Goal: Task Accomplishment & Management: Use online tool/utility

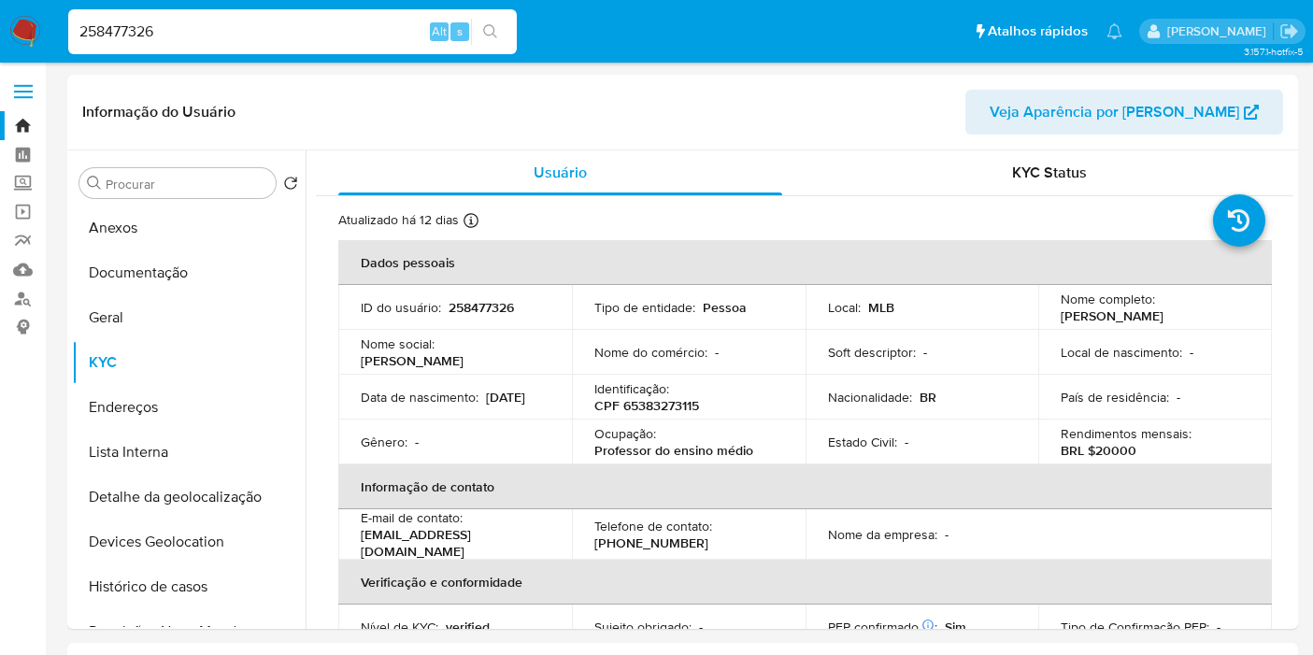
select select "10"
click at [159, 190] on input "Procurar" at bounding box center [187, 184] width 163 height 17
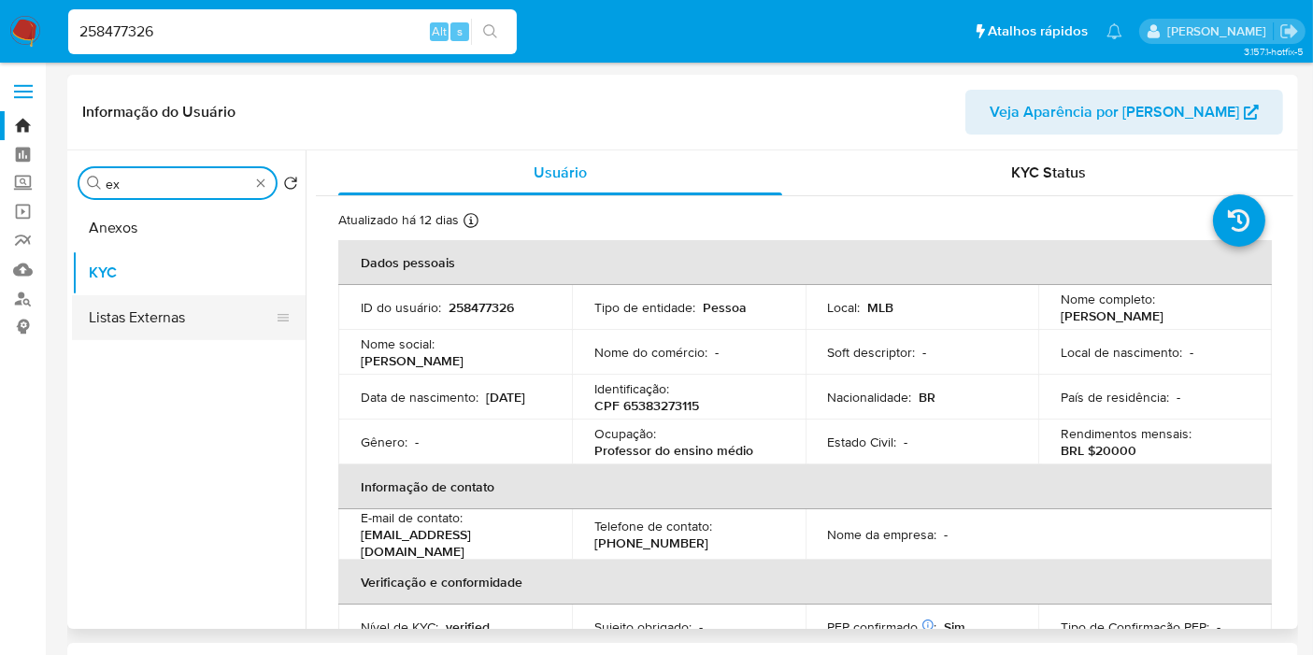
type input "ex"
click at [176, 308] on button "Listas Externas" at bounding box center [181, 317] width 219 height 45
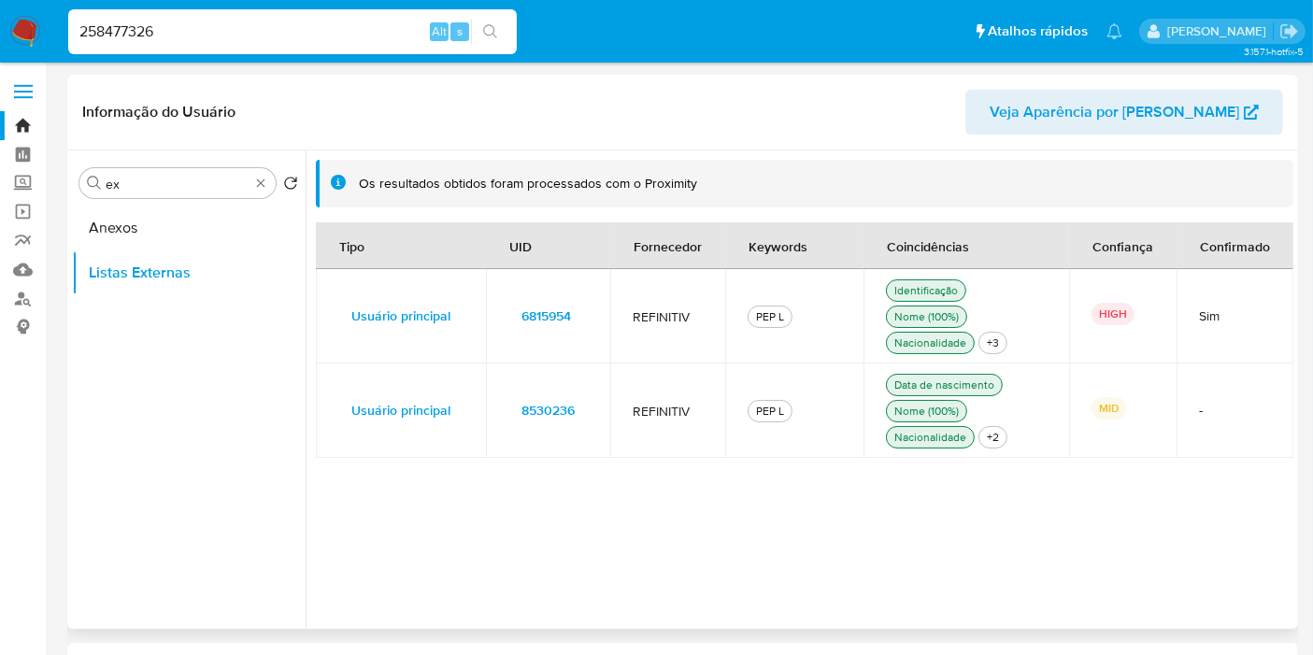
click at [592, 313] on td "6815954" at bounding box center [548, 316] width 124 height 94
click at [356, 34] on input "258477326" at bounding box center [292, 32] width 449 height 24
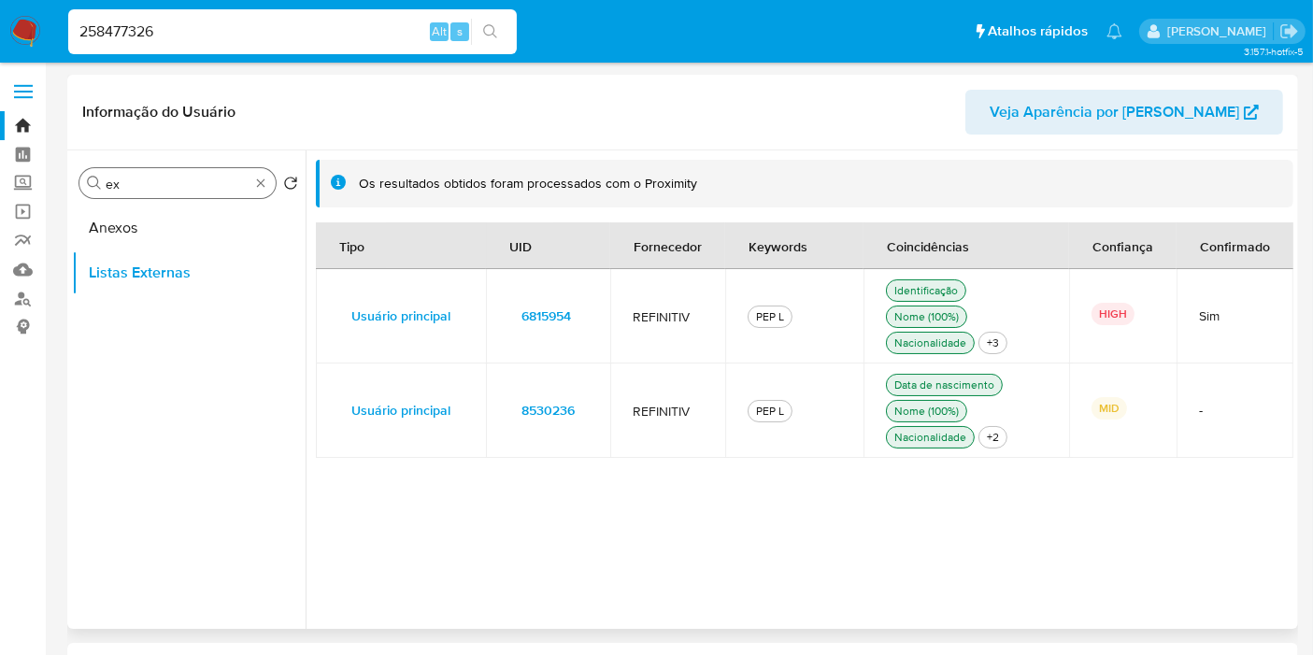
click at [259, 193] on div "Procurar ex" at bounding box center [177, 183] width 196 height 30
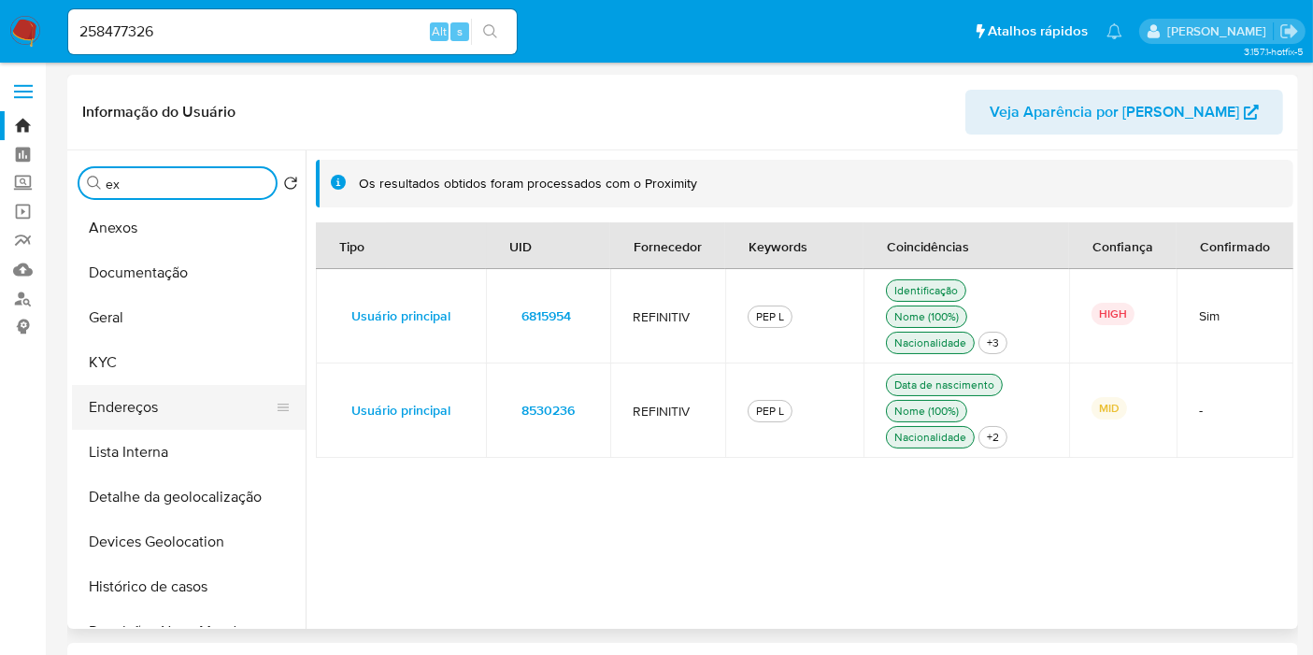
click at [151, 385] on button "Endereços" at bounding box center [181, 407] width 219 height 45
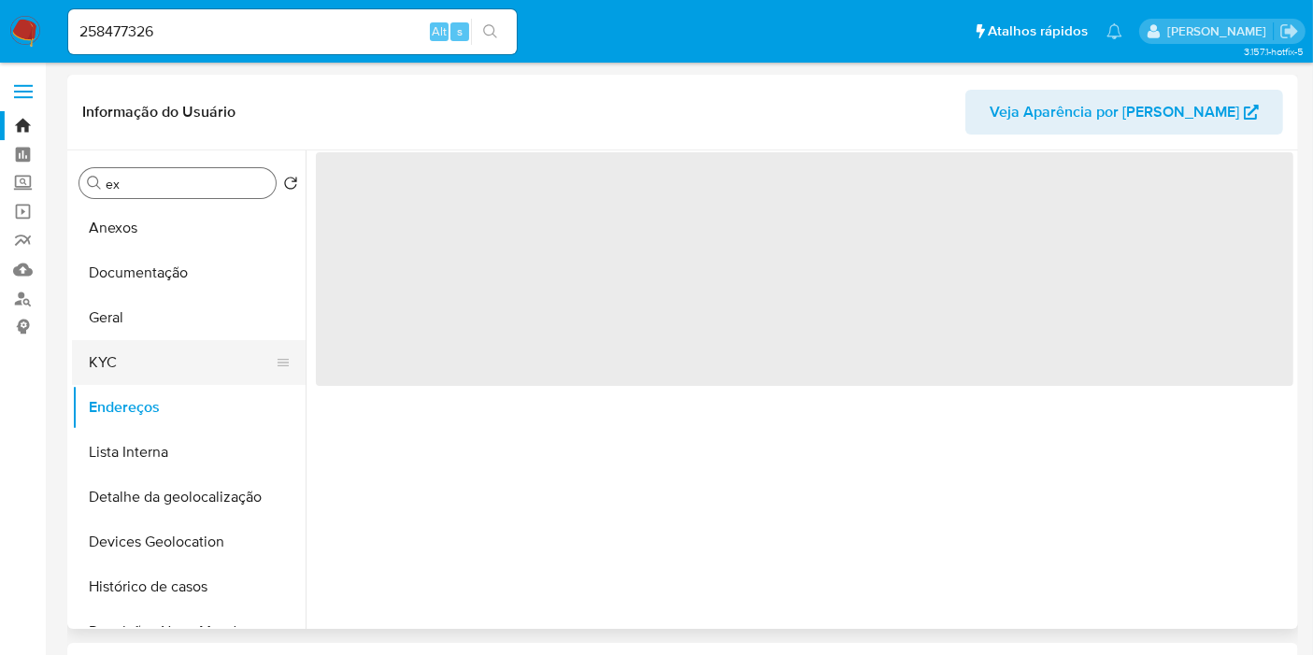
click at [165, 356] on button "KYC" at bounding box center [181, 362] width 219 height 45
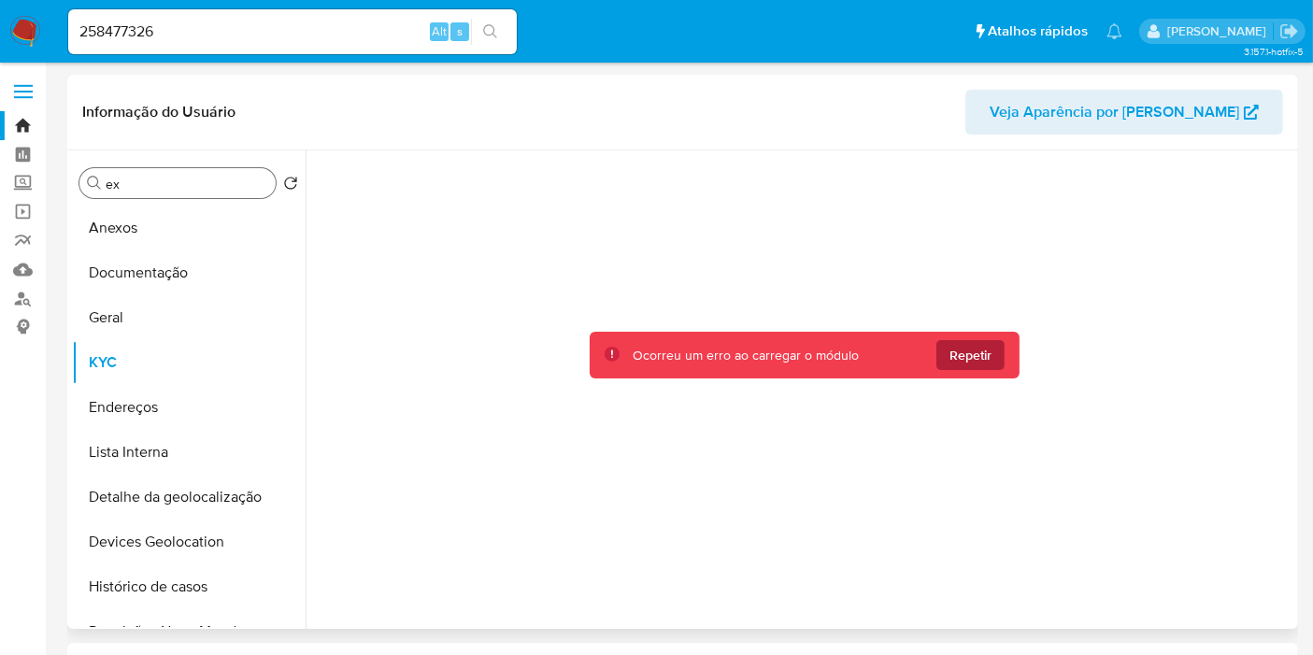
click at [964, 356] on span "Repetir" at bounding box center [970, 355] width 42 height 30
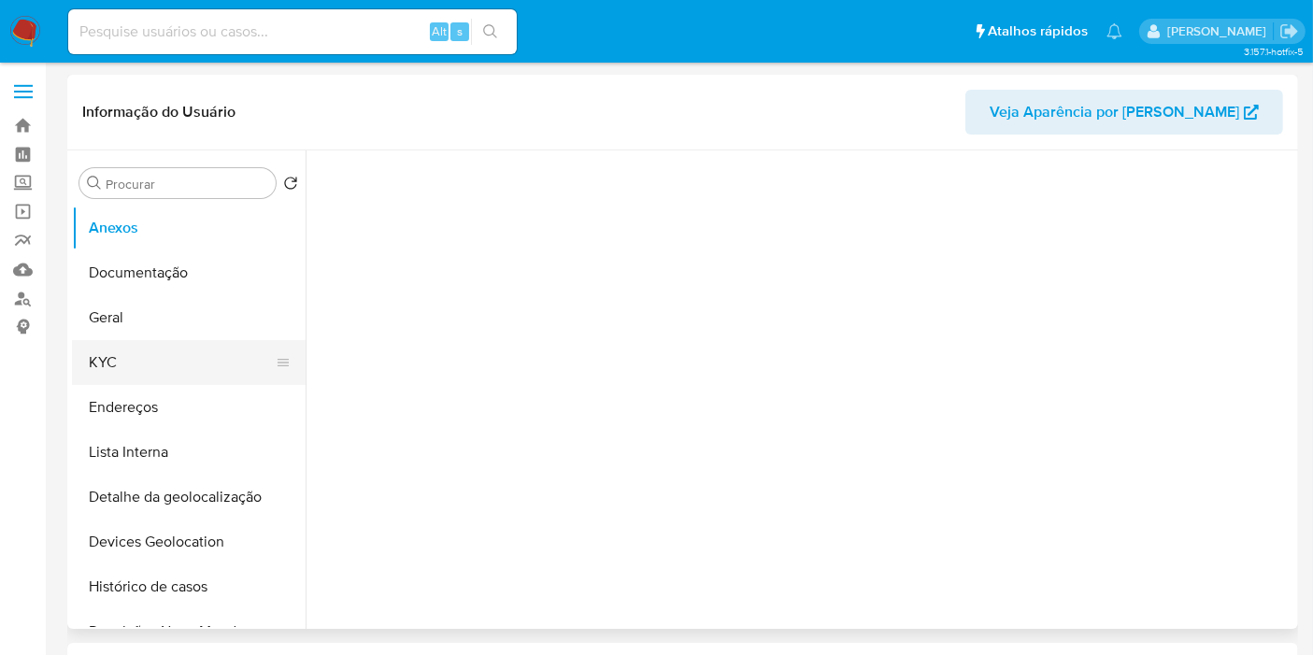
click at [157, 365] on button "KYC" at bounding box center [181, 362] width 219 height 45
select select "10"
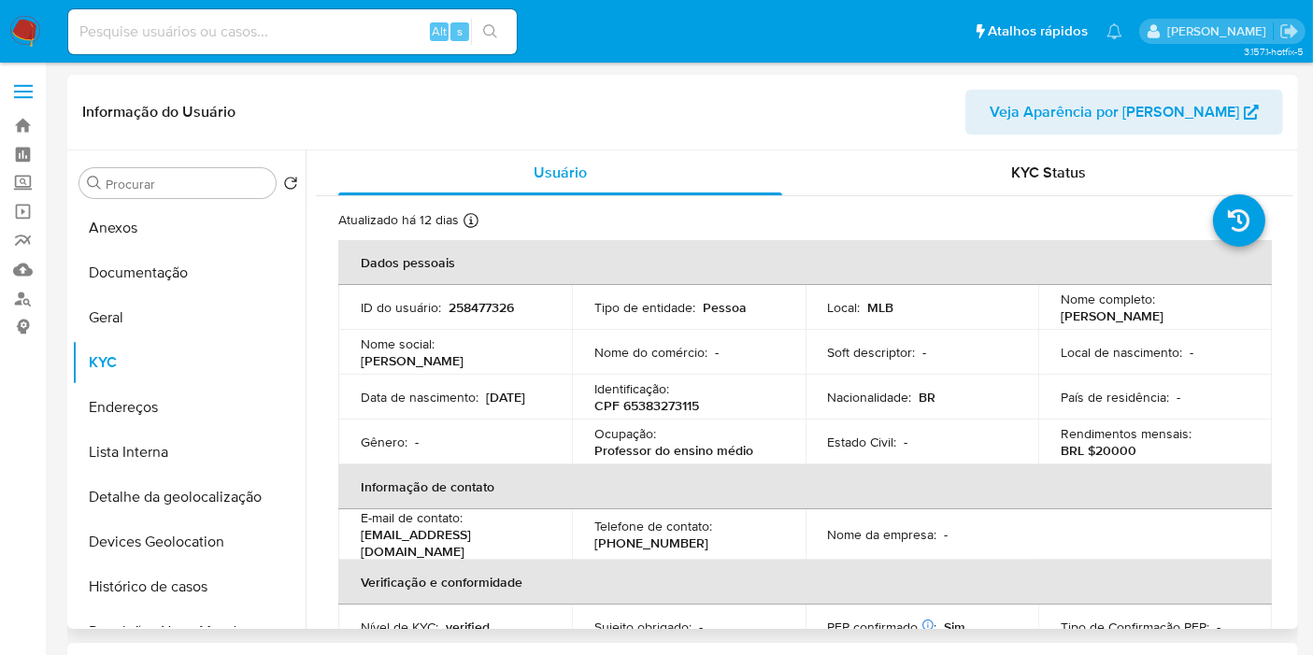
click at [650, 407] on p "CPF 65383273115" at bounding box center [646, 405] width 105 height 17
copy p "65383273115"
click at [1109, 456] on p "BRL $20000" at bounding box center [1099, 450] width 76 height 17
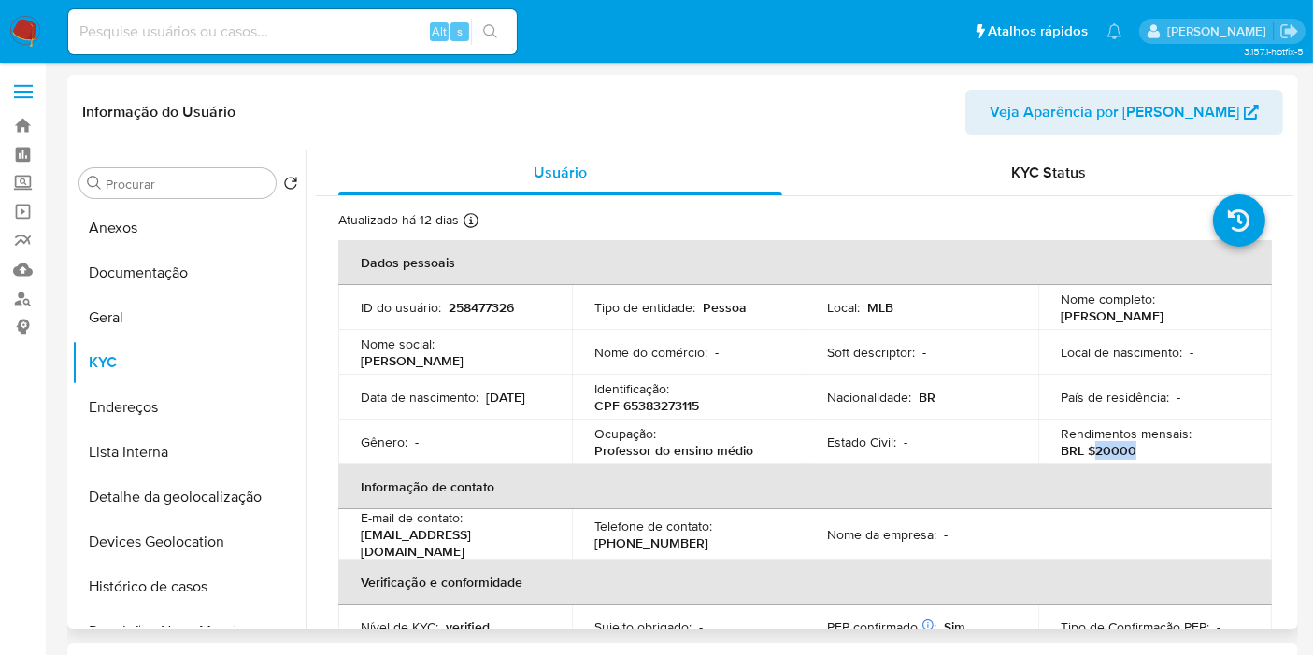
copy p "20000"
click at [343, 29] on input at bounding box center [292, 32] width 449 height 24
paste input "jswqZLwuENlDpvDzYkdmVdGH"
type input "jswqZLwuENlDpvDzYkdmVdGH"
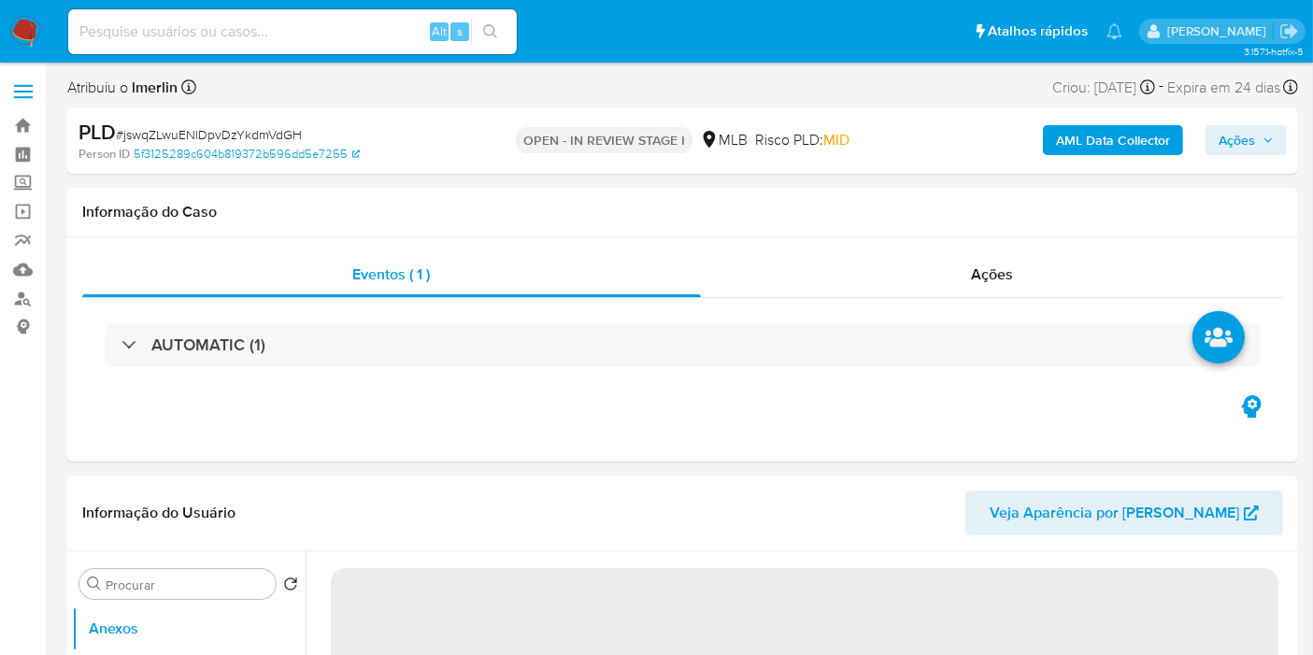
select select "10"
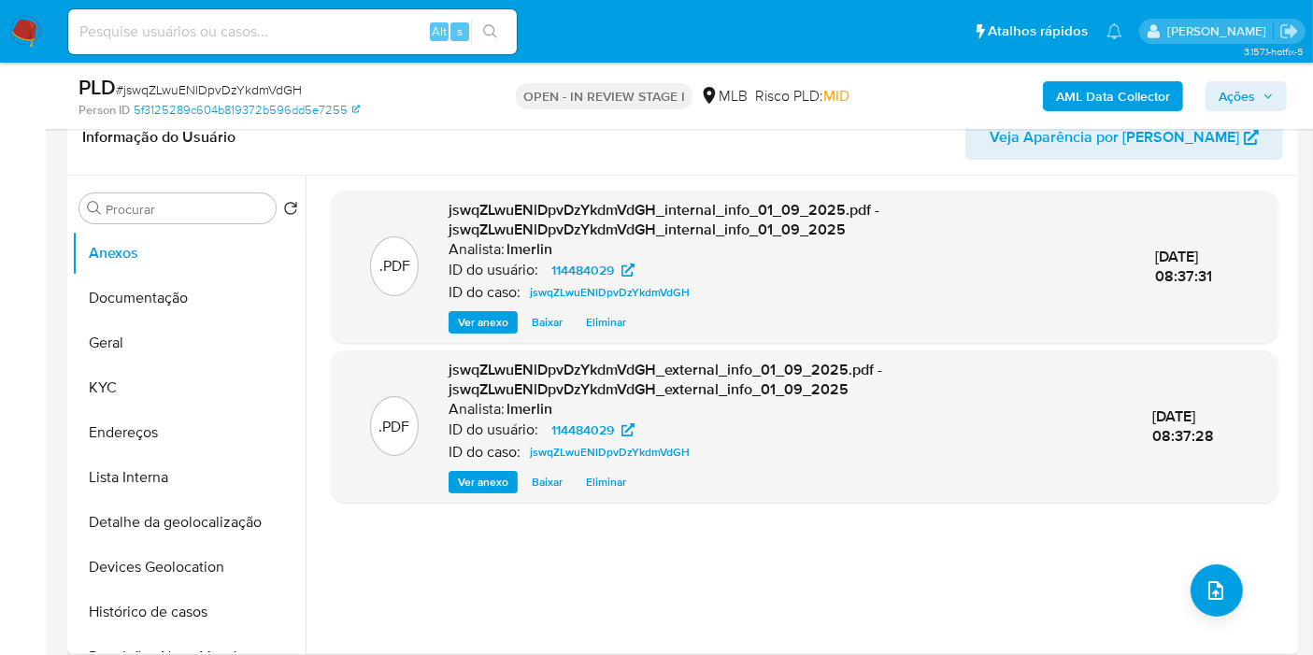
scroll to position [311, 0]
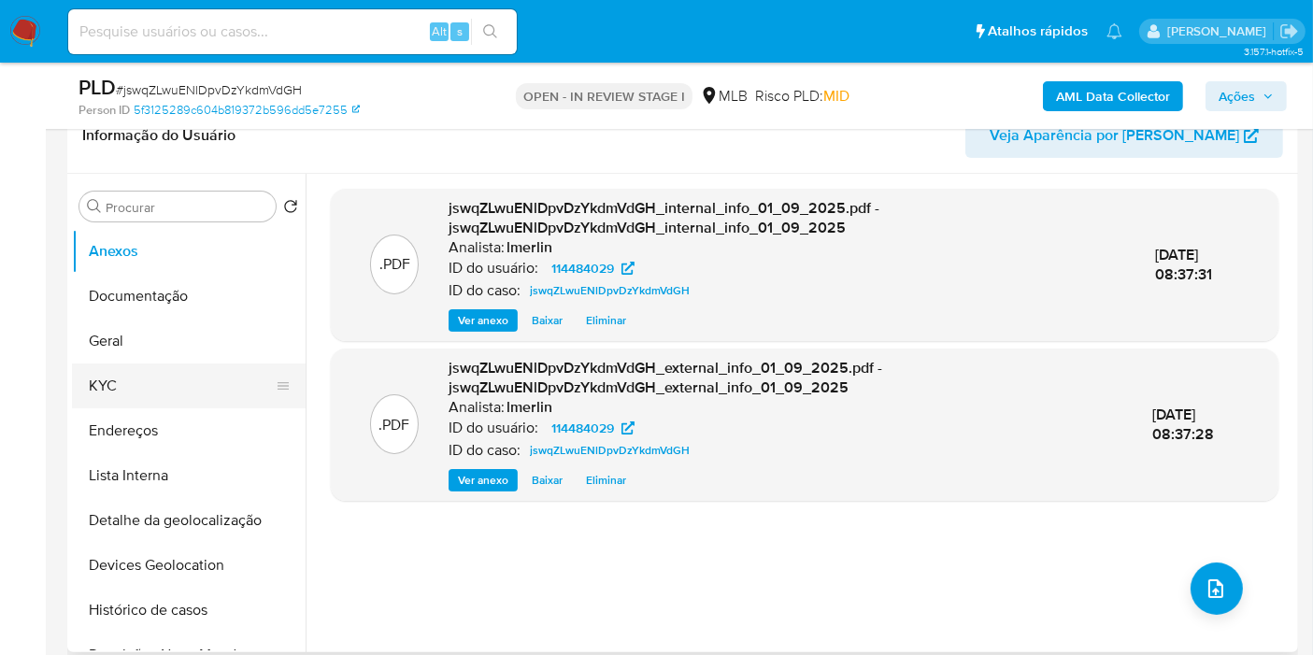
click at [125, 375] on button "KYC" at bounding box center [181, 386] width 219 height 45
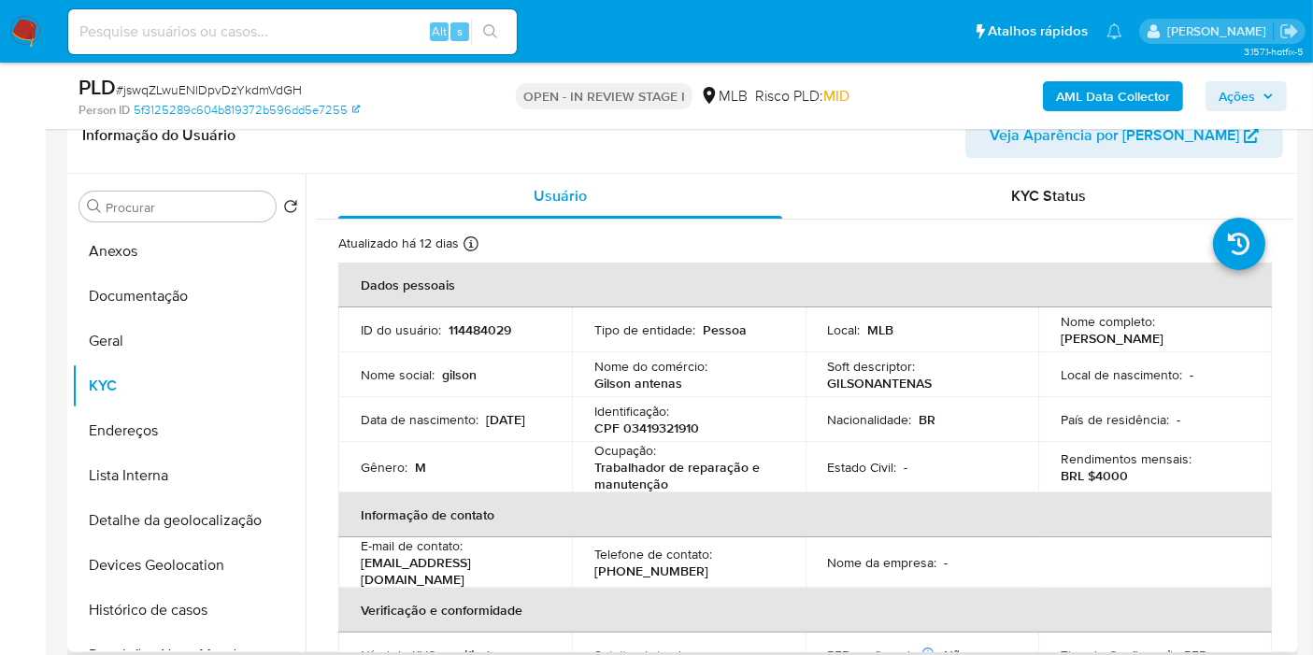
click at [496, 325] on p "114484029" at bounding box center [480, 329] width 63 height 17
copy p "114484029"
click at [163, 611] on button "Histórico de casos" at bounding box center [181, 610] width 219 height 45
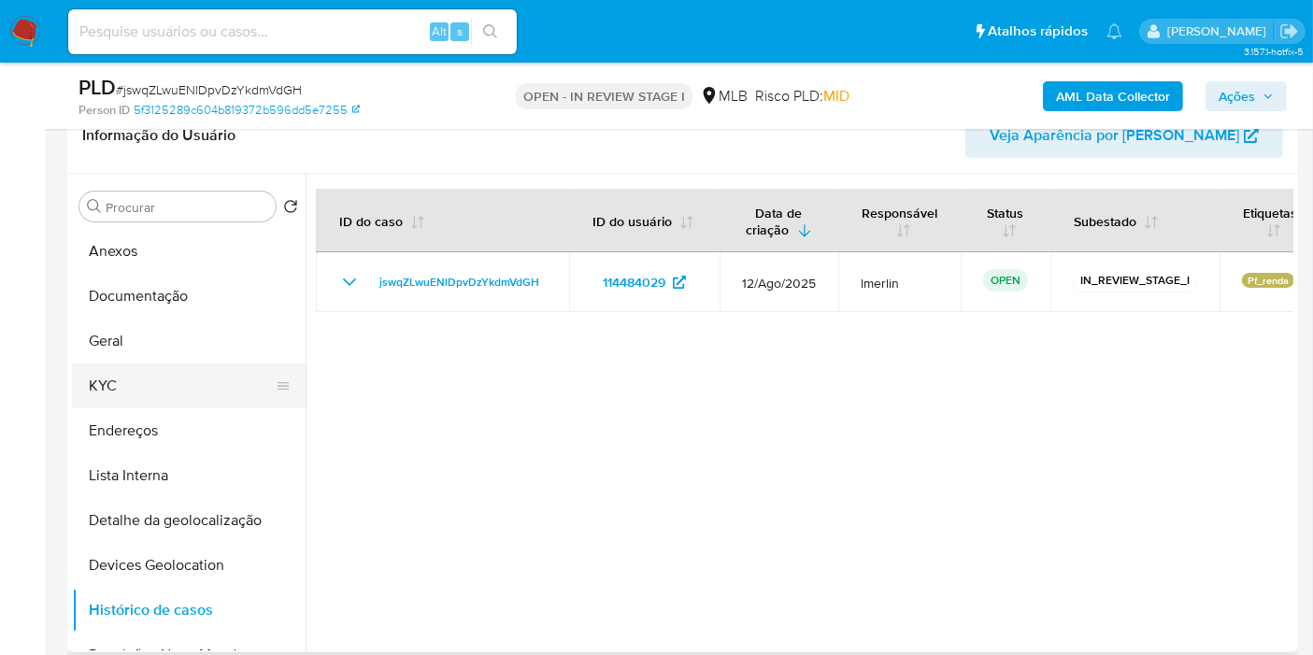
click at [114, 392] on button "KYC" at bounding box center [181, 386] width 219 height 45
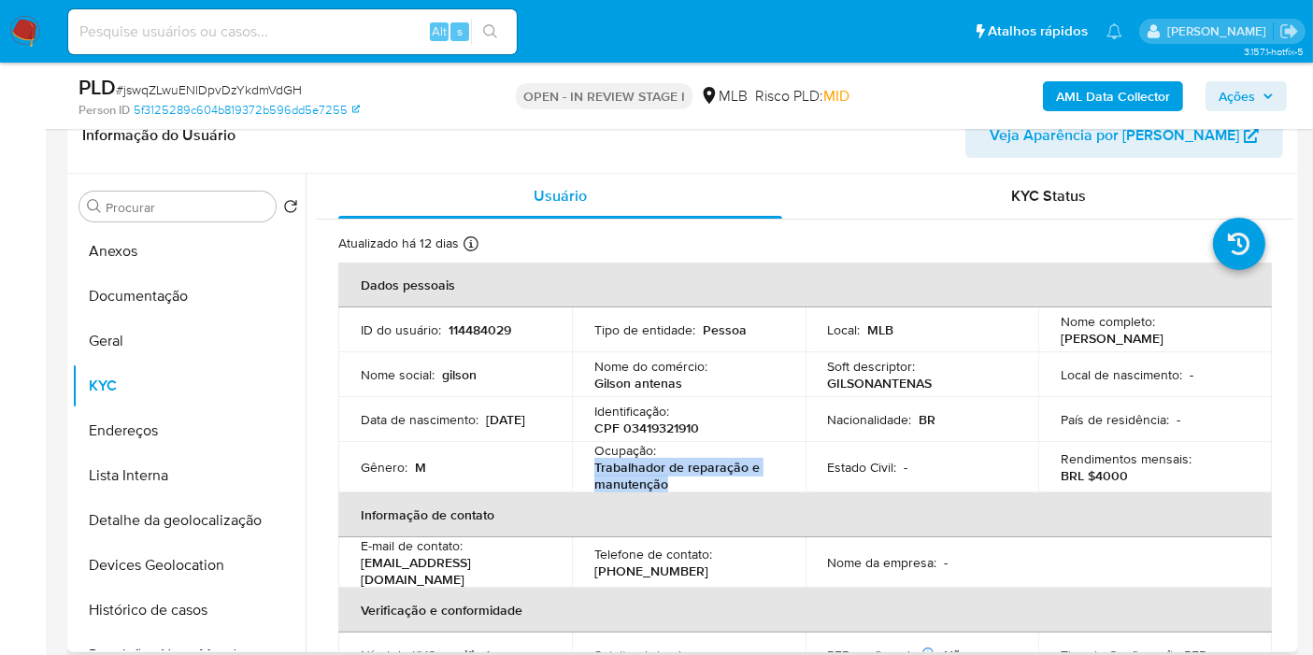
drag, startPoint x: 594, startPoint y: 466, endPoint x: 693, endPoint y: 490, distance: 101.8
click at [693, 490] on p "Trabalhador de reparação e manutenção" at bounding box center [684, 476] width 181 height 34
copy p "Trabalhador de reparação e manutenção"
click at [190, 297] on button "Documentação" at bounding box center [181, 296] width 219 height 45
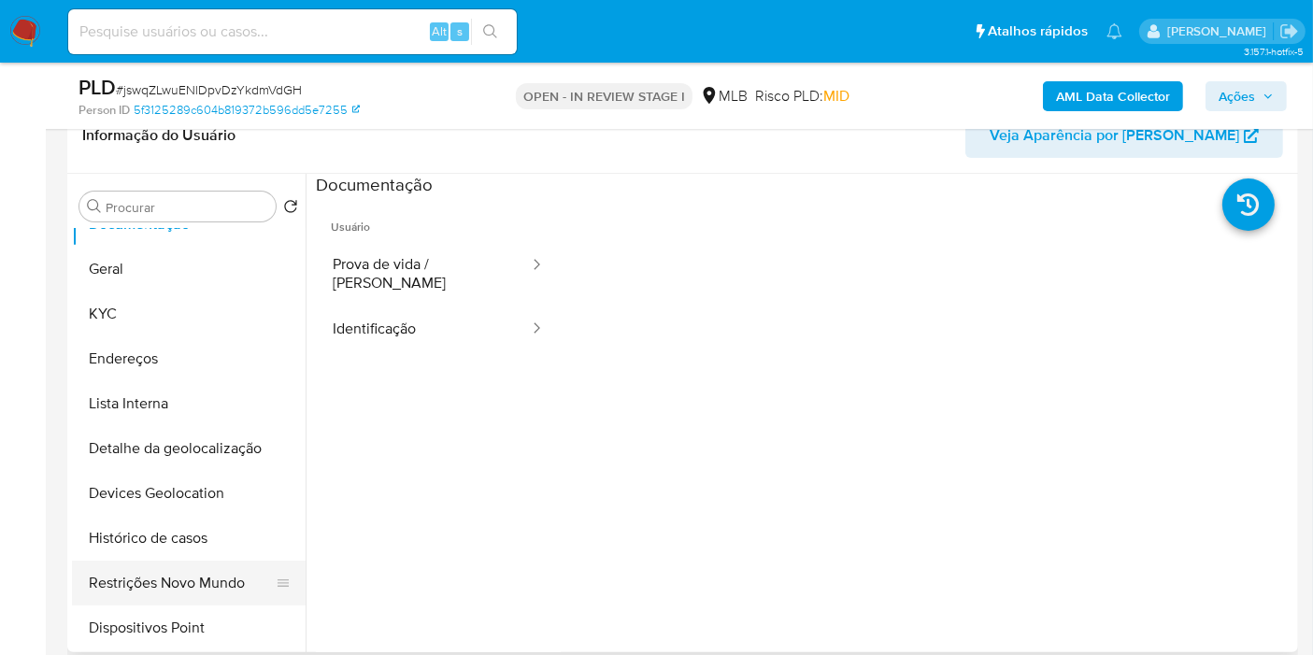
scroll to position [104, 0]
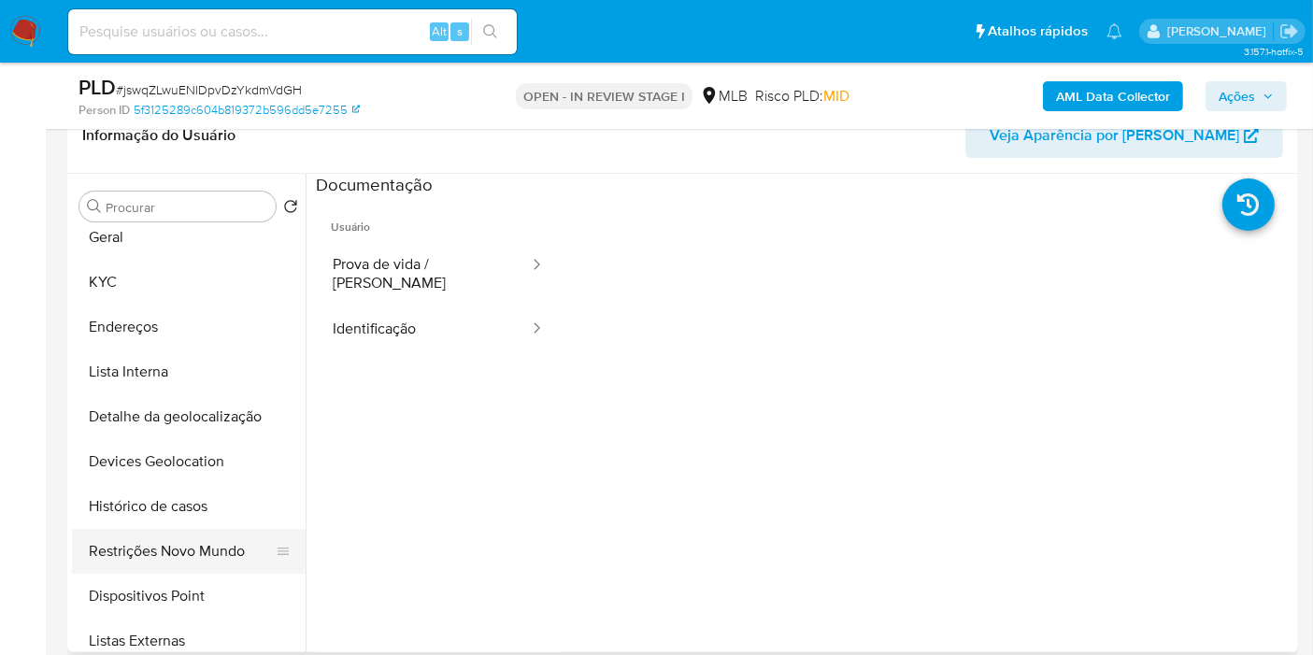
click at [173, 562] on button "Restrições Novo Mundo" at bounding box center [181, 551] width 219 height 45
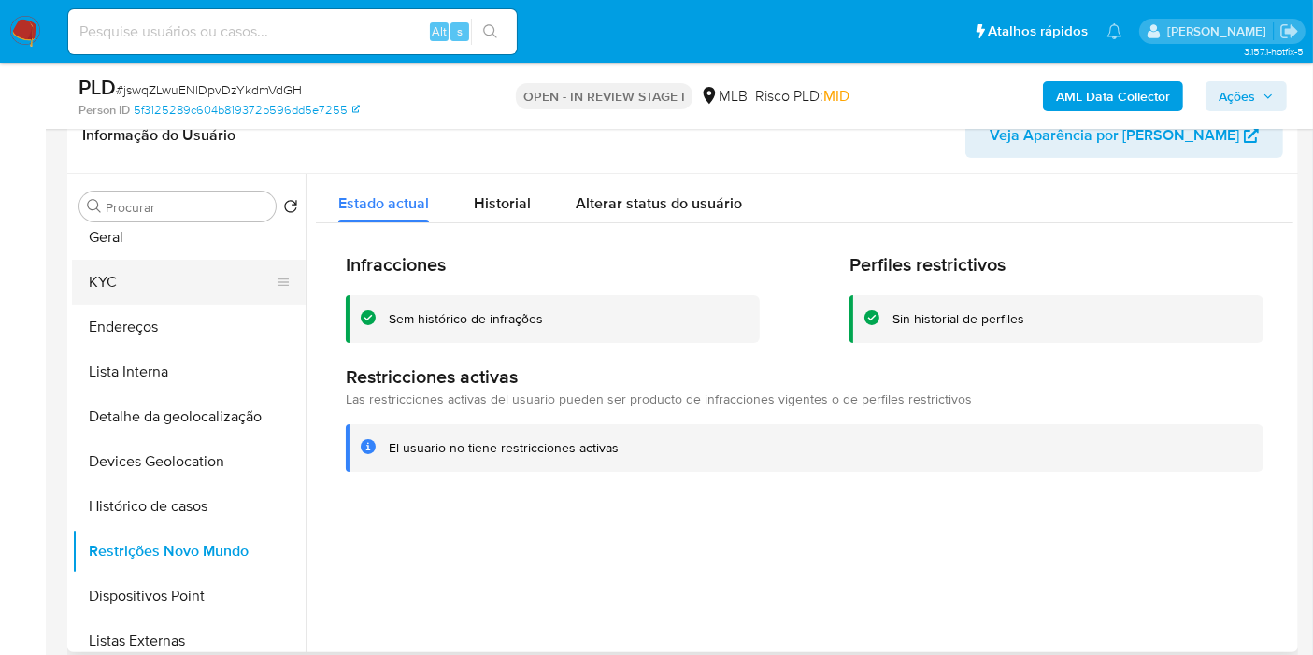
click at [180, 290] on button "KYC" at bounding box center [181, 282] width 219 height 45
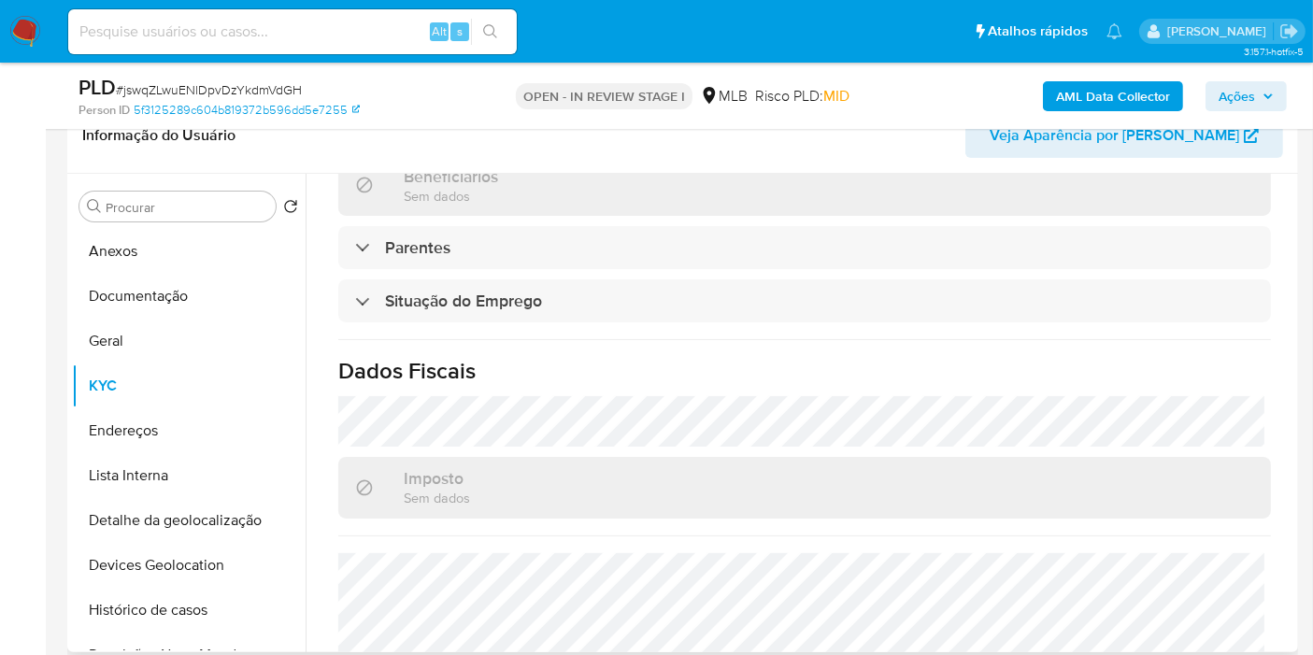
scroll to position [854, 0]
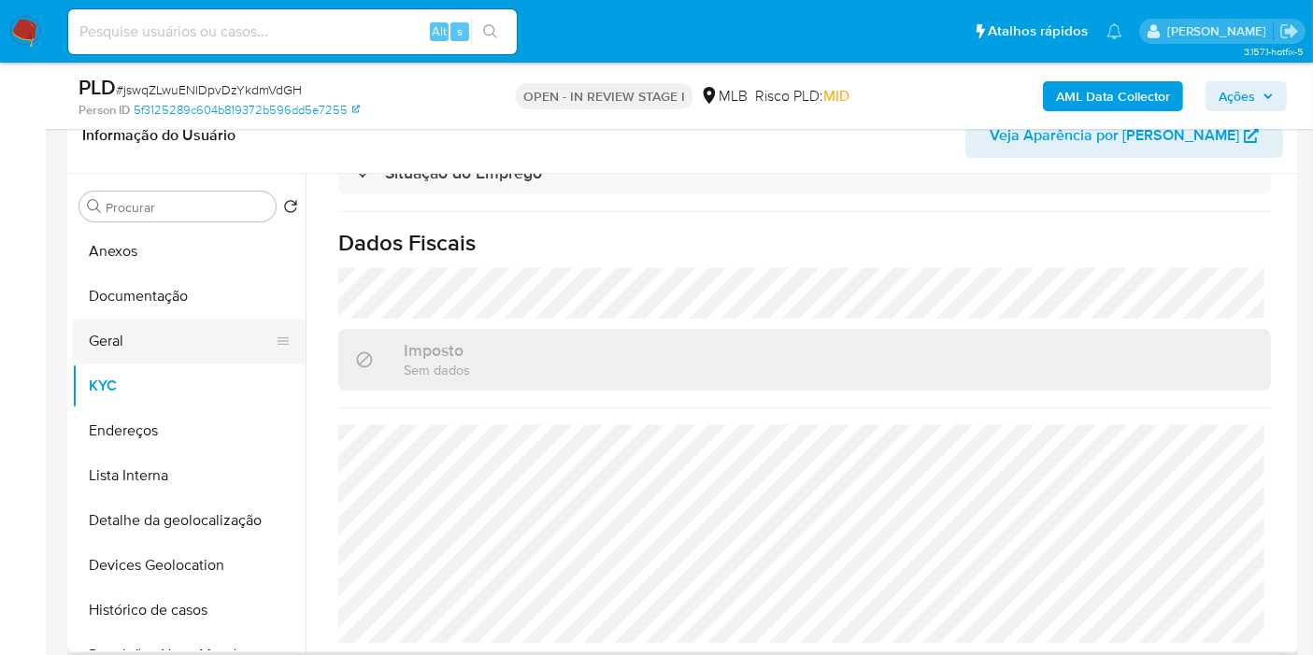
click at [128, 346] on button "Geral" at bounding box center [181, 341] width 219 height 45
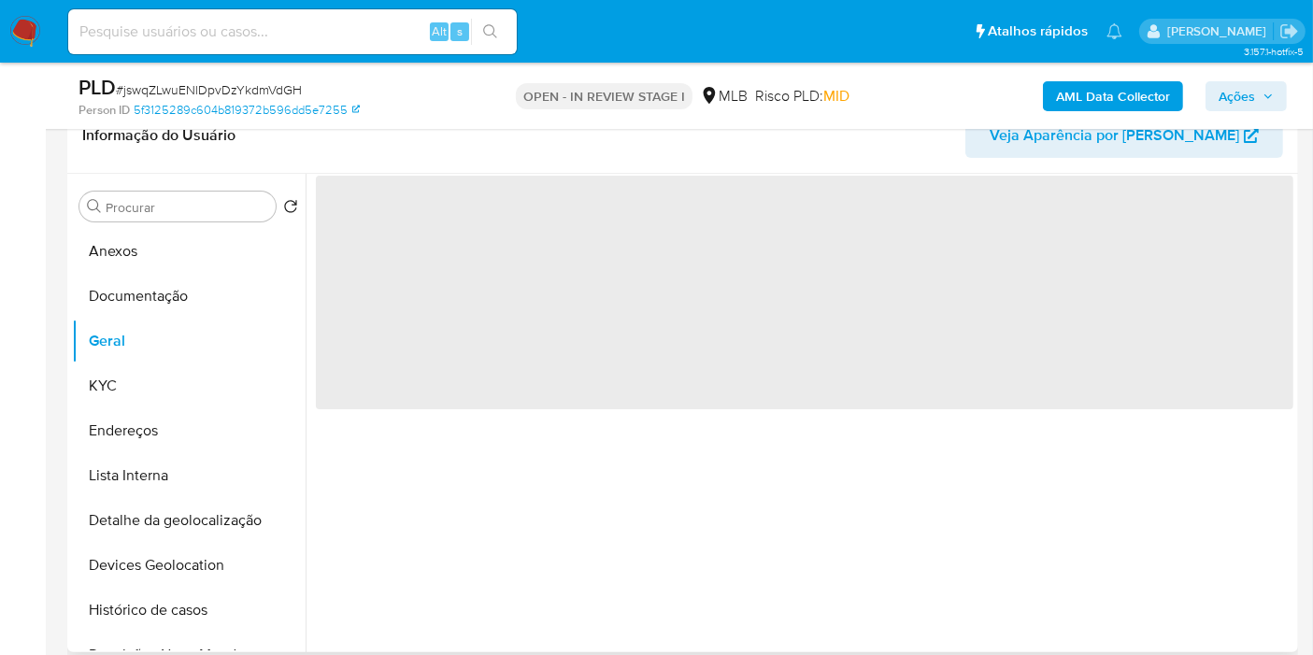
scroll to position [0, 0]
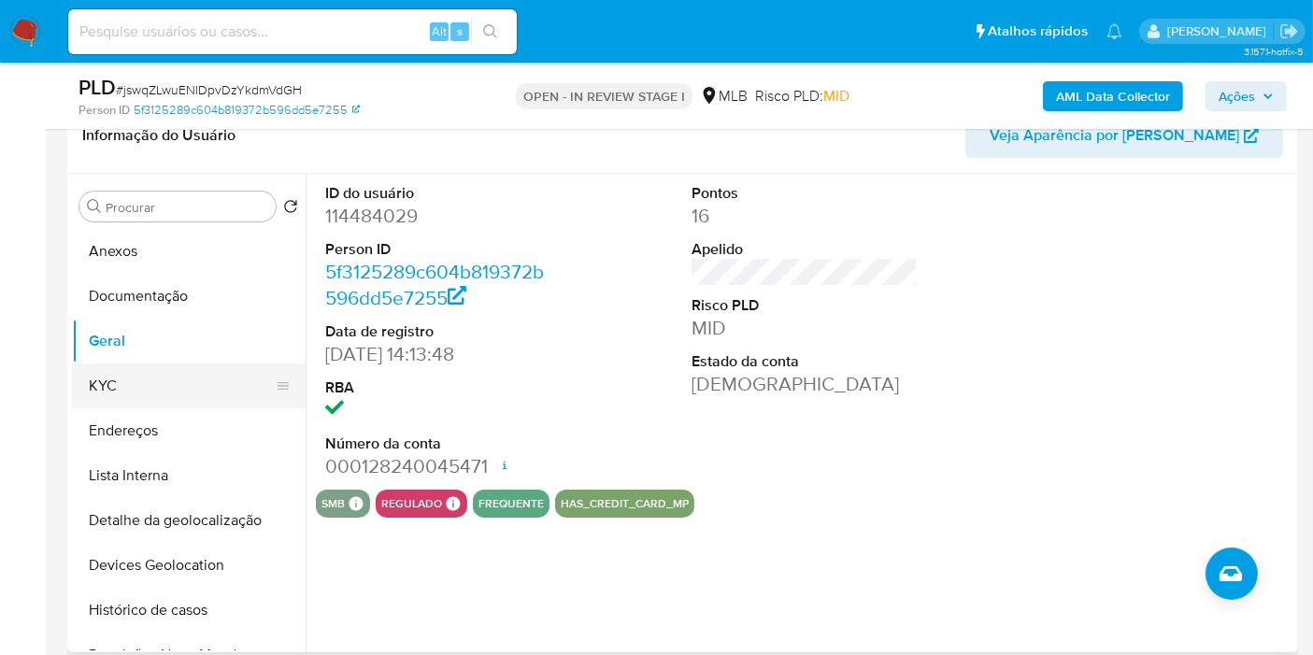
click at [176, 384] on button "KYC" at bounding box center [181, 386] width 219 height 45
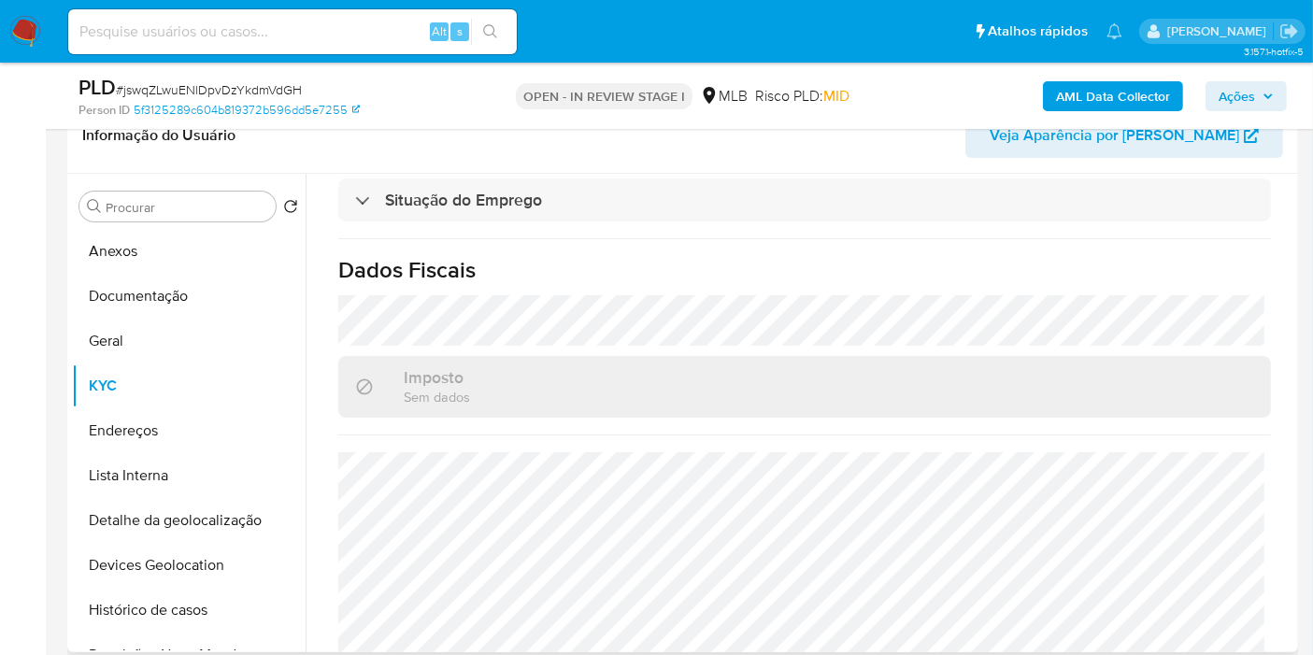
scroll to position [854, 0]
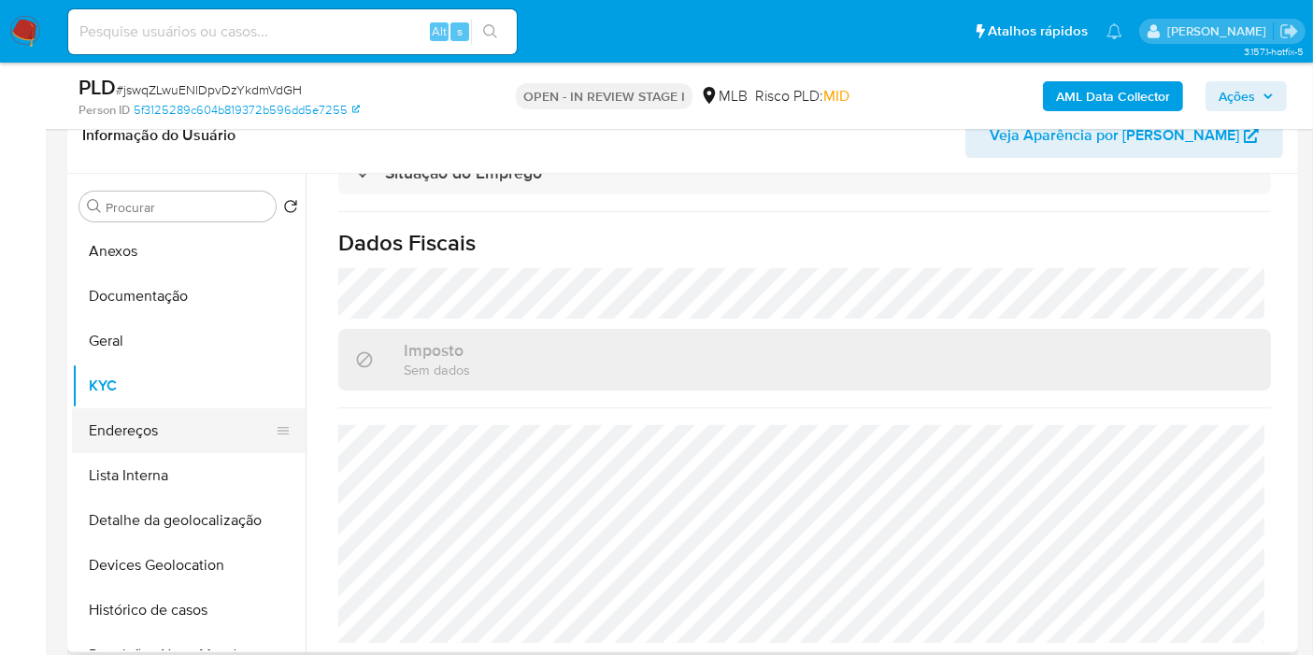
click at [224, 428] on button "Endereços" at bounding box center [181, 430] width 219 height 45
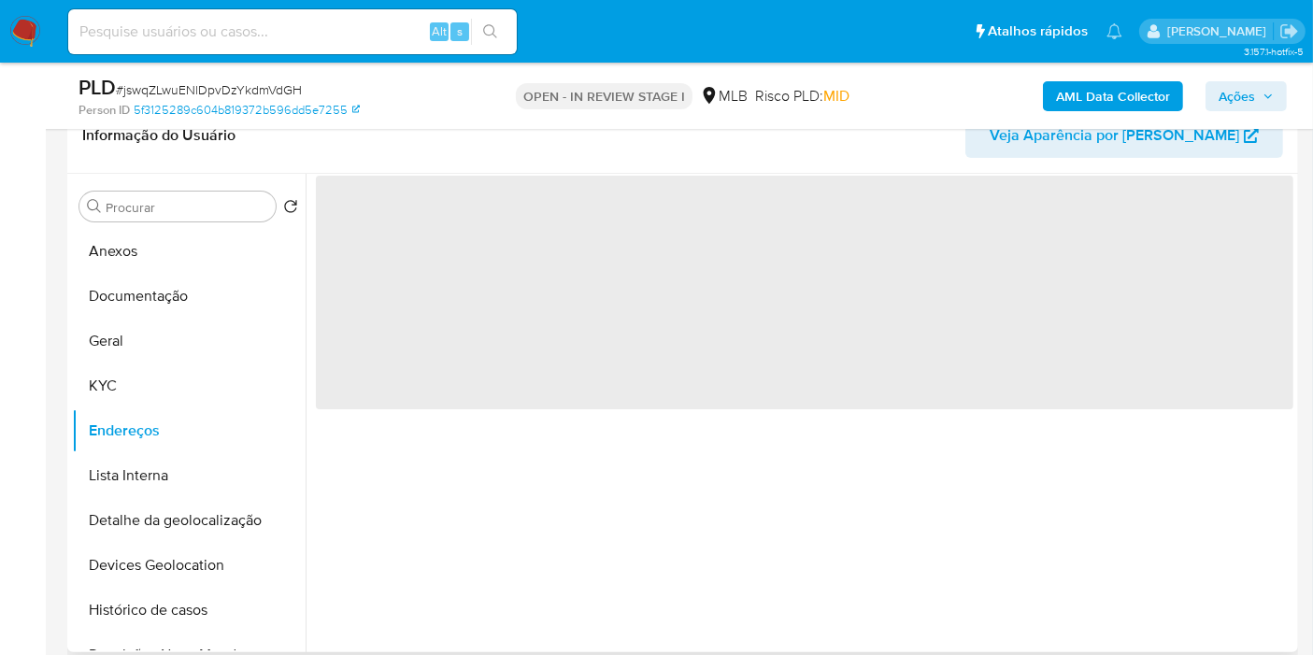
scroll to position [0, 0]
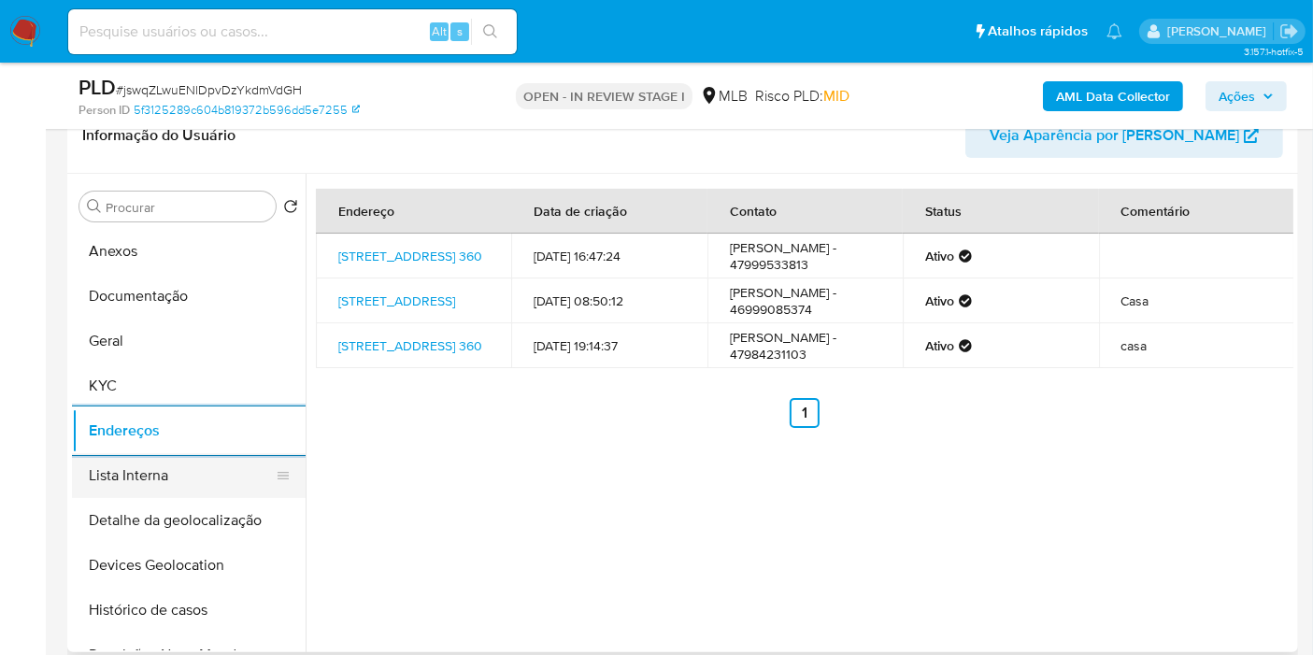
click at [203, 495] on button "Lista Interna" at bounding box center [181, 475] width 219 height 45
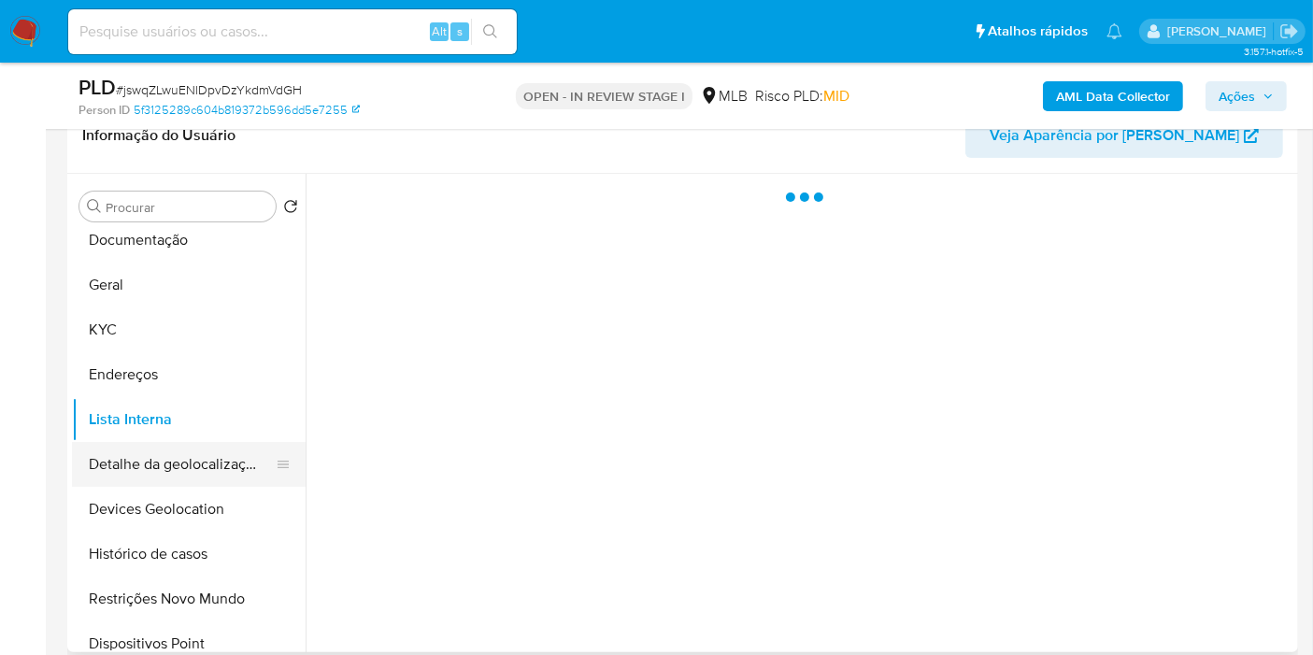
scroll to position [104, 0]
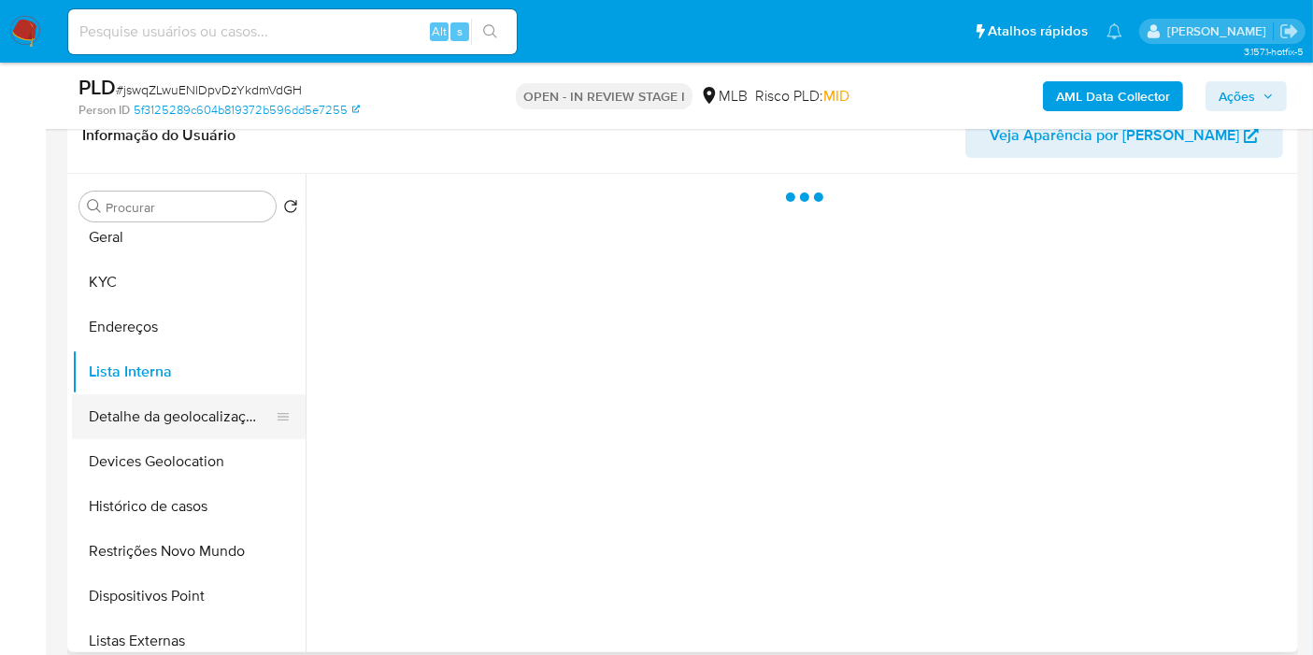
click at [220, 420] on button "Detalhe da geolocalização" at bounding box center [181, 416] width 219 height 45
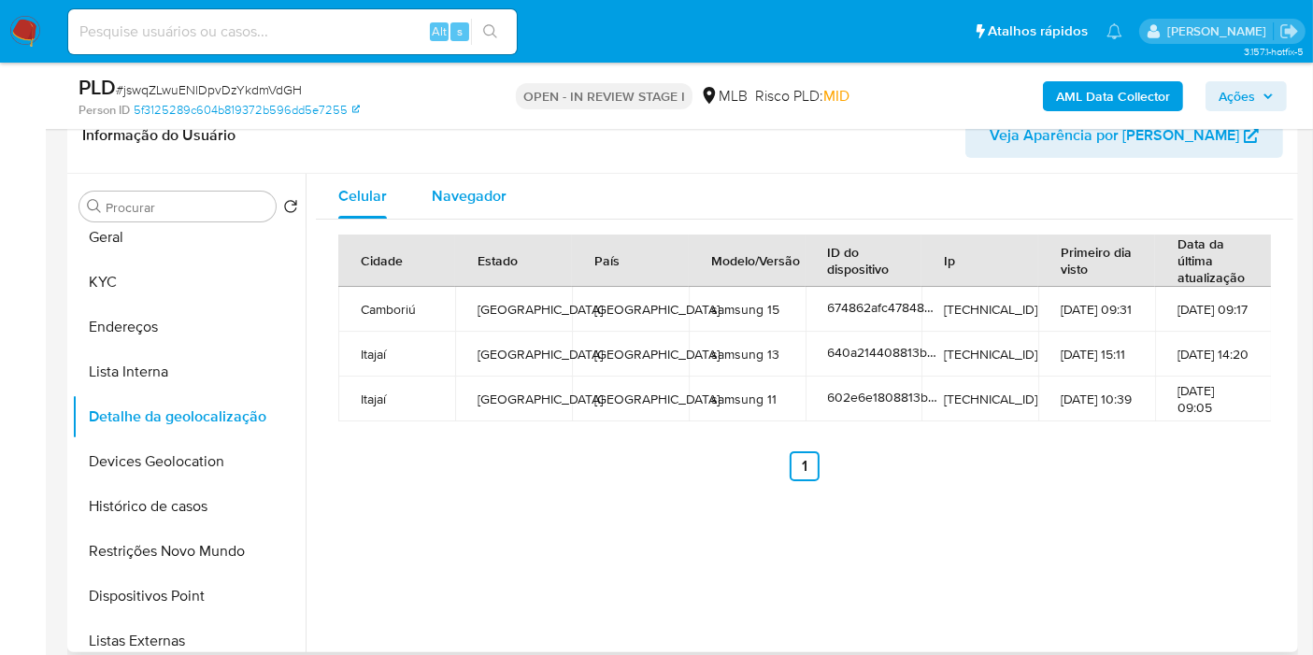
click at [506, 187] on button "Navegador" at bounding box center [469, 196] width 120 height 45
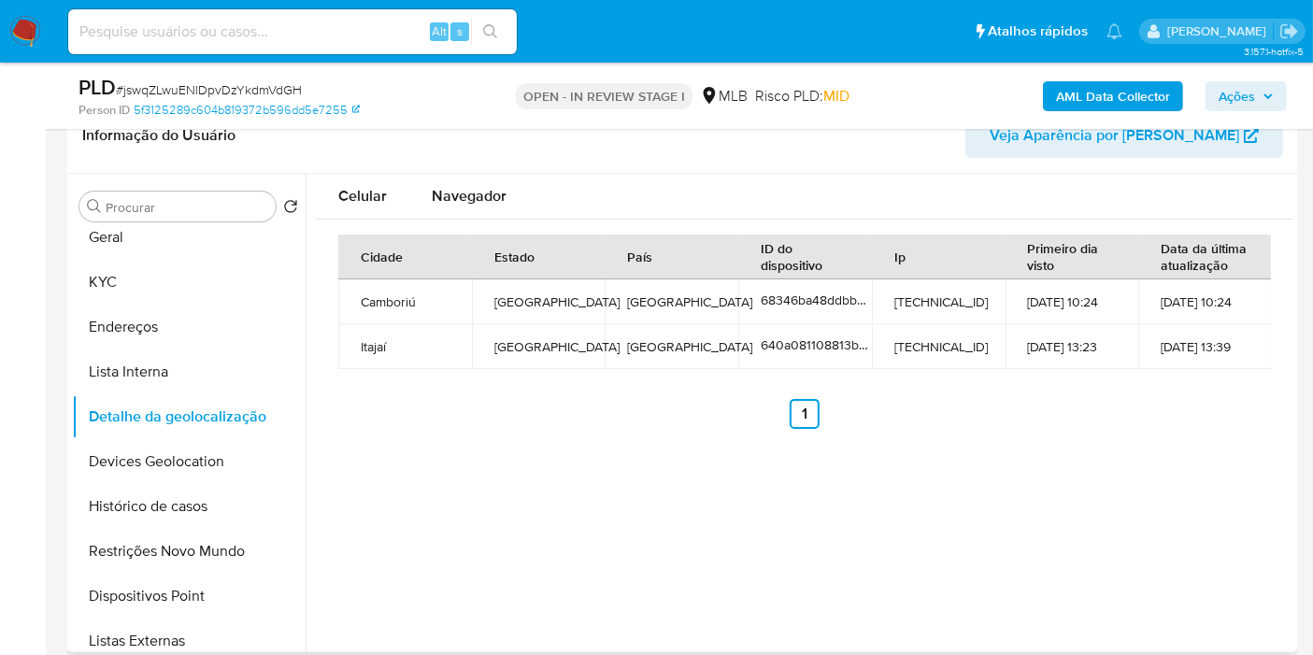
type button "1"
click at [463, 175] on div "Navegador" at bounding box center [469, 196] width 75 height 45
click at [189, 450] on button "Devices Geolocation" at bounding box center [181, 461] width 219 height 45
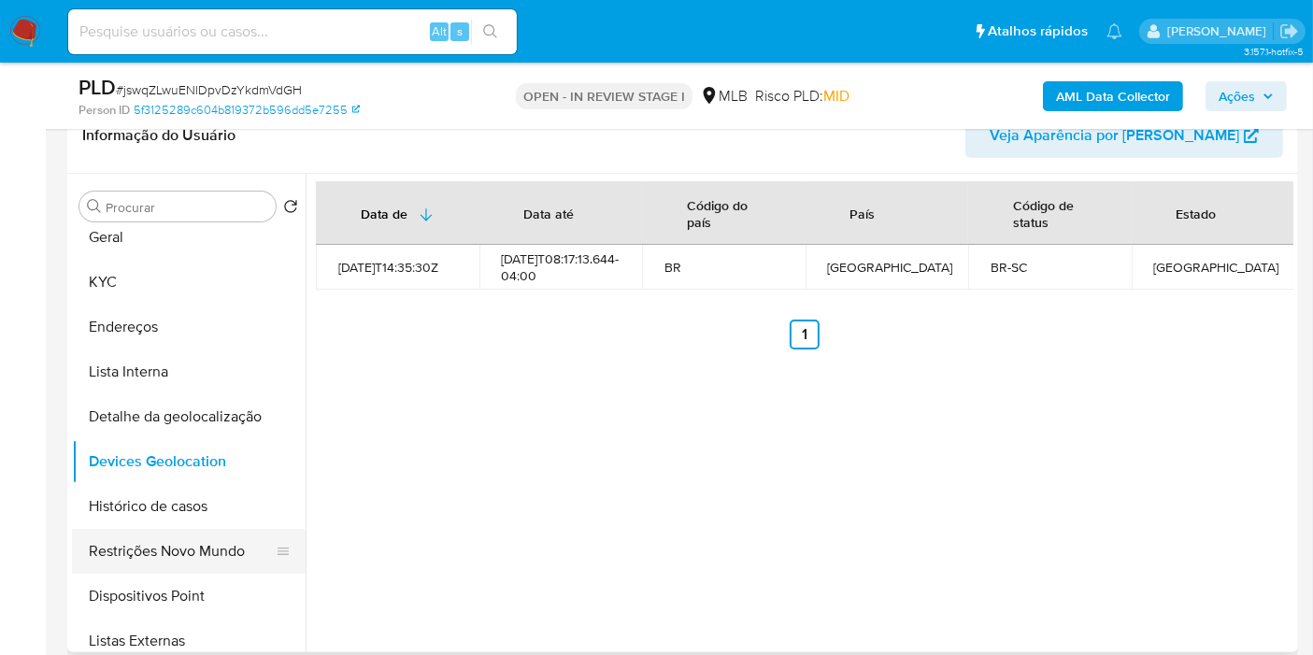
click at [203, 552] on button "Restrições Novo Mundo" at bounding box center [181, 551] width 219 height 45
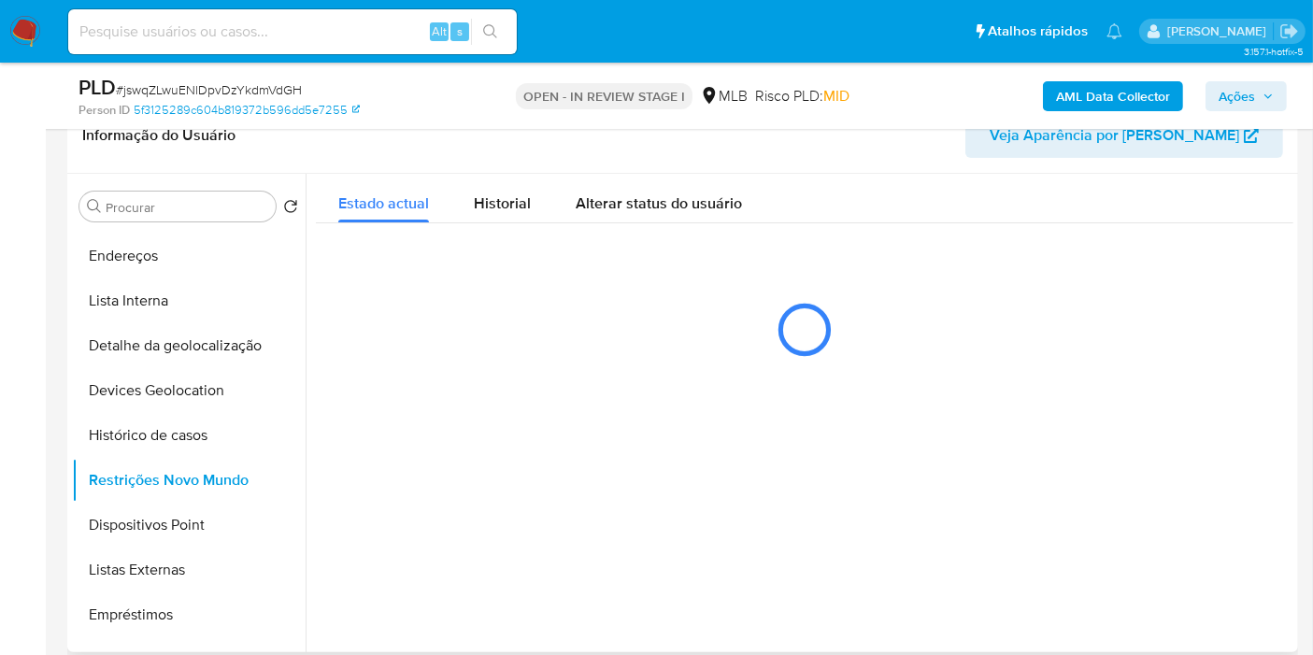
scroll to position [207, 0]
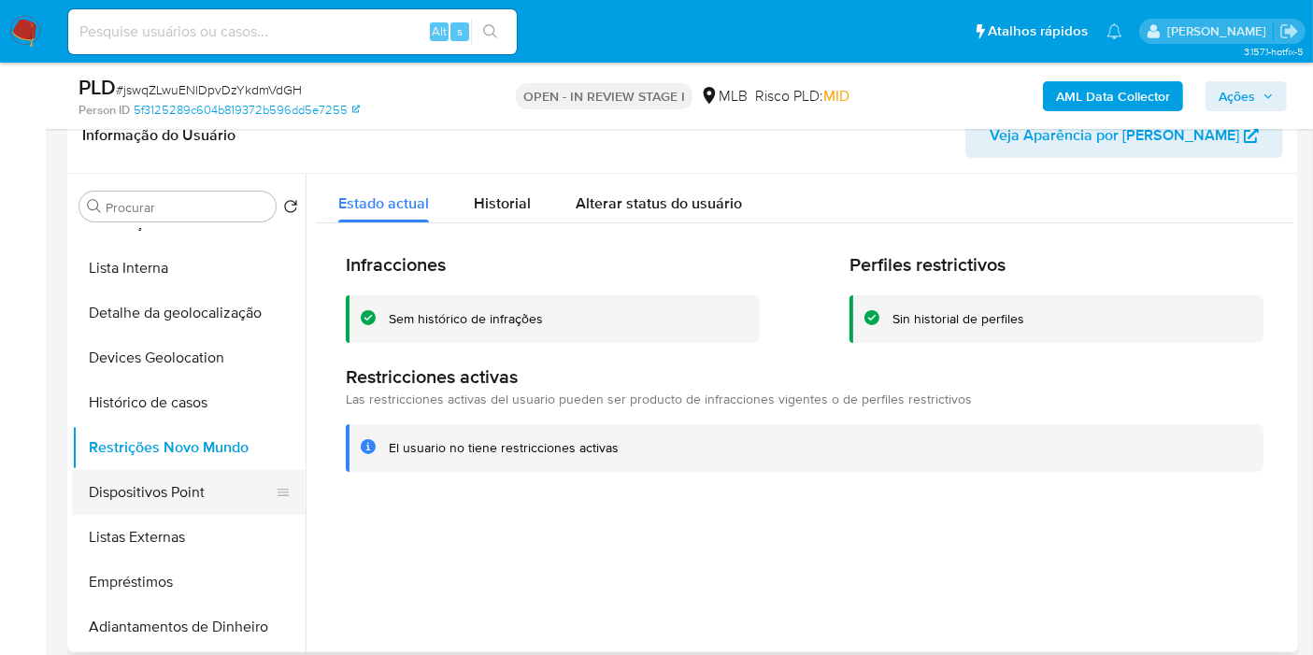
click at [164, 489] on button "Dispositivos Point" at bounding box center [181, 492] width 219 height 45
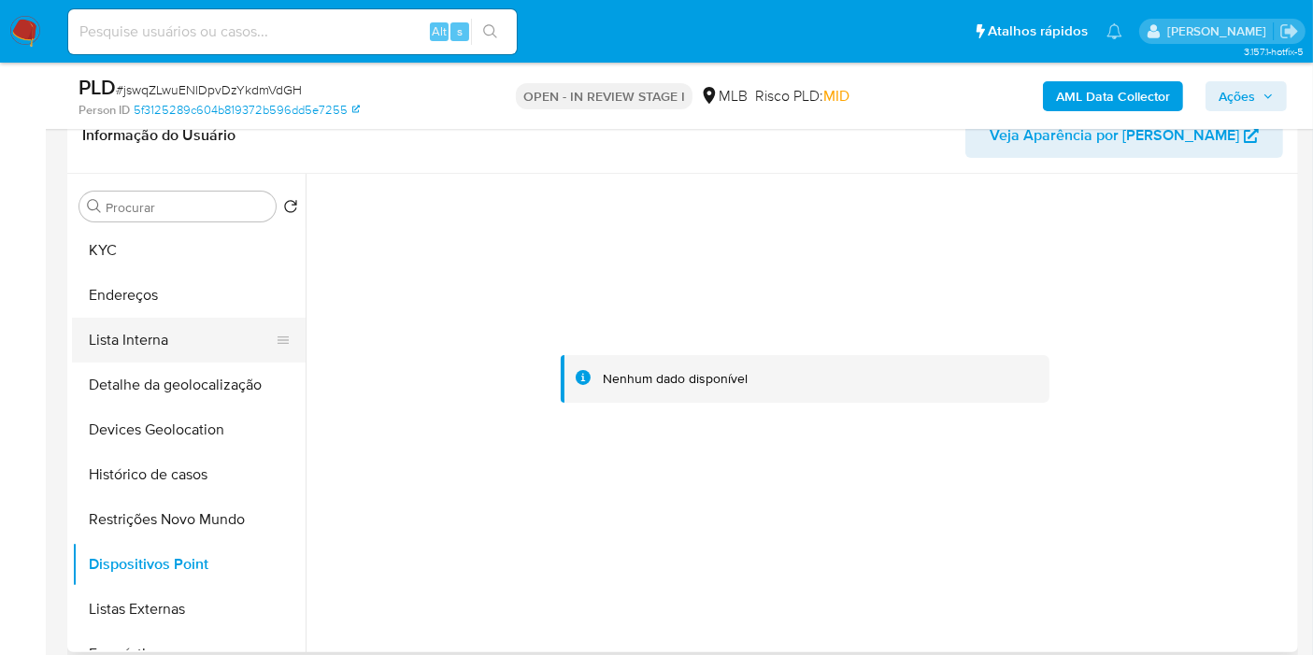
scroll to position [104, 0]
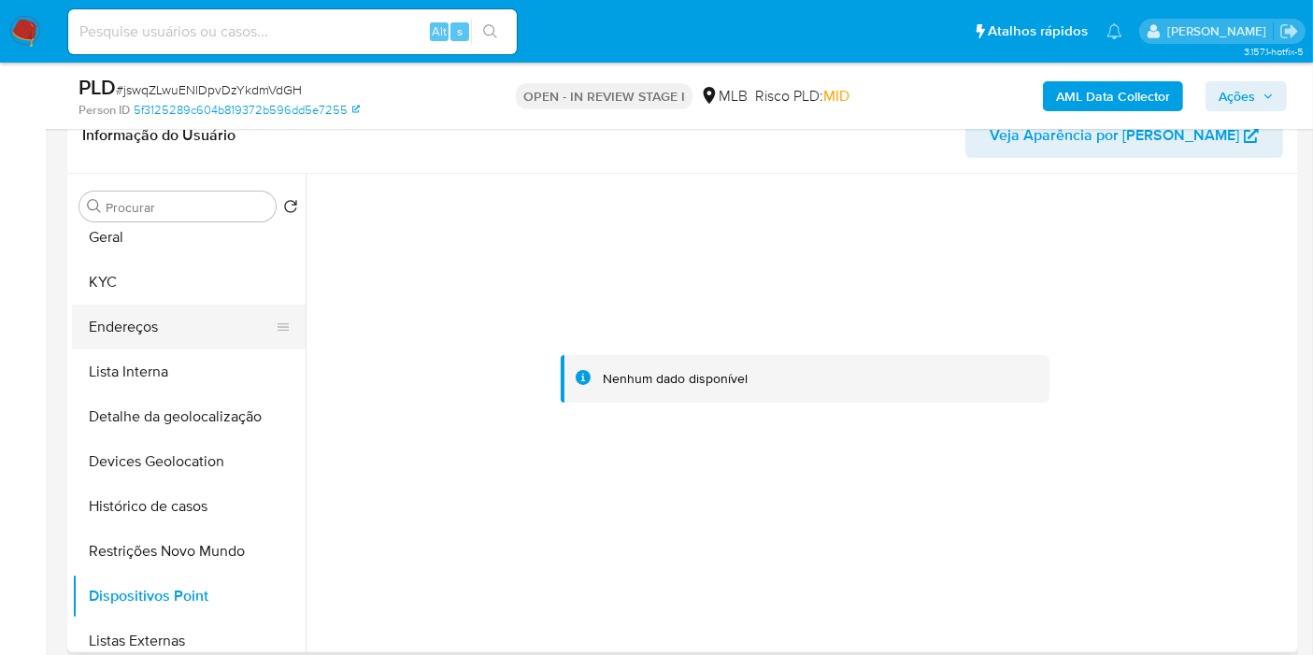
click at [163, 337] on button "Endereços" at bounding box center [181, 327] width 219 height 45
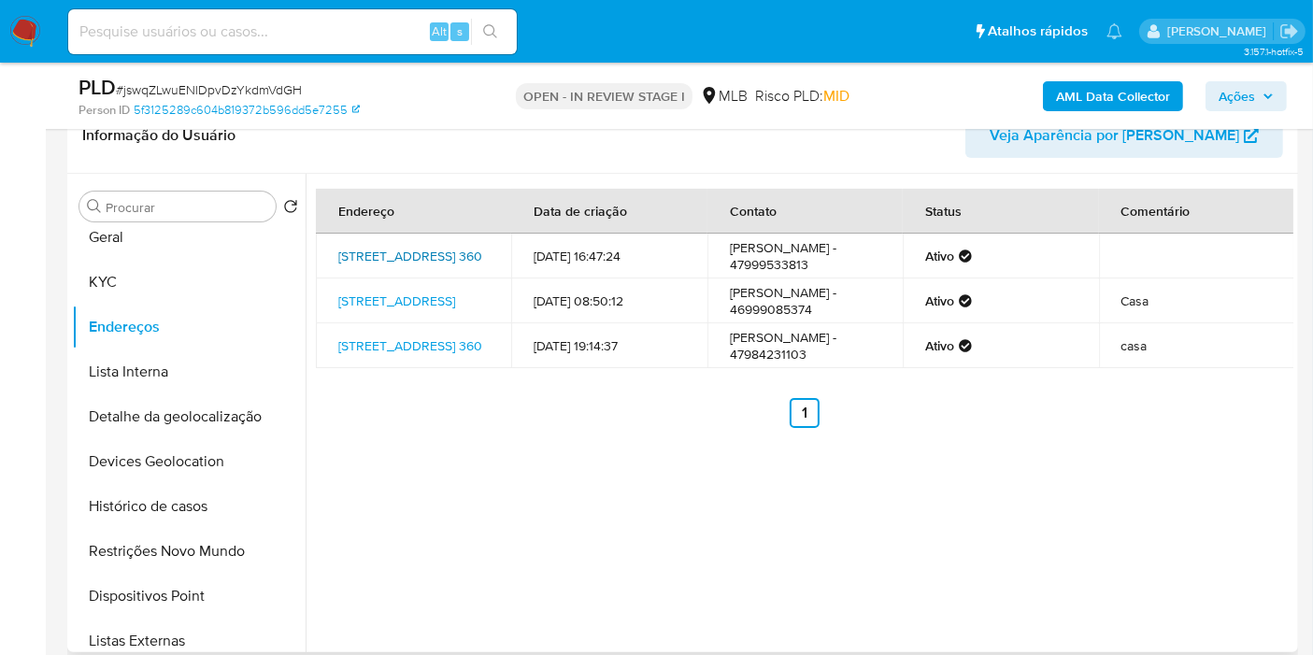
click at [453, 254] on link "Rua Rio De Janeiro 360, Camboriú, Santa Catarina, 88345048, Brasil 360" at bounding box center [410, 256] width 144 height 19
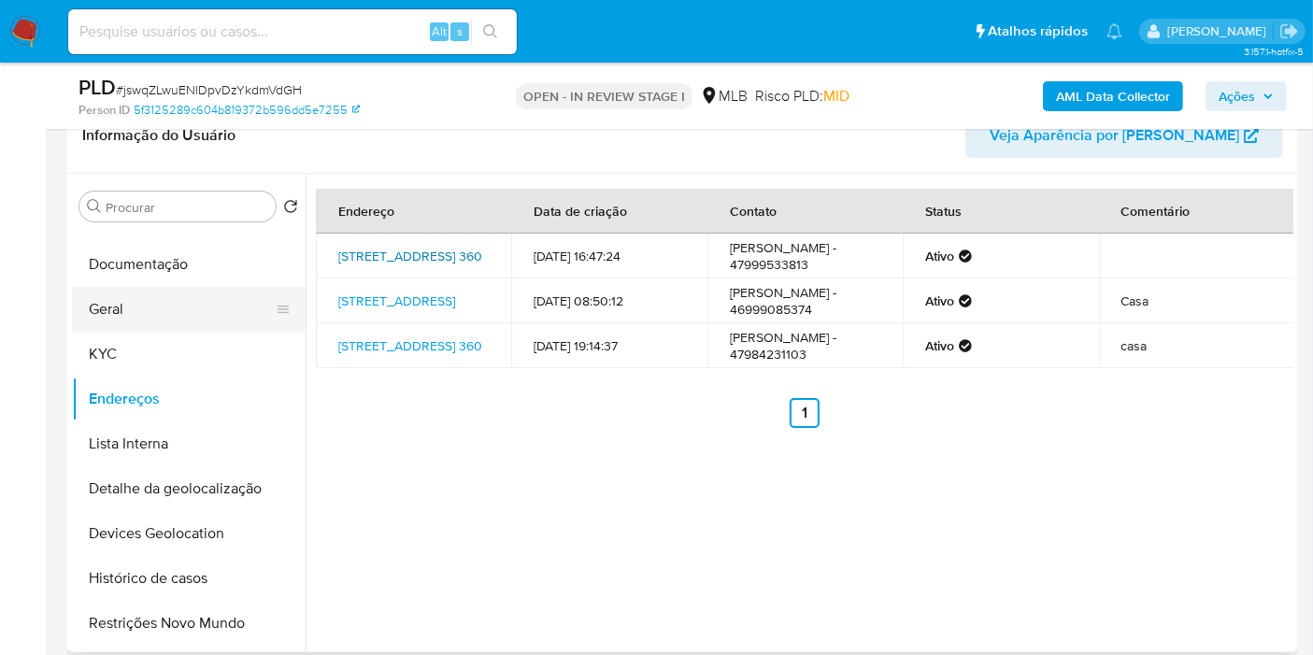
scroll to position [0, 0]
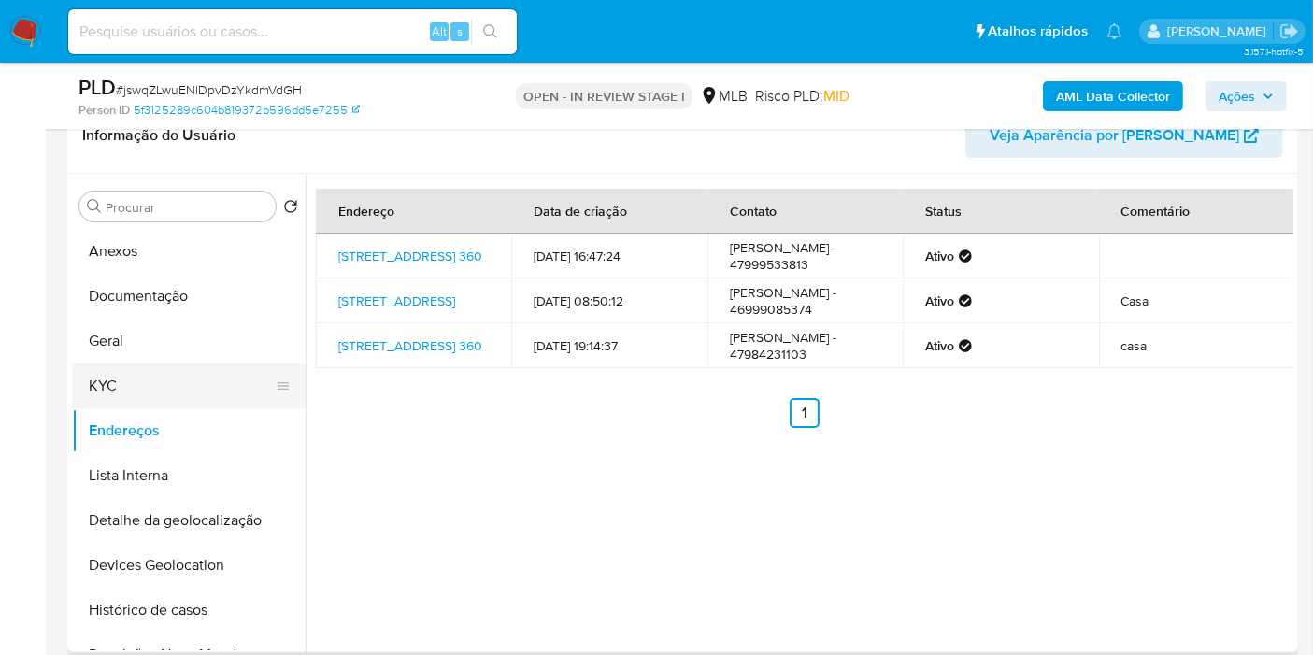
click at [175, 368] on button "KYC" at bounding box center [181, 386] width 219 height 45
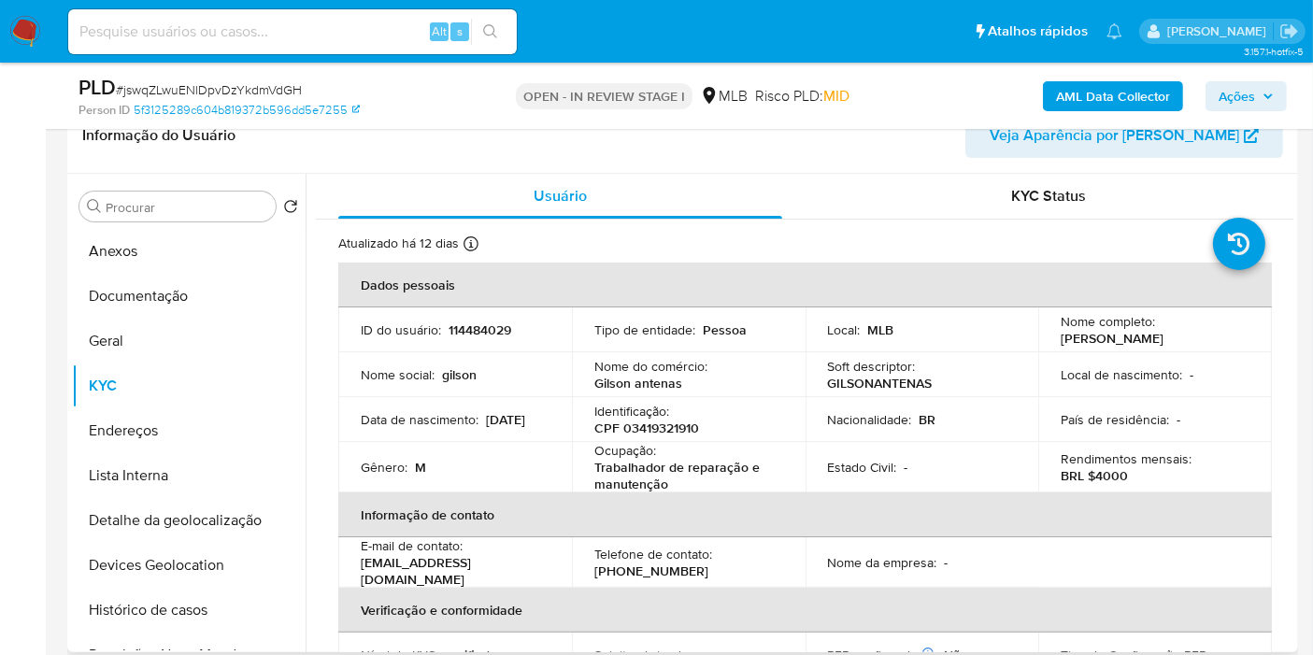
click at [671, 420] on p "CPF 03419321910" at bounding box center [646, 428] width 105 height 17
copy p "03419321910"
click at [178, 608] on button "Histórico de casos" at bounding box center [181, 610] width 219 height 45
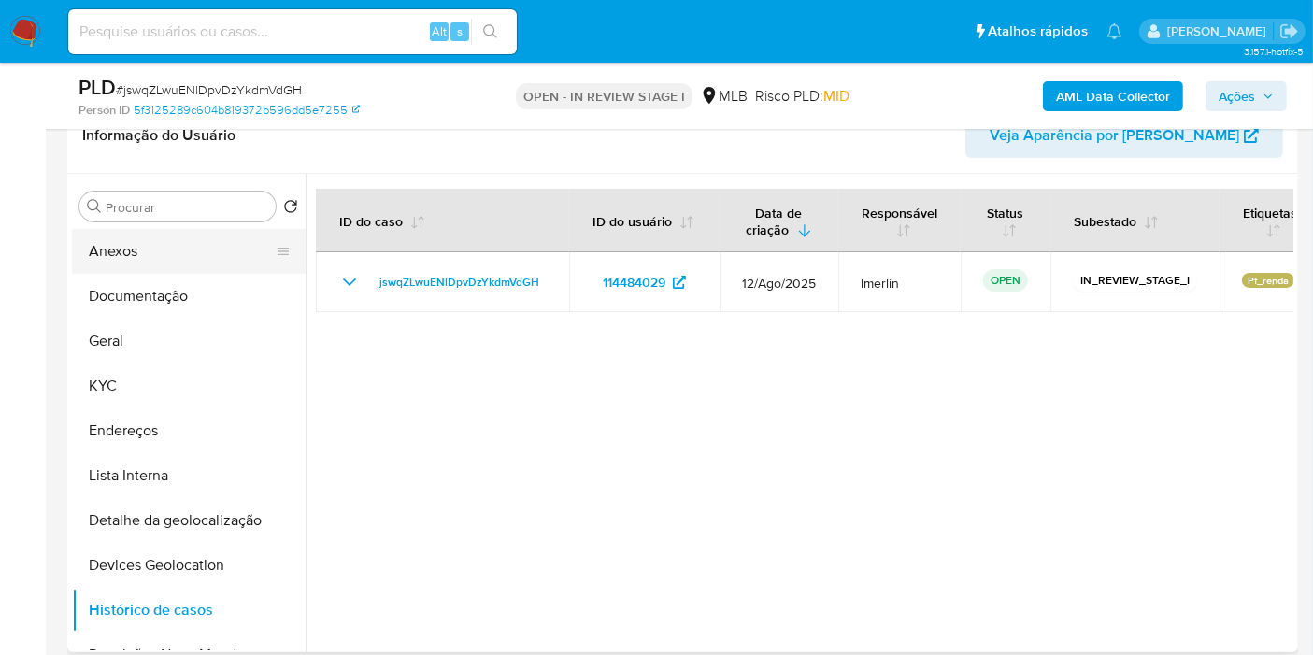
click at [188, 263] on button "Anexos" at bounding box center [181, 251] width 219 height 45
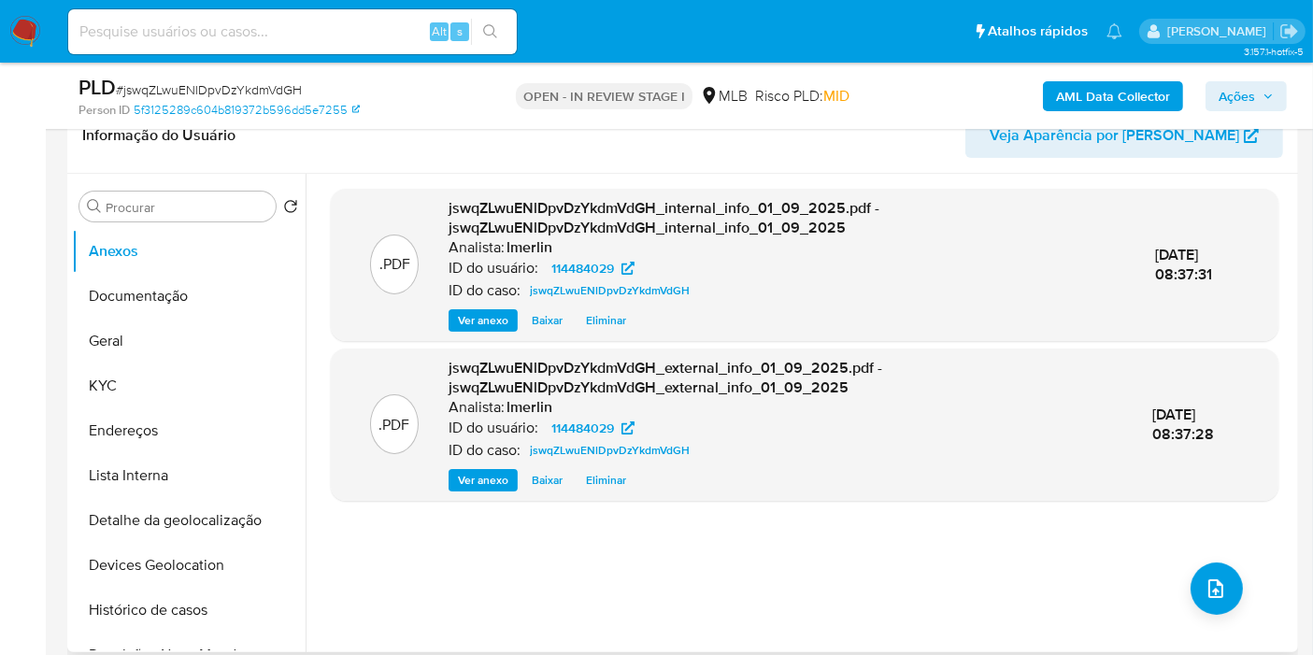
click at [748, 562] on div ".PDF jswqZLwuENlDpvDzYkdmVdGH_internal_info_01_09_2025.pdf - jswqZLwuENlDpvDzYk…" at bounding box center [805, 413] width 948 height 449
click at [1213, 579] on icon "upload-file" at bounding box center [1216, 588] width 22 height 22
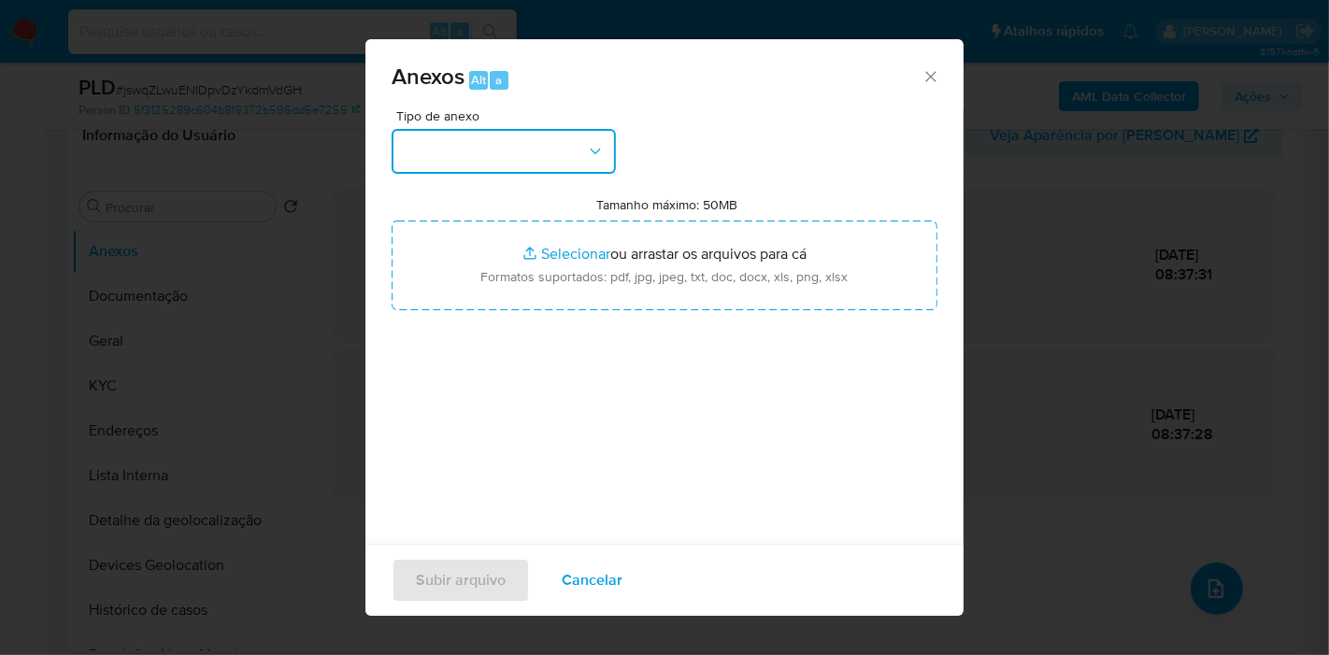
click at [532, 142] on button "button" at bounding box center [504, 151] width 224 height 45
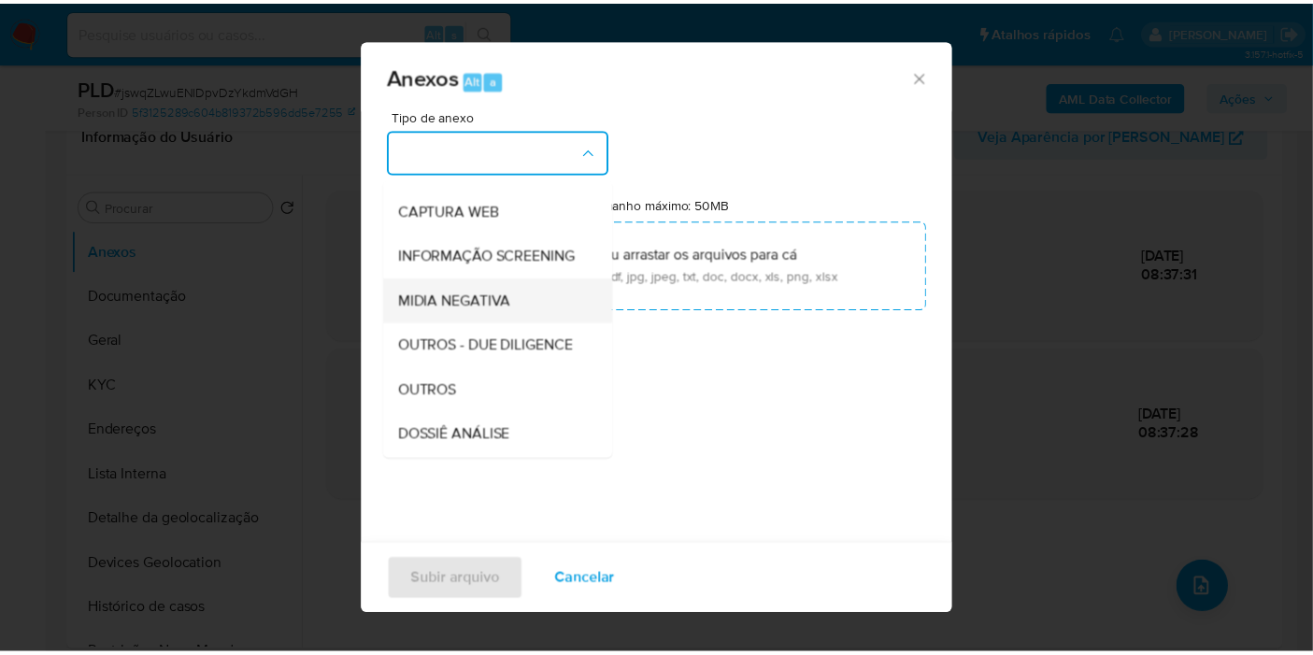
scroll to position [287, 0]
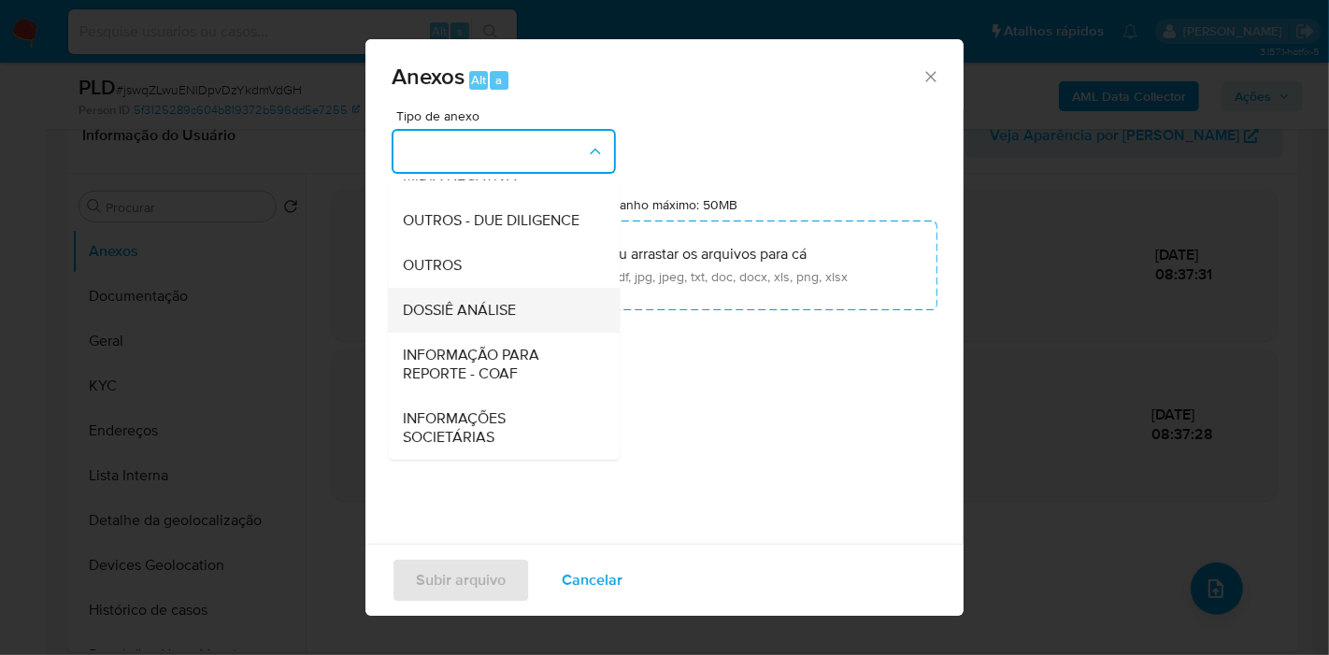
click at [545, 310] on div "DOSSIÊ ANÁLISE" at bounding box center [498, 310] width 191 height 45
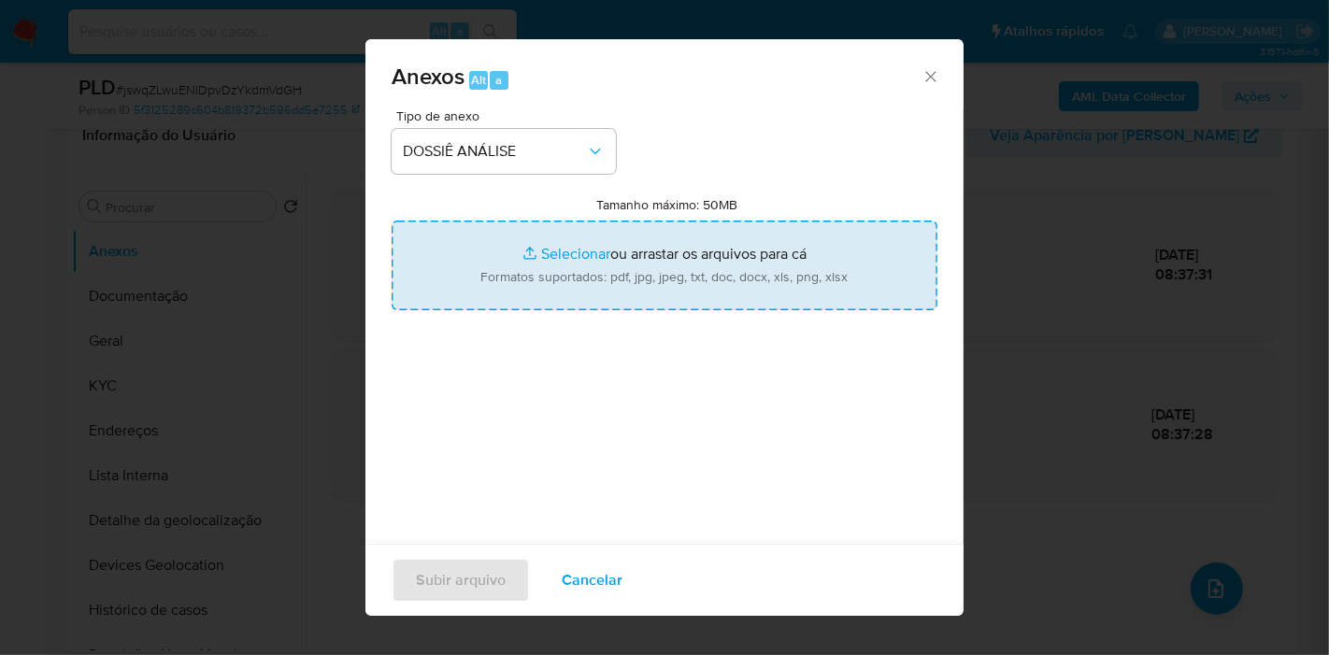
click at [602, 263] on input "Tamanho máximo: 50MB Selecionar arquivos" at bounding box center [665, 266] width 546 height 90
type input "C:\fakepath\SAR - XXXX - CPF 03419321910 - GILSON ALVES PINTO.pdf"
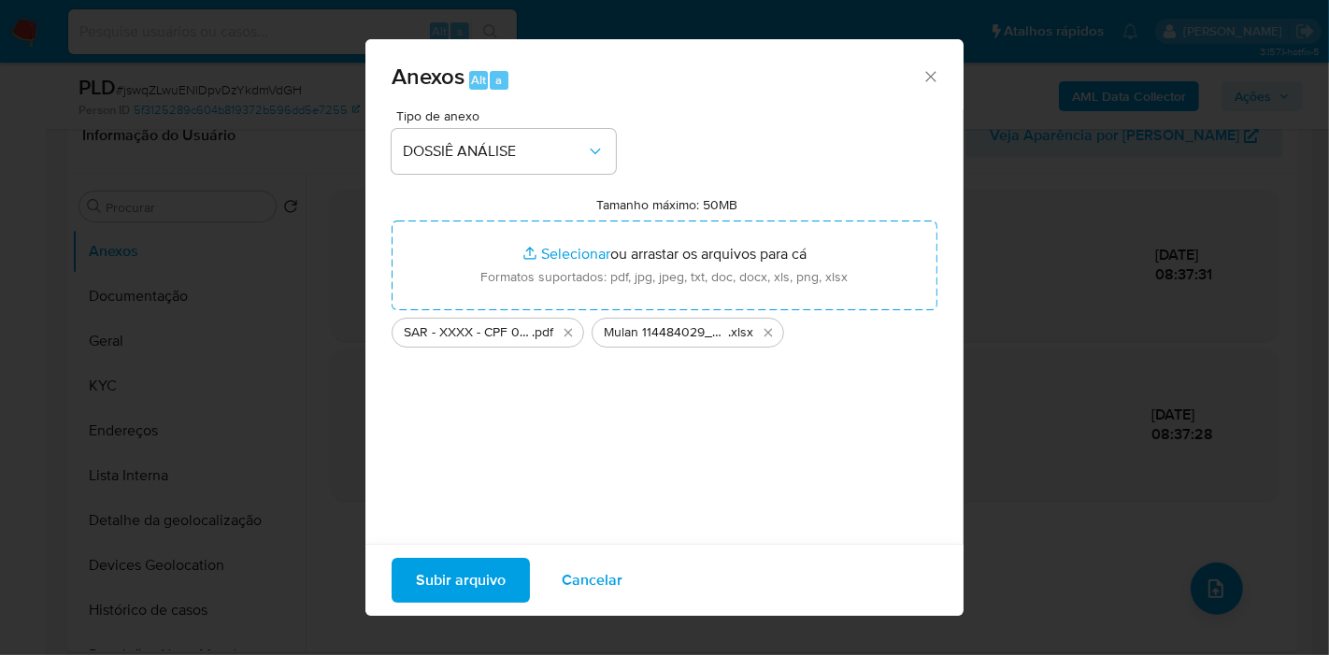
click at [468, 581] on span "Subir arquivo" at bounding box center [461, 580] width 90 height 41
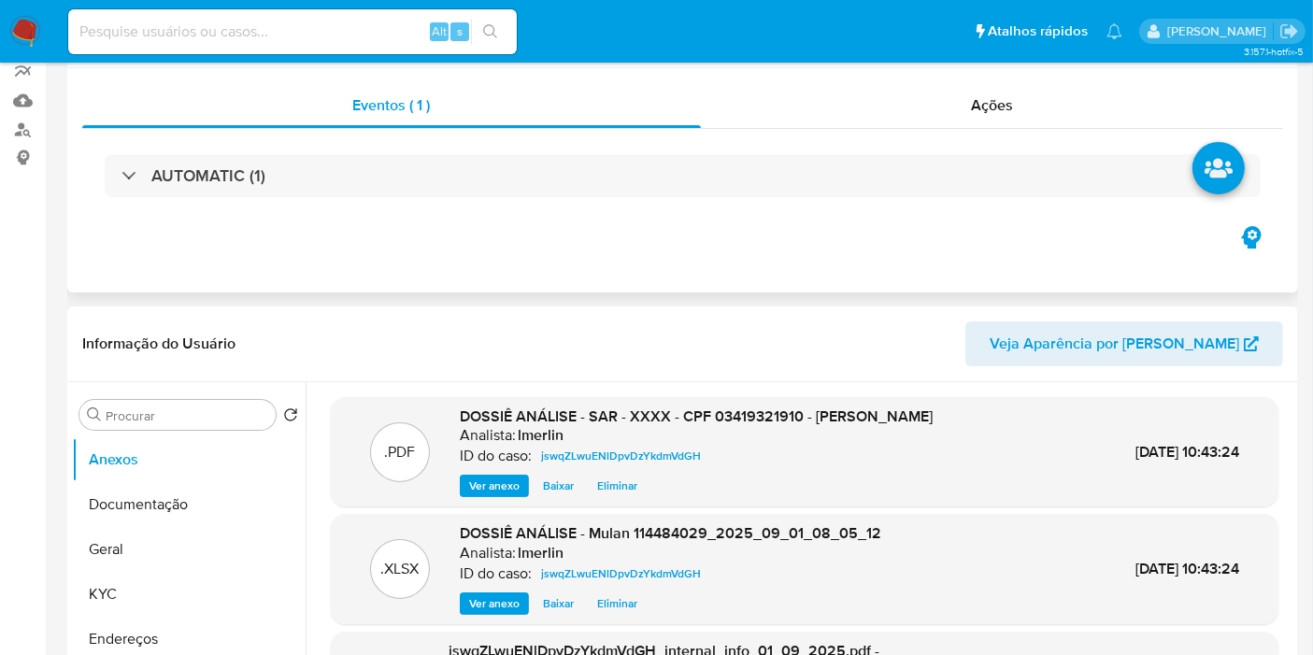
scroll to position [0, 0]
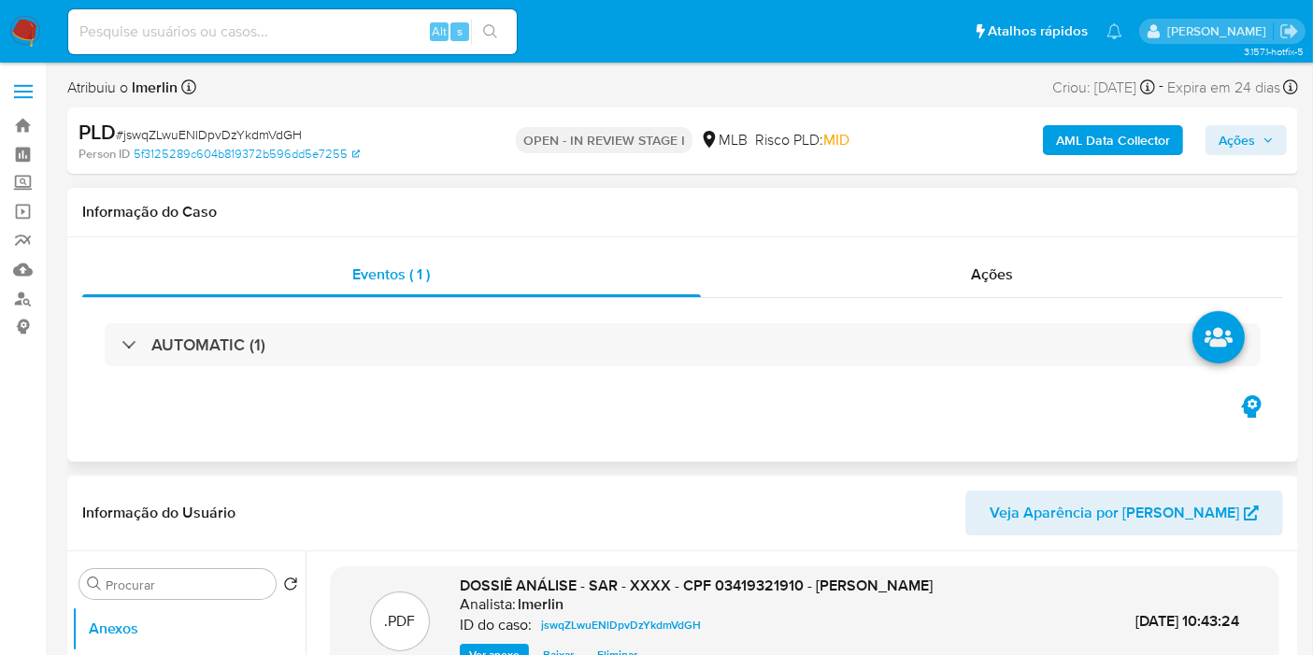
drag, startPoint x: 1044, startPoint y: 260, endPoint x: 1188, endPoint y: 189, distance: 160.5
click at [1045, 261] on div "Ações" at bounding box center [992, 274] width 583 height 45
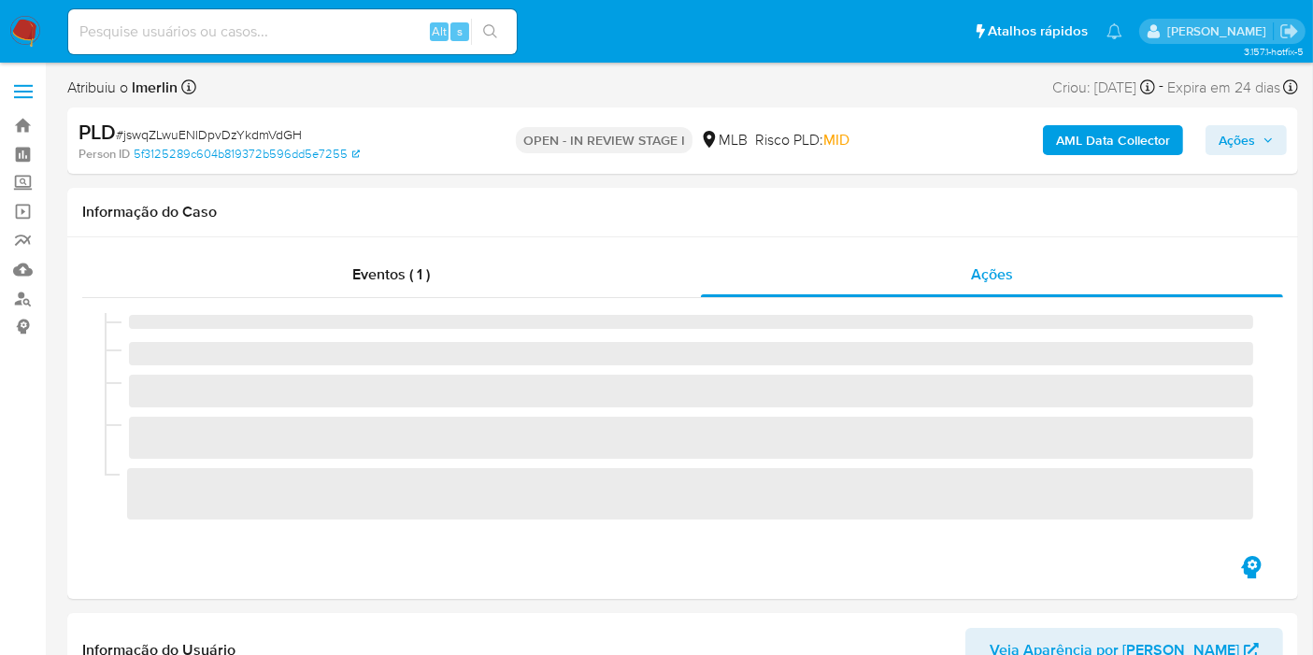
click at [1224, 145] on span "Ações" at bounding box center [1237, 140] width 36 height 30
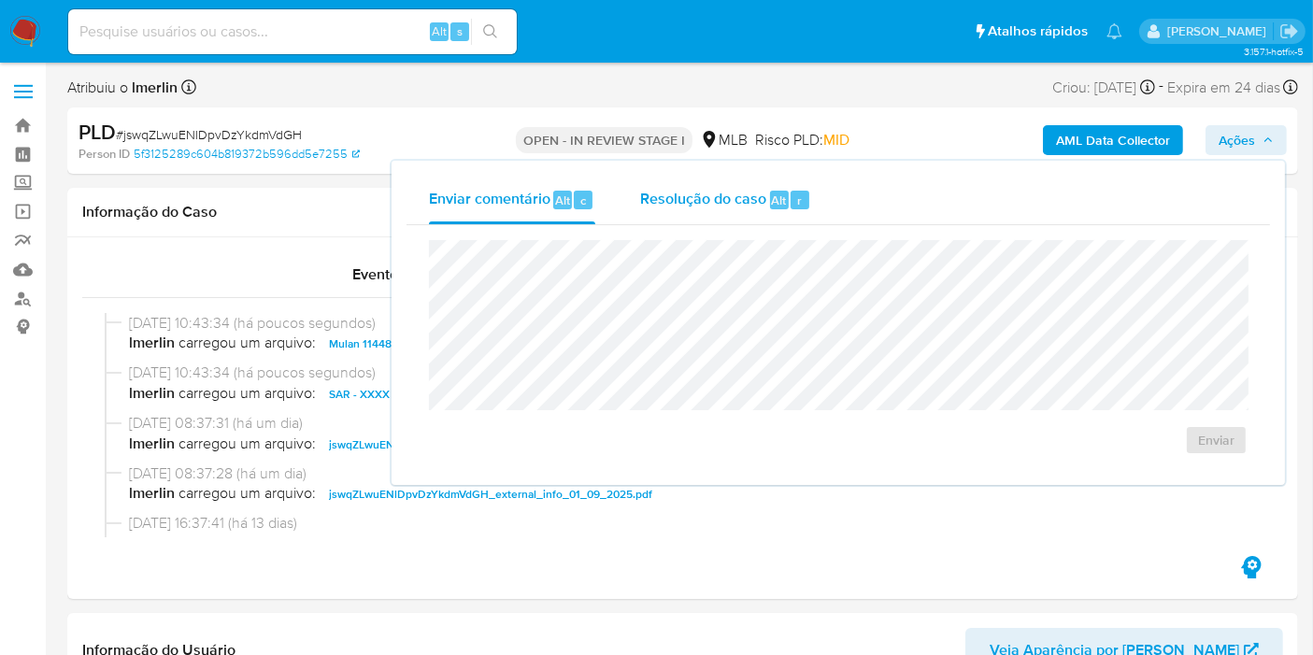
click at [780, 206] on span "Alt" at bounding box center [779, 201] width 15 height 18
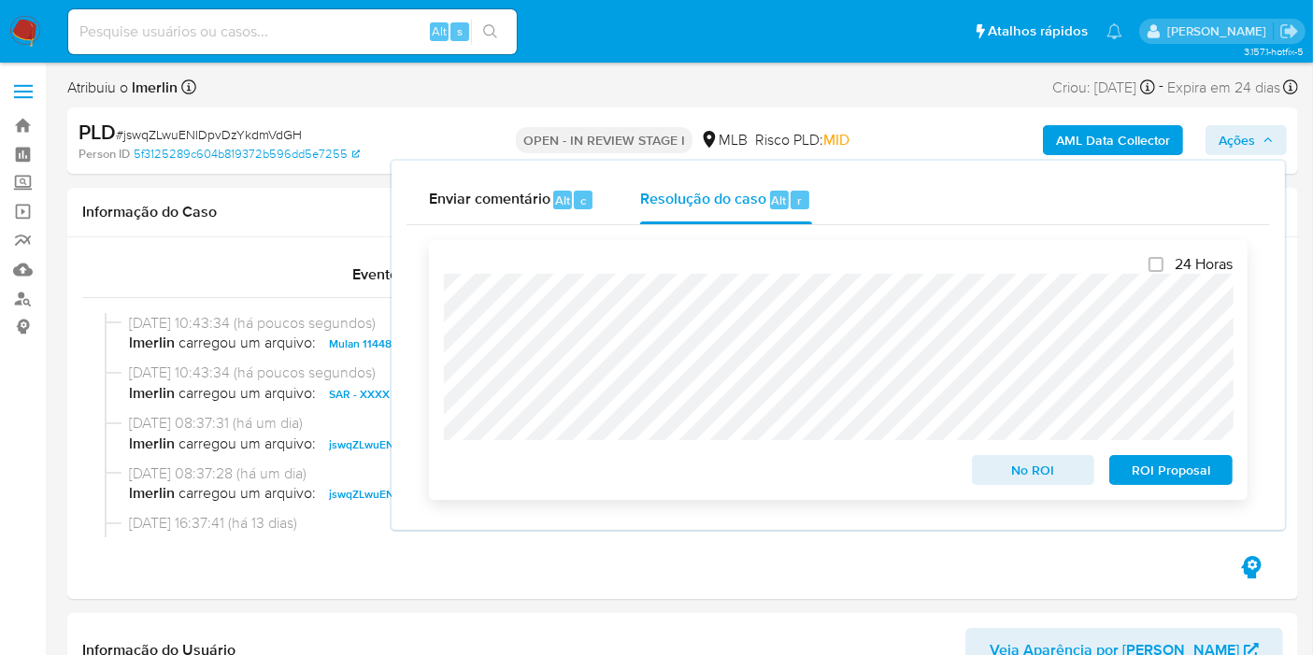
click at [1175, 463] on span "ROI Proposal" at bounding box center [1170, 470] width 97 height 26
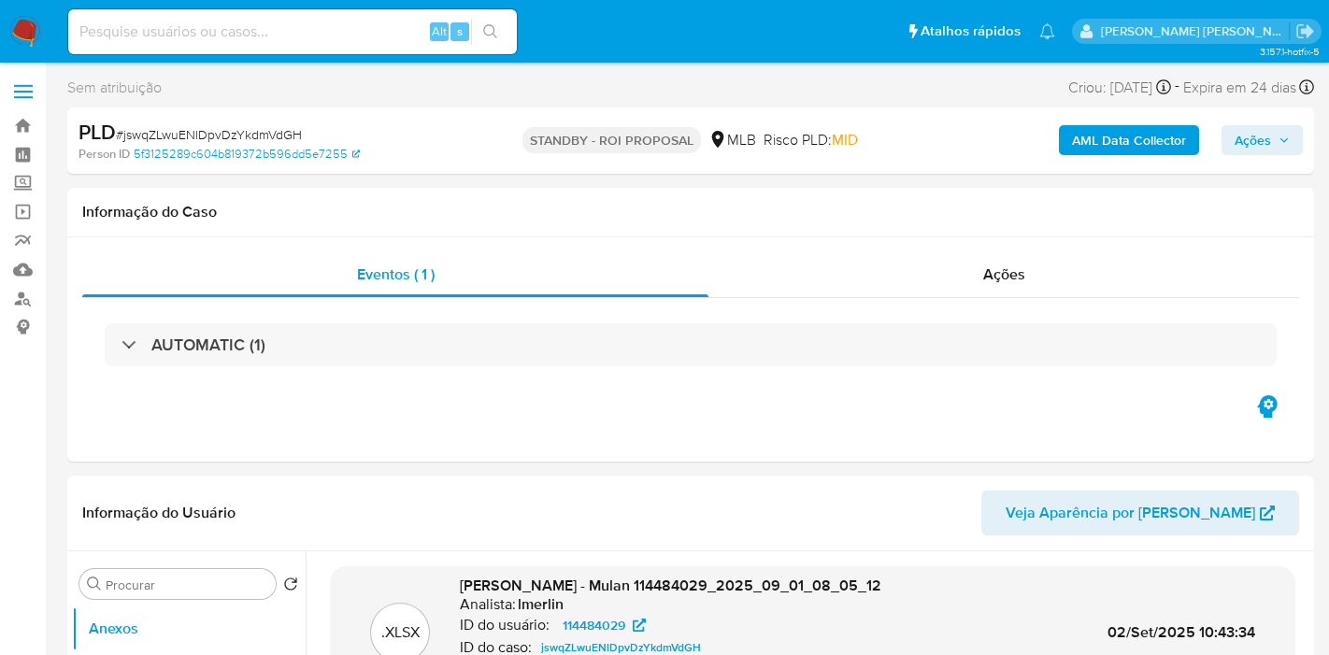
select select "10"
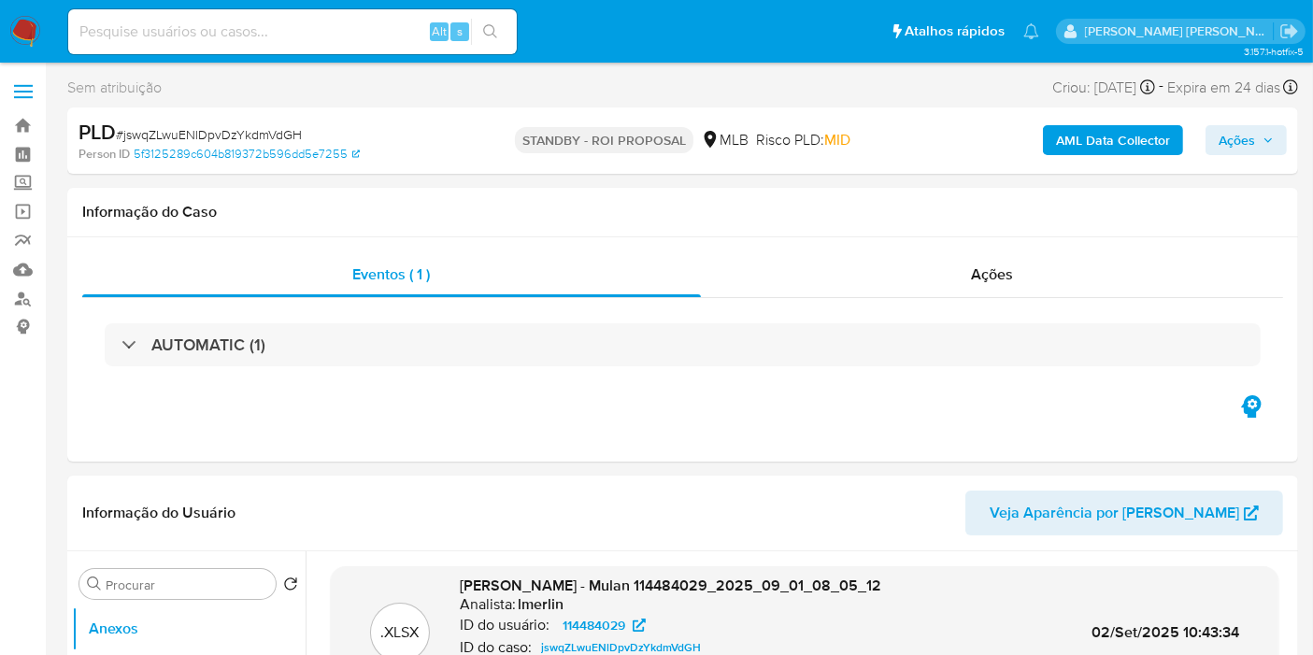
click at [380, 31] on input at bounding box center [292, 32] width 449 height 24
paste input "aKRSc0OVGCm98tGMiuH2hRje"
type input "aKRSc0OVGCm98tGMiuH2hRje"
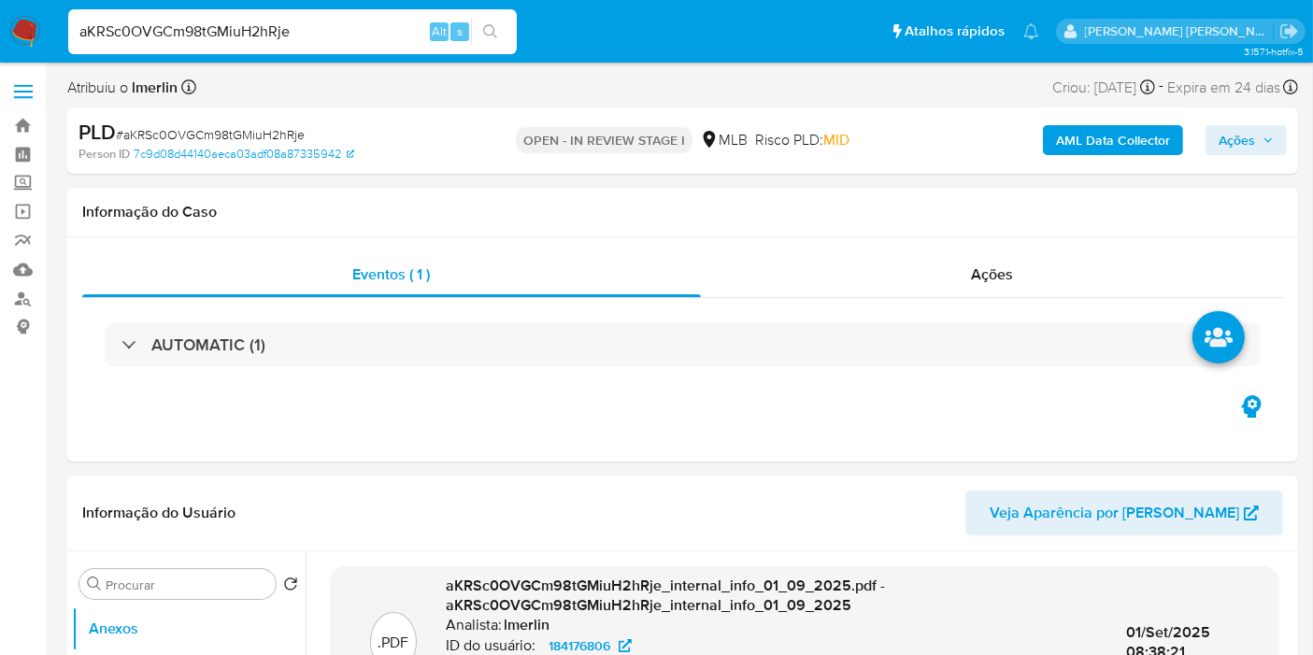
select select "10"
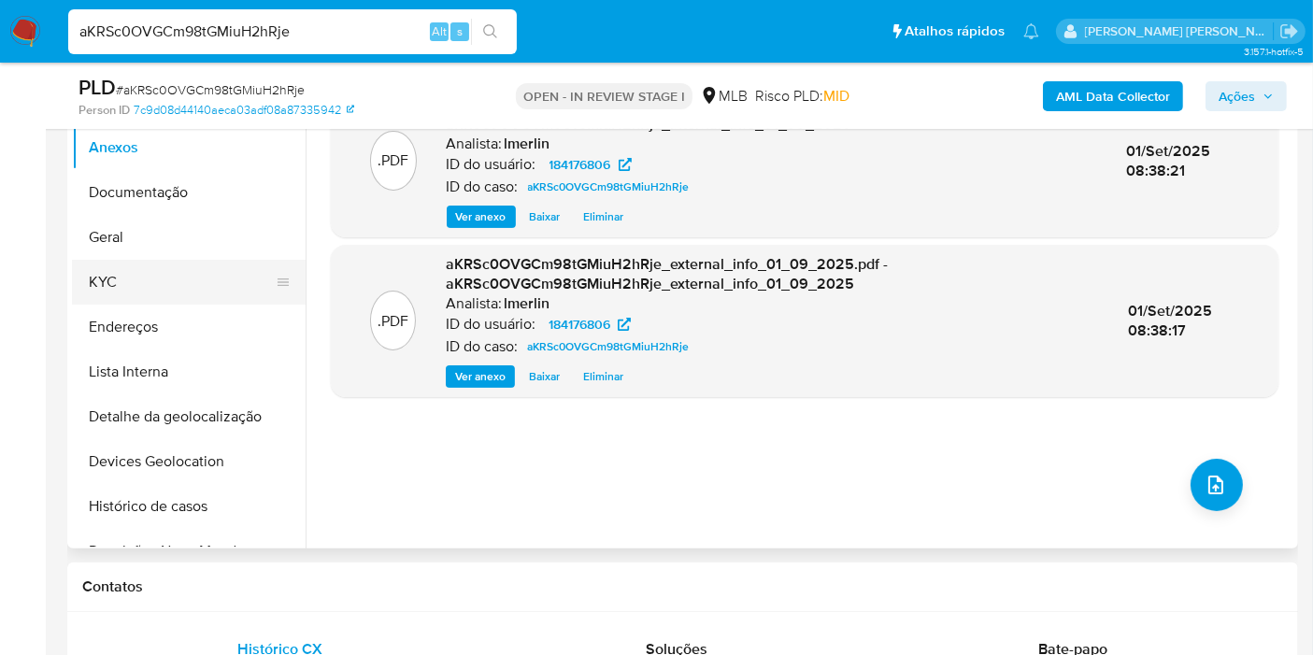
click at [151, 267] on button "KYC" at bounding box center [181, 282] width 219 height 45
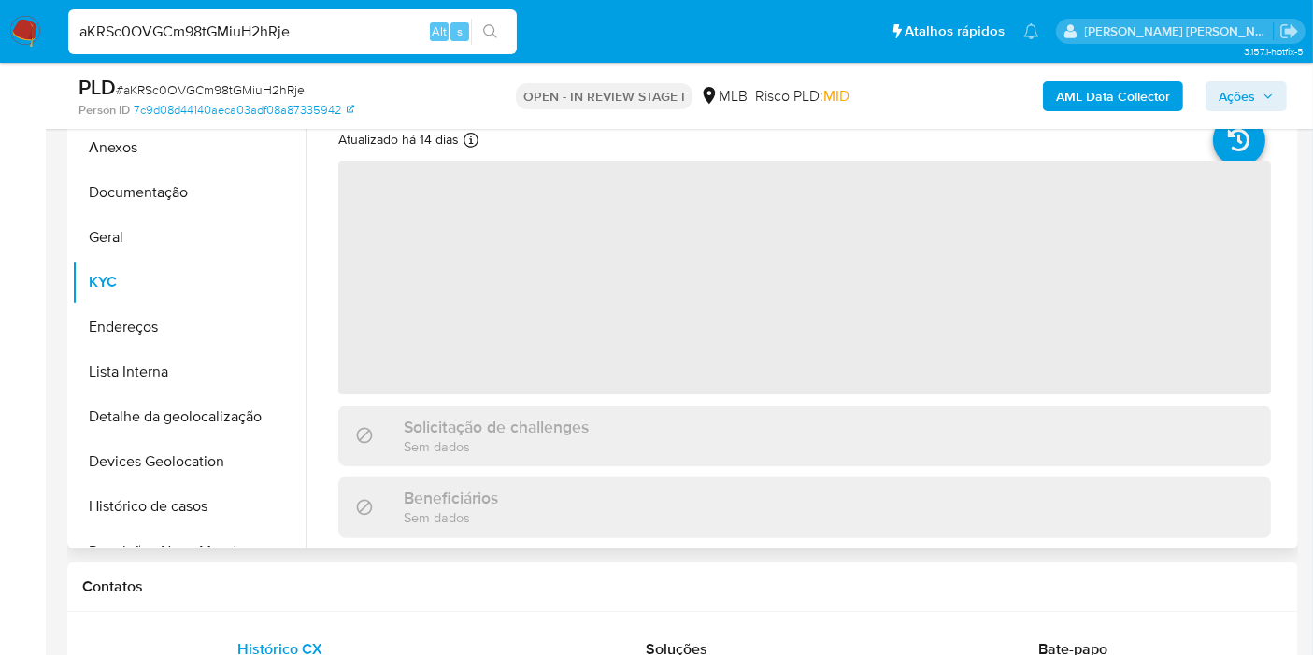
scroll to position [311, 0]
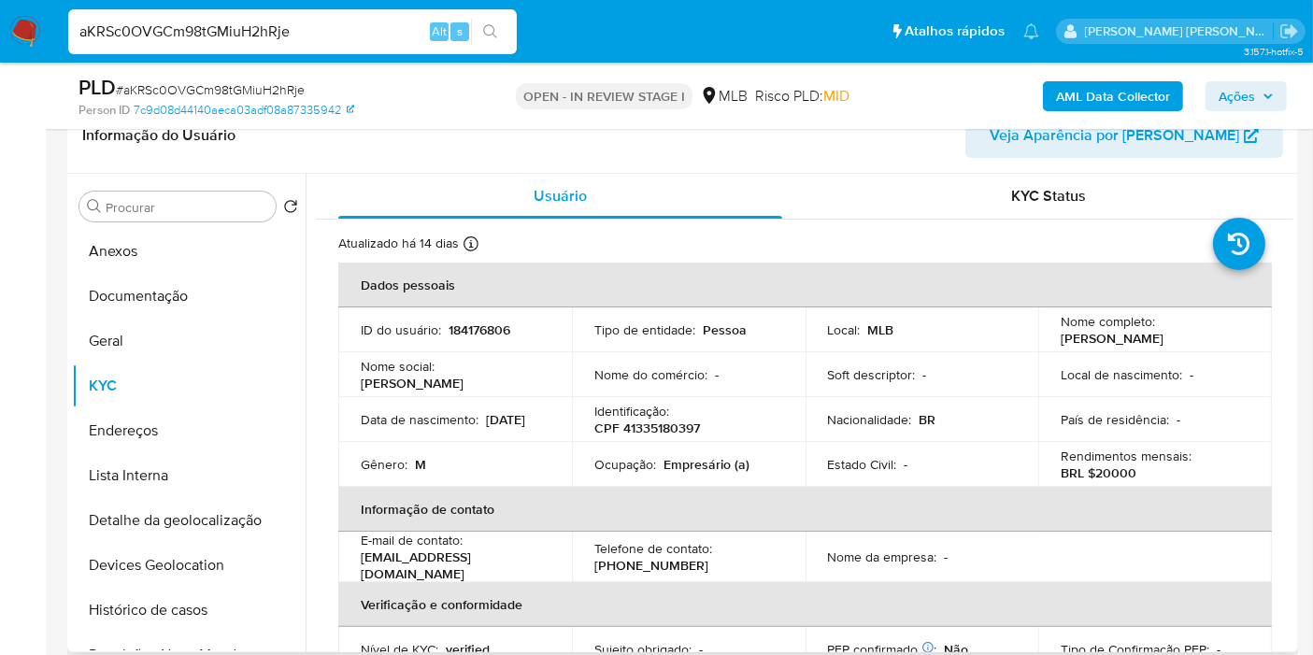
click at [665, 420] on p "CPF 41335180397" at bounding box center [647, 428] width 106 height 17
copy p "41335180397"
click at [187, 567] on button "Devices Geolocation" at bounding box center [181, 565] width 219 height 45
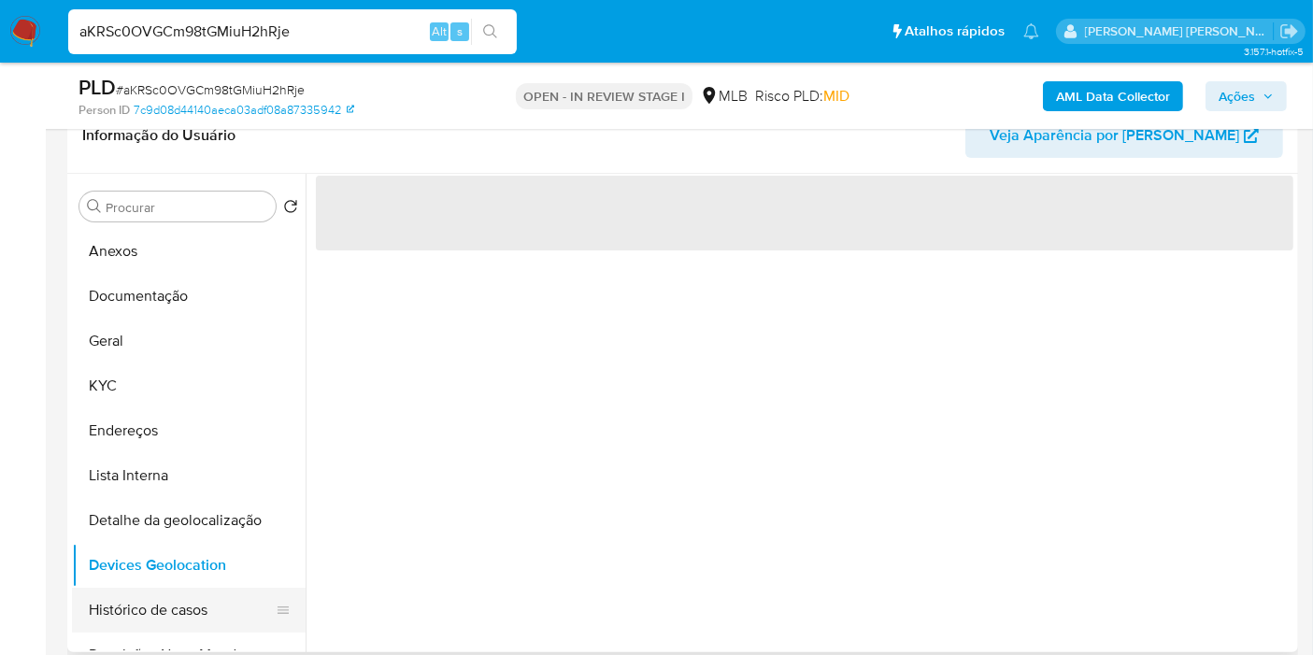
click at [169, 596] on button "Histórico de casos" at bounding box center [181, 610] width 219 height 45
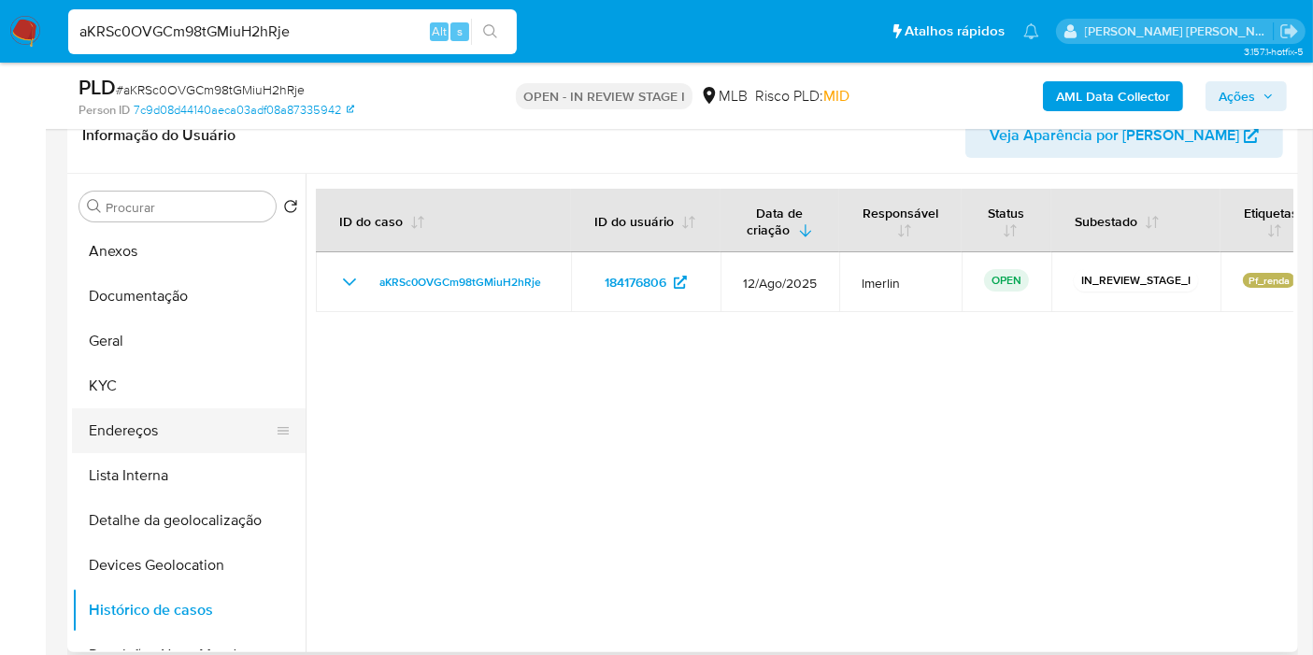
click at [134, 408] on button "Endereços" at bounding box center [181, 430] width 219 height 45
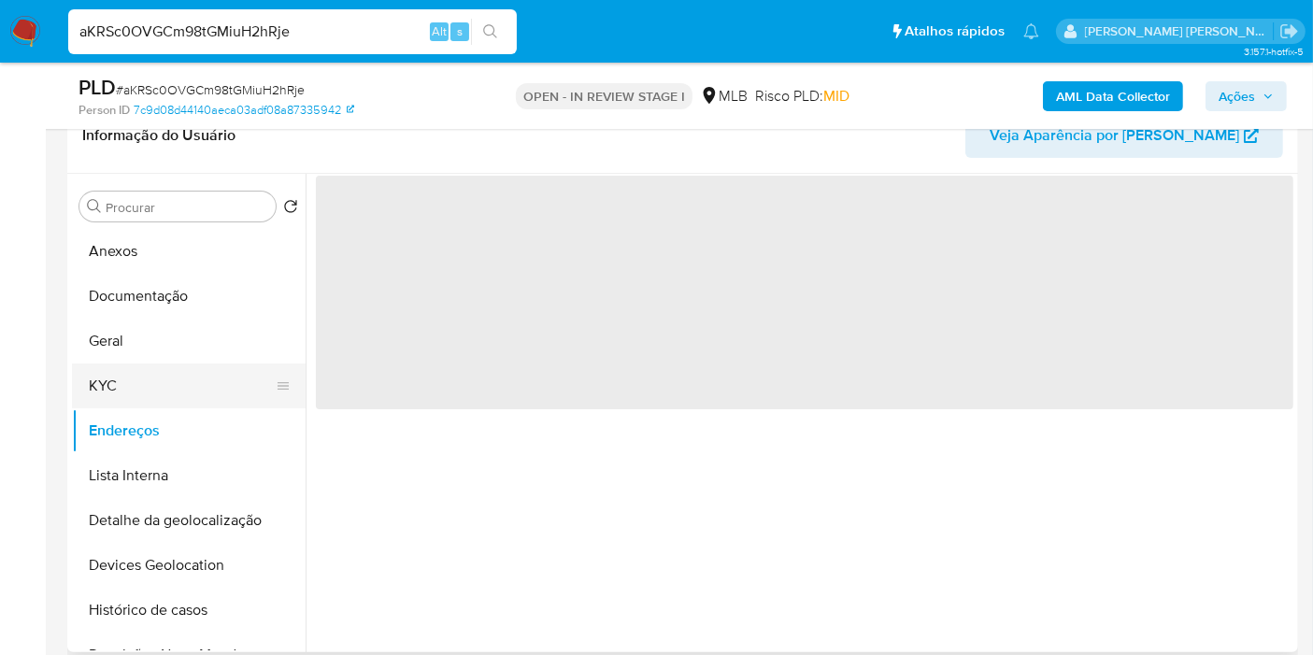
click at [145, 390] on button "KYC" at bounding box center [181, 386] width 219 height 45
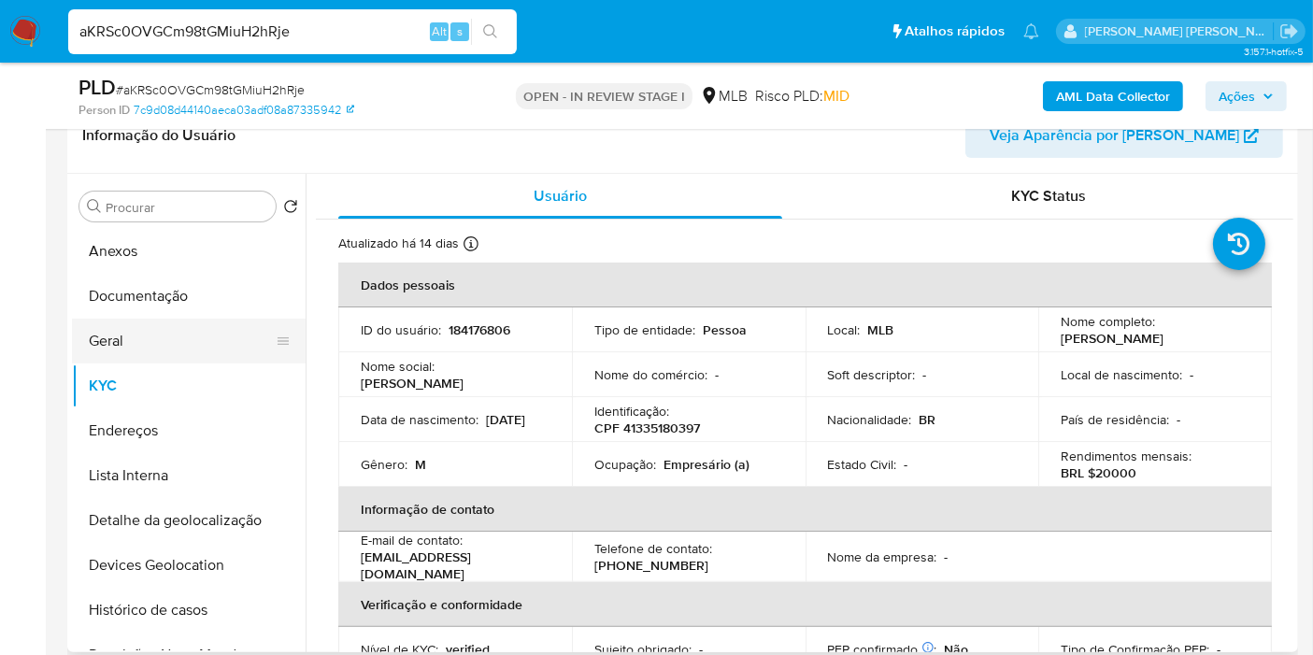
click at [118, 338] on button "Geral" at bounding box center [181, 341] width 219 height 45
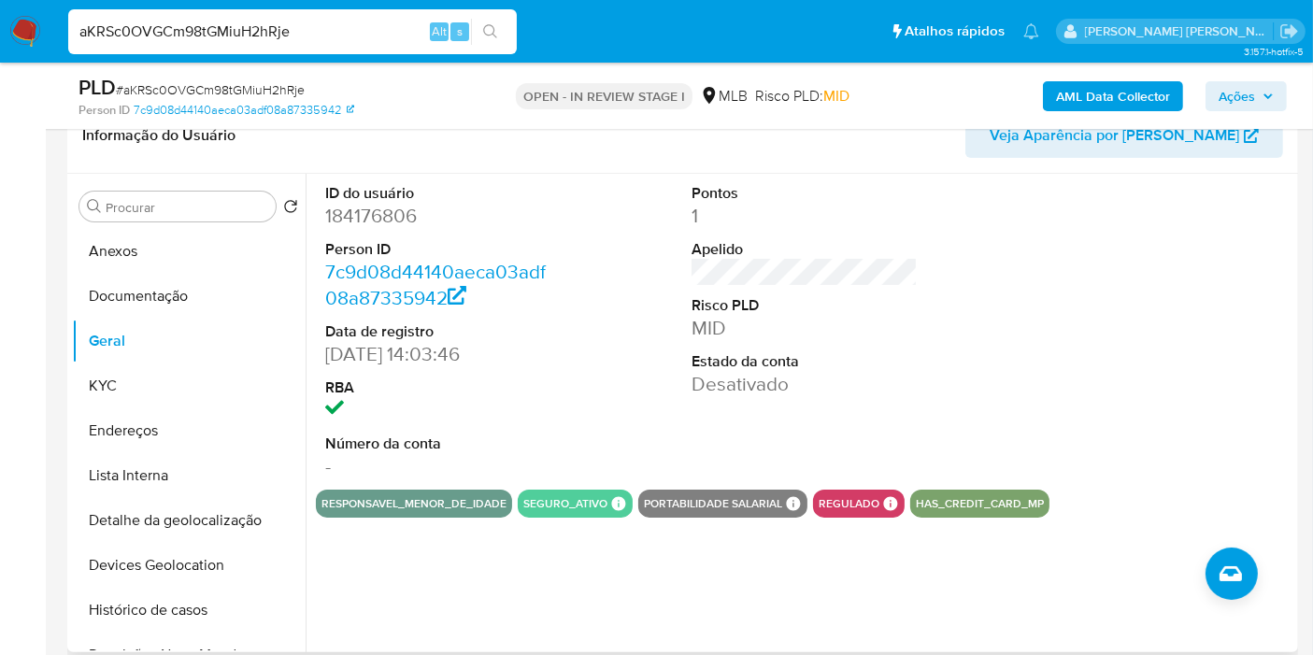
click at [363, 219] on dd "184176806" at bounding box center [438, 216] width 226 height 26
copy dd "184176806"
click at [144, 394] on button "KYC" at bounding box center [181, 386] width 219 height 45
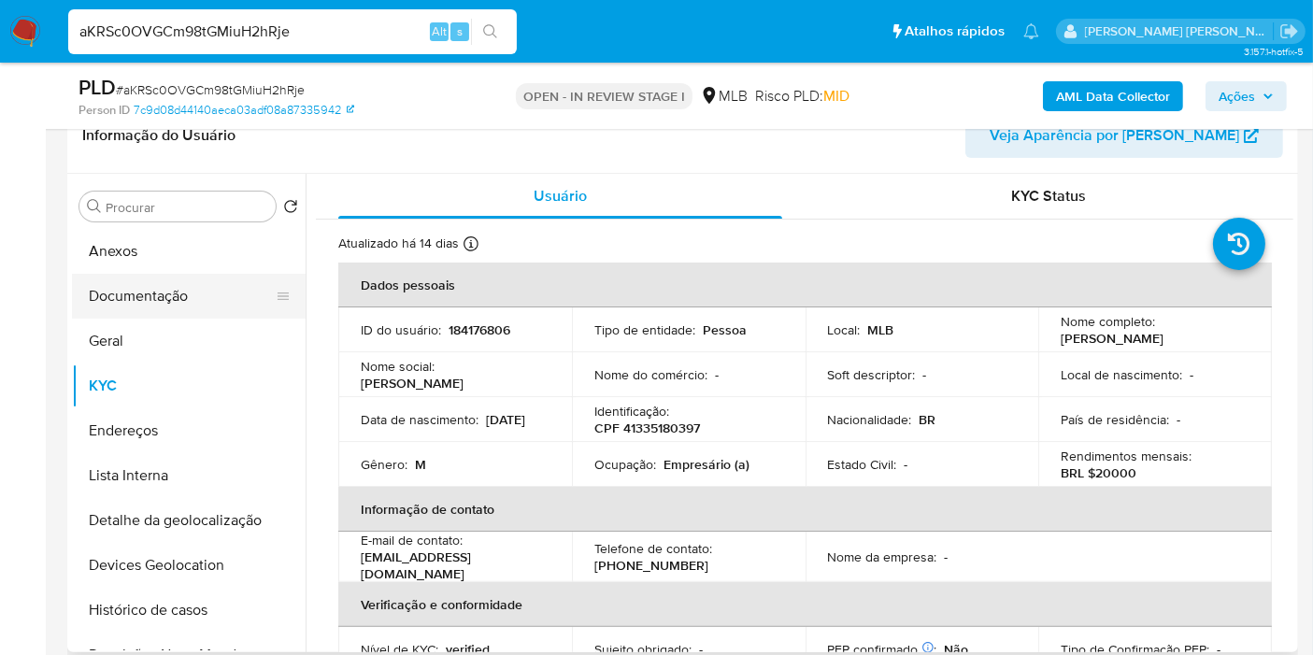
click at [210, 303] on button "Documentação" at bounding box center [181, 296] width 219 height 45
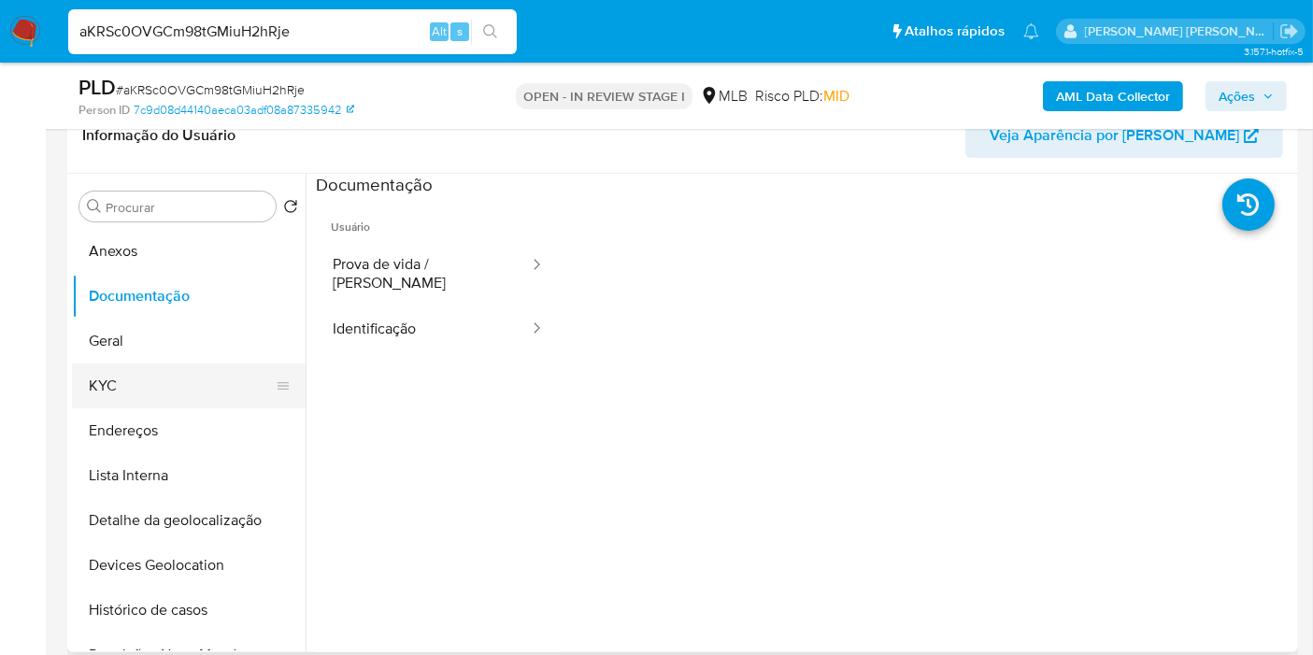
click at [195, 390] on button "KYC" at bounding box center [181, 386] width 219 height 45
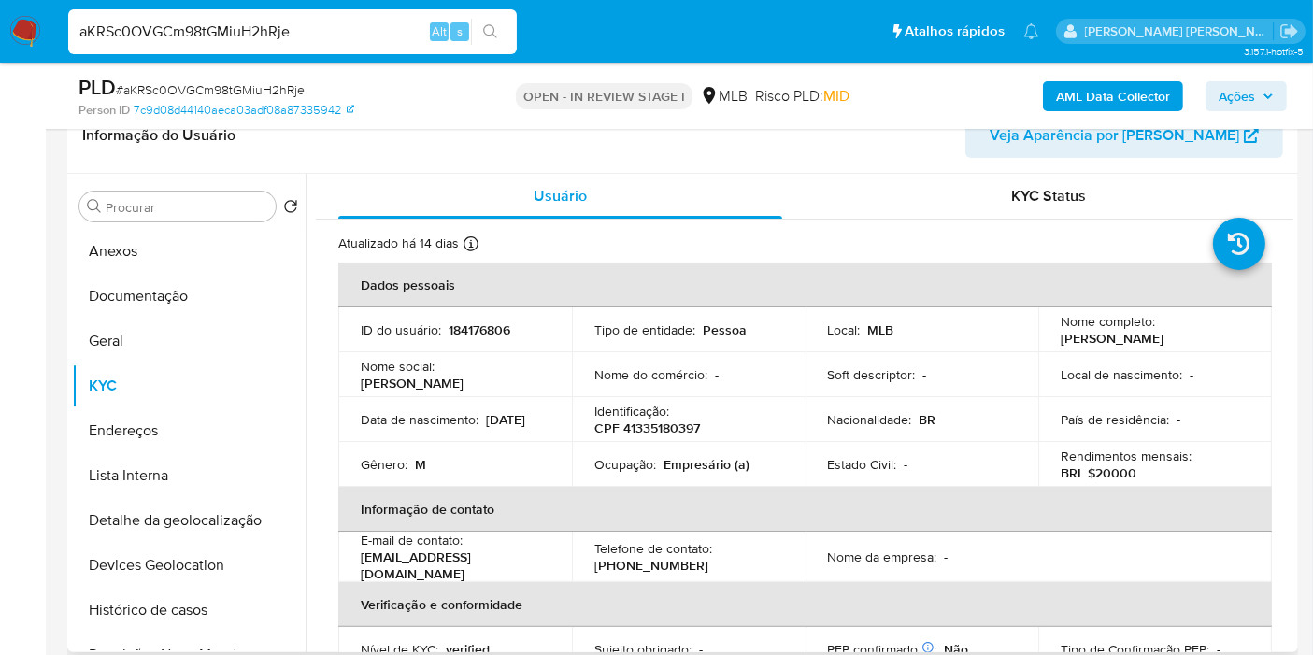
click at [726, 463] on p "Empresário (a)" at bounding box center [706, 464] width 86 height 17
click at [677, 474] on td "Ocupação : Empresário (a)" at bounding box center [689, 464] width 234 height 45
drag, startPoint x: 659, startPoint y: 463, endPoint x: 749, endPoint y: 459, distance: 90.7
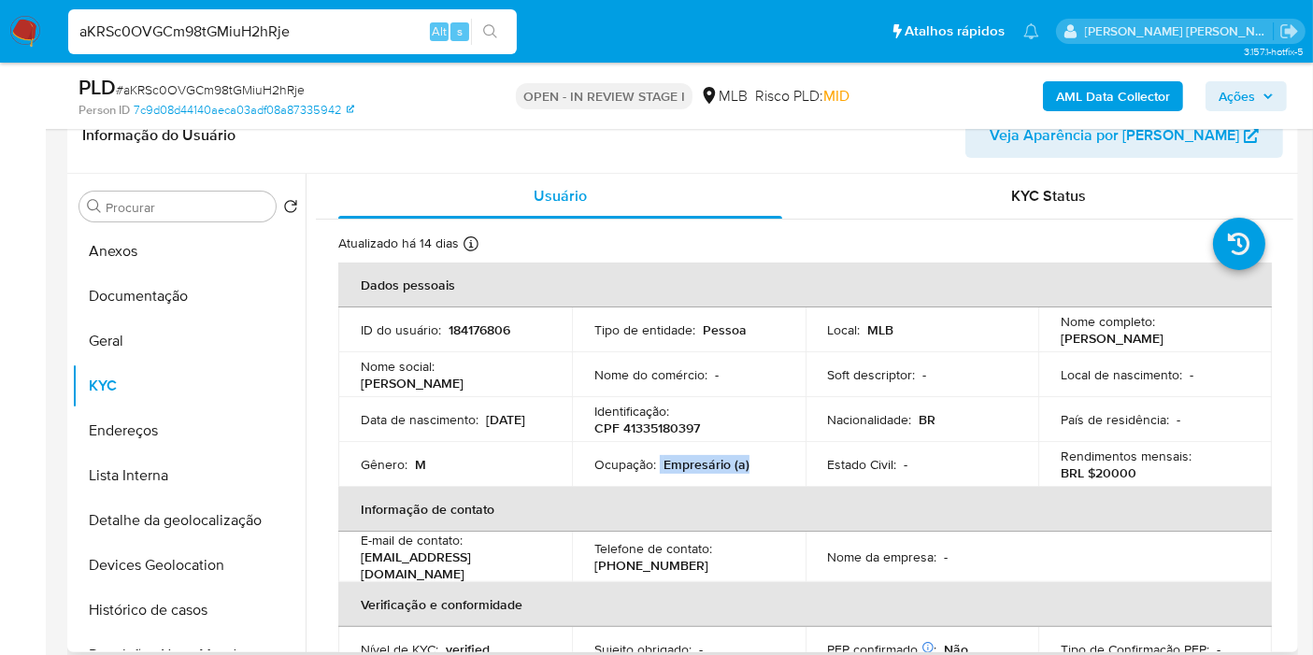
click at [749, 459] on div "Ocupação : Empresário (a)" at bounding box center [688, 464] width 189 height 17
click at [215, 280] on button "Documentação" at bounding box center [181, 296] width 219 height 45
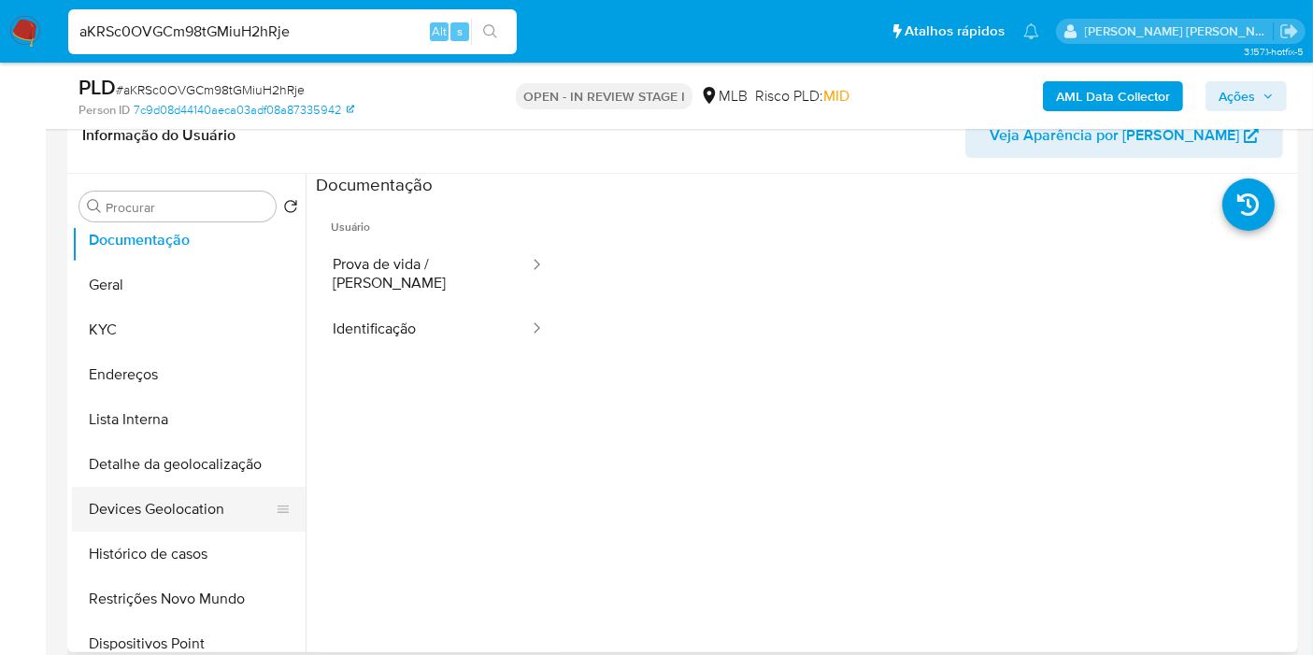
scroll to position [104, 0]
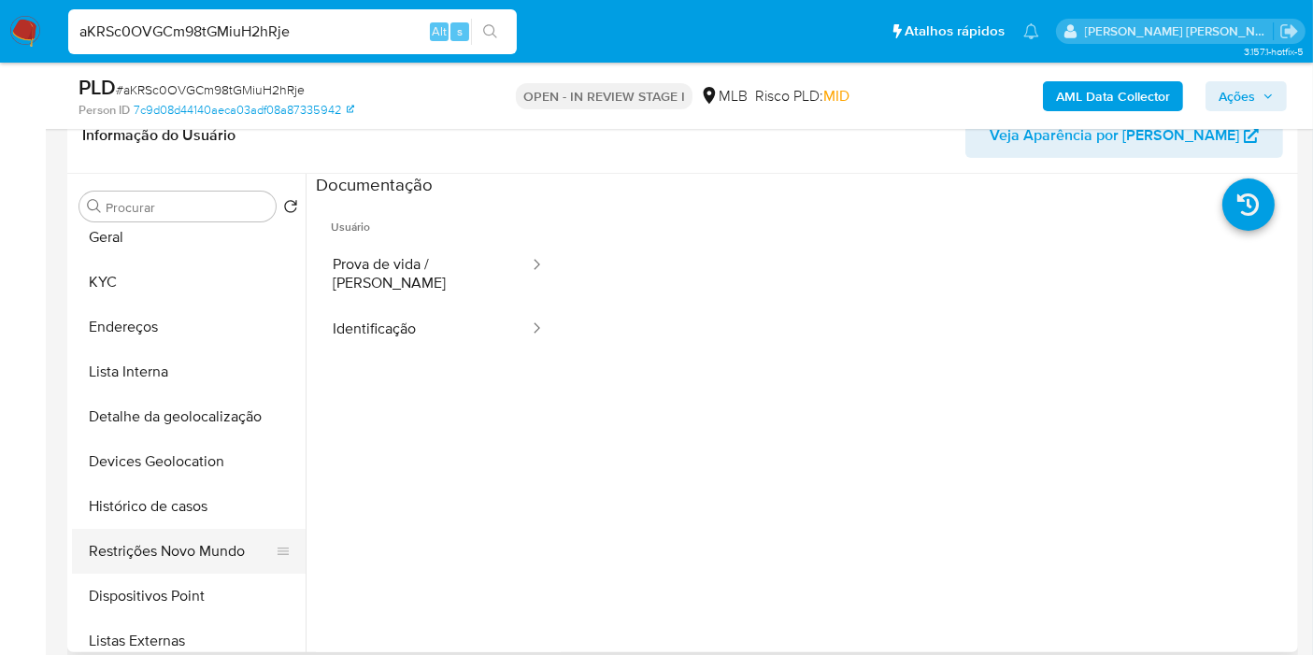
click at [187, 549] on button "Restrições Novo Mundo" at bounding box center [181, 551] width 219 height 45
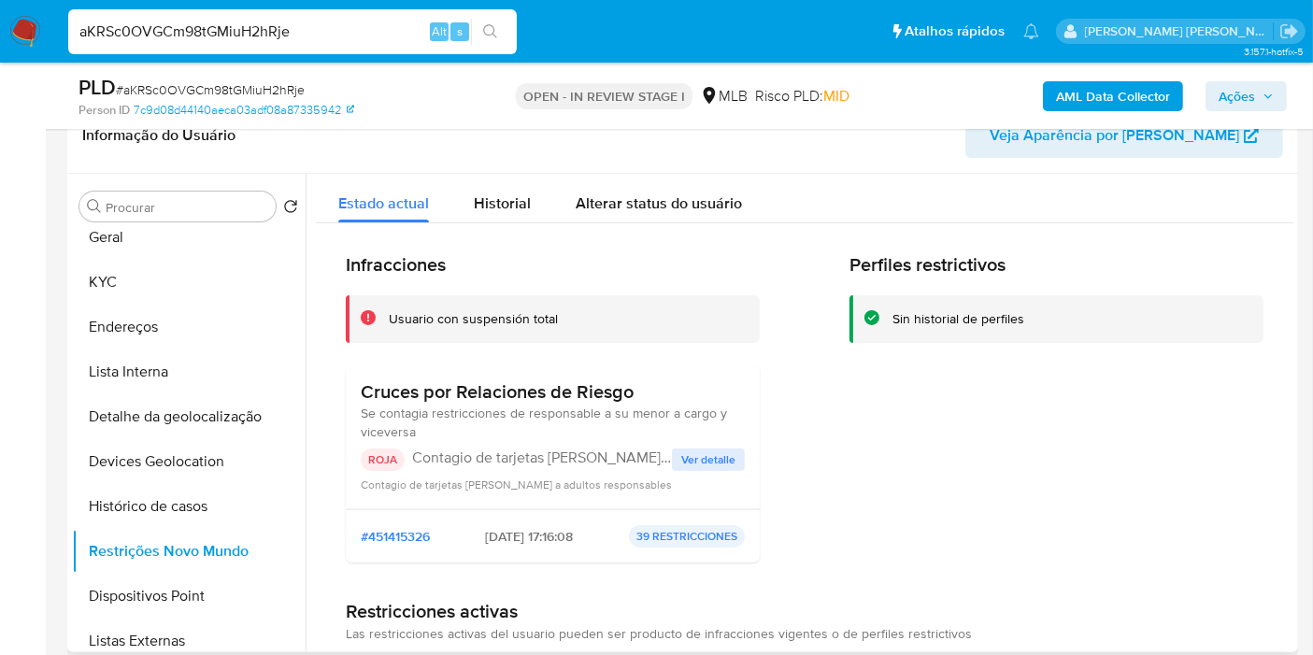
click at [689, 452] on span "Ver detalle" at bounding box center [708, 459] width 54 height 19
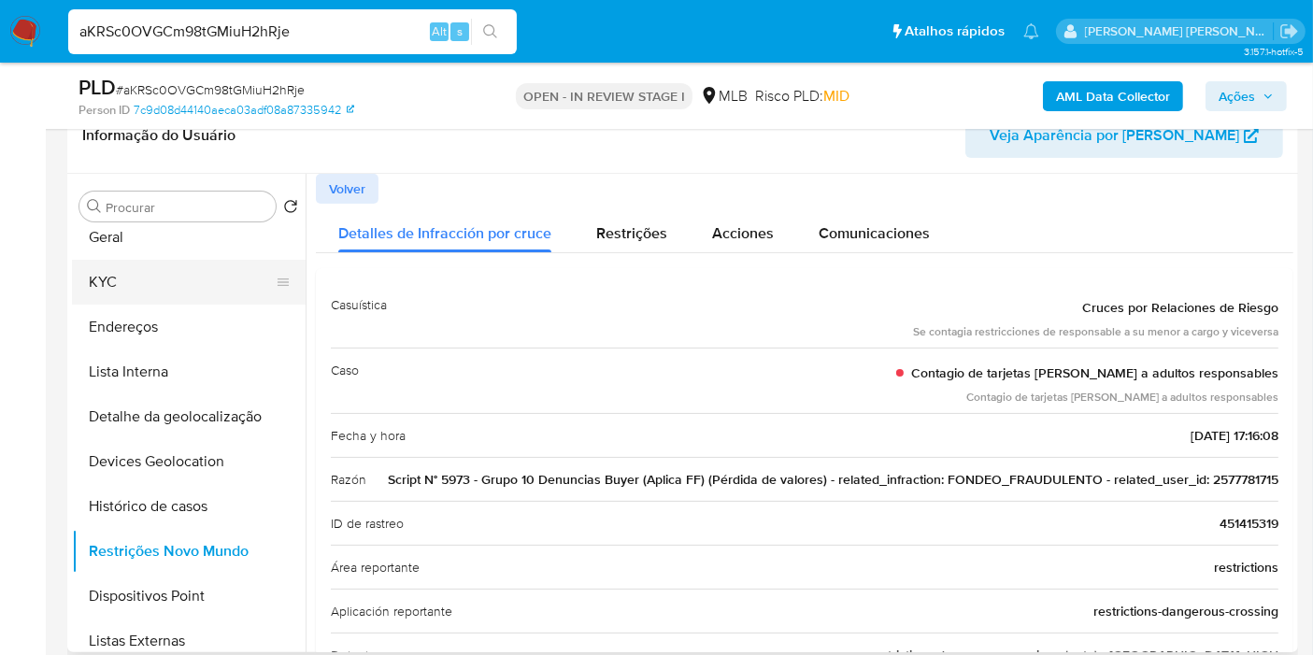
click at [167, 292] on button "KYC" at bounding box center [181, 282] width 219 height 45
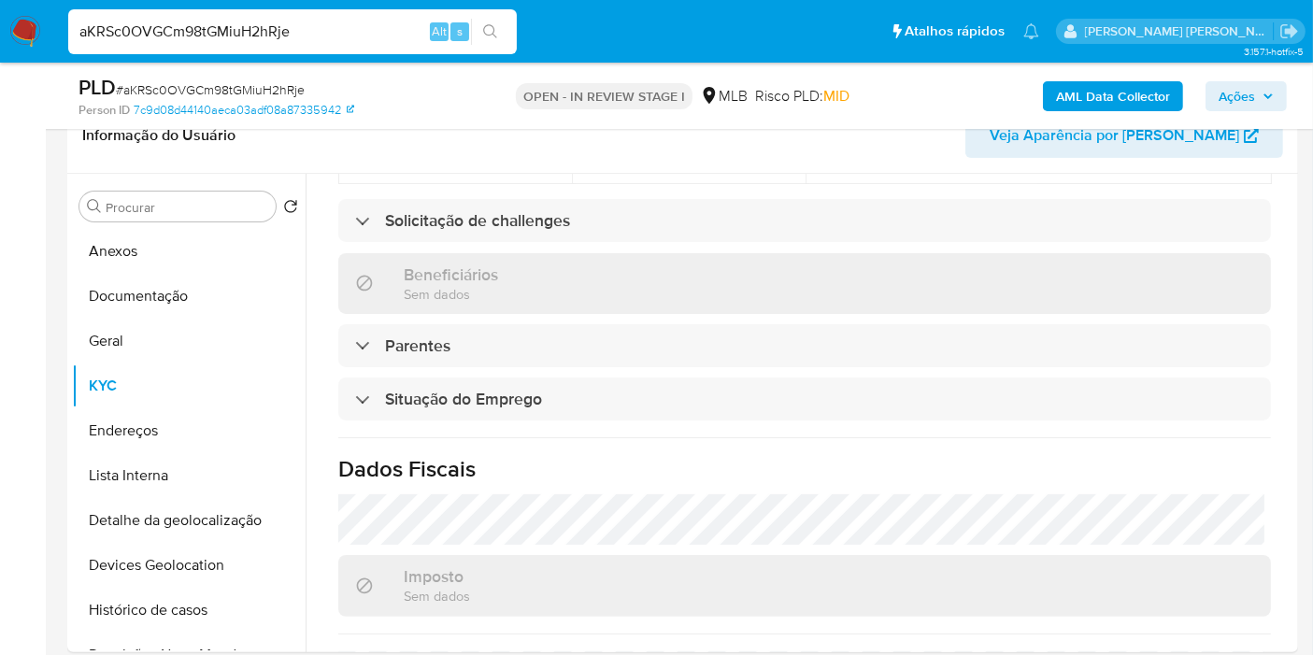
scroll to position [848, 0]
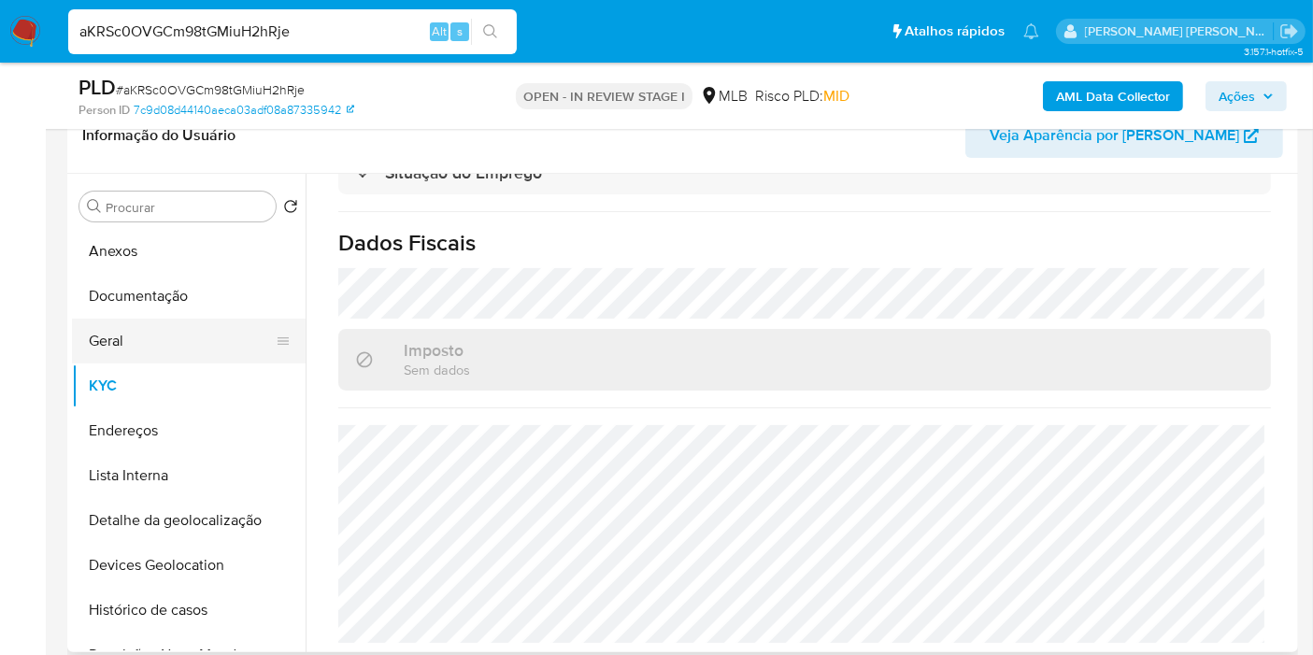
click at [114, 328] on button "Geral" at bounding box center [181, 341] width 219 height 45
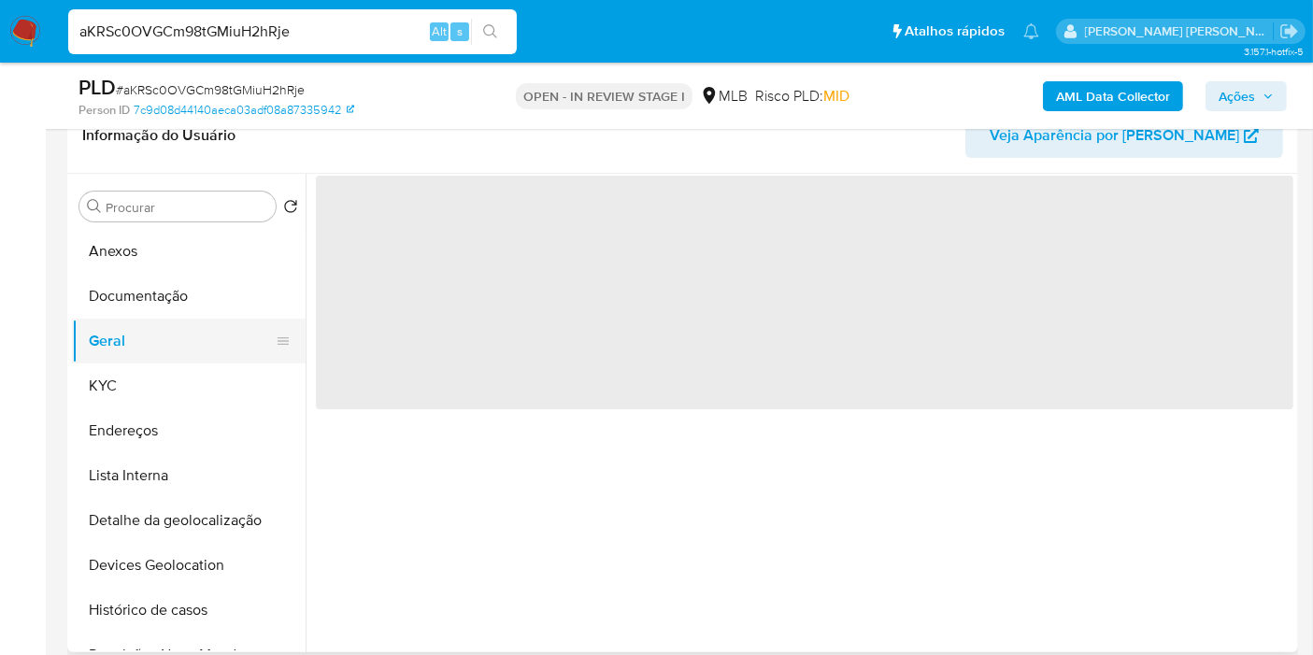
scroll to position [0, 0]
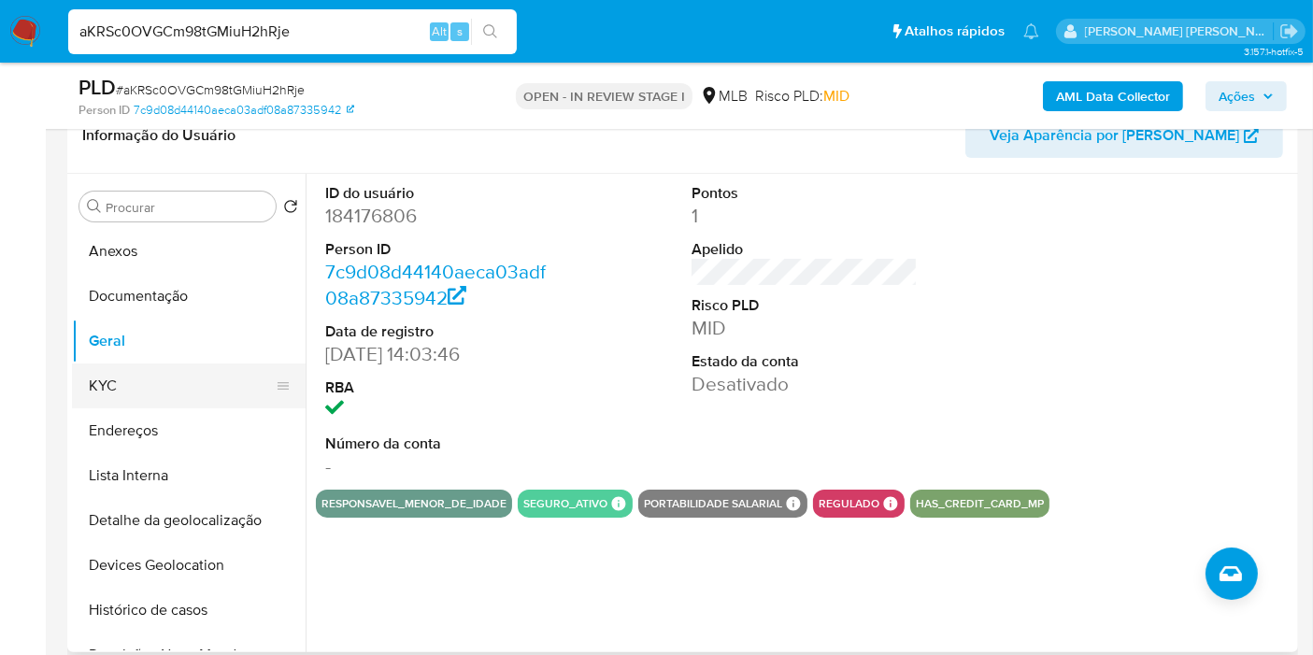
click at [101, 393] on button "KYC" at bounding box center [181, 386] width 219 height 45
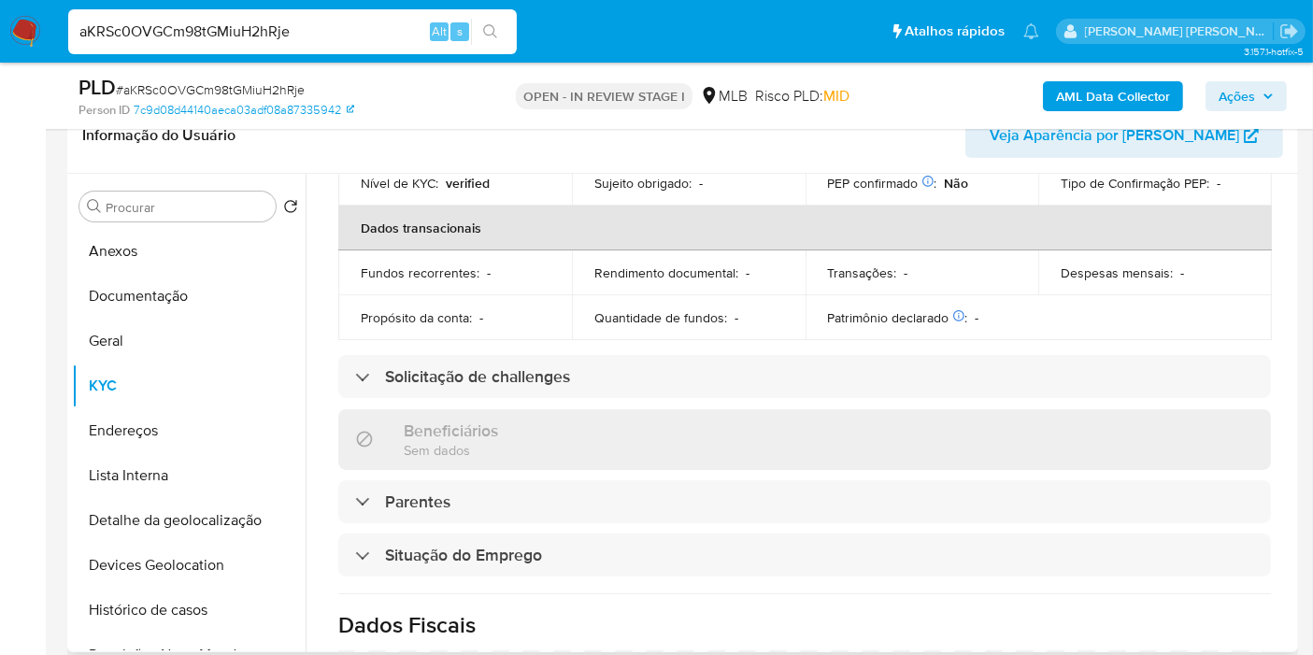
scroll to position [848, 0]
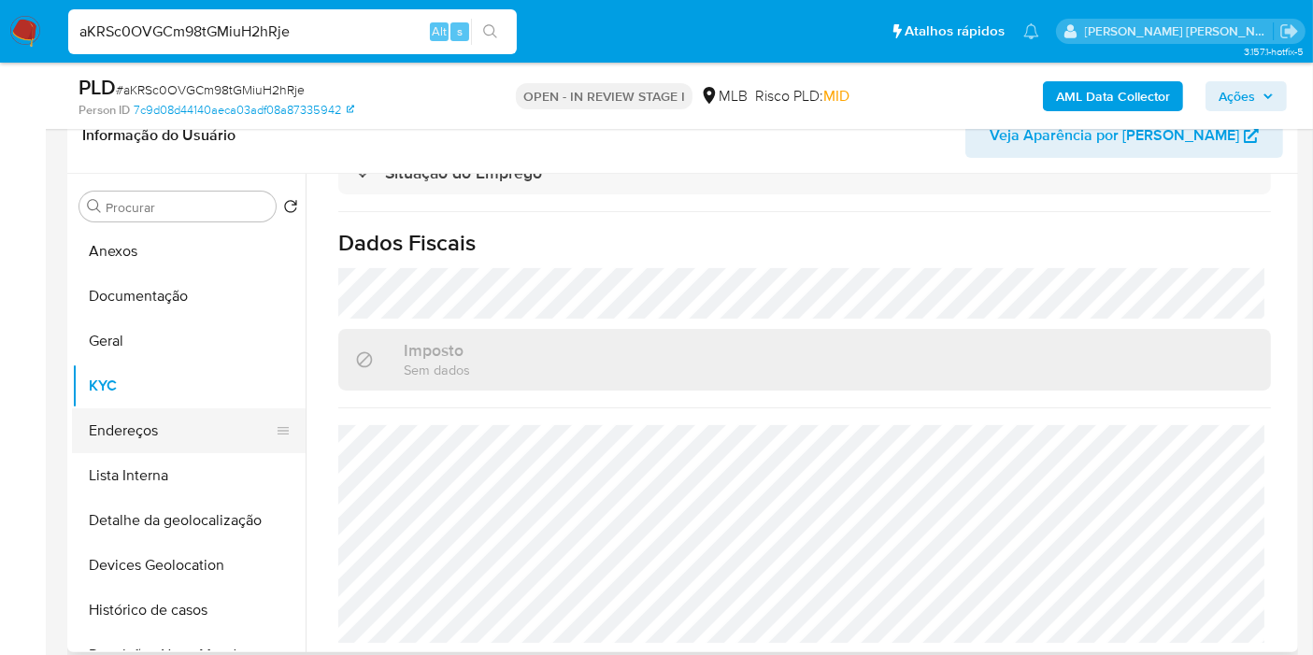
click at [249, 438] on button "Endereços" at bounding box center [181, 430] width 219 height 45
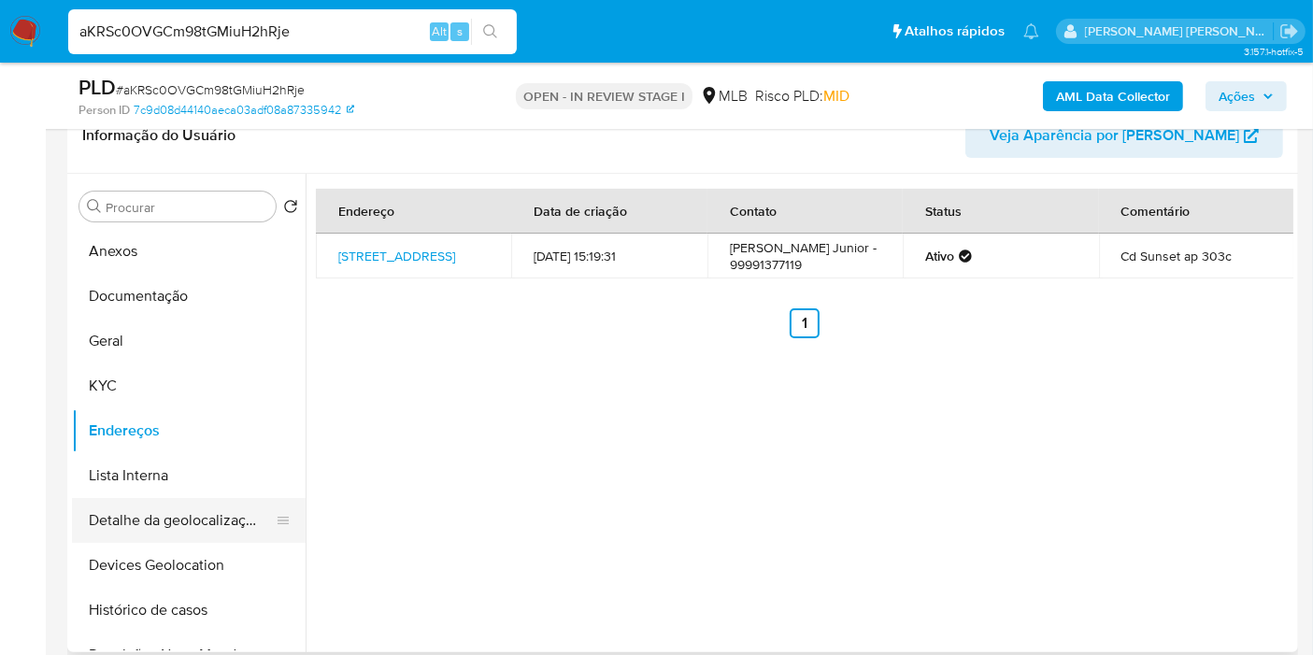
click at [213, 516] on button "Detalhe da geolocalização" at bounding box center [181, 520] width 219 height 45
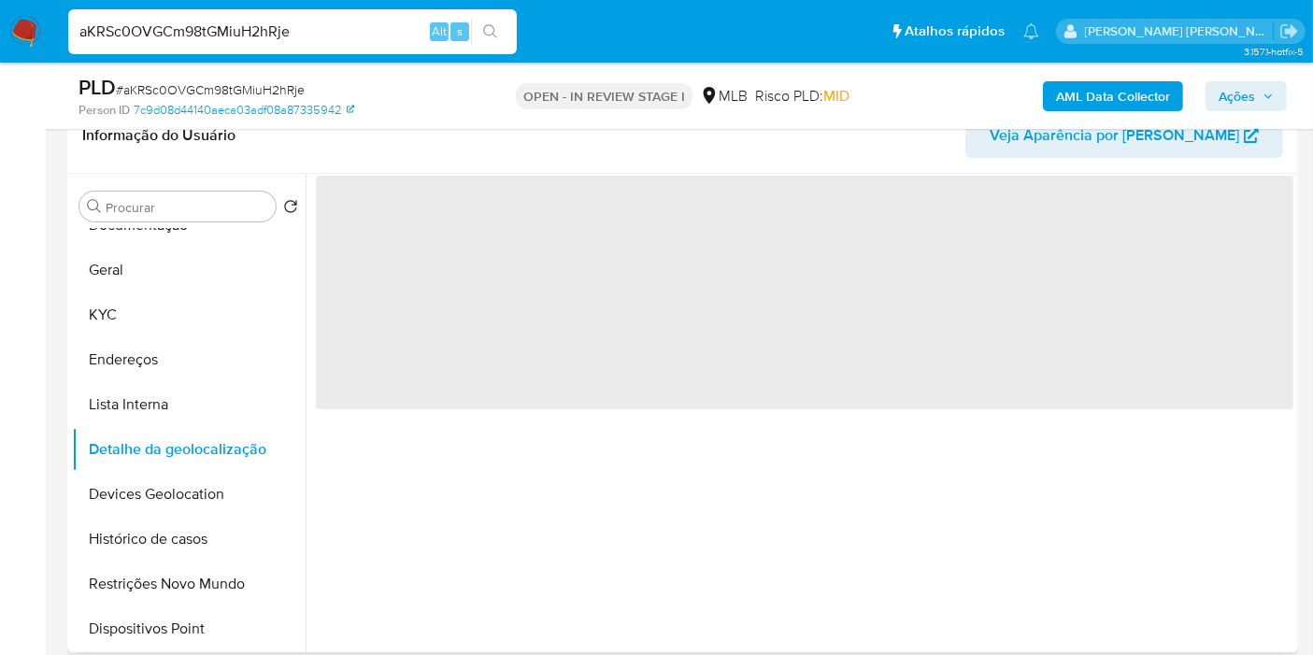
scroll to position [104, 0]
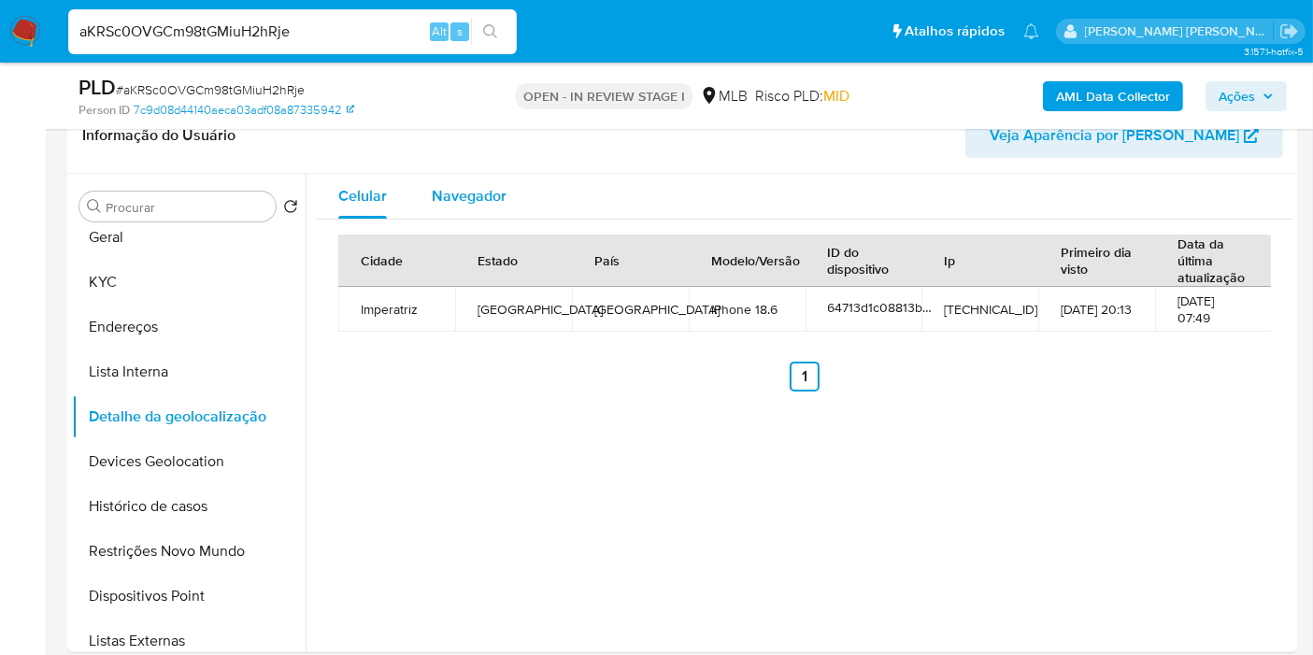
click at [498, 185] on span "Navegador" at bounding box center [469, 195] width 75 height 21
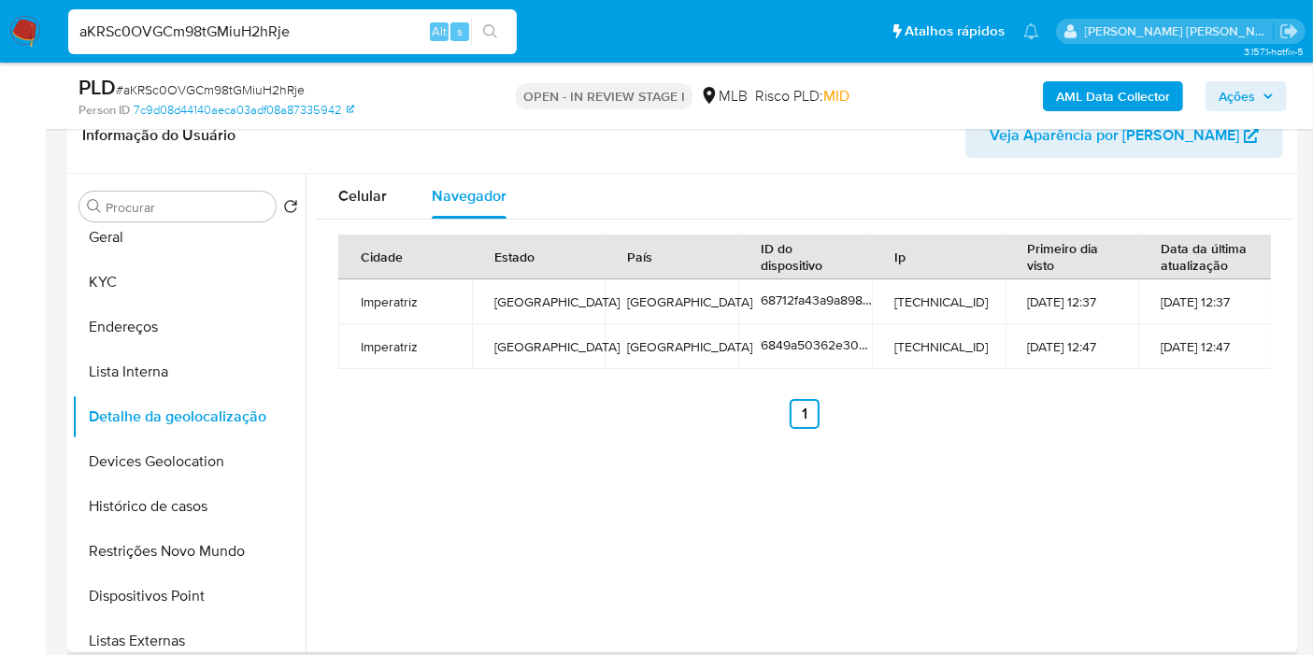
click at [246, 454] on button "Devices Geolocation" at bounding box center [189, 461] width 234 height 45
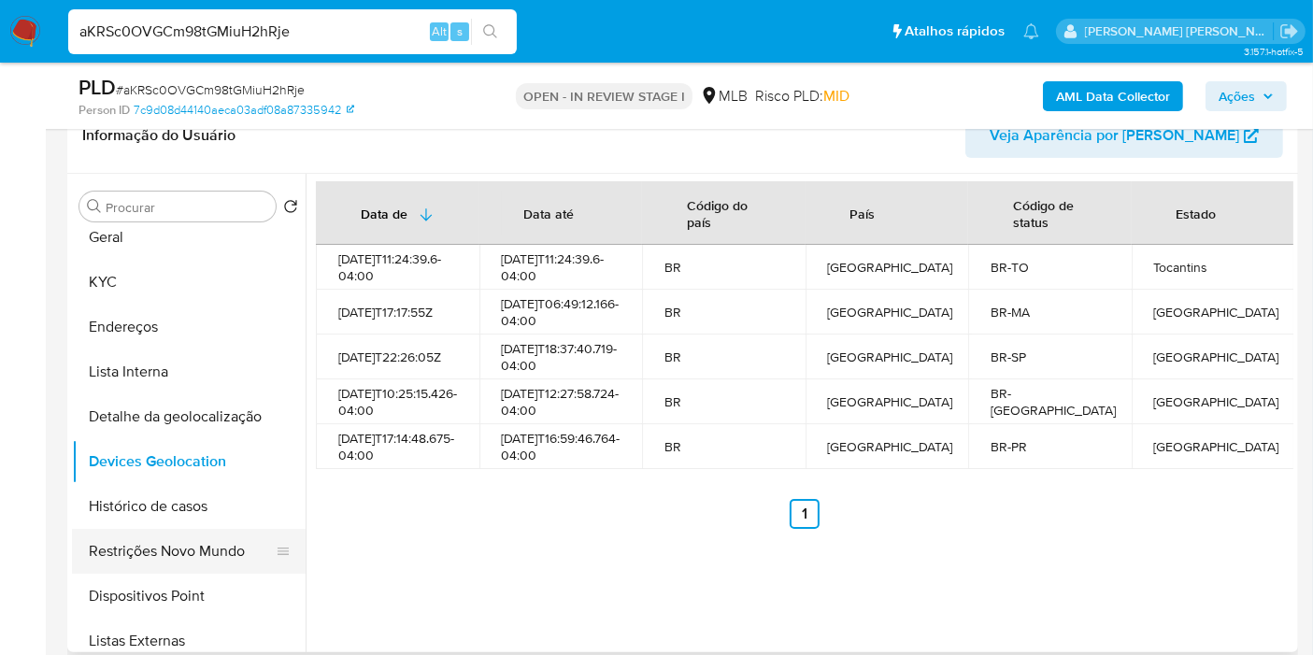
click at [202, 548] on button "Restrições Novo Mundo" at bounding box center [181, 551] width 219 height 45
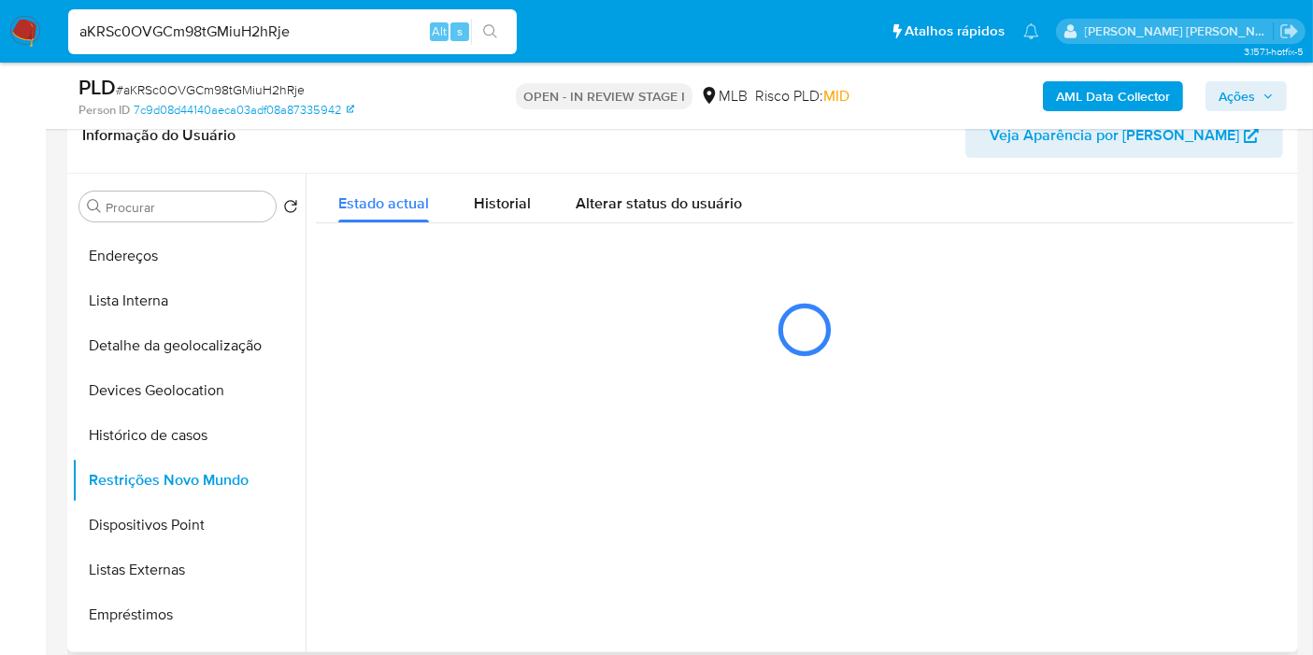
scroll to position [207, 0]
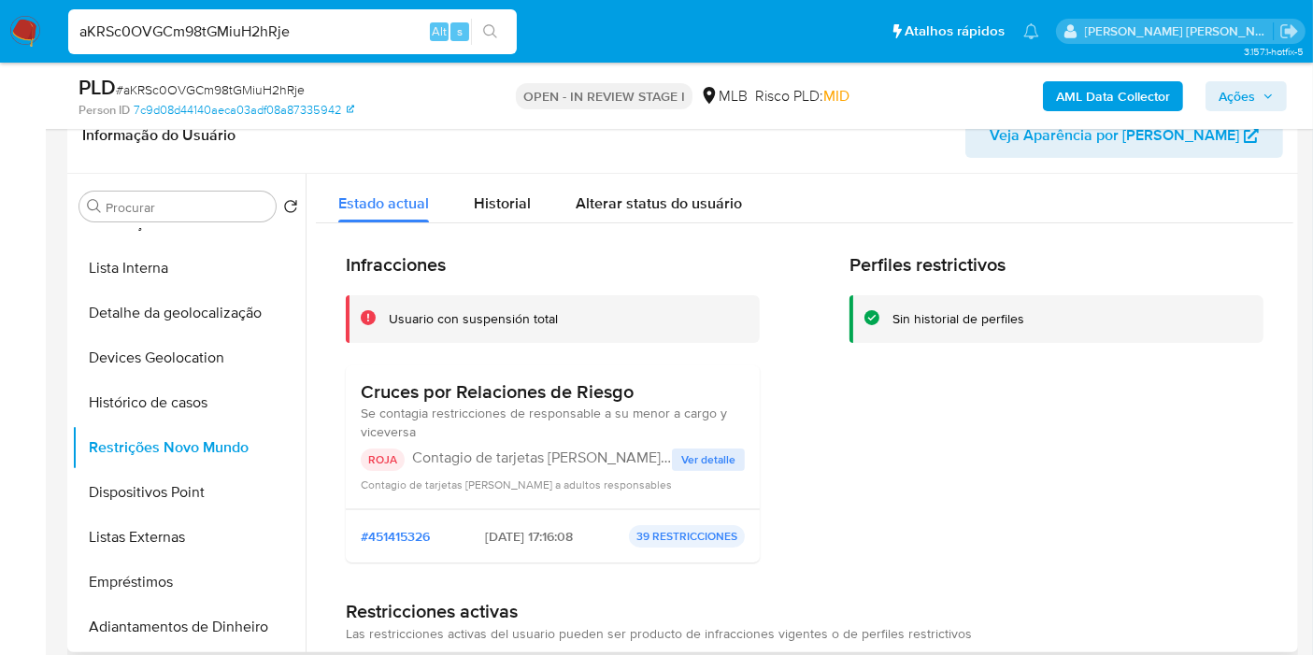
click at [700, 465] on span "Ver detalle" at bounding box center [708, 459] width 54 height 19
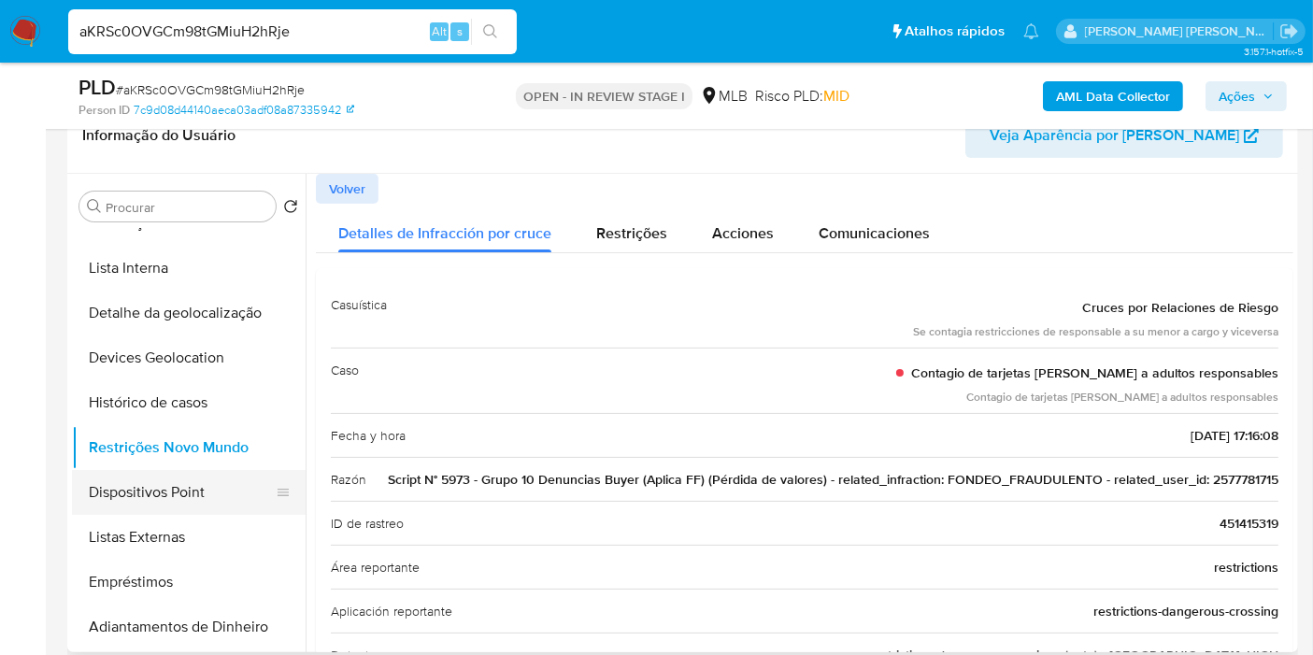
click at [193, 491] on button "Dispositivos Point" at bounding box center [181, 492] width 219 height 45
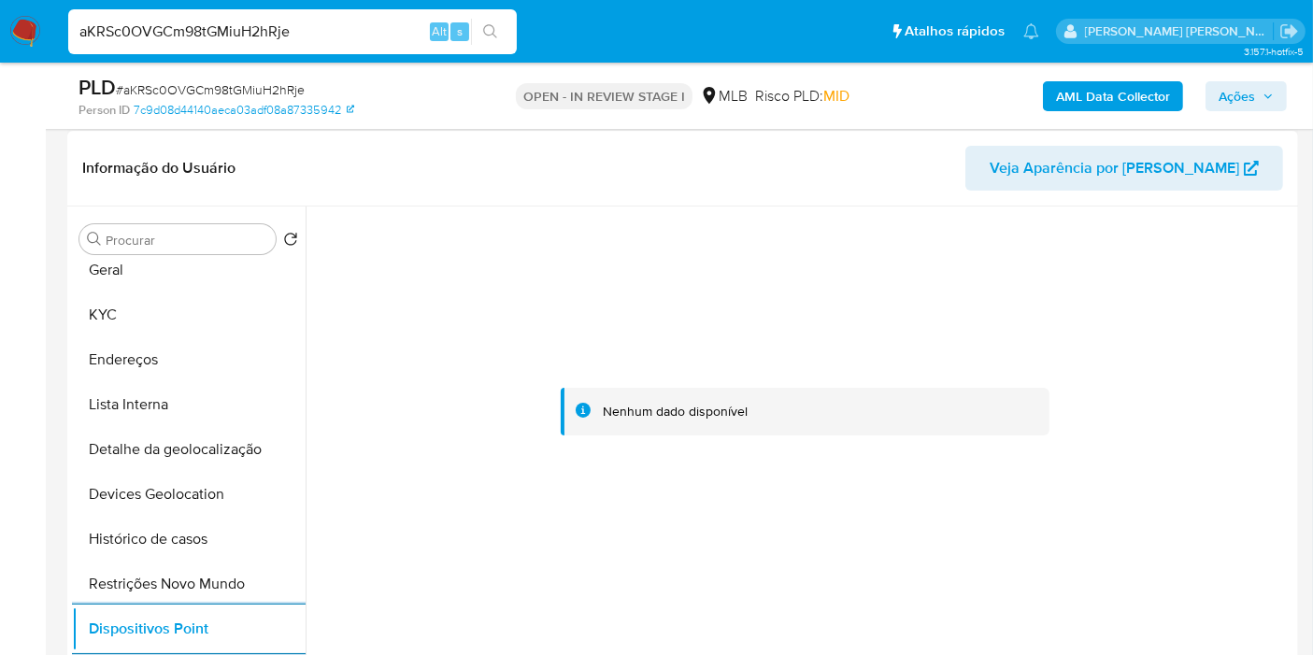
scroll to position [311, 0]
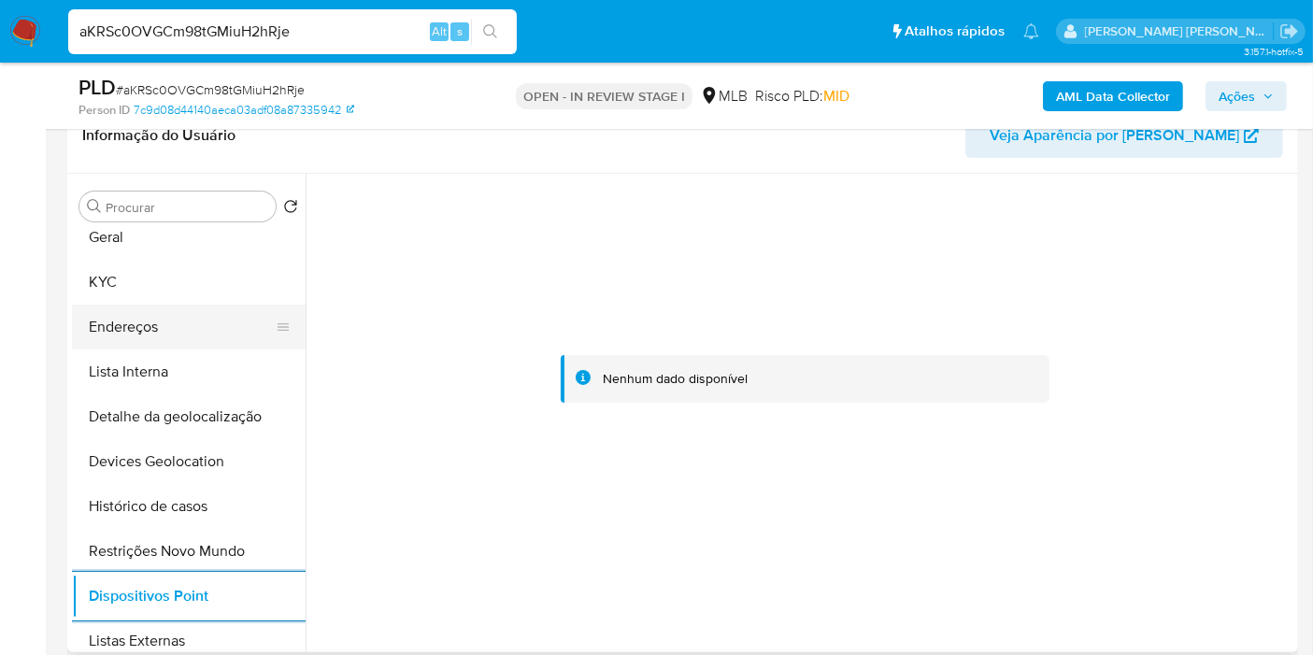
click at [185, 333] on button "Endereços" at bounding box center [181, 327] width 219 height 45
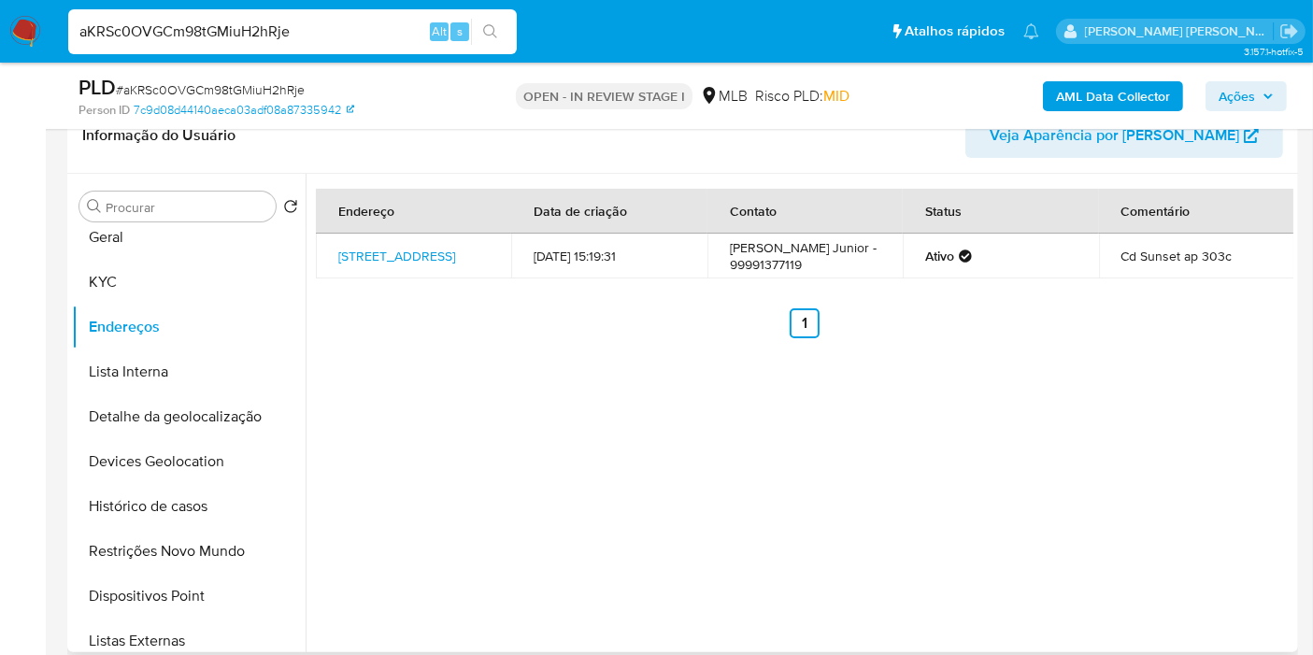
click at [1084, 417] on div "Endereço Data de criação Contato Status Comentário Rua Senador Millet 446, Impe…" at bounding box center [800, 413] width 988 height 478
click at [378, 247] on link "Rua Senador Millet 446, Imperatriz, Maranhão, 65903200, Brasil 446" at bounding box center [396, 256] width 117 height 19
click at [161, 280] on button "KYC" at bounding box center [181, 282] width 219 height 45
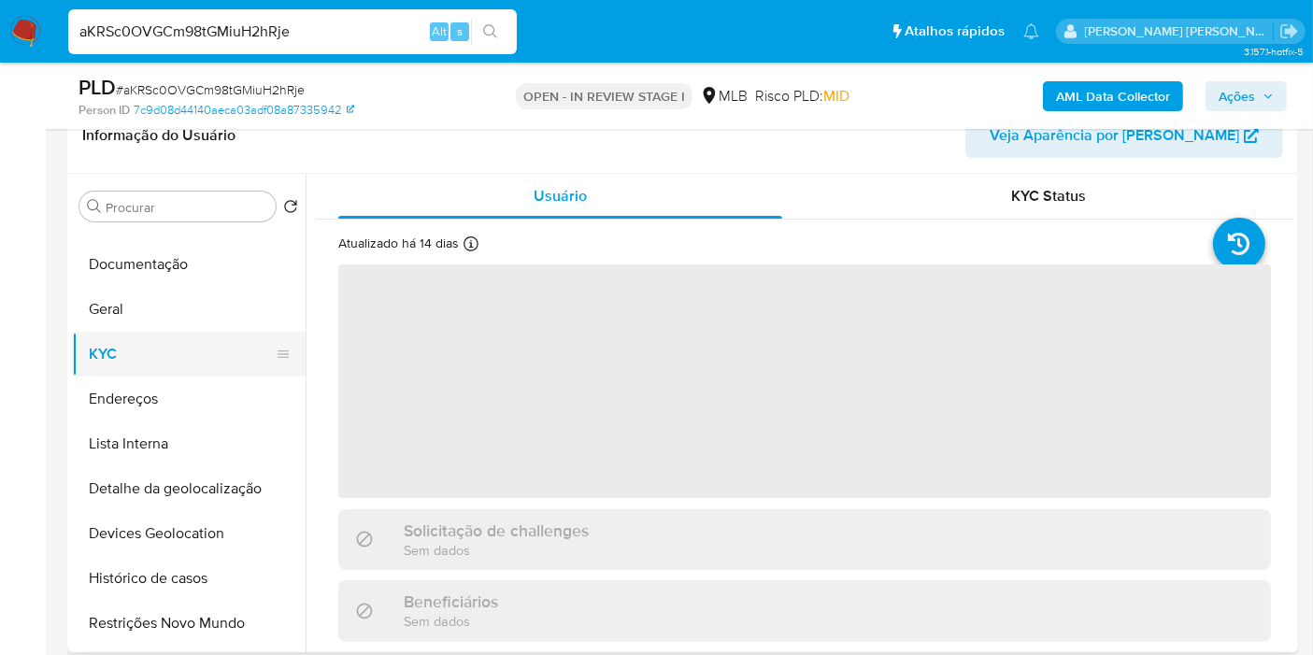
scroll to position [0, 0]
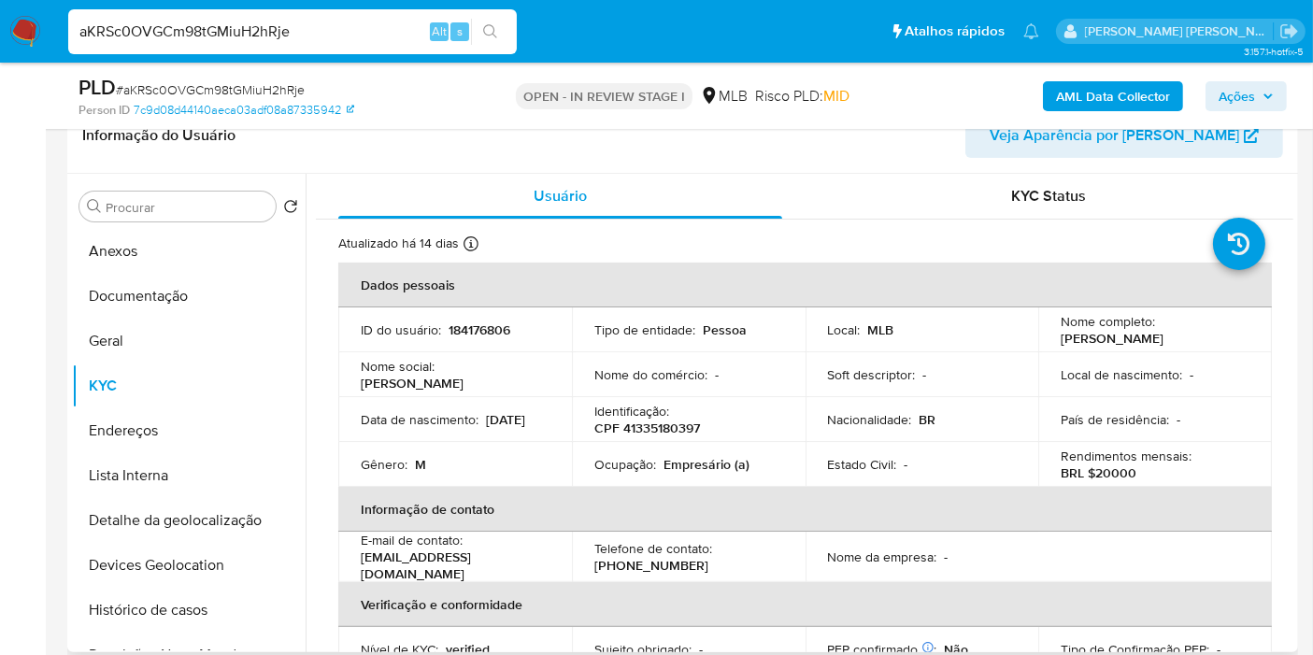
click at [691, 422] on p "CPF 41335180397" at bounding box center [647, 428] width 106 height 17
copy p "41335180397"
click at [133, 346] on button "Geral" at bounding box center [181, 341] width 219 height 45
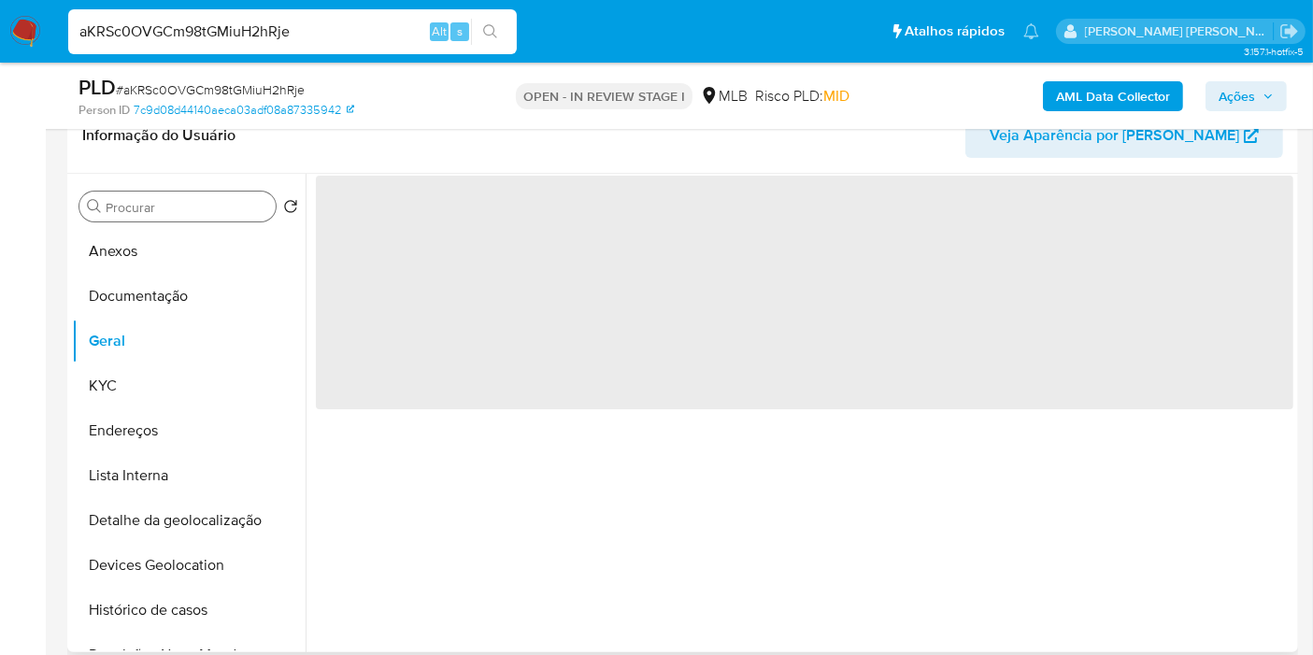
click at [163, 210] on input "Procurar" at bounding box center [187, 207] width 163 height 17
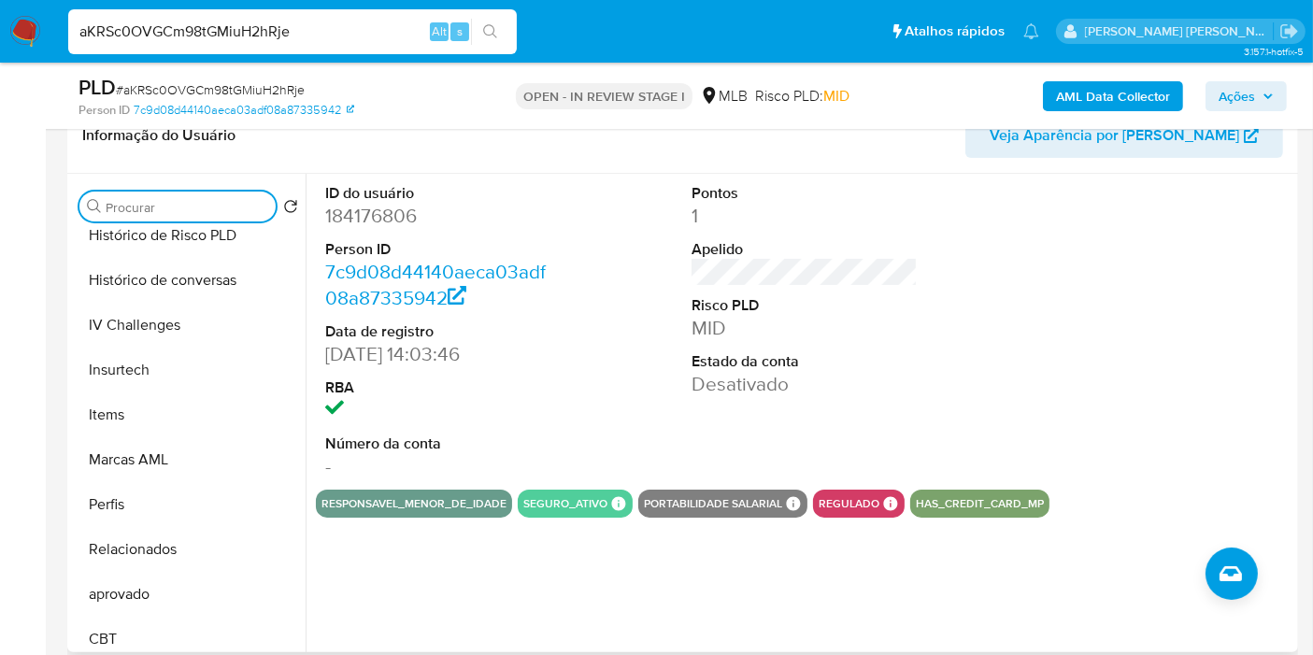
scroll to position [878, 0]
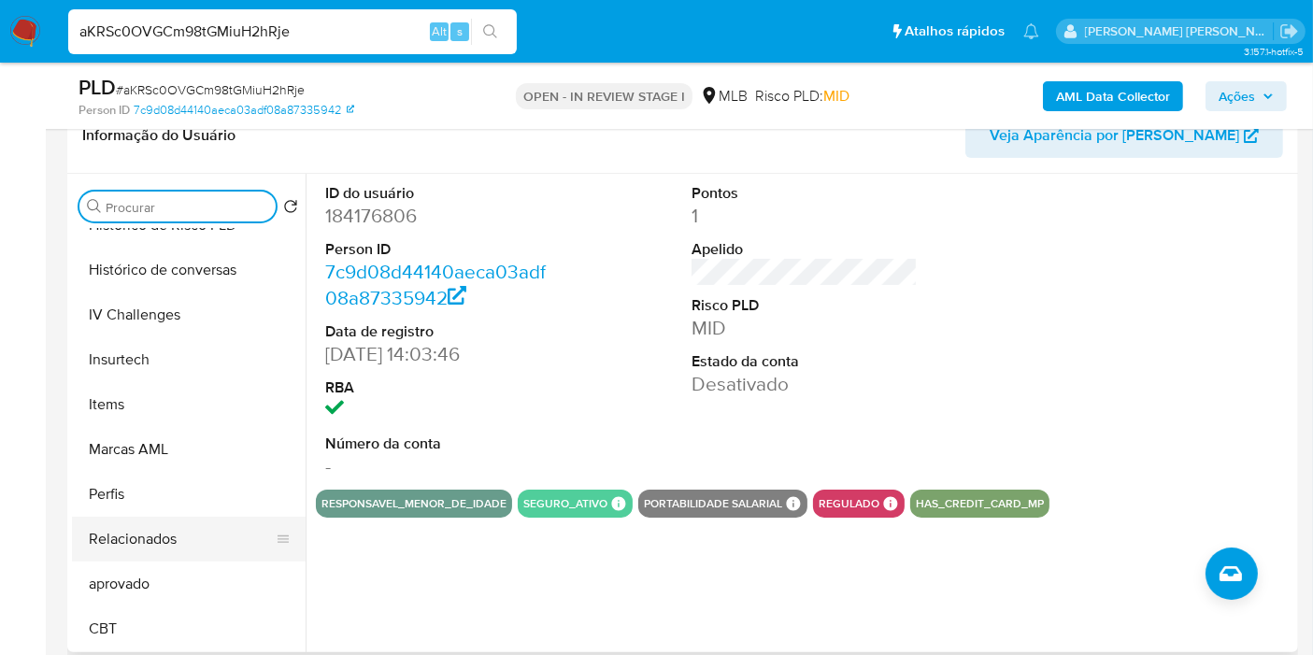
click at [172, 546] on button "Relacionados" at bounding box center [181, 539] width 219 height 45
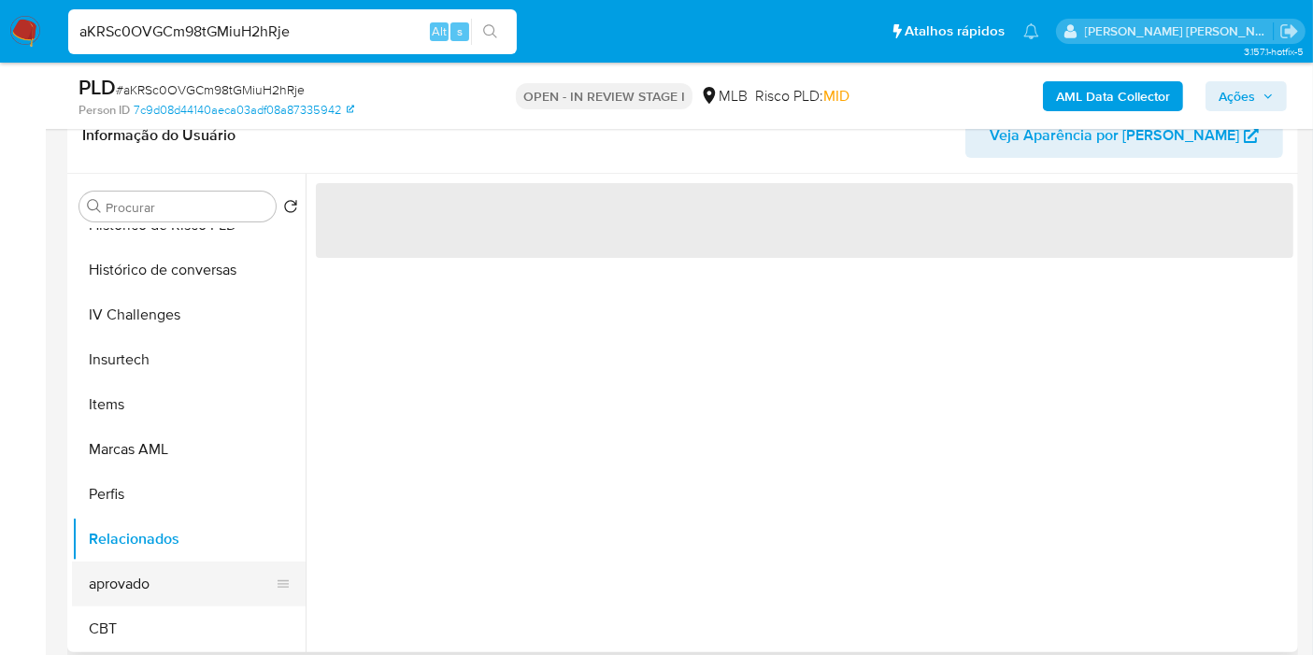
click at [178, 583] on button "aprovado" at bounding box center [181, 584] width 219 height 45
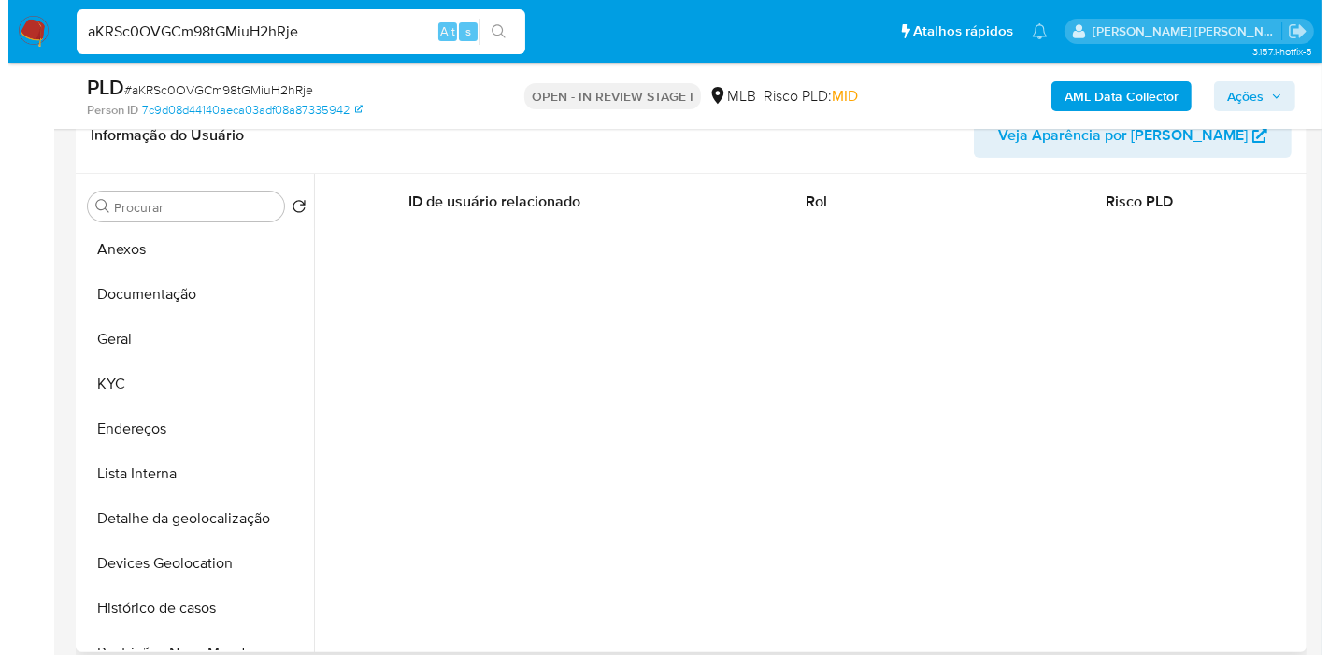
scroll to position [0, 0]
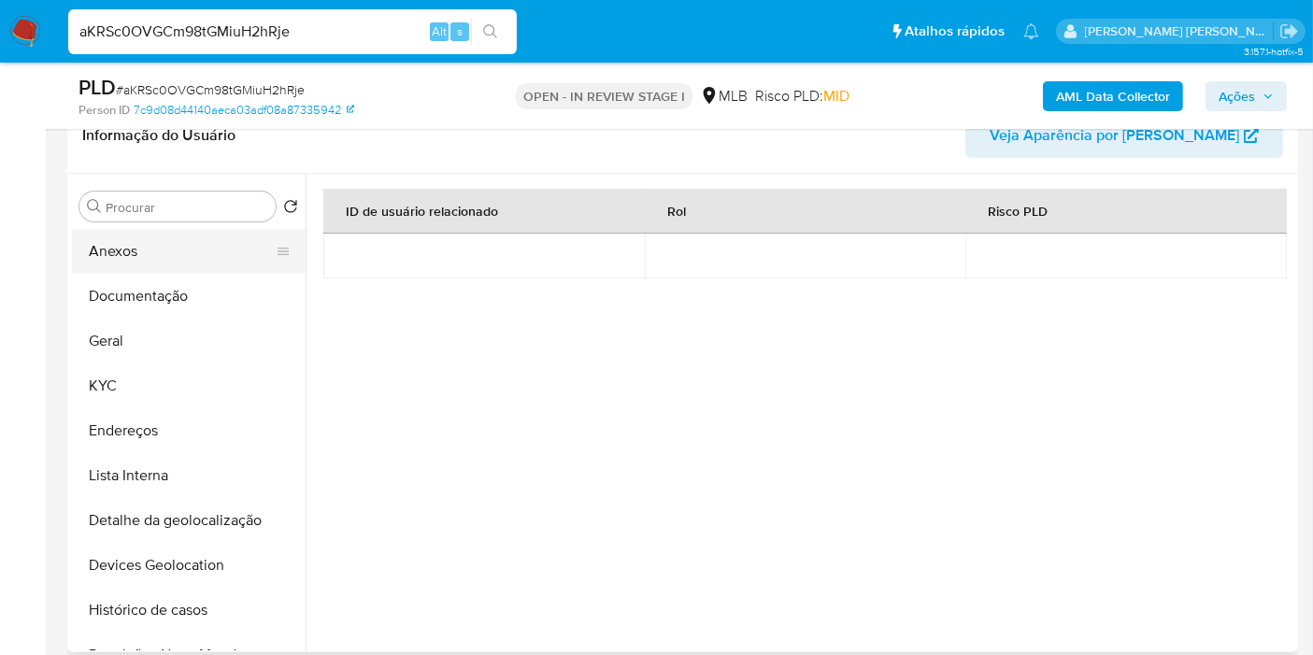
click at [162, 263] on button "Anexos" at bounding box center [181, 251] width 219 height 45
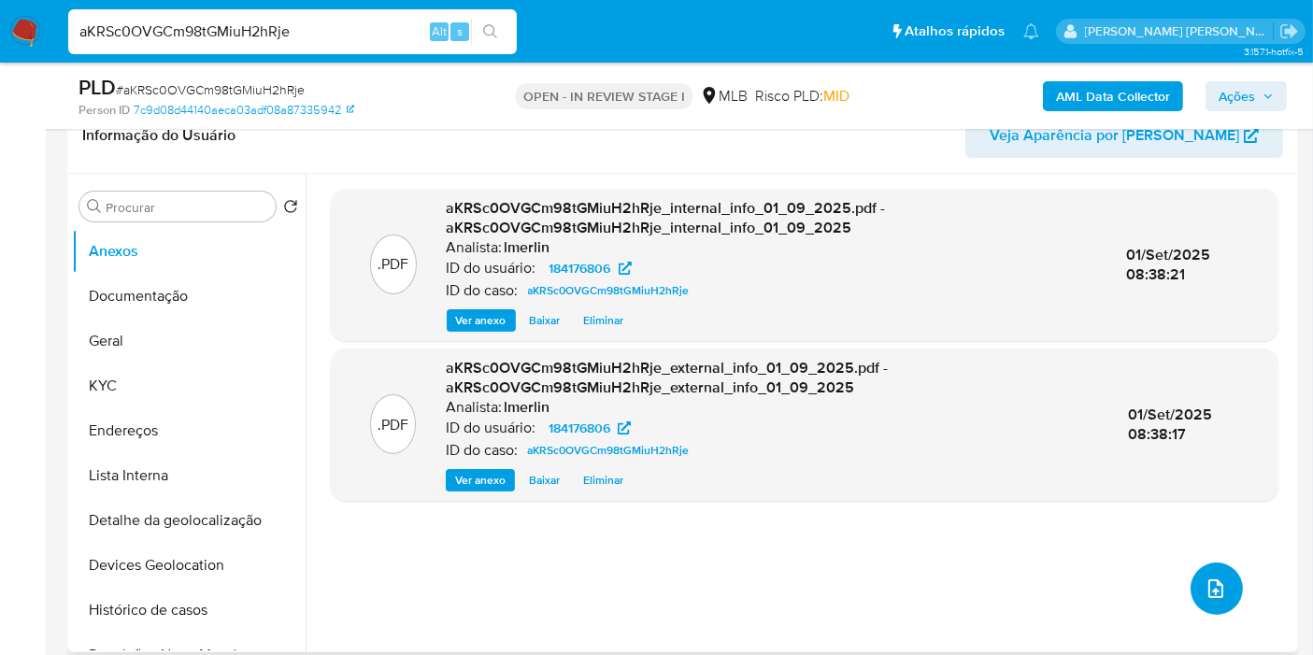
click at [1212, 584] on icon "upload-file" at bounding box center [1216, 588] width 22 height 22
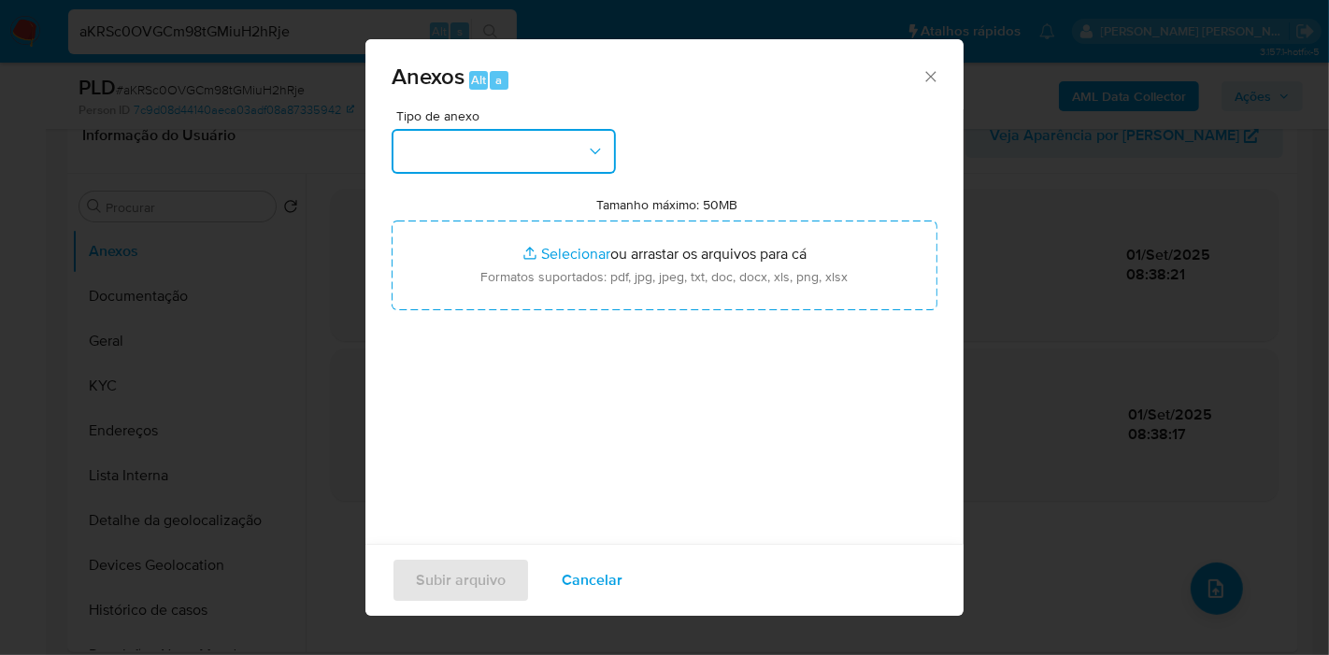
click at [484, 165] on button "button" at bounding box center [504, 151] width 224 height 45
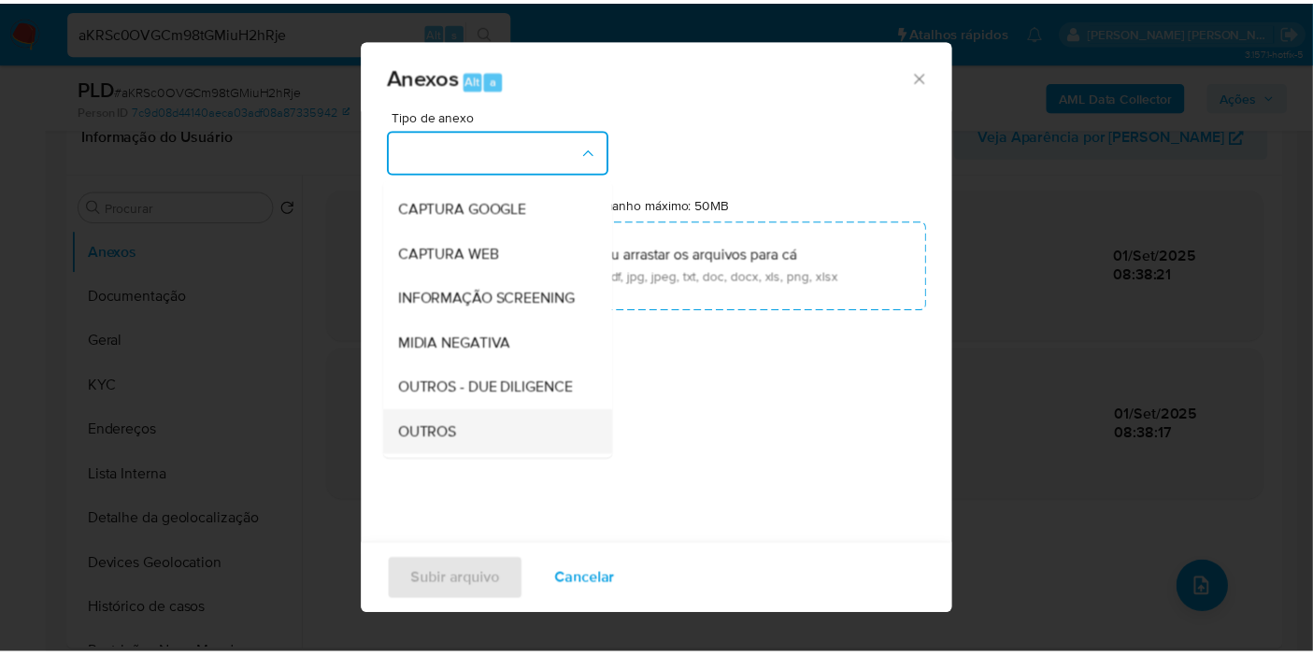
scroll to position [207, 0]
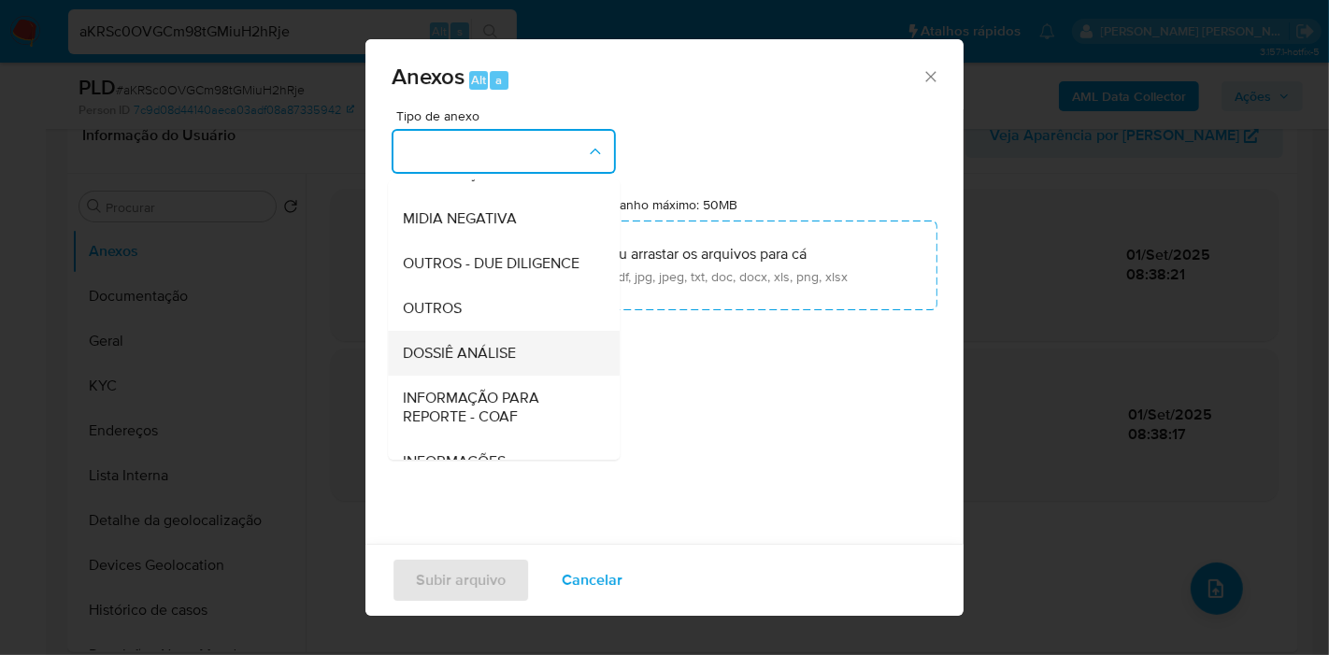
click at [554, 376] on div "DOSSIÊ ANÁLISE" at bounding box center [498, 353] width 191 height 45
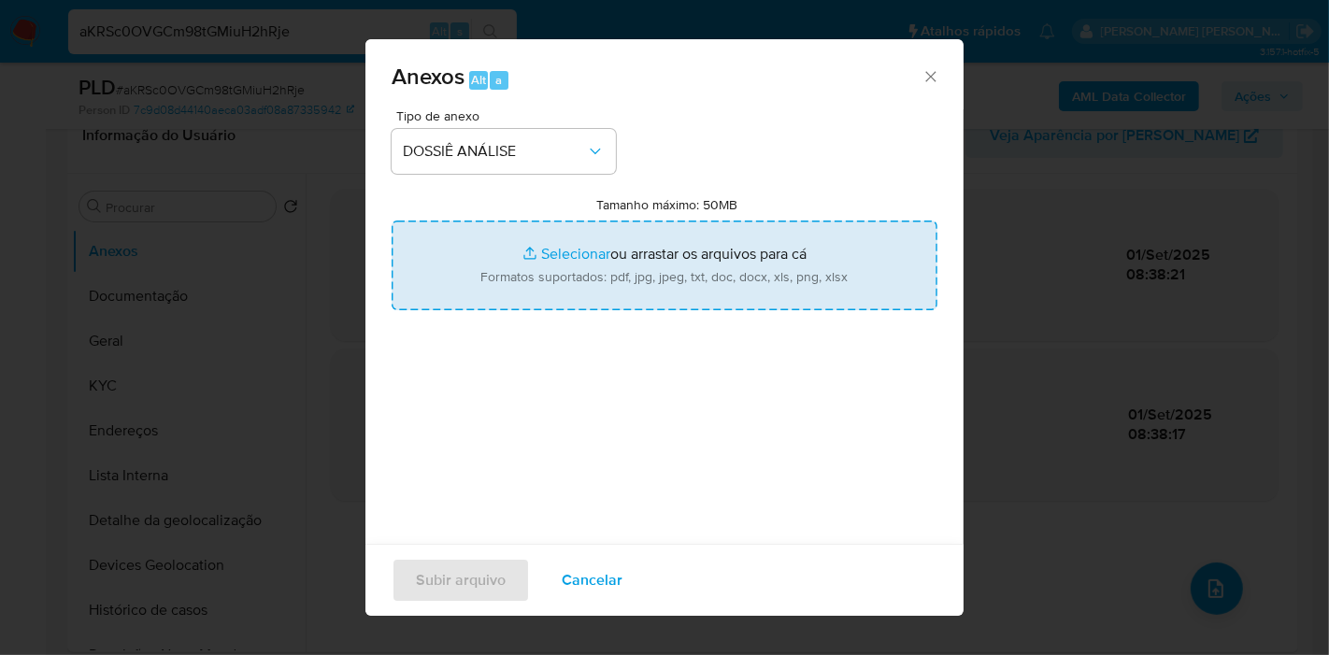
click at [608, 275] on input "Tamanho máximo: 50MB Selecionar arquivos" at bounding box center [665, 266] width 546 height 90
type input "C:\fakepath\SAR - XXX - CPF 41335180397 - SANTOS COSTA JUNIOR.pdf"
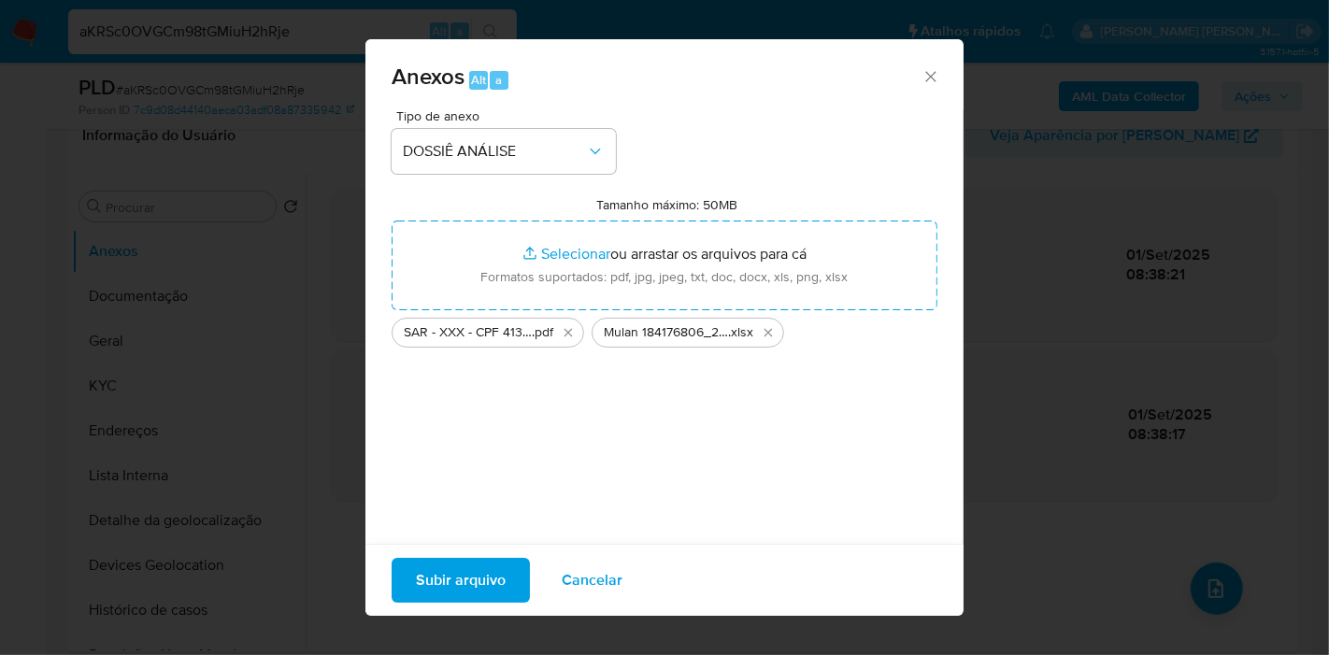
click at [476, 574] on span "Subir arquivo" at bounding box center [461, 580] width 90 height 41
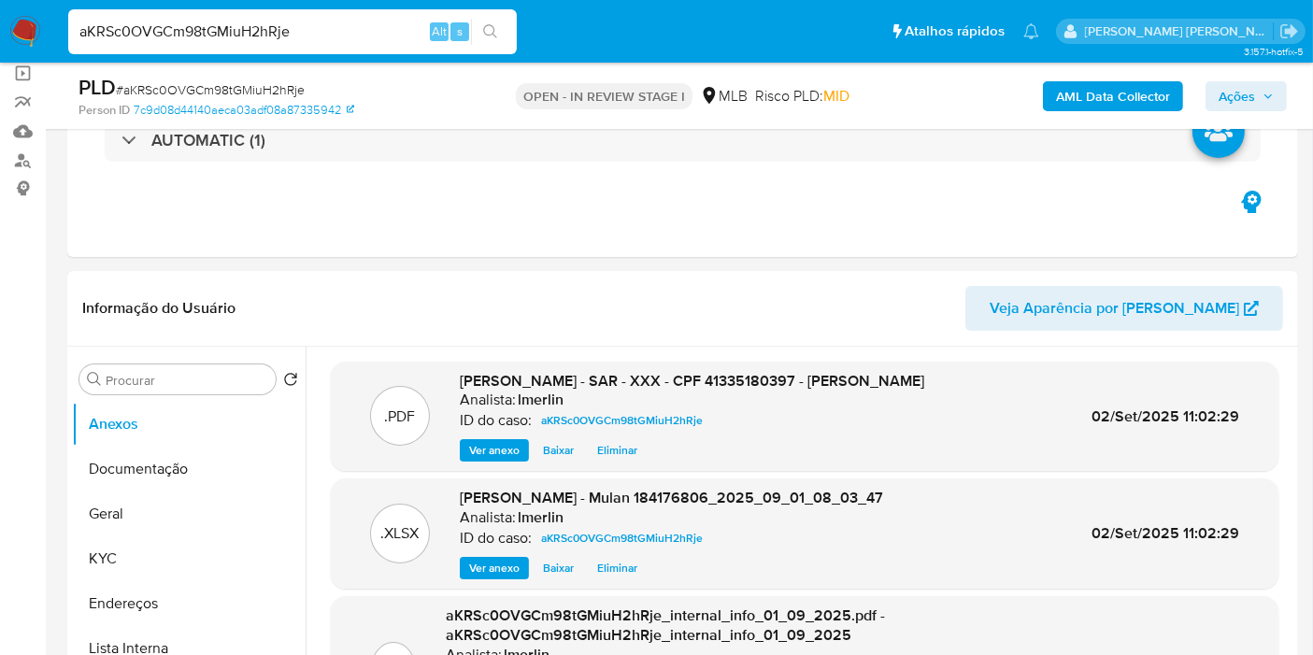
scroll to position [0, 0]
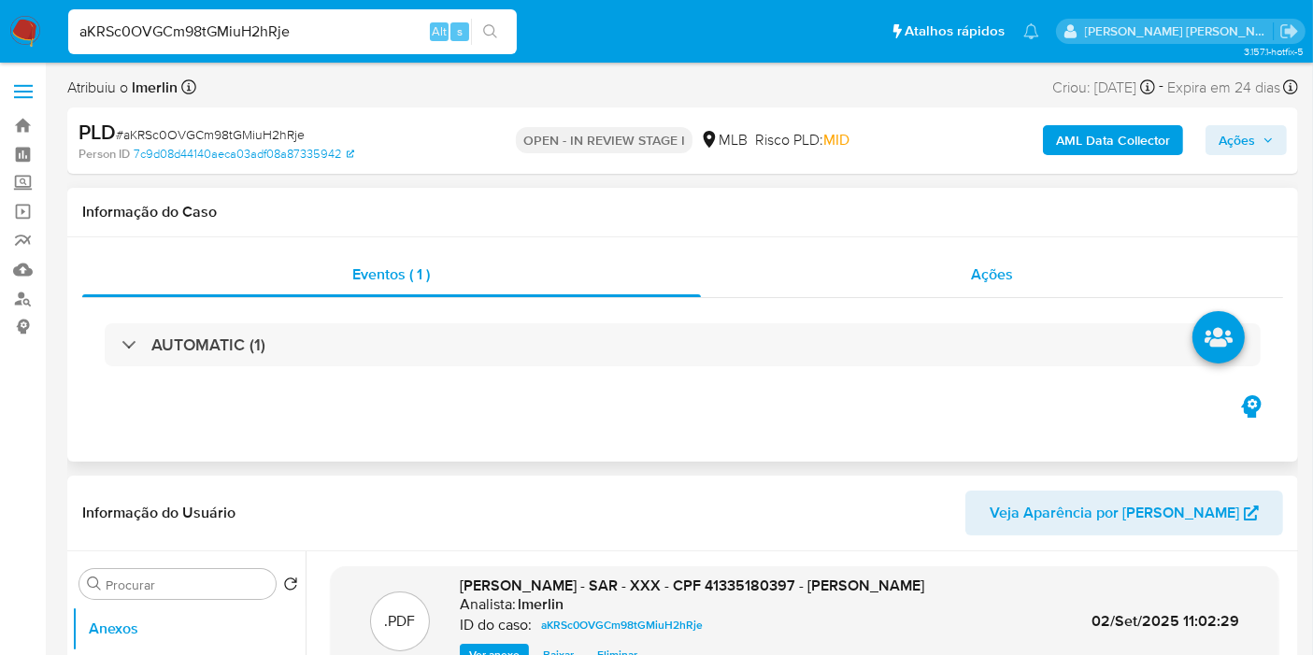
click at [984, 276] on span "Ações" at bounding box center [992, 274] width 42 height 21
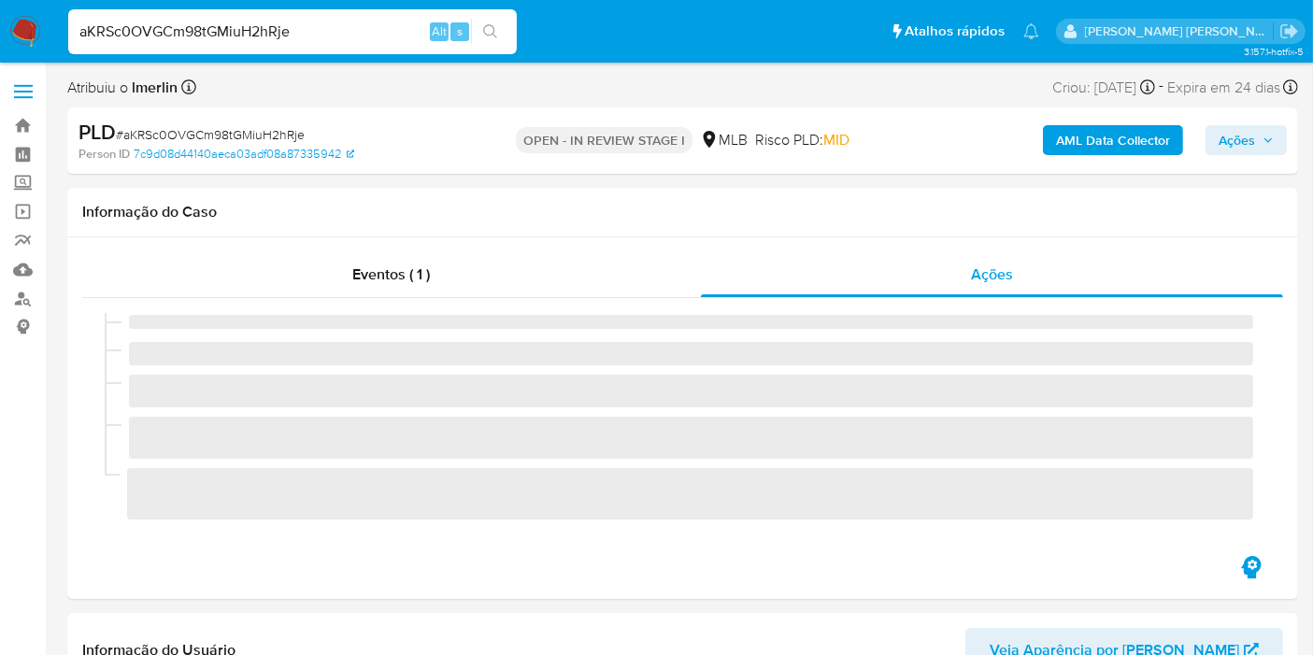
click at [1238, 155] on div "AML Data Collector Ações" at bounding box center [1088, 141] width 398 height 44
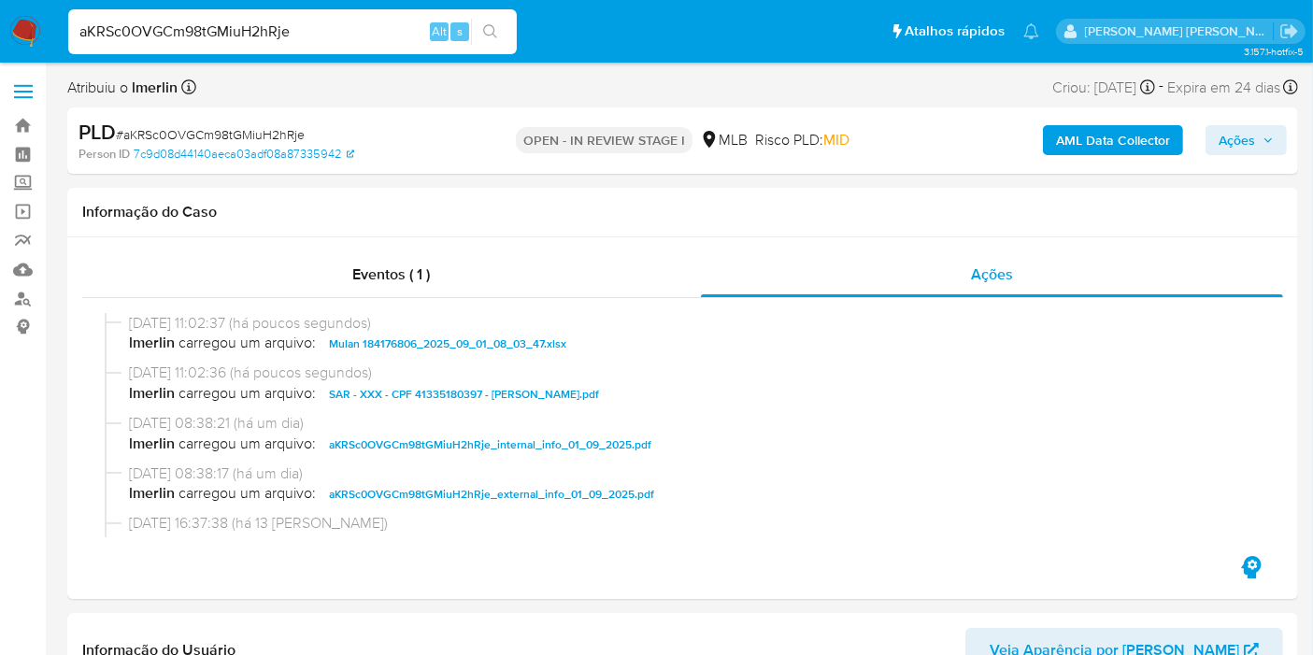
click at [1239, 138] on span "Ações" at bounding box center [1237, 140] width 36 height 30
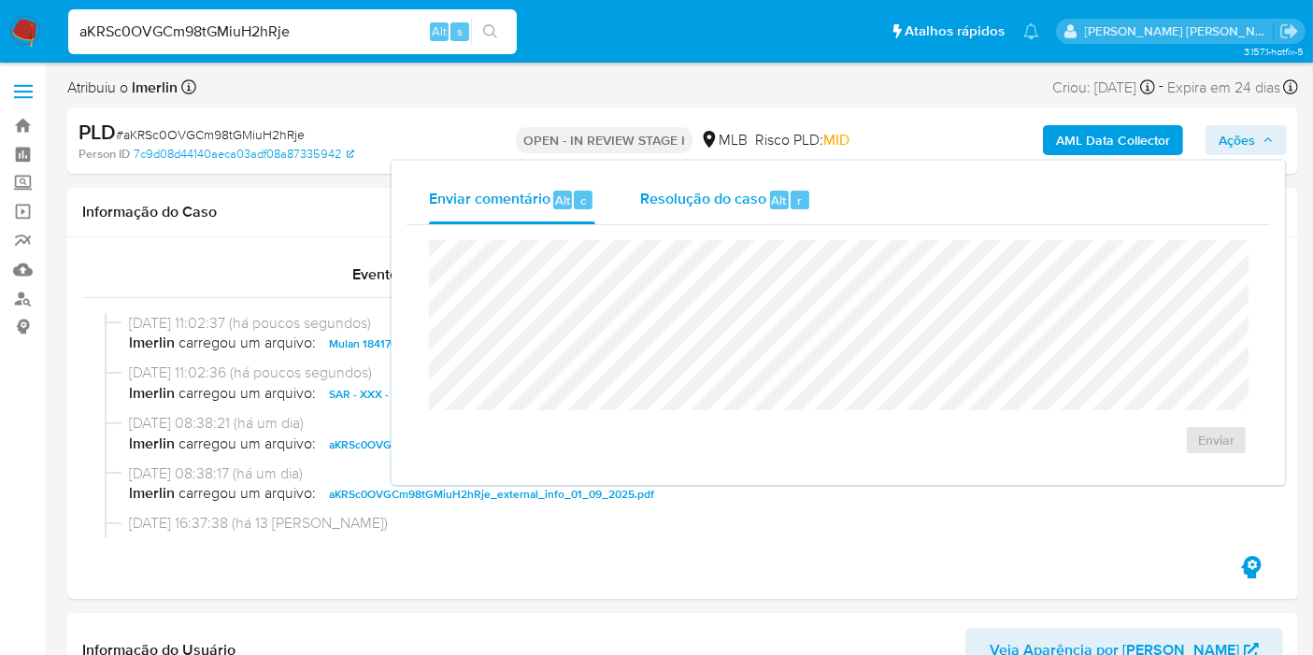
click at [742, 202] on span "Resolução do caso" at bounding box center [703, 199] width 126 height 21
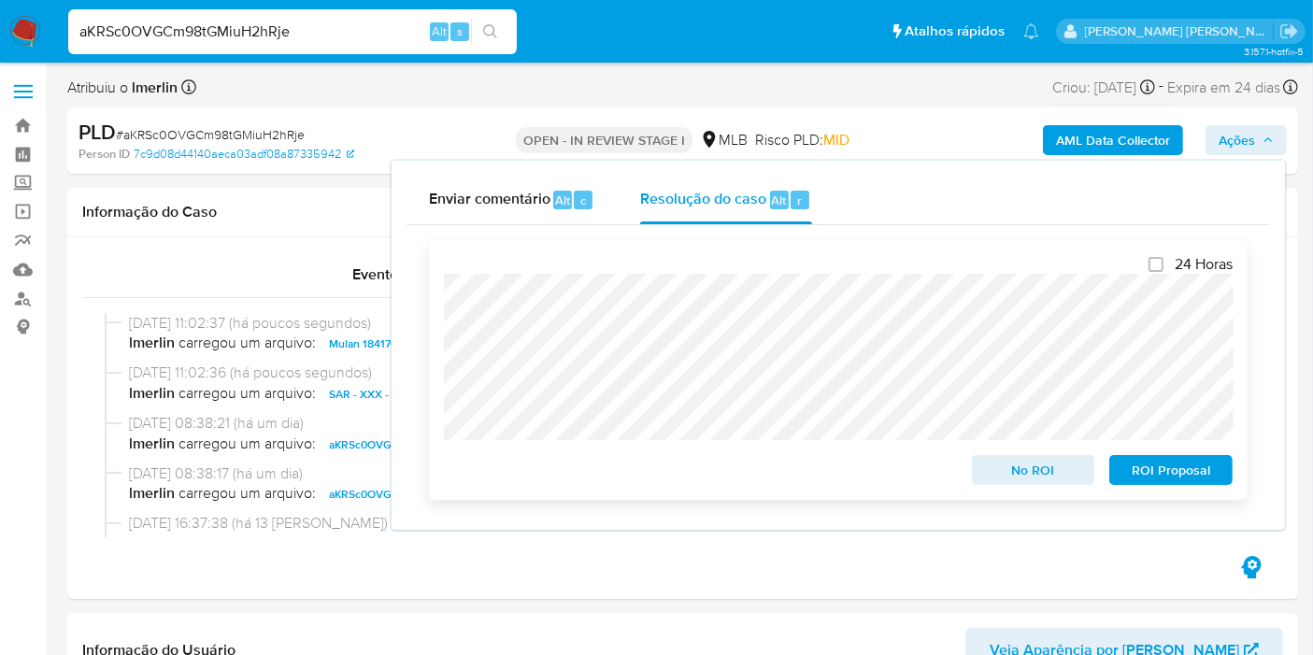
click at [1205, 464] on span "ROI Proposal" at bounding box center [1170, 470] width 97 height 26
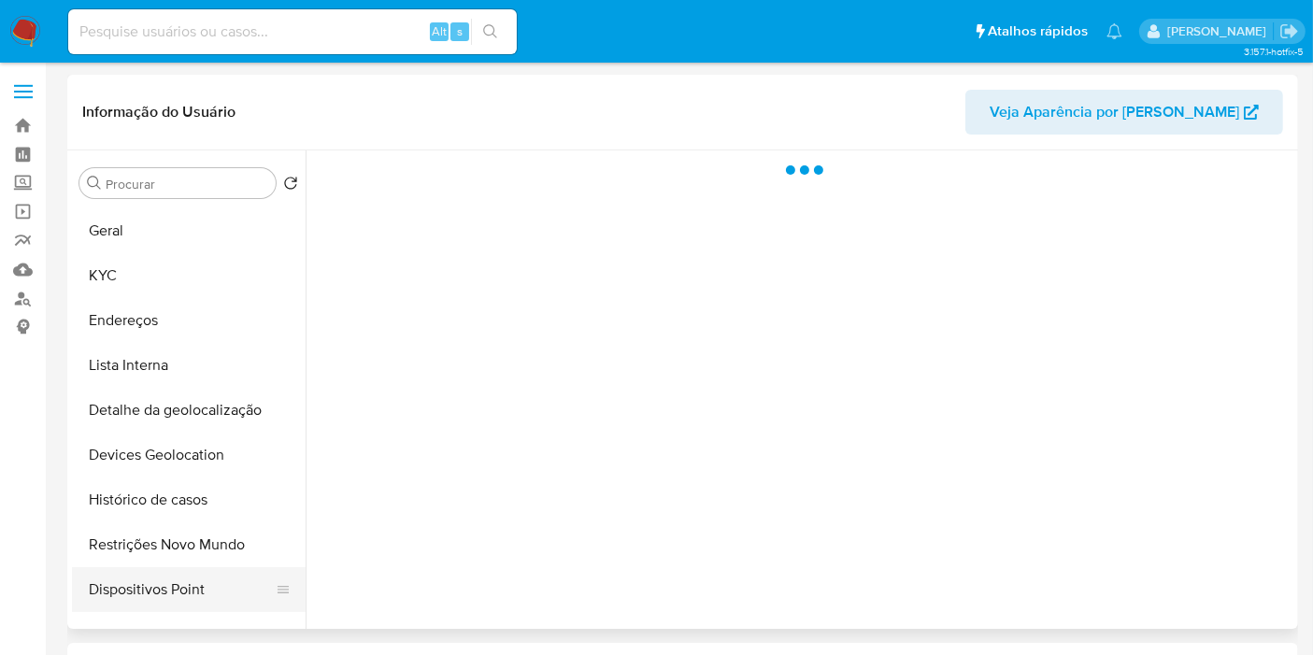
scroll to position [207, 0]
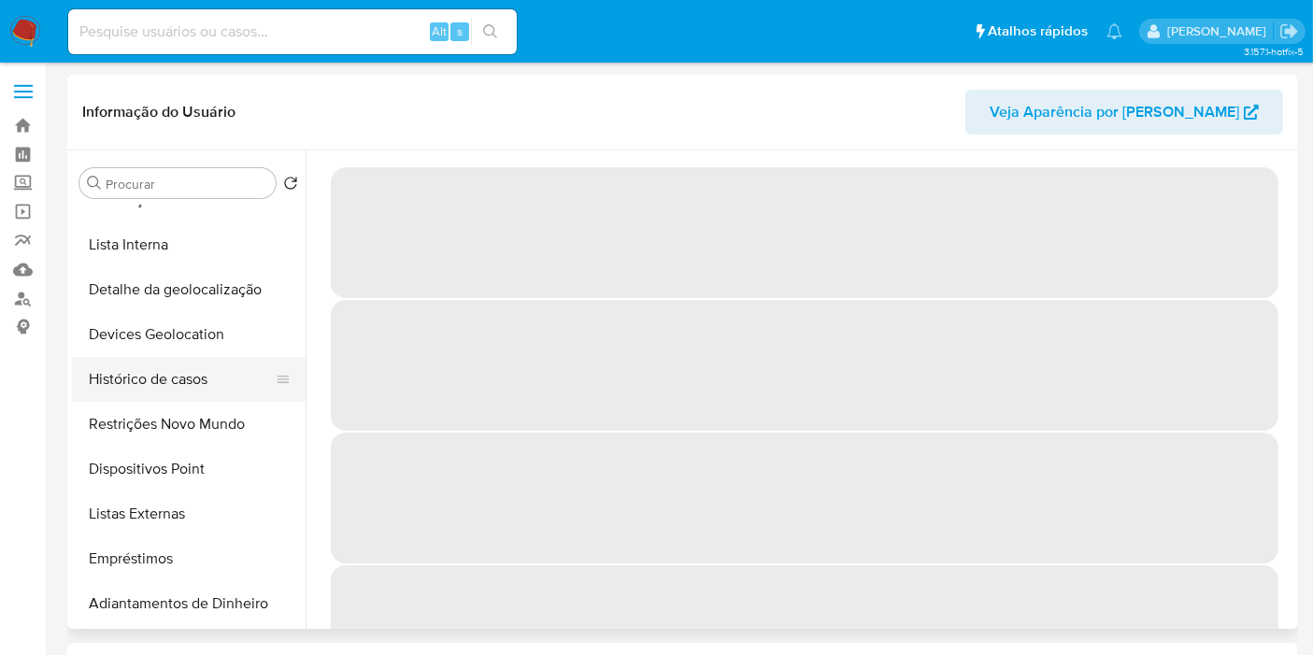
click at [182, 368] on button "Histórico de casos" at bounding box center [181, 379] width 219 height 45
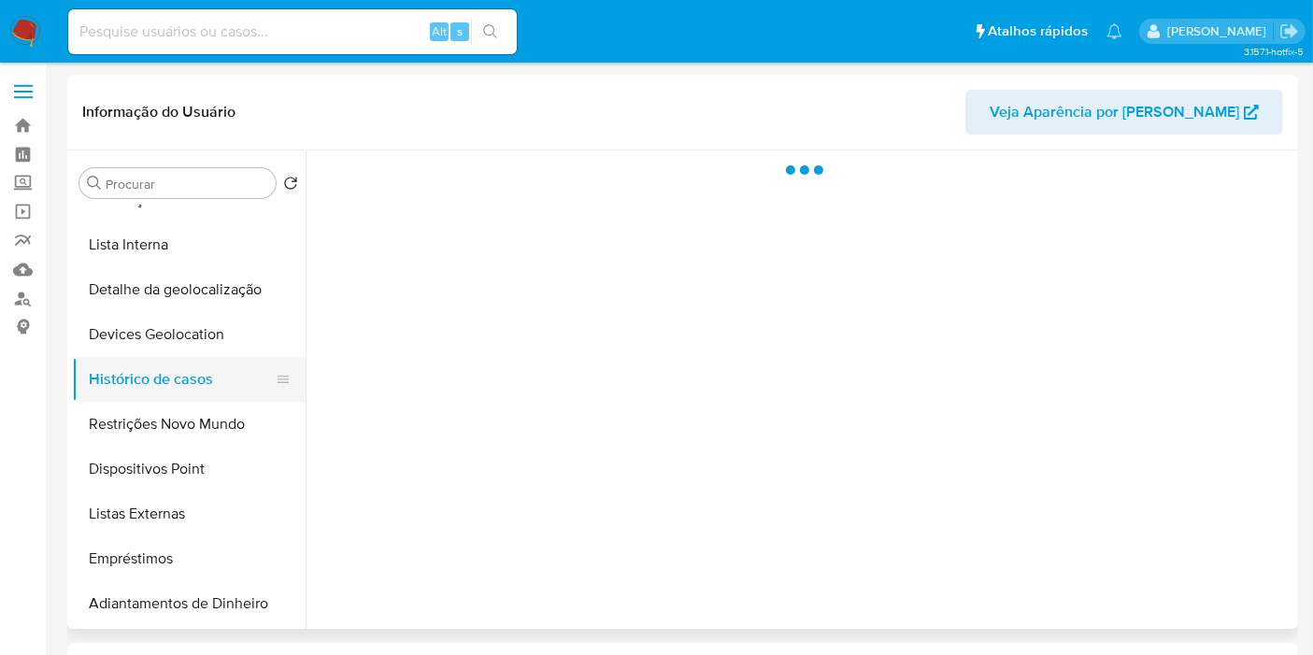
scroll to position [0, 0]
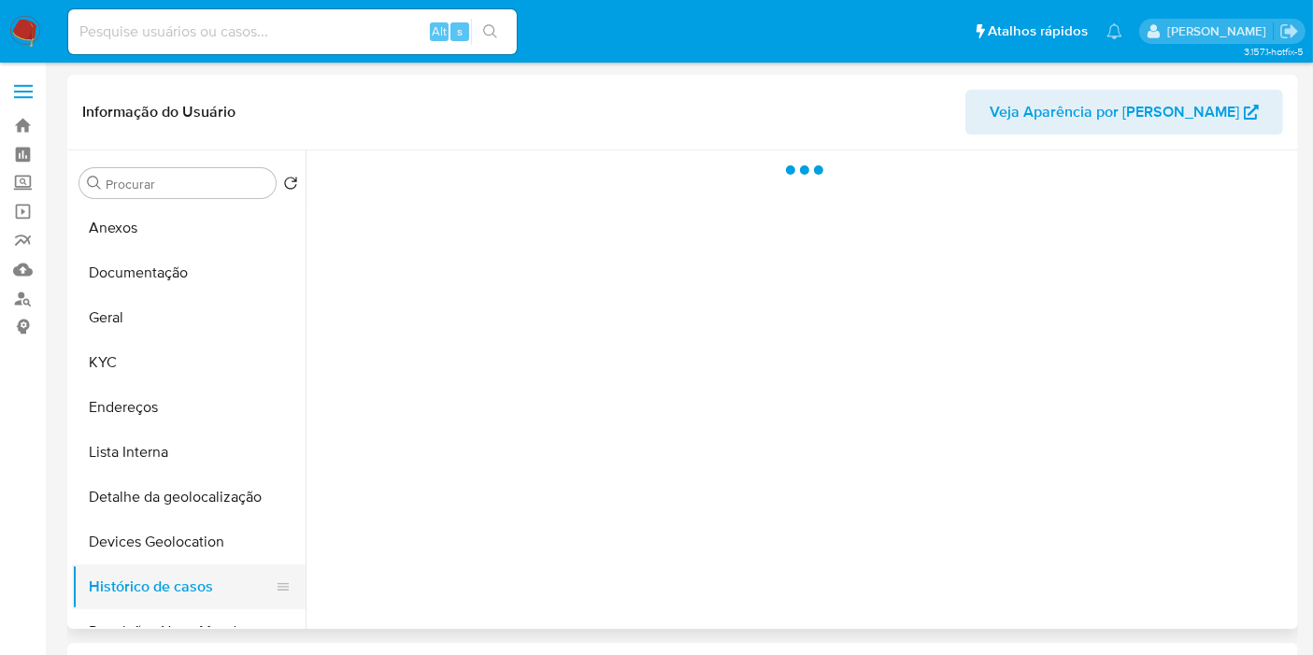
select select "10"
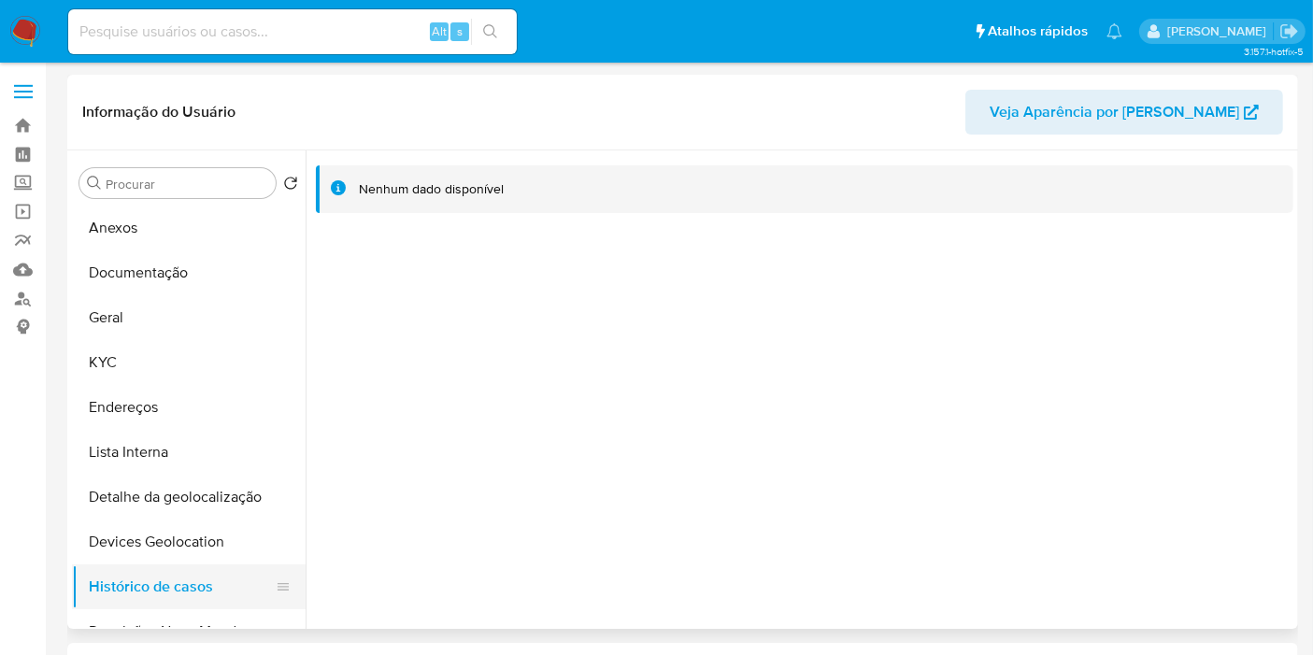
scroll to position [104, 0]
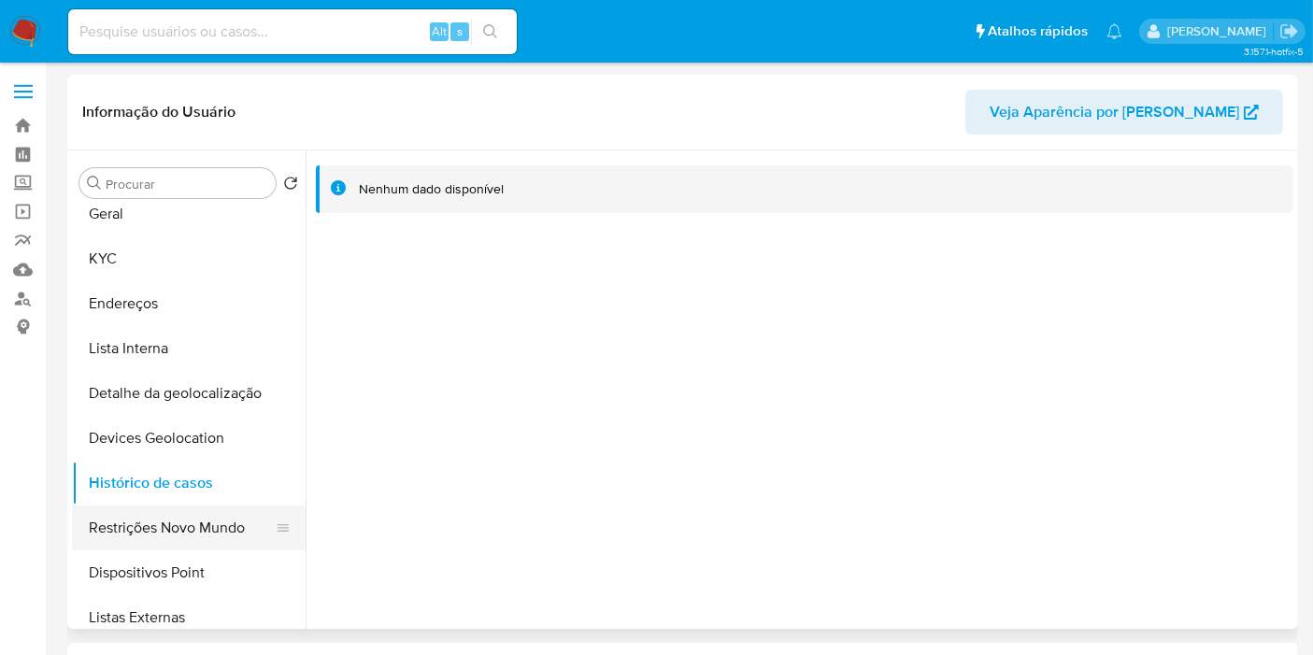
click at [200, 541] on button "Restrições Novo Mundo" at bounding box center [181, 528] width 219 height 45
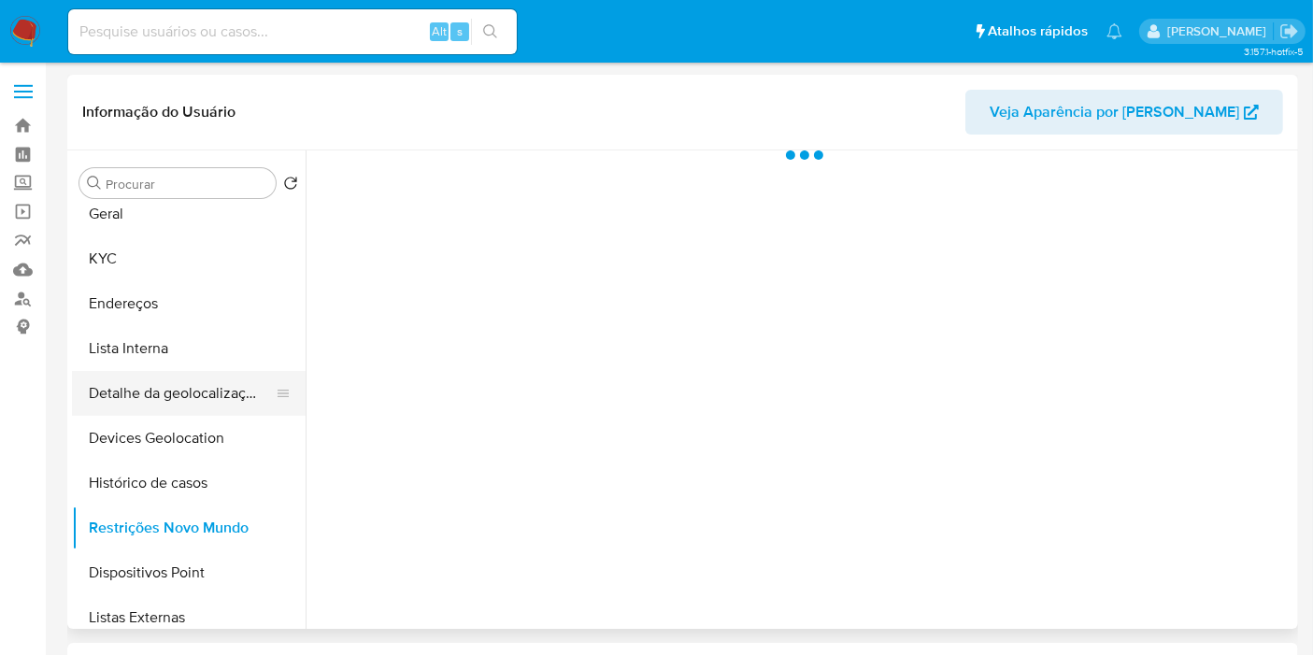
scroll to position [0, 0]
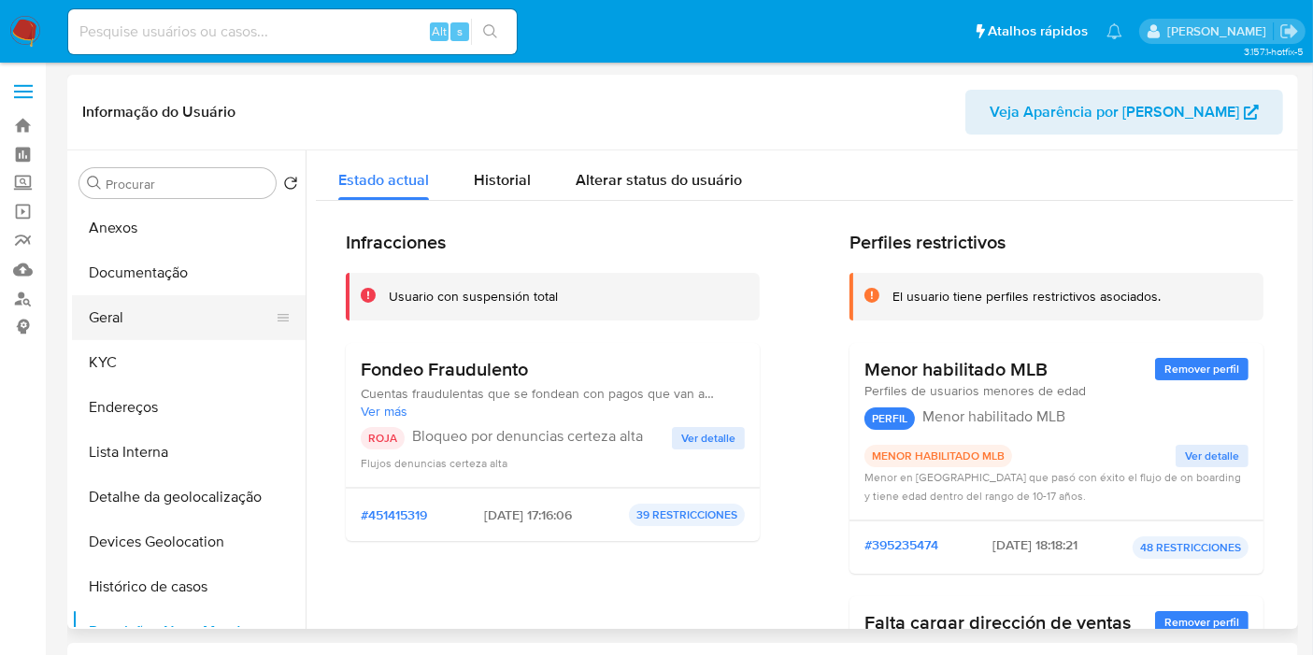
click at [207, 304] on button "Geral" at bounding box center [181, 317] width 219 height 45
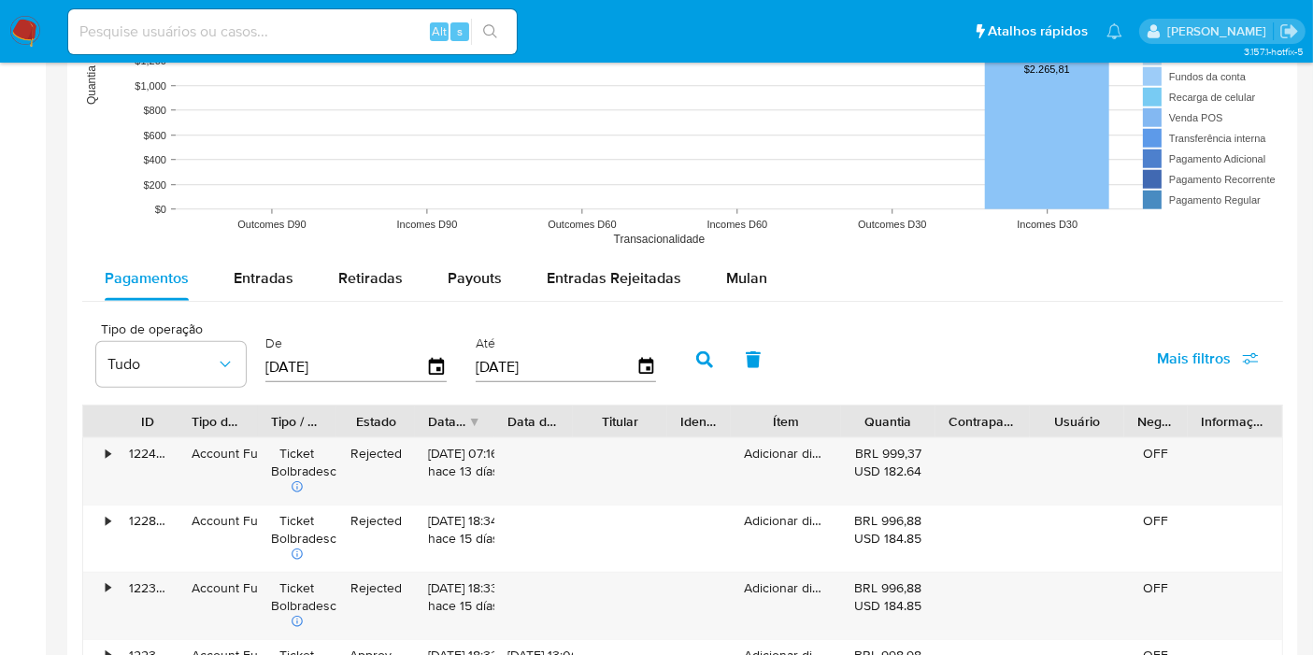
scroll to position [1453, 0]
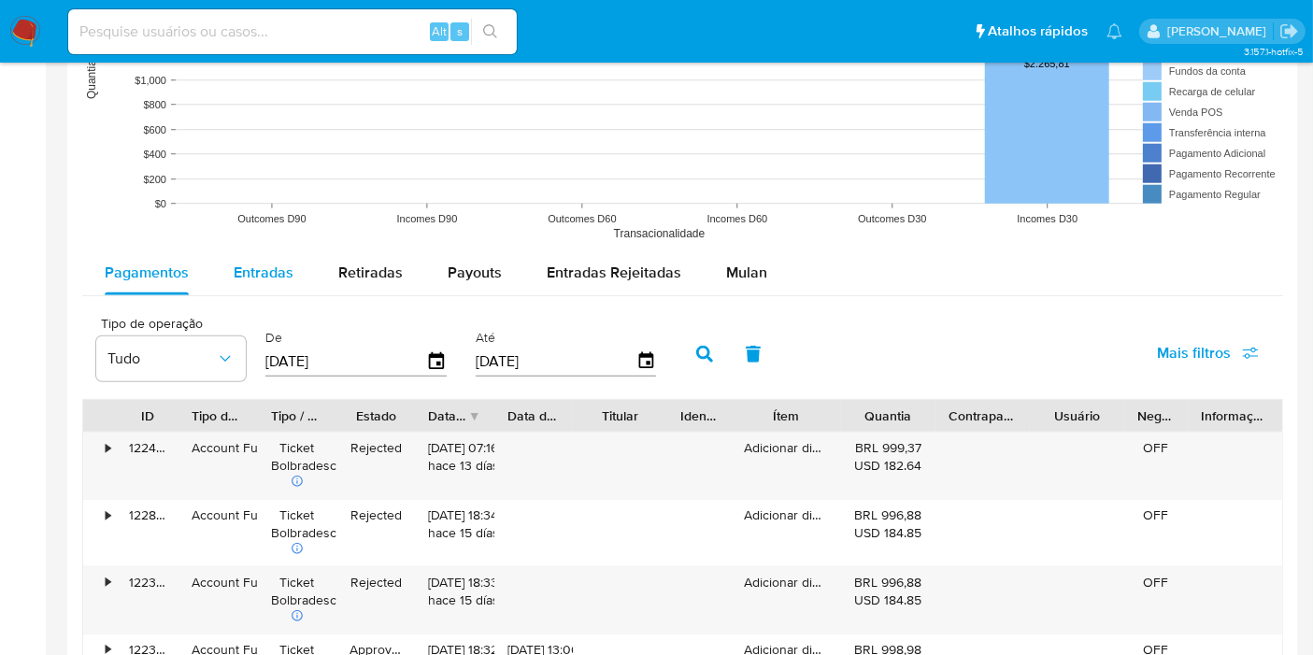
click at [285, 267] on span "Entradas" at bounding box center [264, 272] width 60 height 21
select select "10"
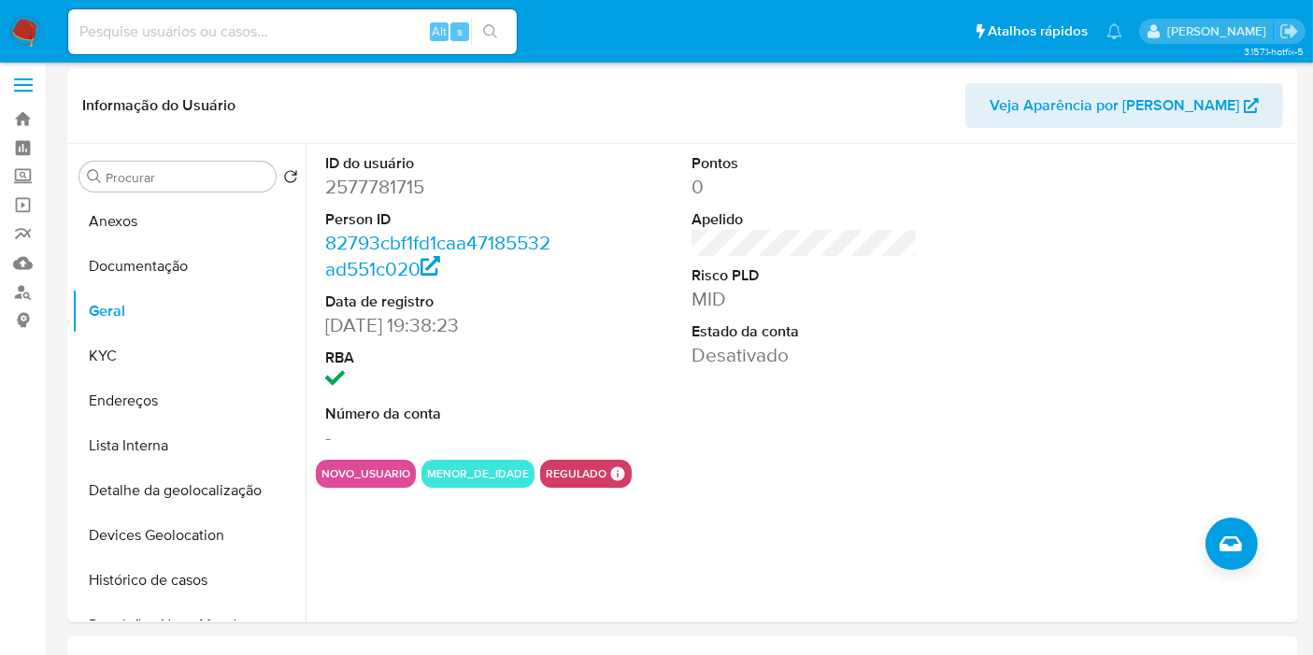
scroll to position [0, 0]
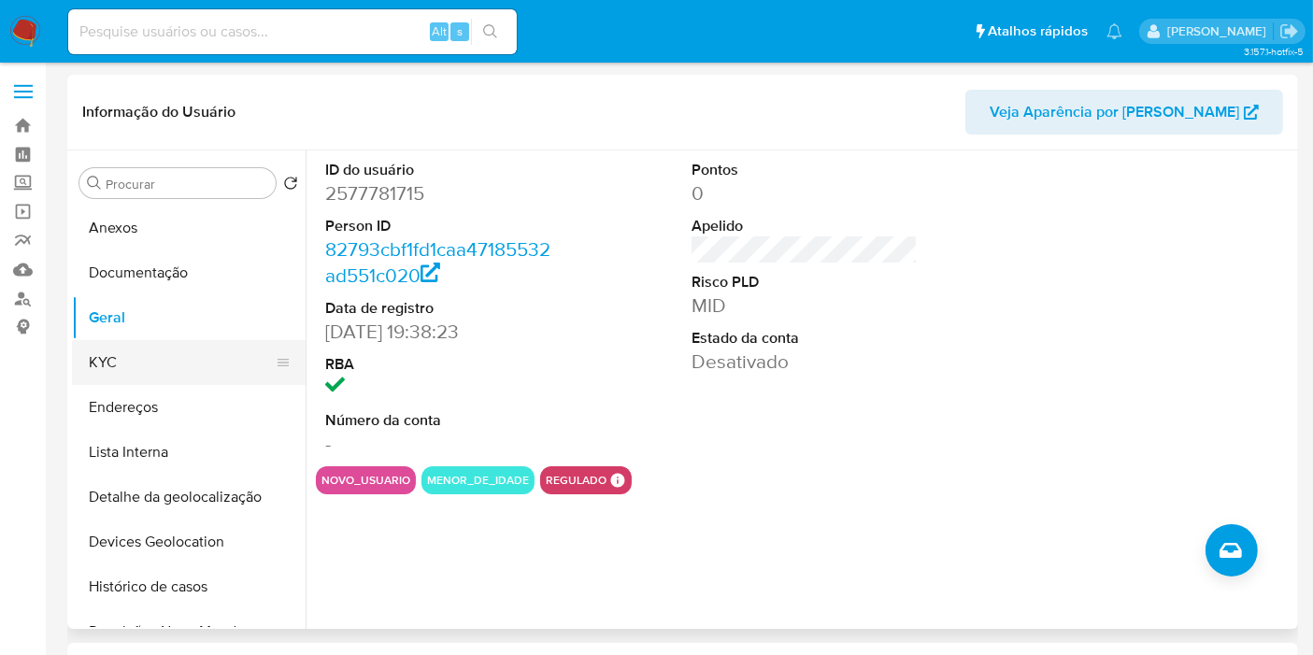
click at [207, 356] on button "KYC" at bounding box center [181, 362] width 219 height 45
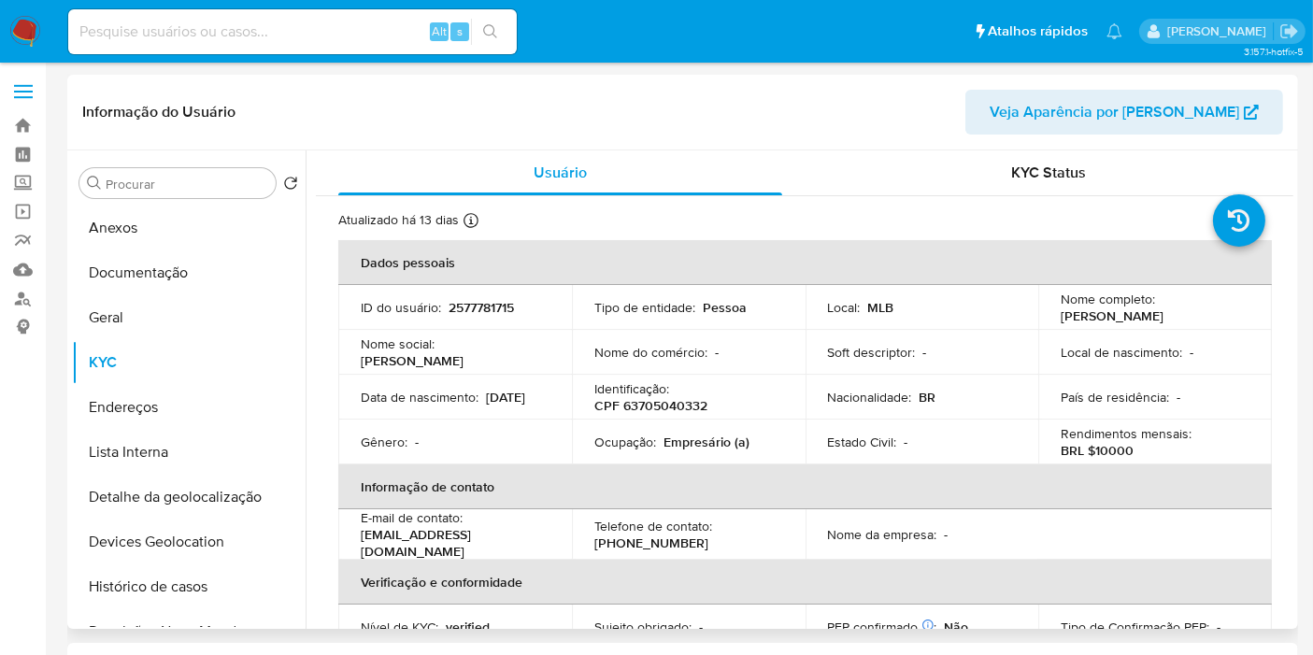
click at [1089, 321] on p "Igor Rafael Oliveira Costa" at bounding box center [1112, 315] width 103 height 17
click at [1163, 319] on p "Igor Rafael Oliveira Costa" at bounding box center [1112, 315] width 103 height 17
drag, startPoint x: 1208, startPoint y: 319, endPoint x: 1057, endPoint y: 321, distance: 151.4
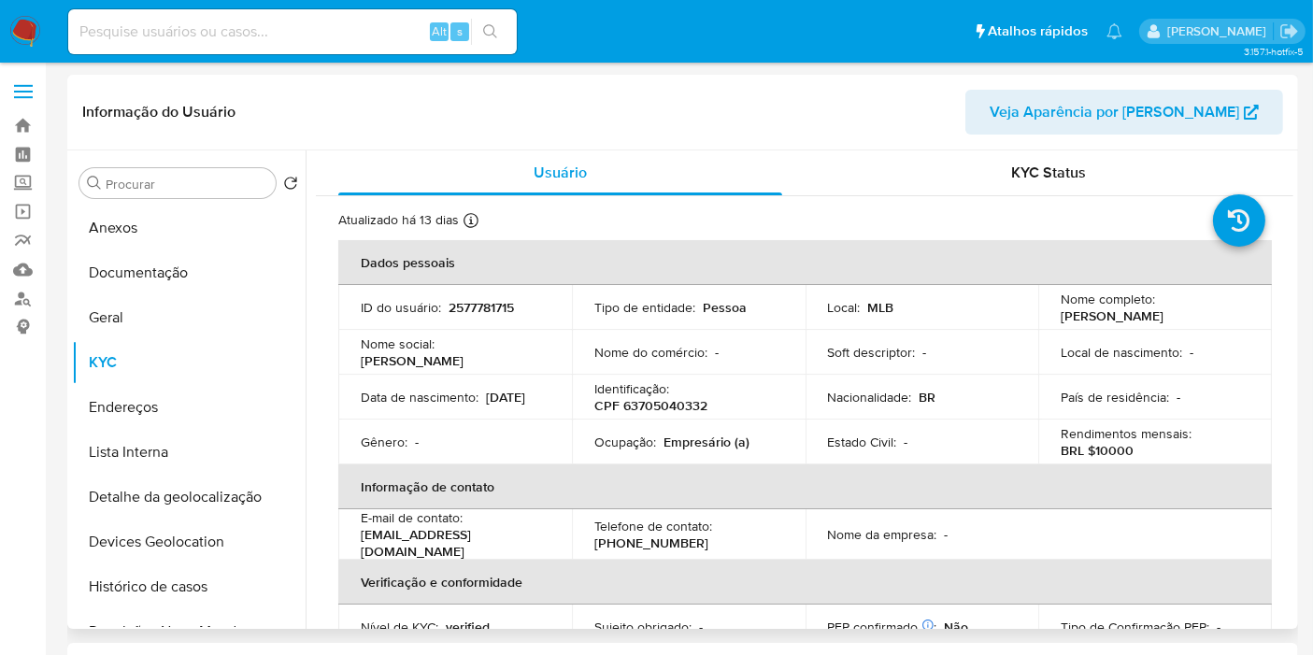
click at [1061, 321] on div "Nome completo : Igor Rafael Oliveira Costa" at bounding box center [1155, 308] width 189 height 34
copy p "gor Rafael Oliveira Costa"
click at [1062, 340] on td "Local de nascimento : -" at bounding box center [1155, 352] width 234 height 45
drag, startPoint x: 1051, startPoint y: 311, endPoint x: 1225, endPoint y: 309, distance: 173.8
click at [1225, 309] on td "Nome completo : Igor Rafael Oliveira Costa" at bounding box center [1155, 307] width 234 height 45
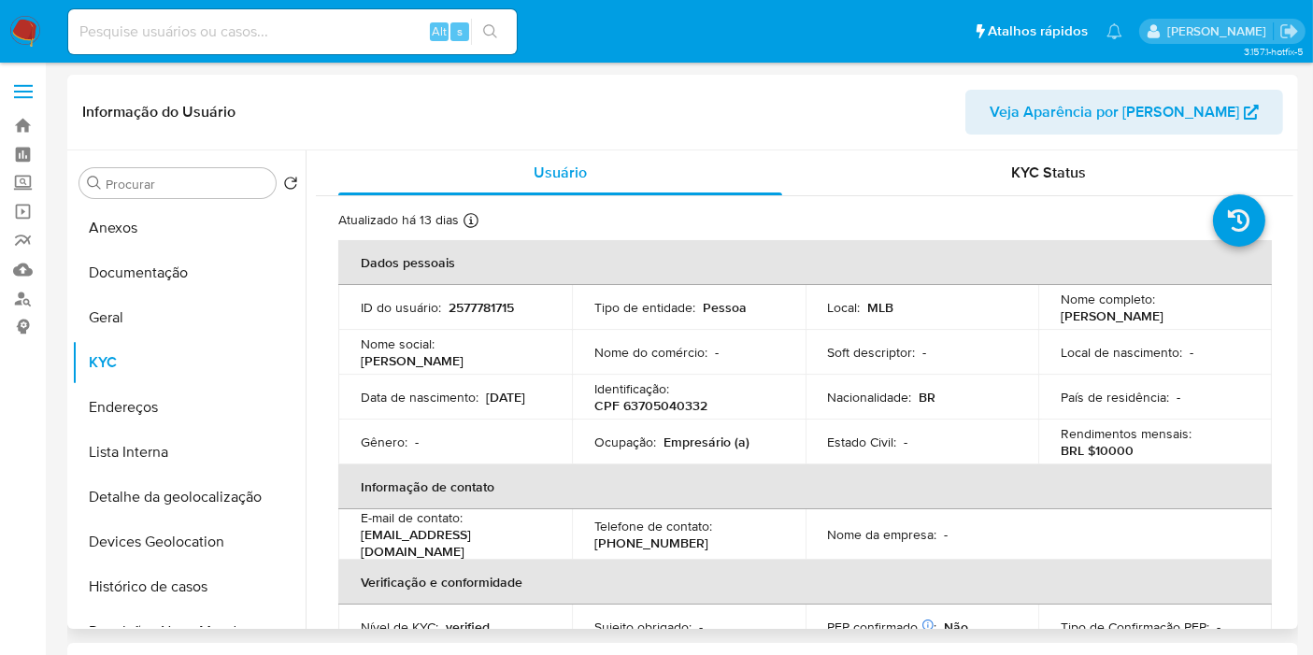
copy p "Igor Rafael Oliveira Costa"
click at [663, 399] on p "CPF 63705040332" at bounding box center [650, 405] width 113 height 17
copy p "63705040332"
click at [172, 260] on button "Documentação" at bounding box center [181, 272] width 219 height 45
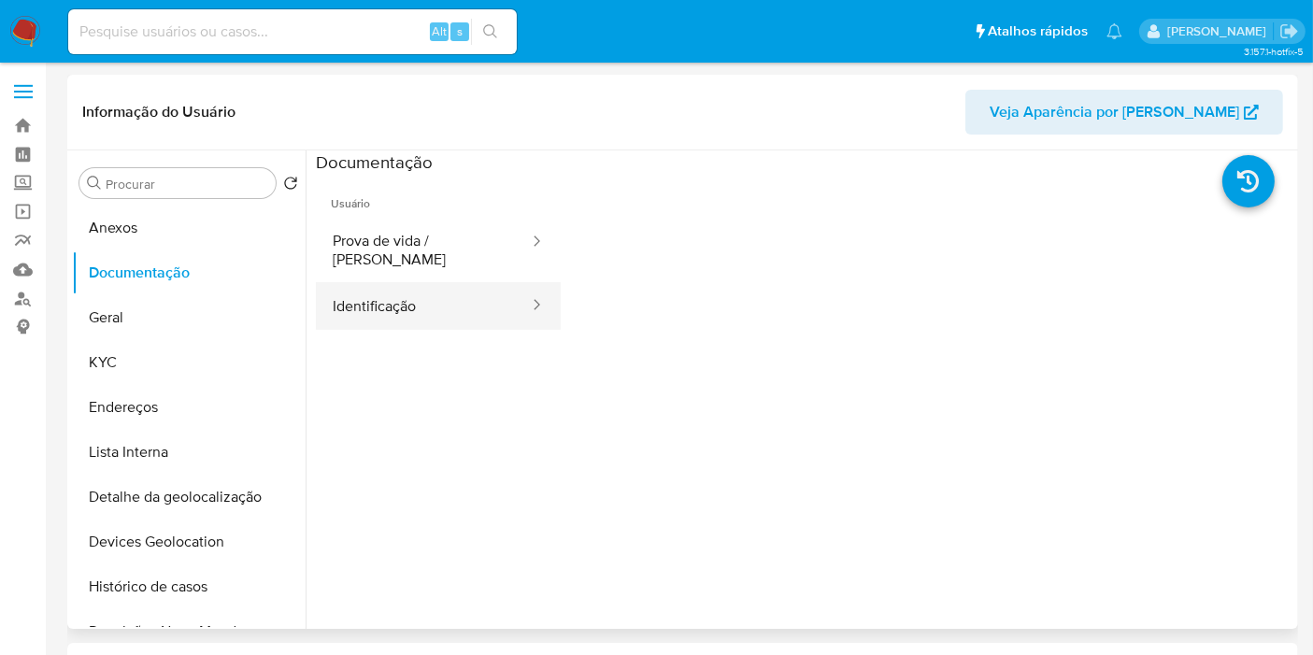
click at [440, 291] on button "Identificação" at bounding box center [423, 306] width 215 height 48
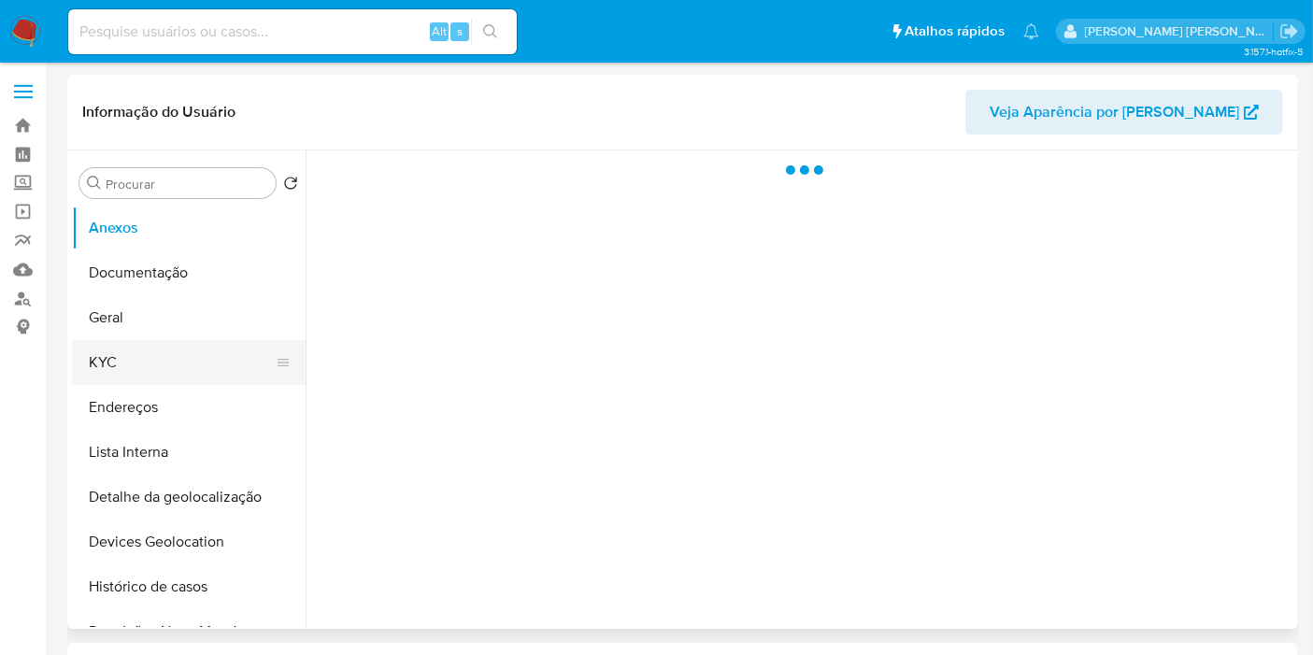
click at [211, 377] on button "KYC" at bounding box center [181, 362] width 219 height 45
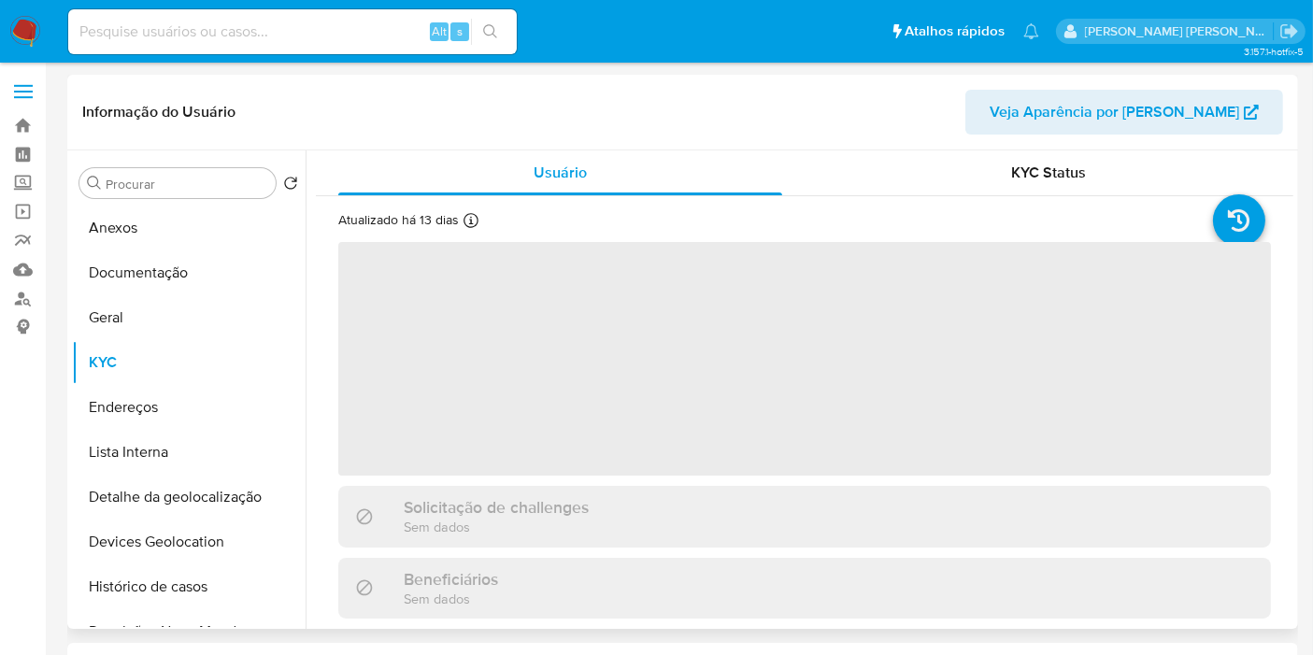
select select "10"
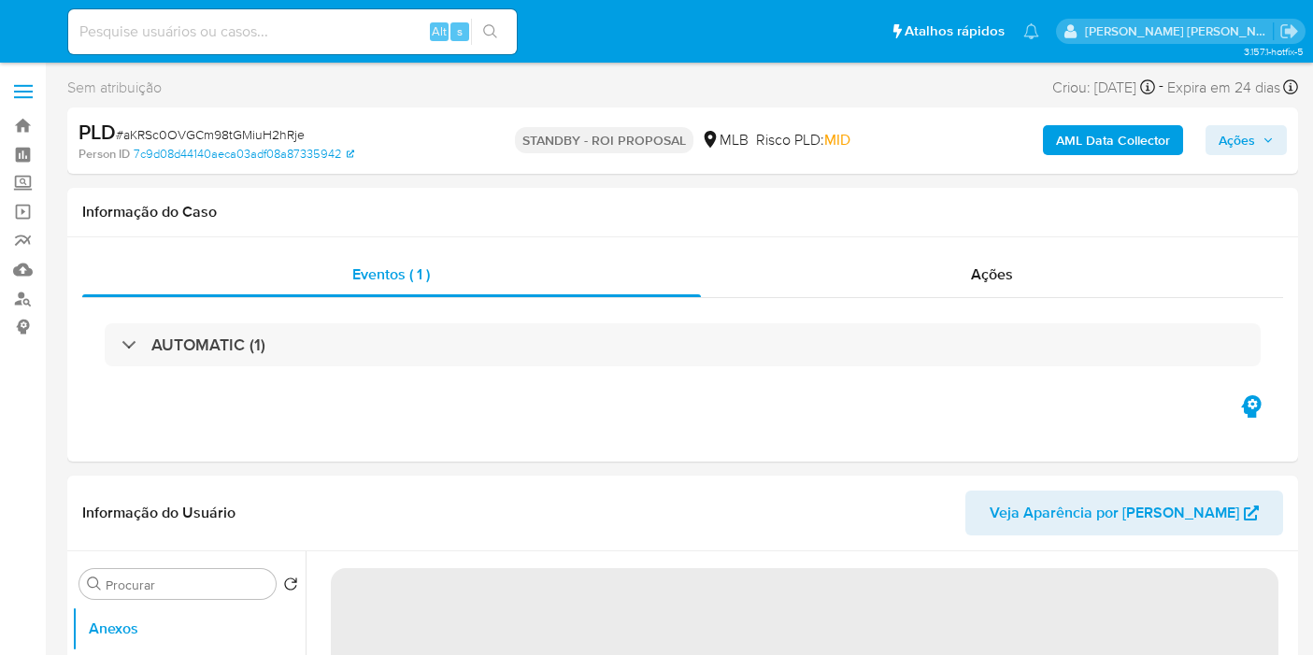
select select "10"
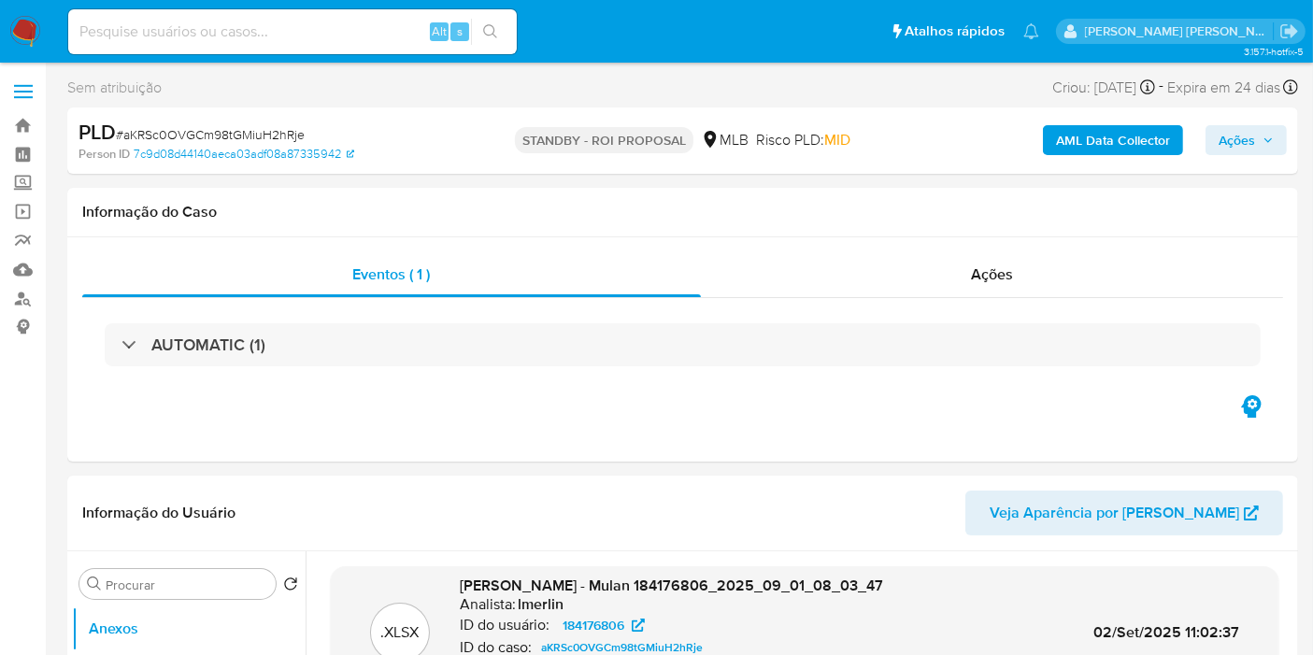
click at [353, 10] on div "Alt s" at bounding box center [292, 31] width 449 height 45
click at [356, 30] on input at bounding box center [292, 32] width 449 height 24
paste input "INO723jFH7dR56a8gYKbeEJl"
type input "INO723jFH7dR56a8gYKbeEJl"
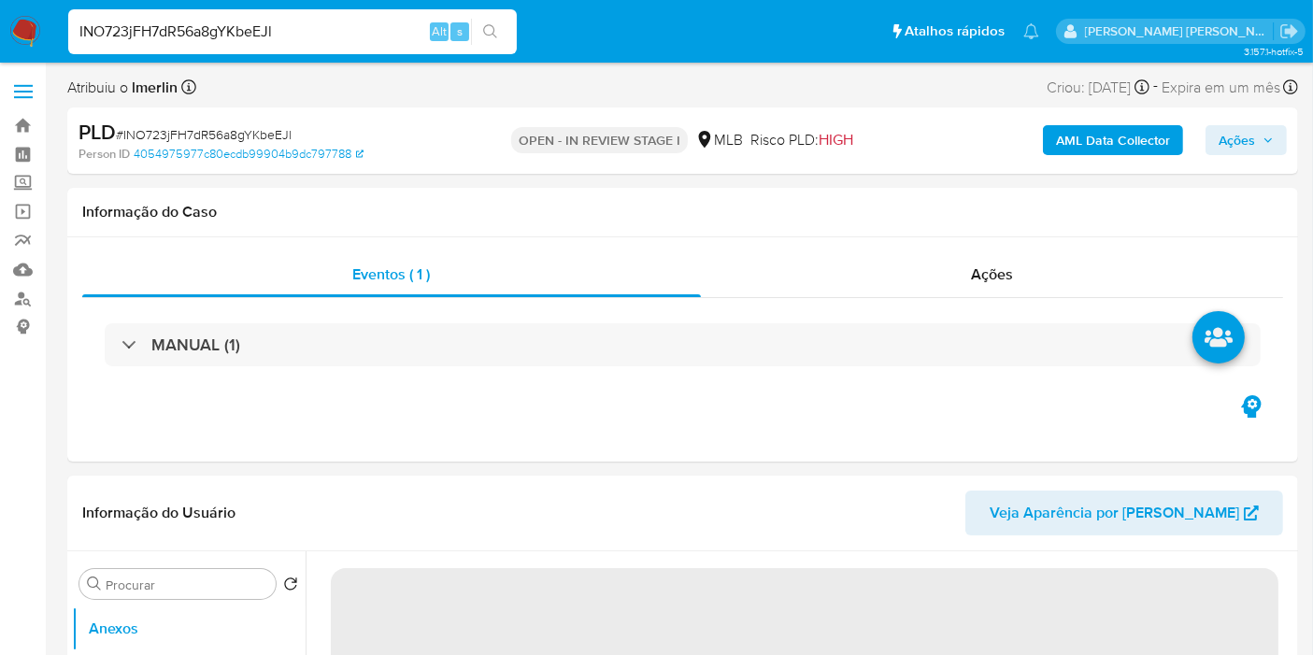
select select "10"
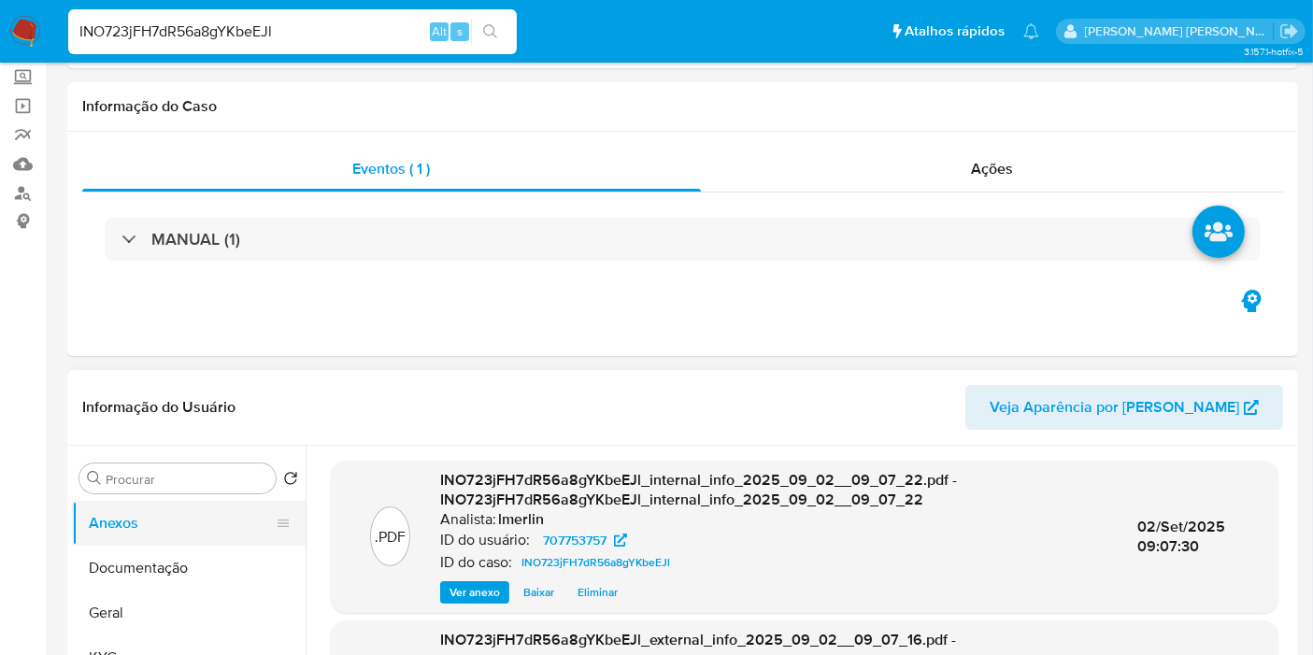
scroll to position [207, 0]
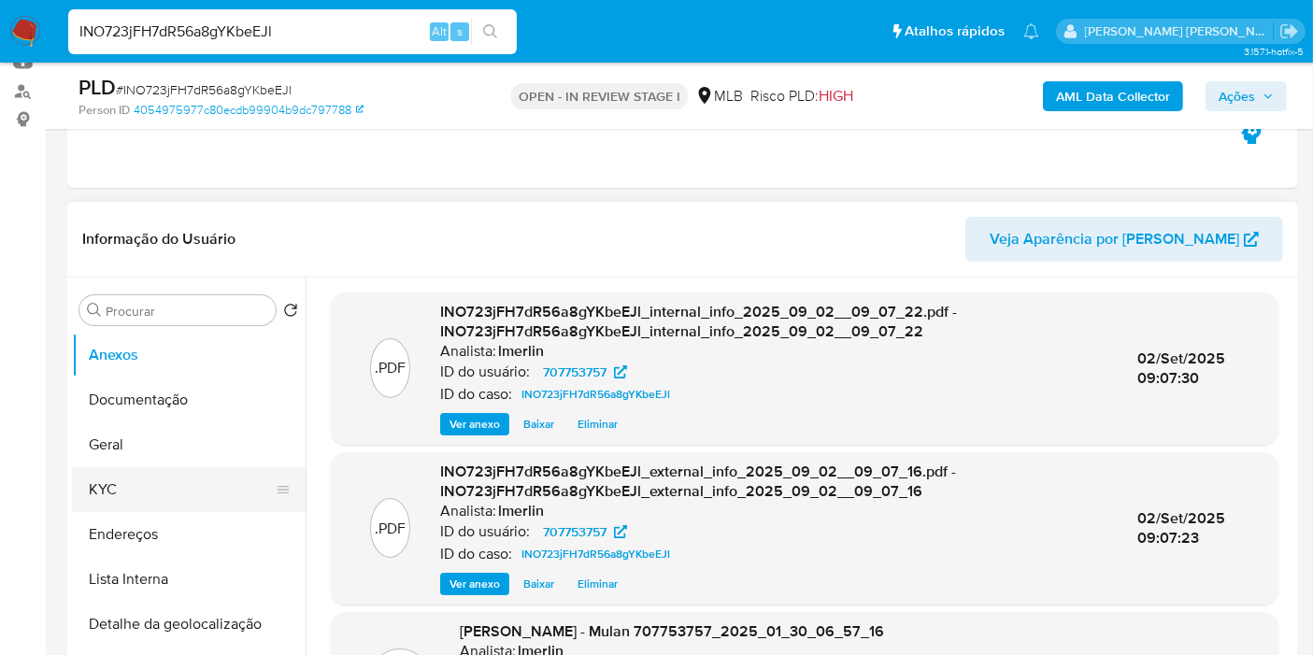
click at [144, 488] on button "KYC" at bounding box center [181, 489] width 219 height 45
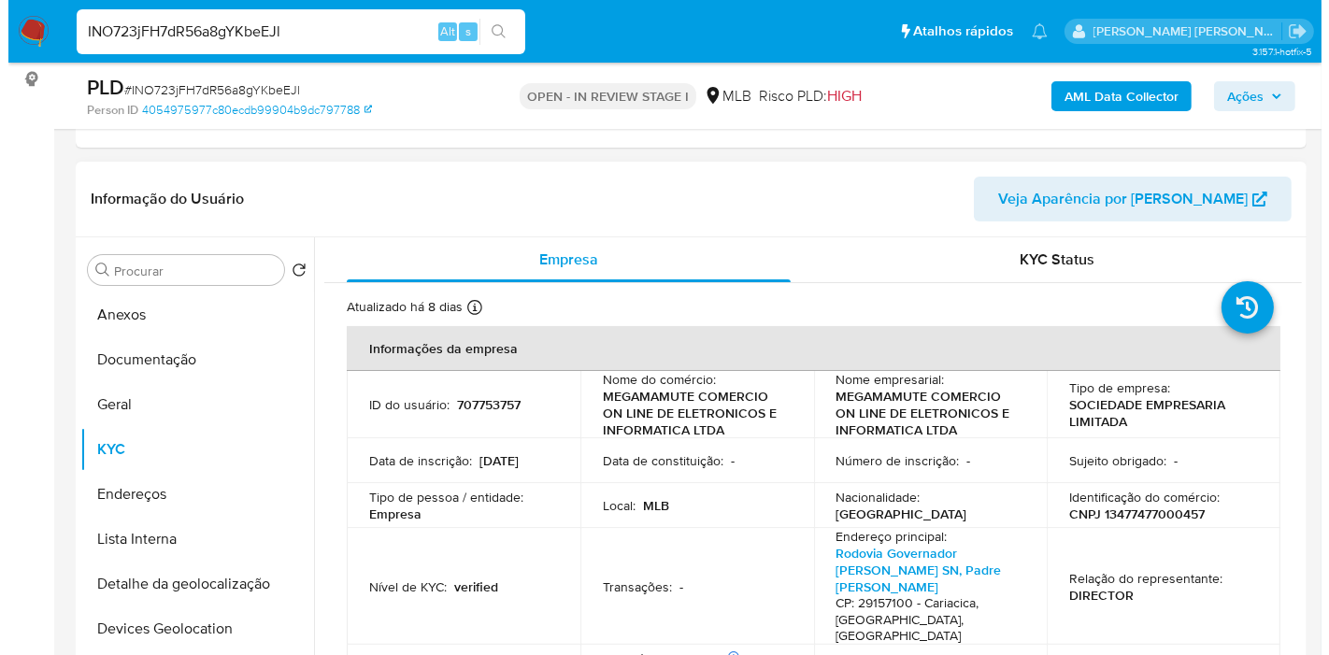
scroll to position [311, 0]
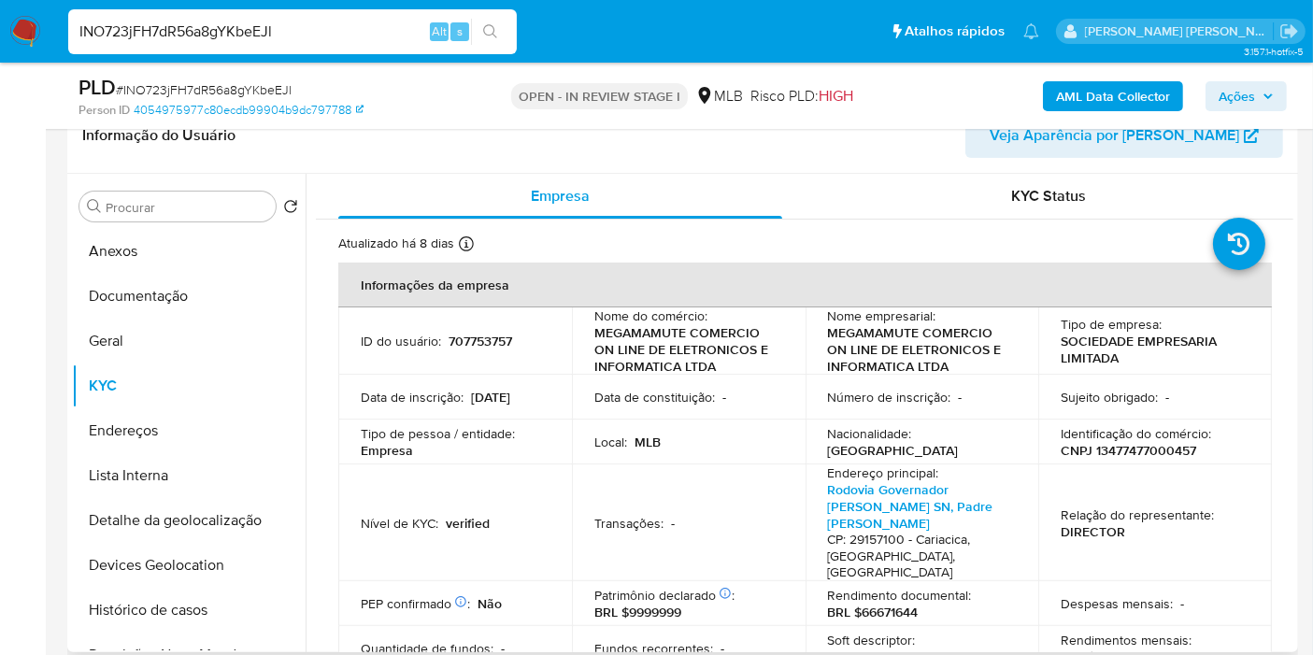
drag, startPoint x: 1115, startPoint y: 436, endPoint x: 1120, endPoint y: 449, distance: 14.2
click at [1116, 437] on p "Identificação do comércio :" at bounding box center [1136, 433] width 150 height 17
click at [1121, 455] on p "CNPJ 13477477000457" at bounding box center [1128, 450] width 135 height 17
copy p "13477477000457"
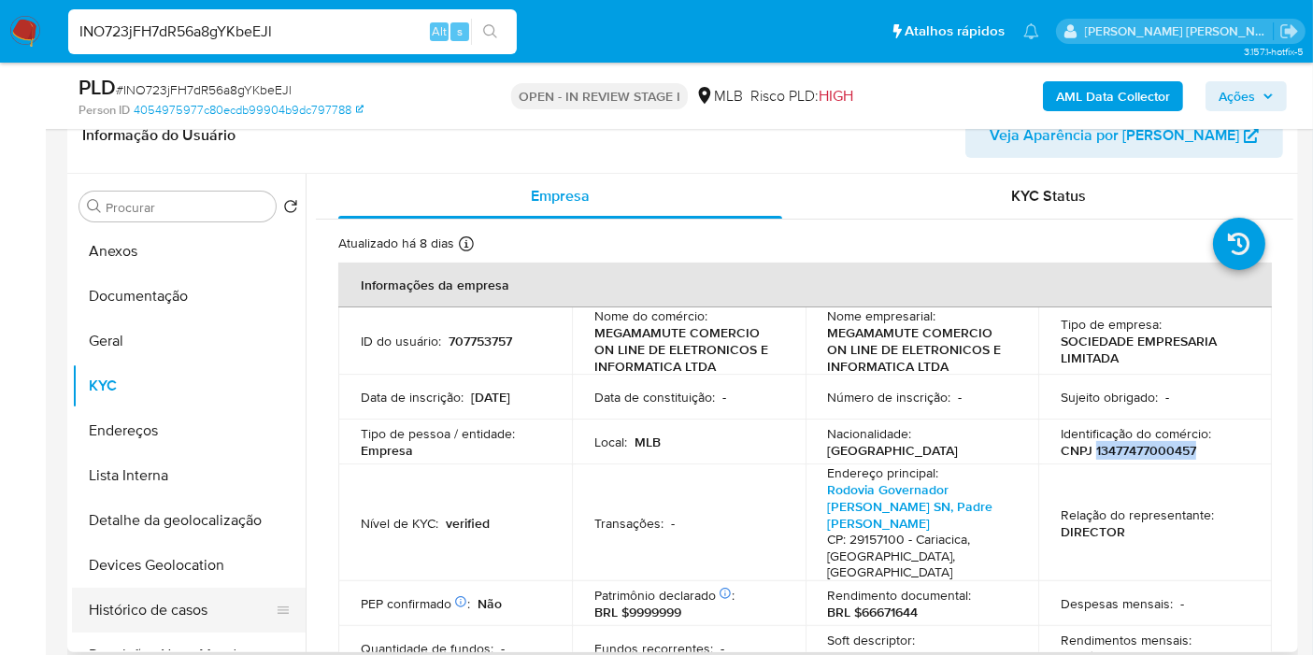
click at [212, 608] on button "Histórico de casos" at bounding box center [181, 610] width 219 height 45
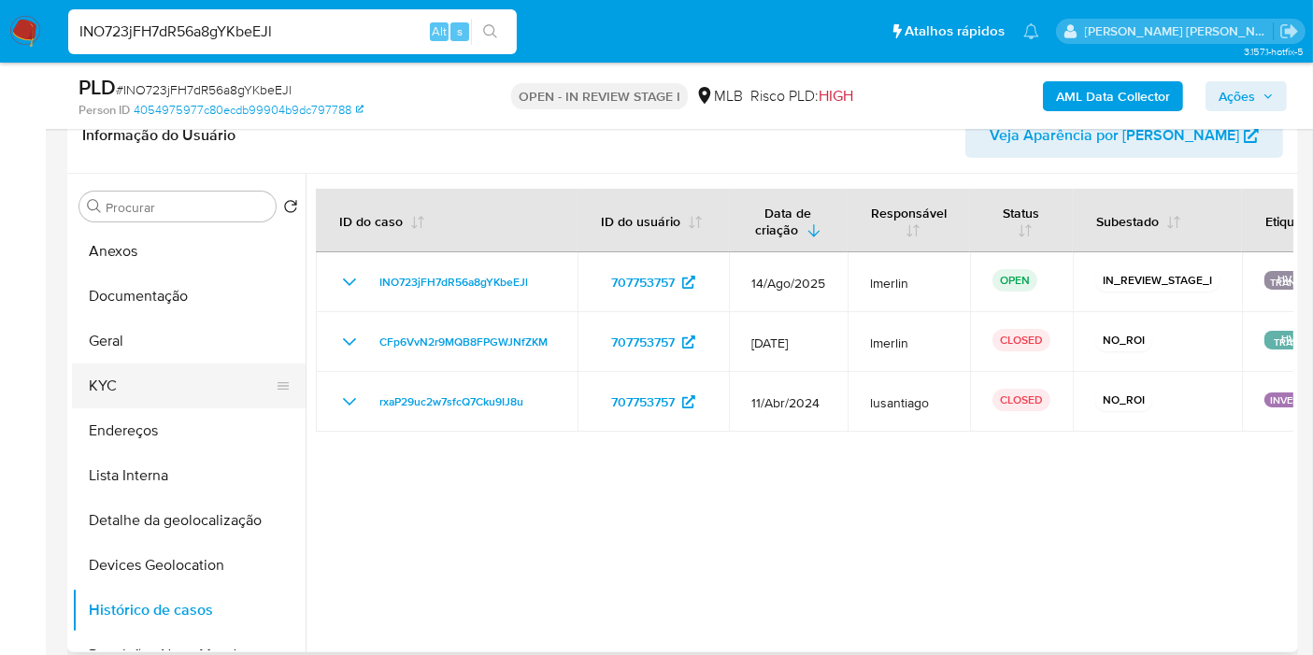
click at [186, 383] on button "KYC" at bounding box center [181, 386] width 219 height 45
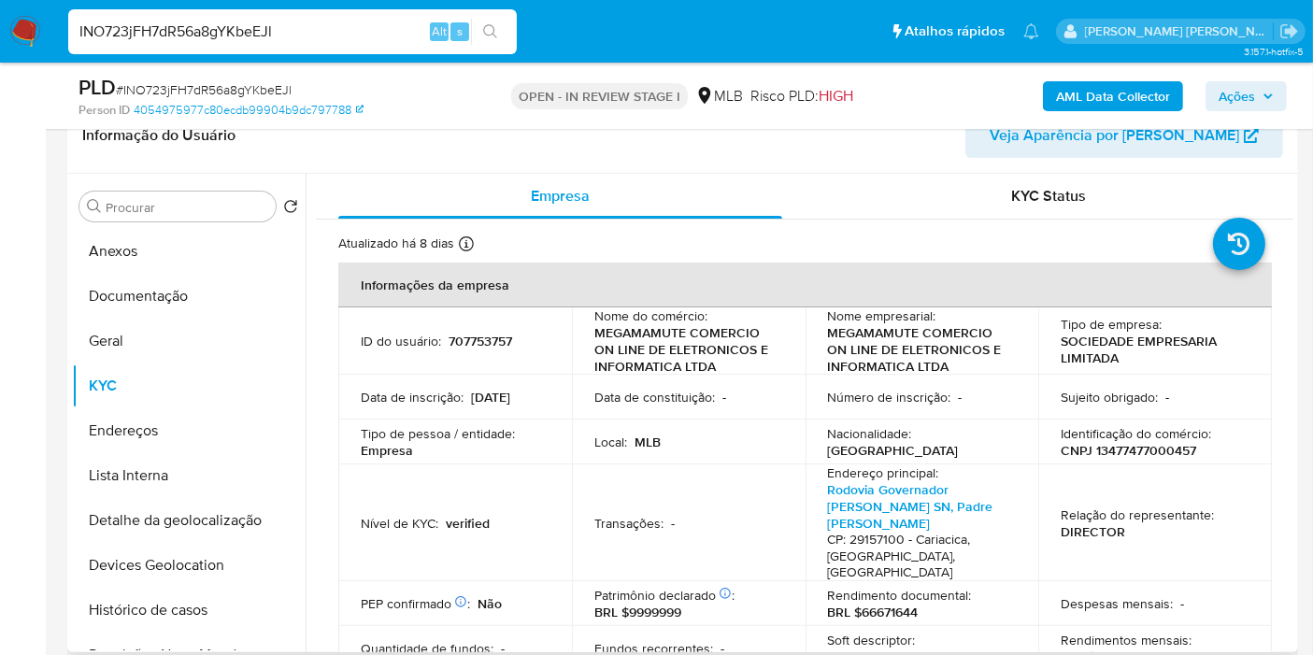
click at [1134, 649] on p "BRL $66671644" at bounding box center [1106, 657] width 91 height 17
copy p "66671644"
click at [147, 286] on button "Documentação" at bounding box center [181, 296] width 219 height 45
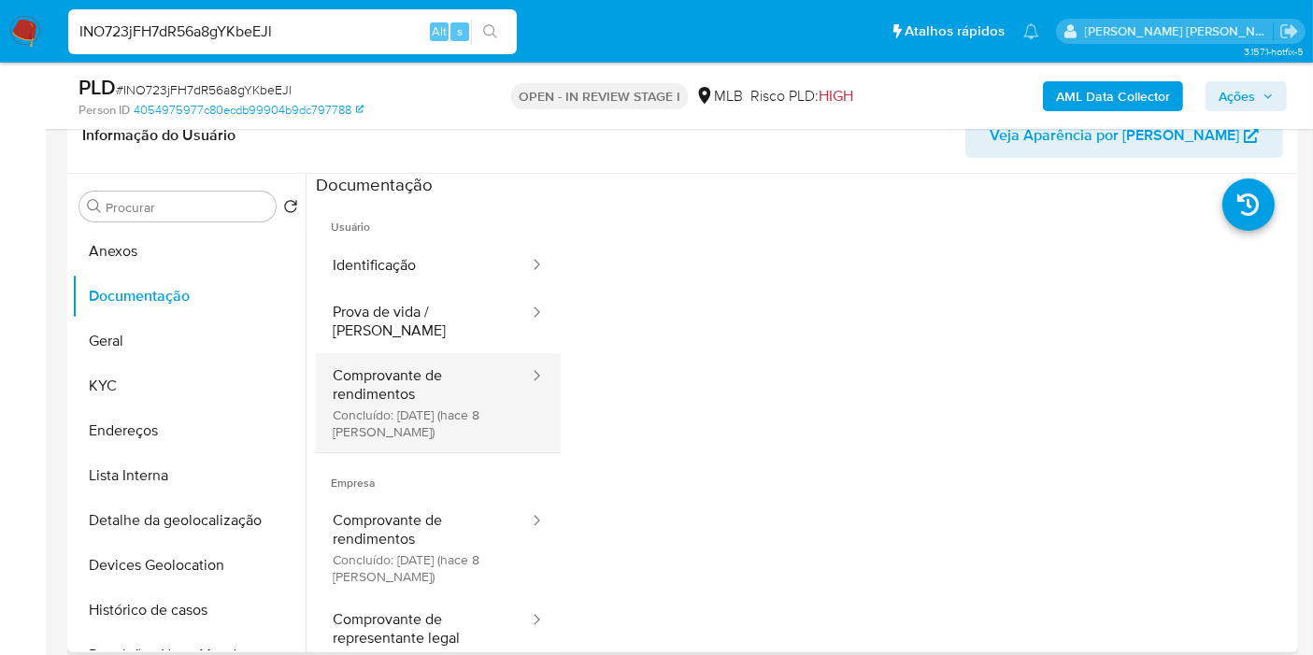
click at [386, 392] on button "Comprovante de rendimentos Concluído: 25/08/2025 (hace 8 días)" at bounding box center [423, 402] width 215 height 99
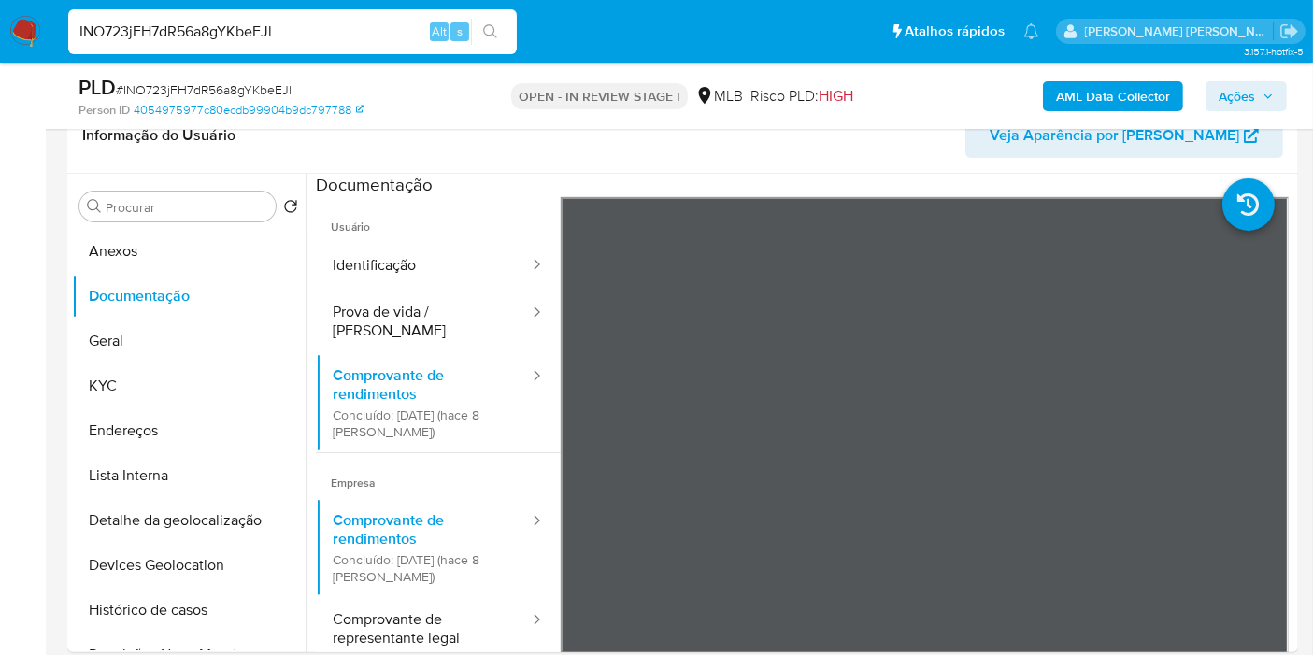
click at [1081, 95] on b "AML Data Collector" at bounding box center [1113, 96] width 114 height 30
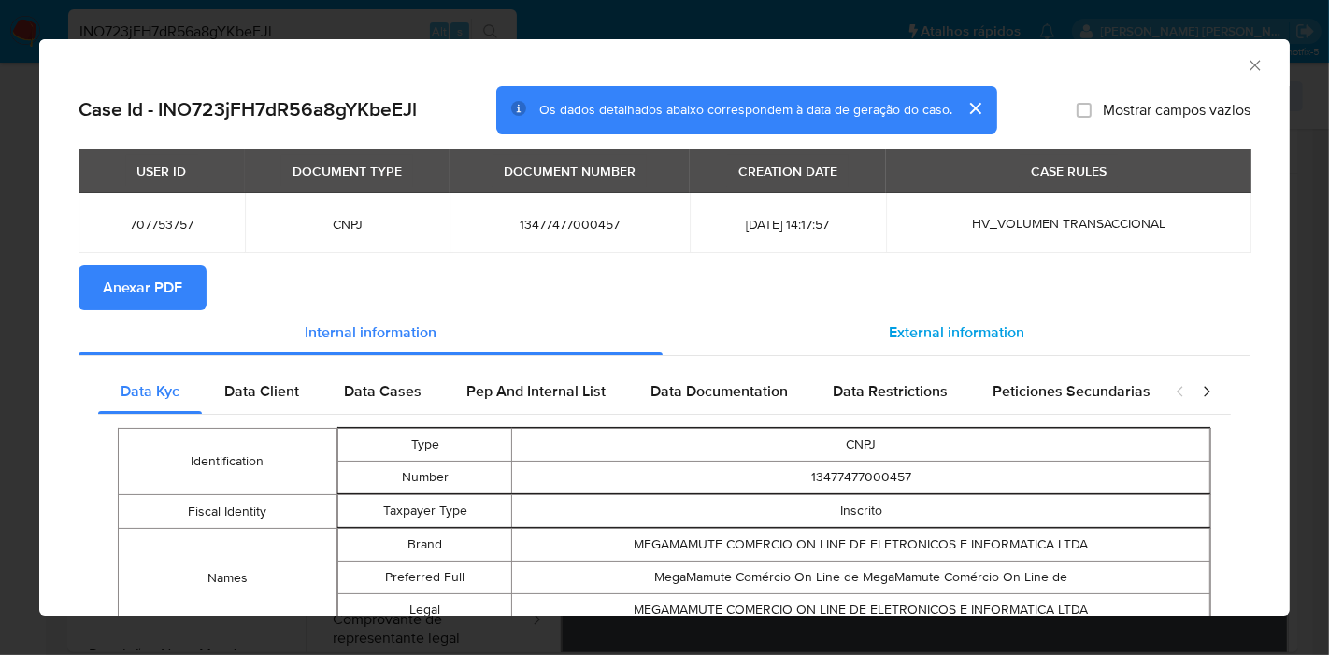
click at [953, 316] on div "External information" at bounding box center [957, 332] width 588 height 45
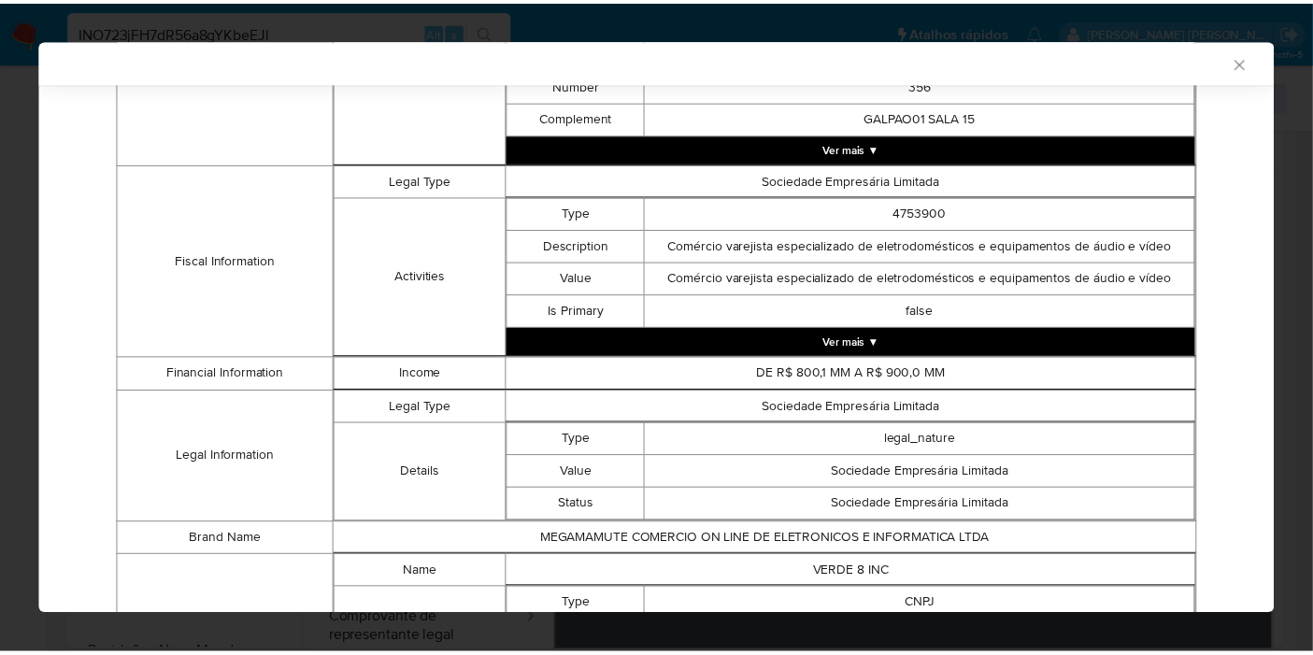
scroll to position [792, 0]
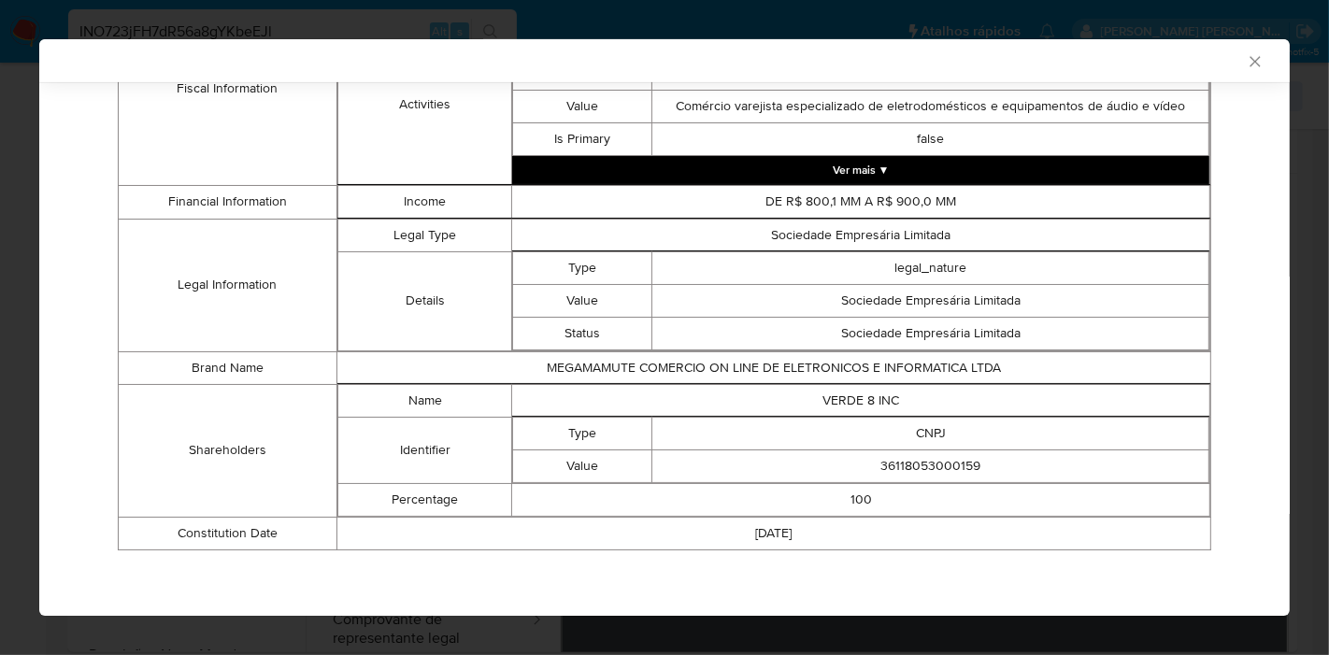
click at [829, 393] on td "VERDE 8 INC" at bounding box center [861, 400] width 698 height 33
copy td "VERDE 8 INC"
click at [942, 465] on td "36118053000159" at bounding box center [930, 465] width 557 height 33
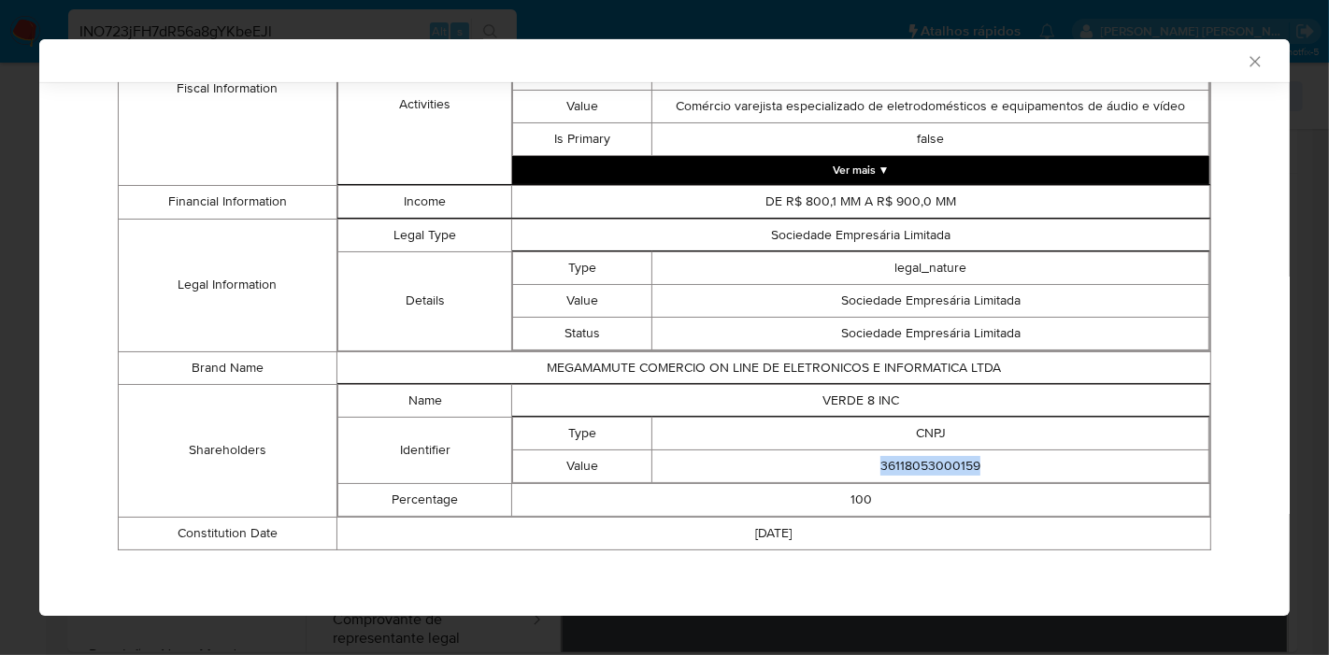
click at [942, 465] on td "36118053000159" at bounding box center [930, 465] width 557 height 33
copy td "36118053000159"
click at [1246, 62] on icon "Fechar a janela" at bounding box center [1255, 61] width 19 height 19
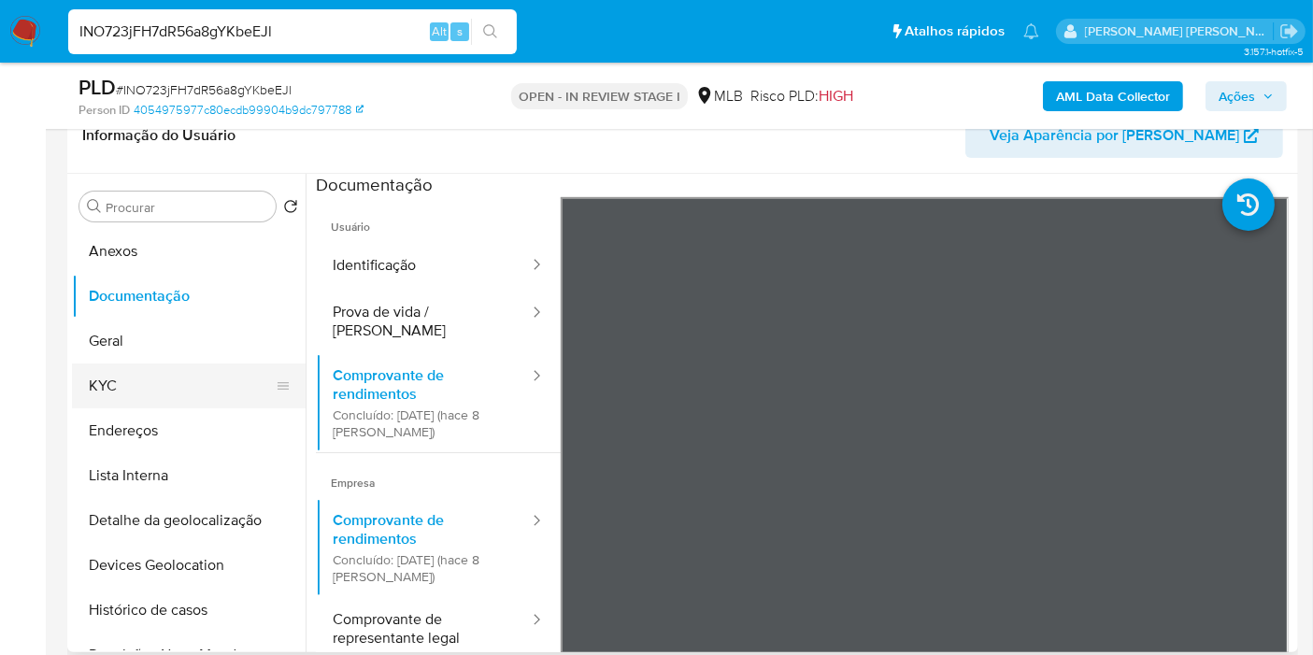
click at [135, 391] on button "KYC" at bounding box center [181, 386] width 219 height 45
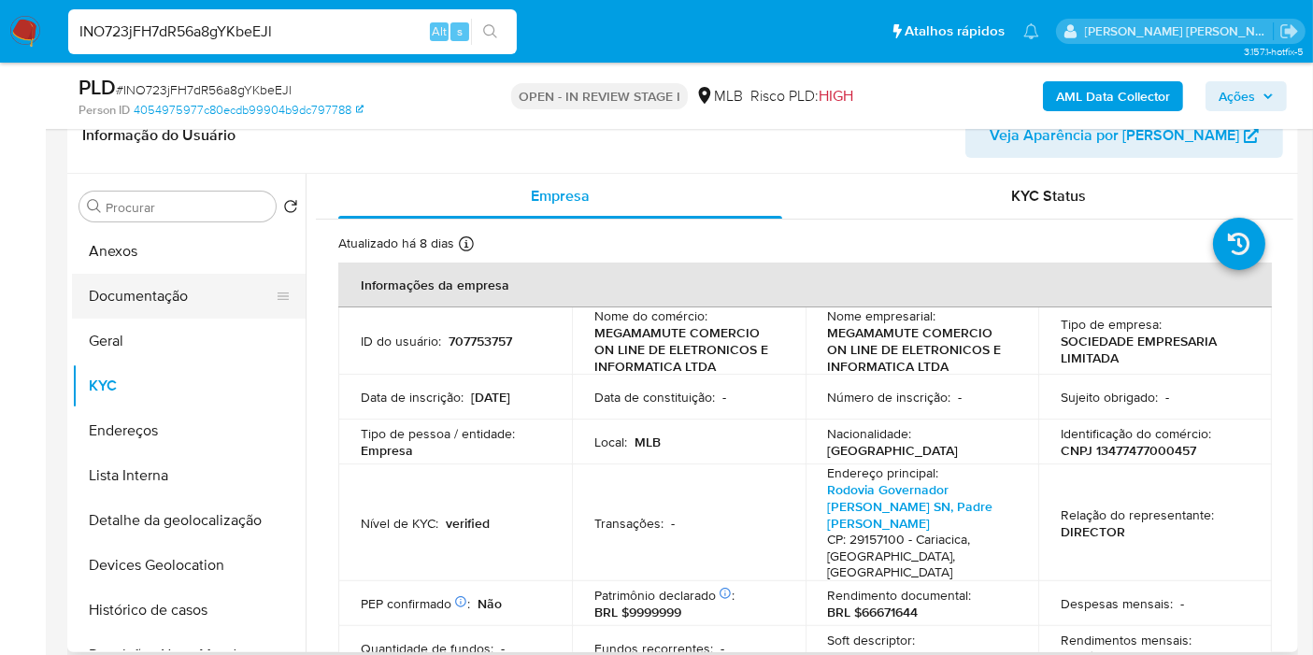
click at [176, 301] on button "Documentação" at bounding box center [181, 296] width 219 height 45
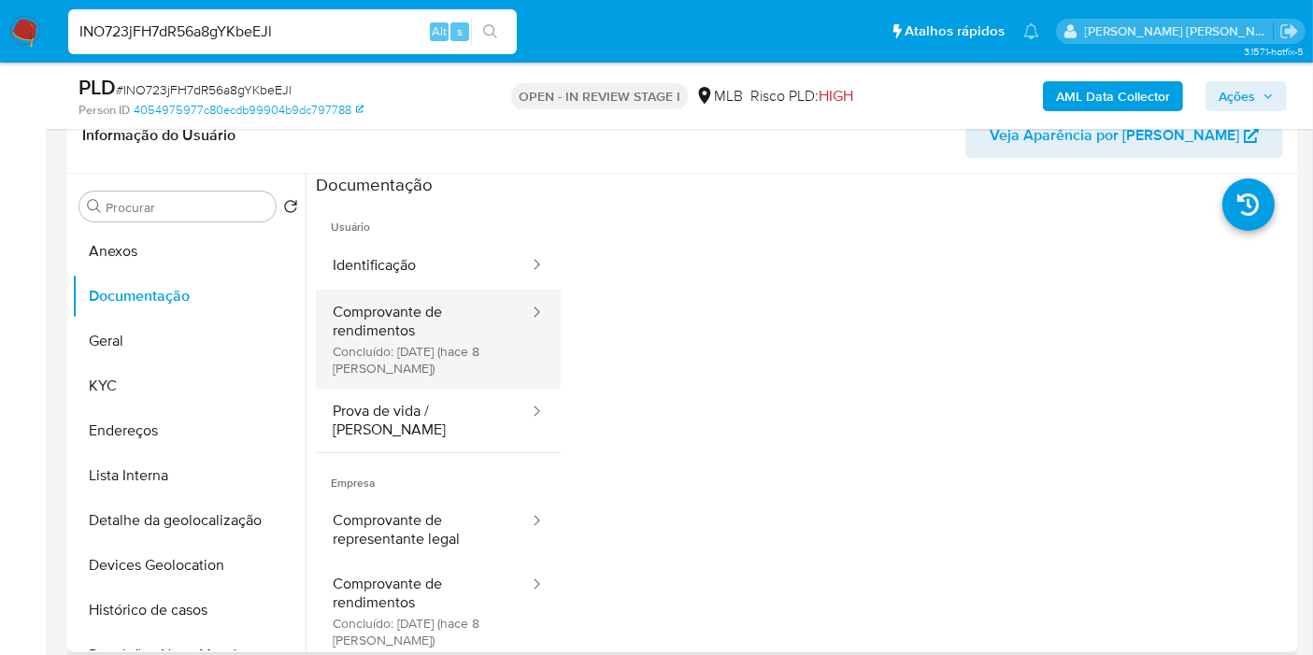
click at [430, 375] on button "Comprovante de rendimentos Concluído: 25/08/2025 (hace 8 días)" at bounding box center [423, 339] width 215 height 99
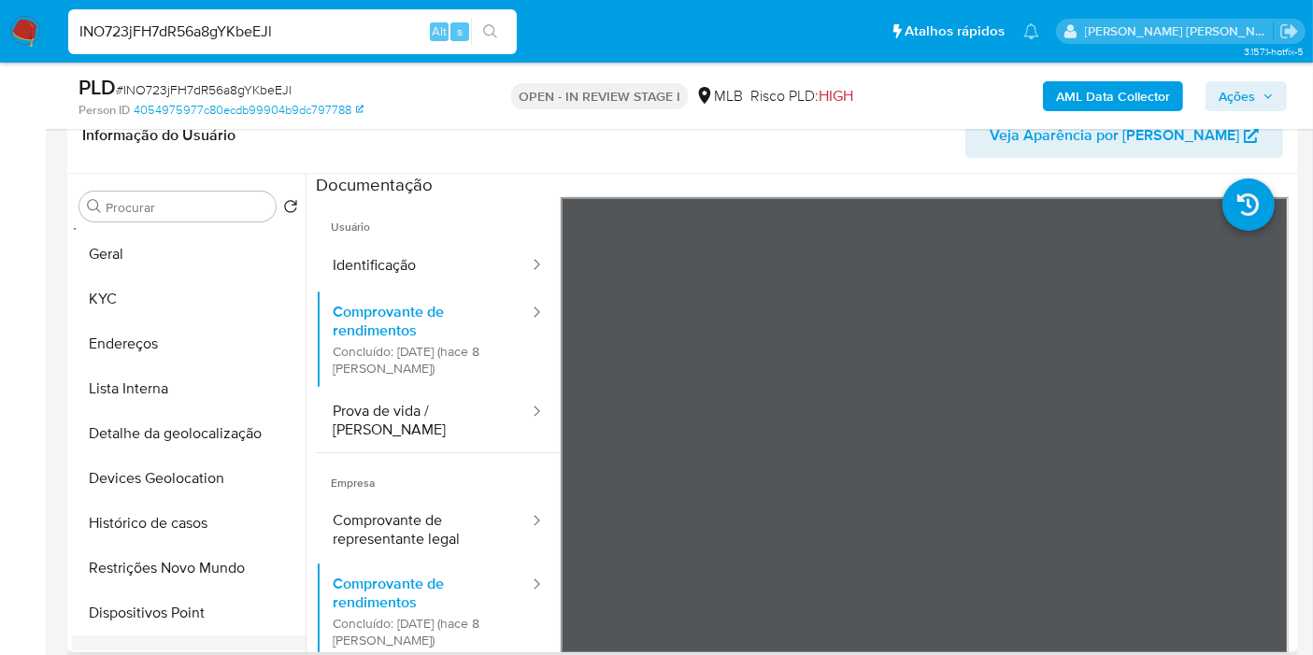
scroll to position [207, 0]
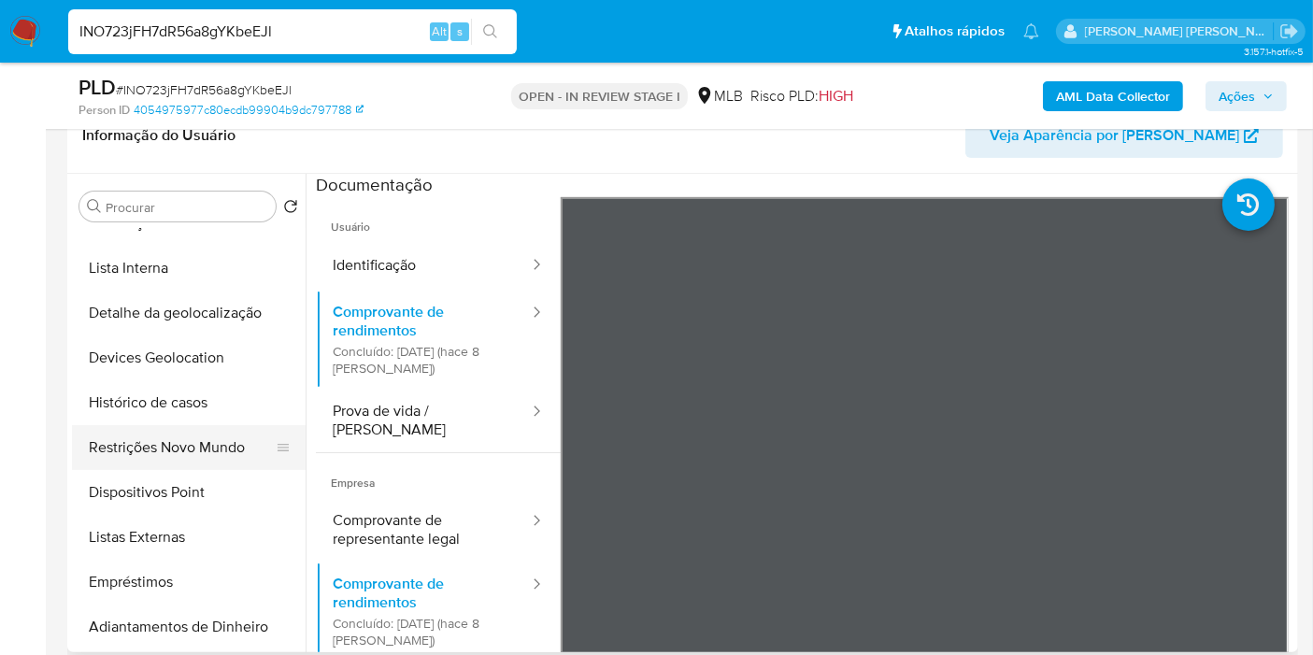
click at [226, 450] on button "Restrições Novo Mundo" at bounding box center [181, 447] width 219 height 45
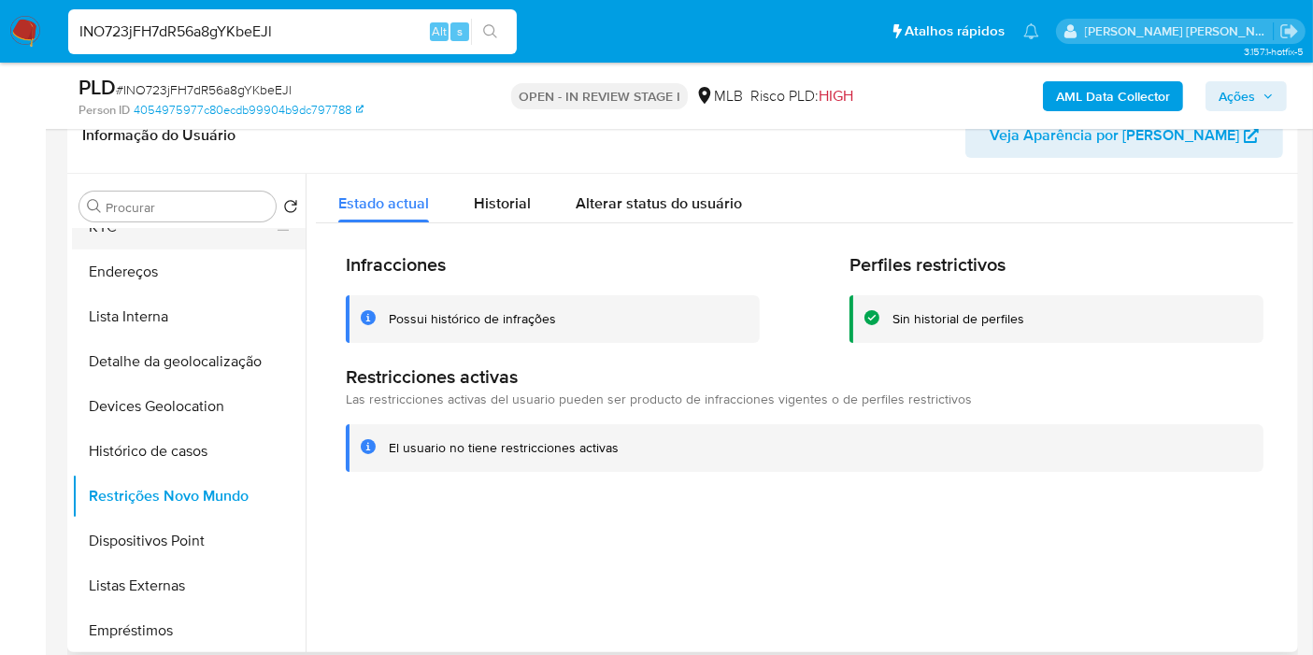
scroll to position [0, 0]
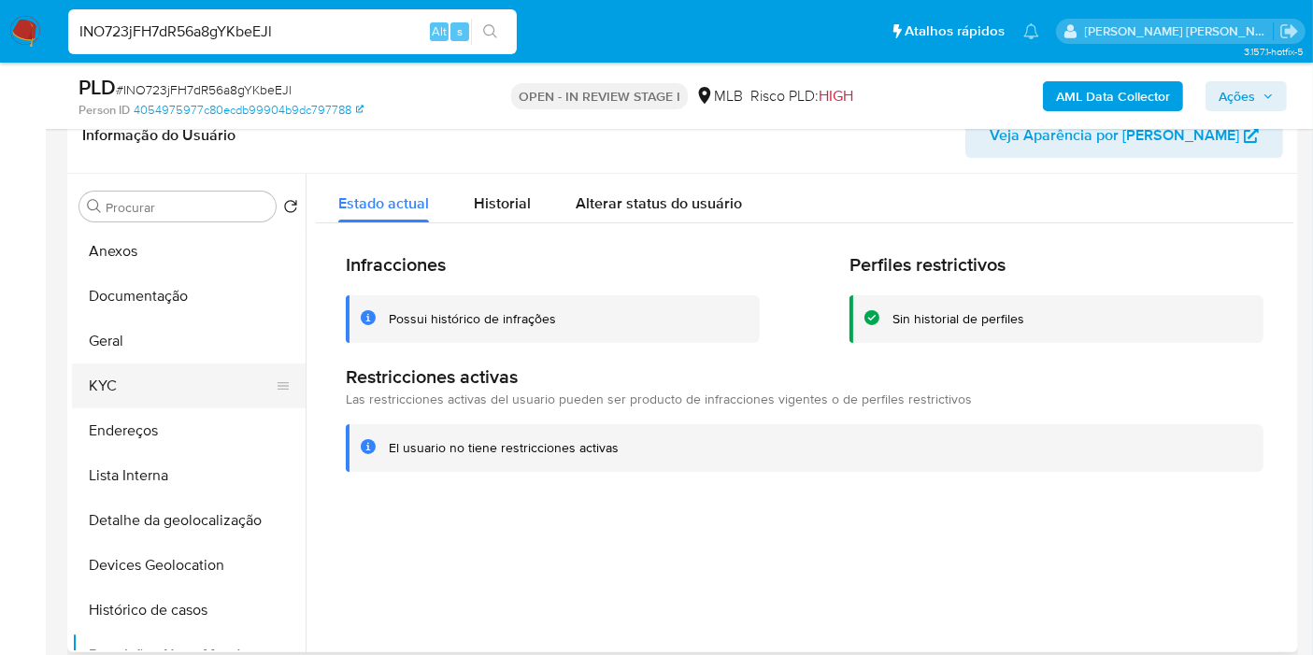
click at [146, 364] on button "KYC" at bounding box center [181, 386] width 219 height 45
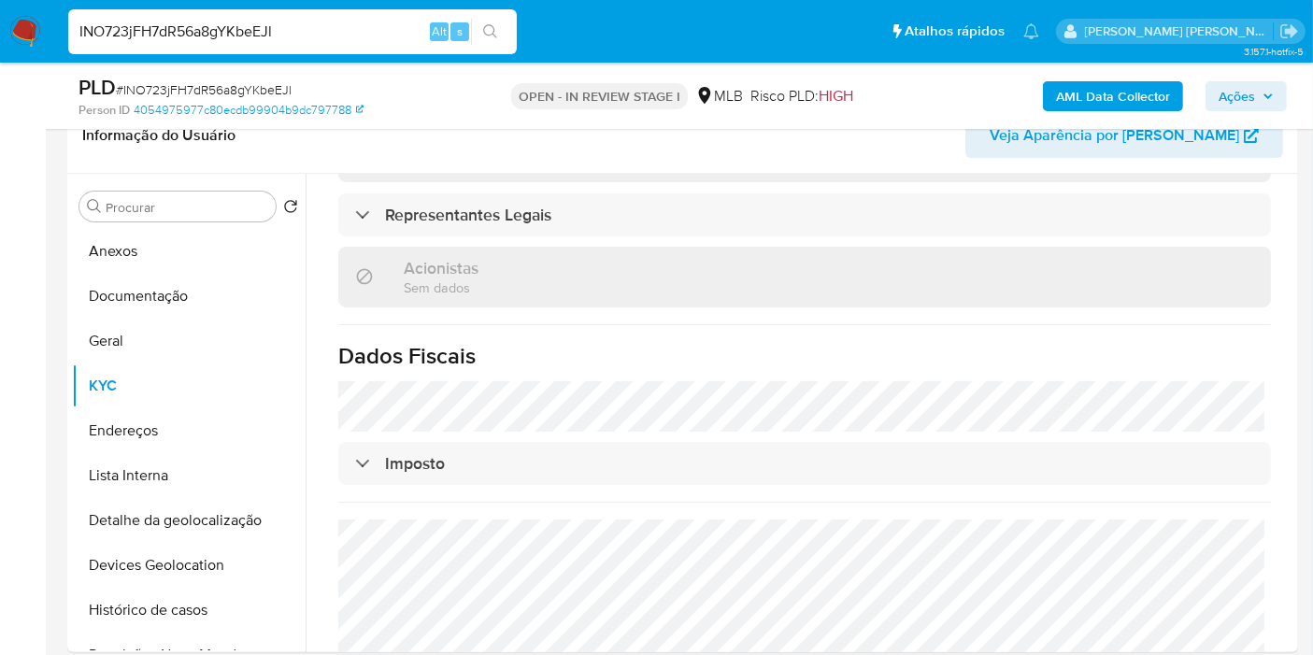
scroll to position [1184, 0]
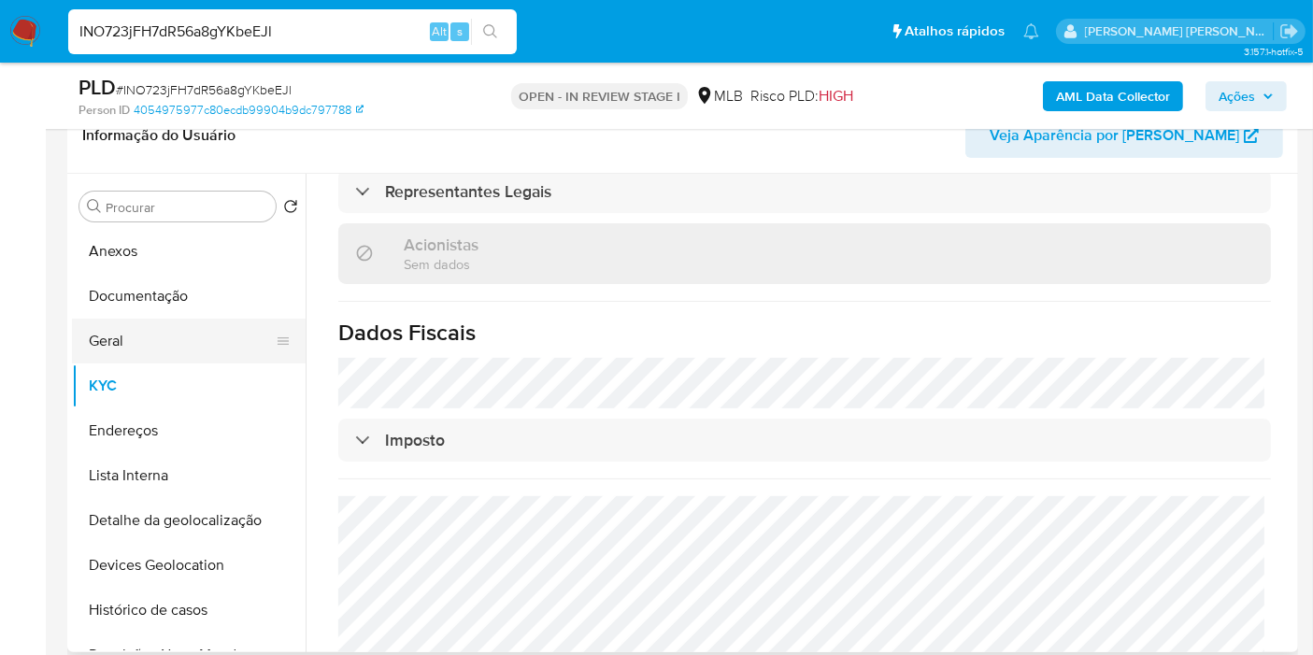
click at [199, 333] on button "Geral" at bounding box center [181, 341] width 219 height 45
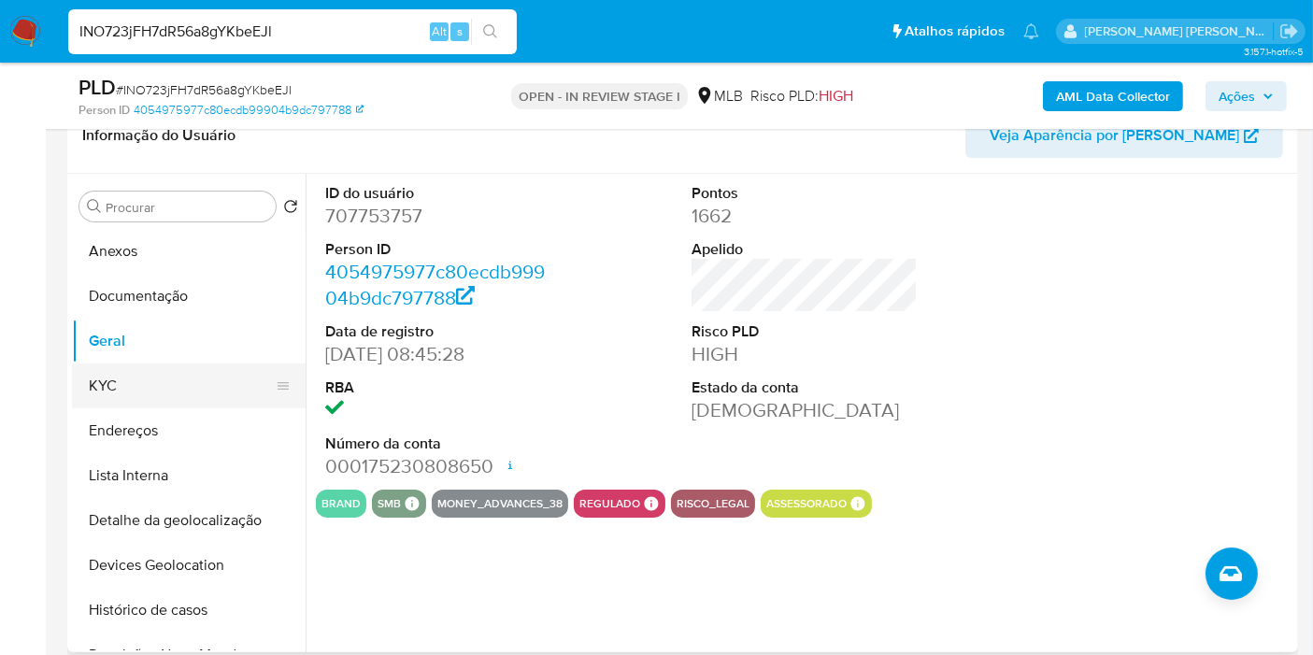
click at [152, 389] on button "KYC" at bounding box center [181, 386] width 219 height 45
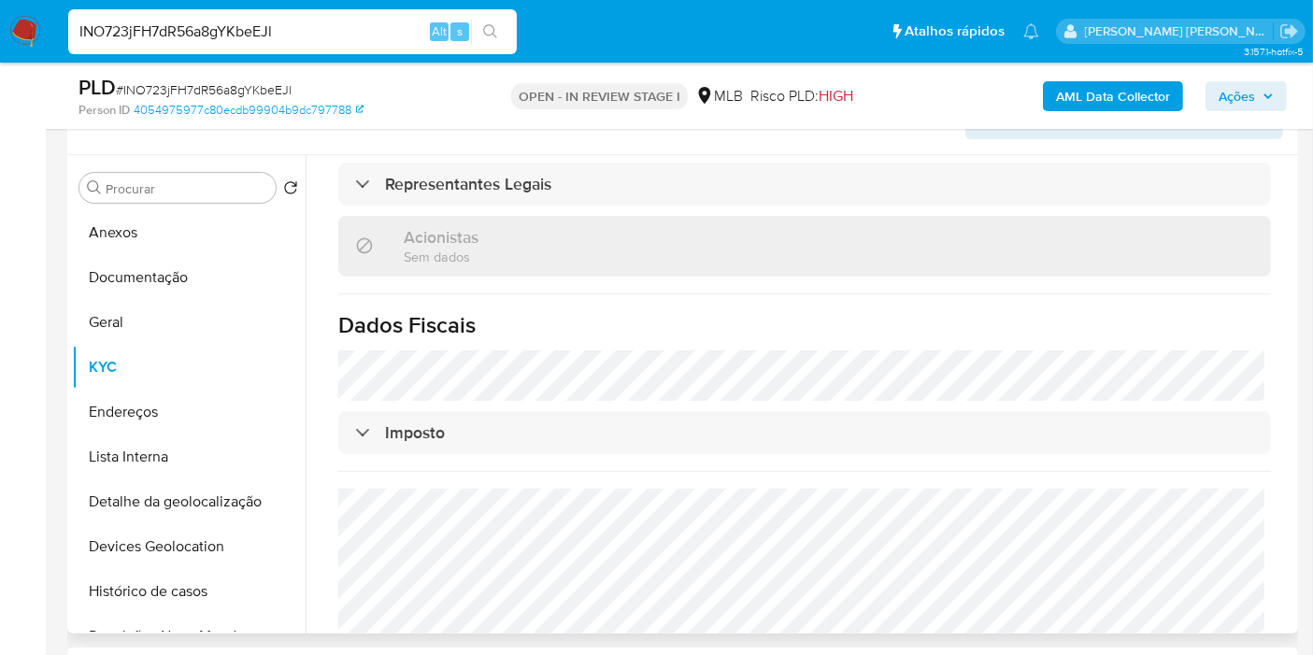
scroll to position [1184, 0]
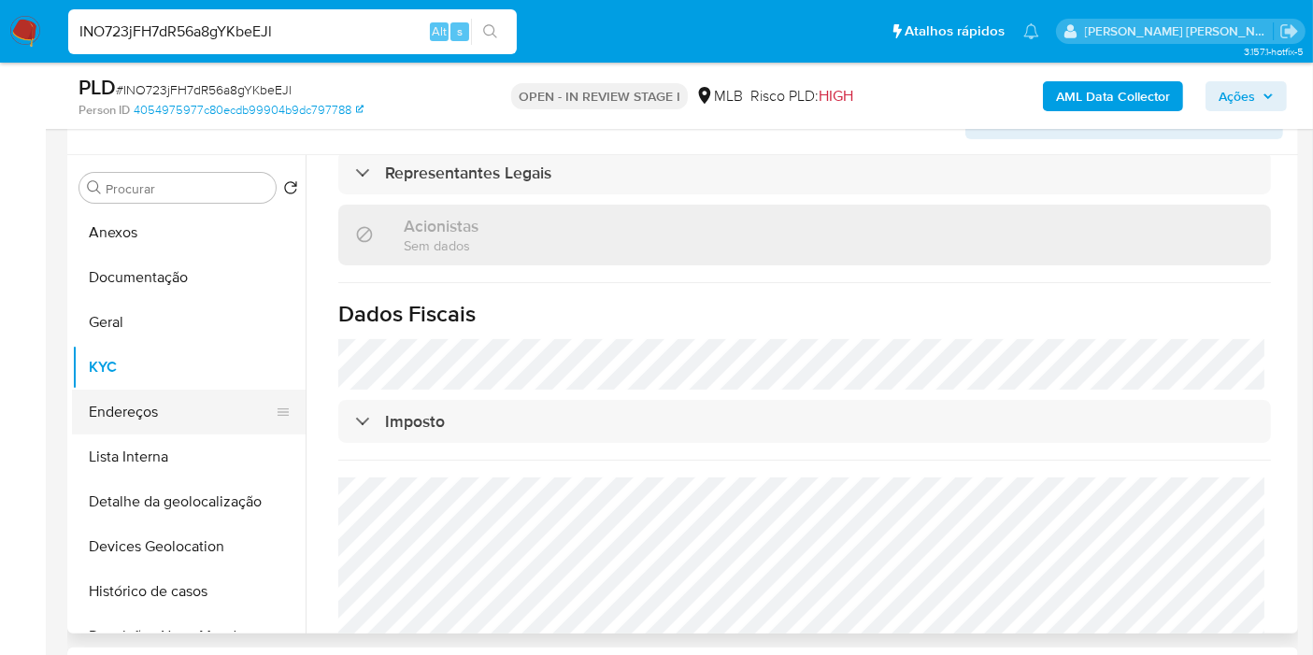
click at [206, 414] on button "Endereços" at bounding box center [181, 412] width 219 height 45
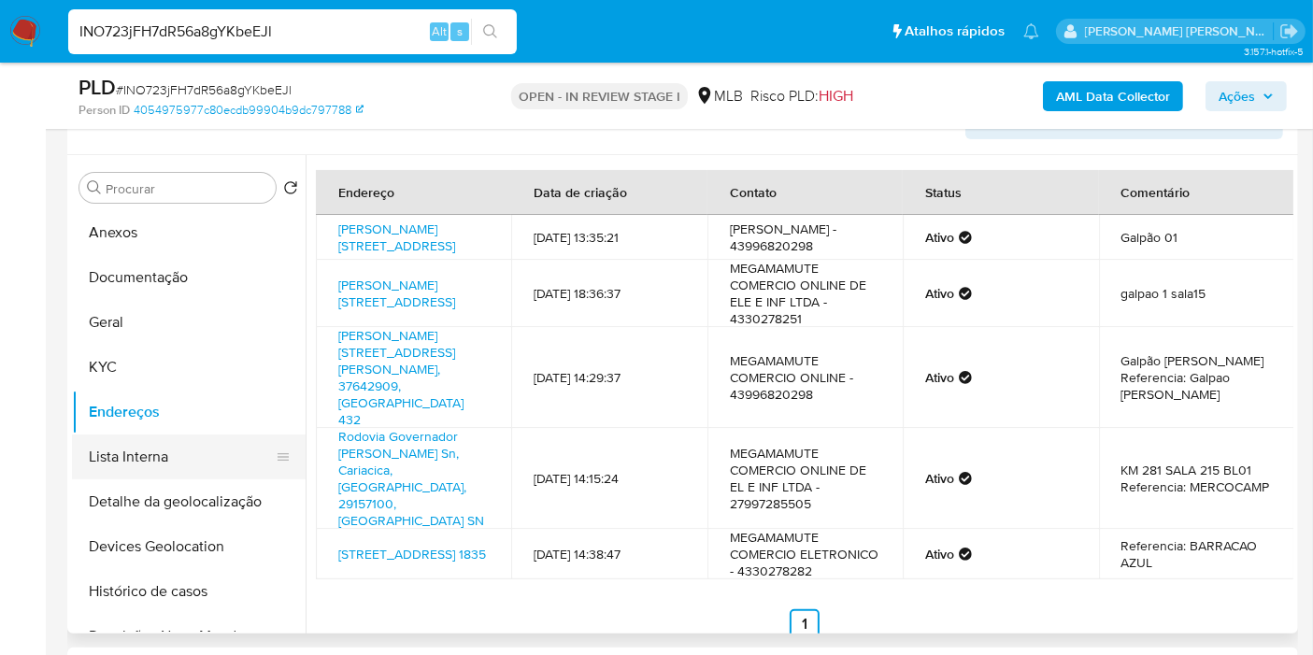
drag, startPoint x: 183, startPoint y: 520, endPoint x: 184, endPoint y: 446, distance: 73.8
click at [183, 520] on button "Detalhe da geolocalização" at bounding box center [189, 501] width 234 height 45
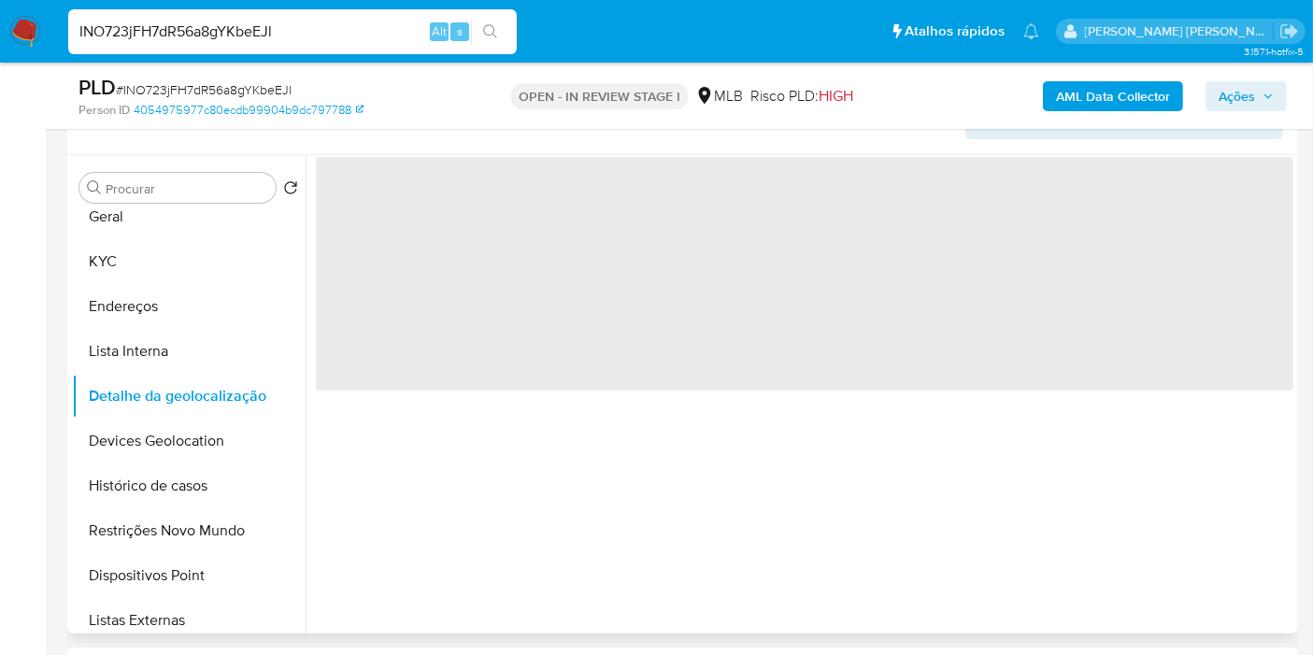
scroll to position [207, 0]
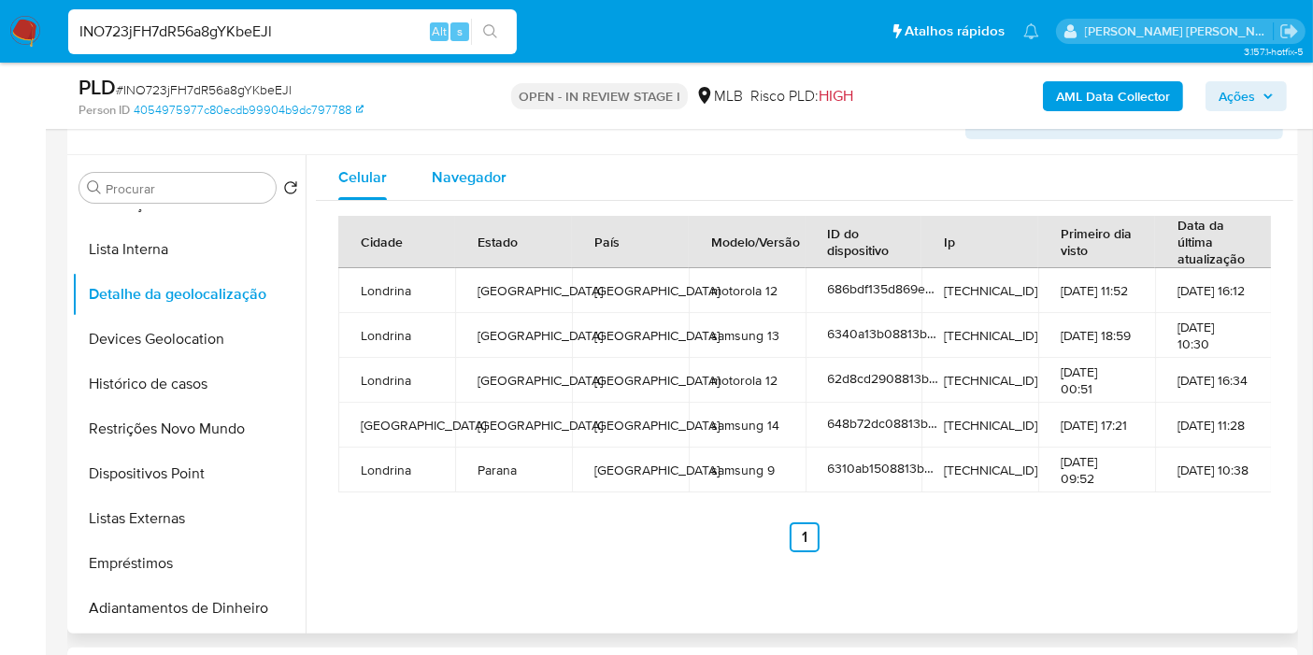
click at [502, 179] on span "Navegador" at bounding box center [469, 176] width 75 height 21
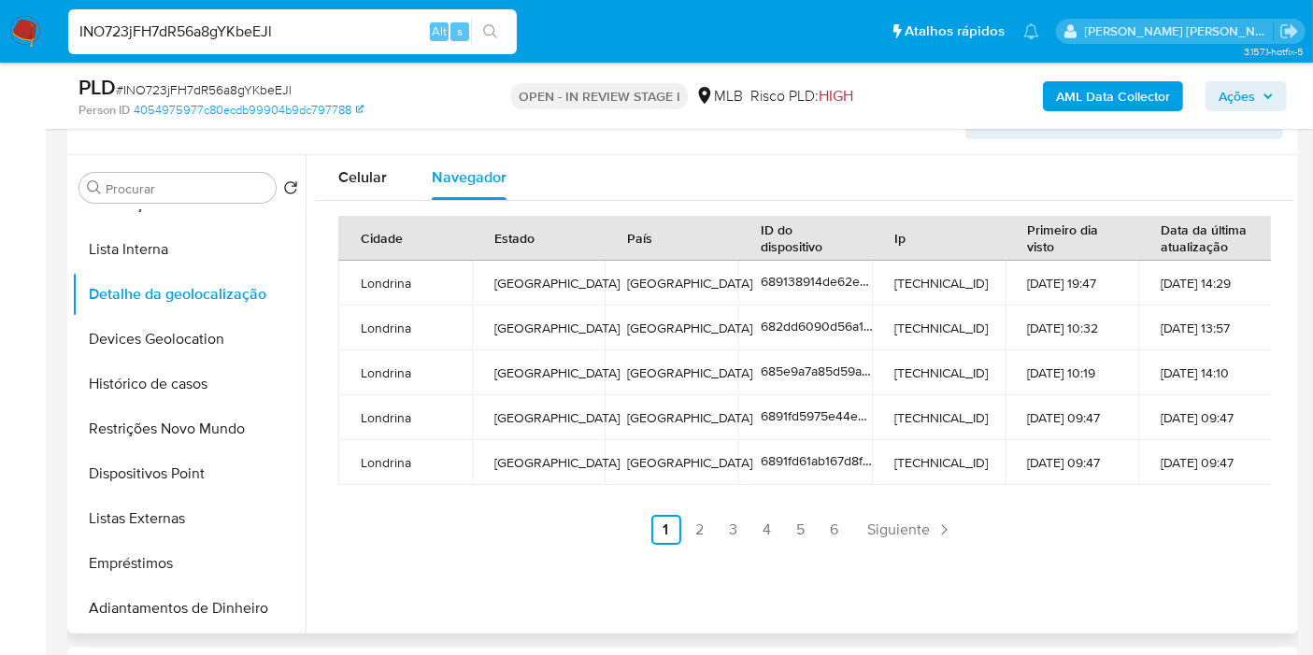
click at [1281, 500] on div "Cidade Estado País ID do dispositivo Ip Primeiro dia visto Data da última atual…" at bounding box center [804, 380] width 977 height 359
click at [237, 329] on button "Devices Geolocation" at bounding box center [181, 339] width 219 height 45
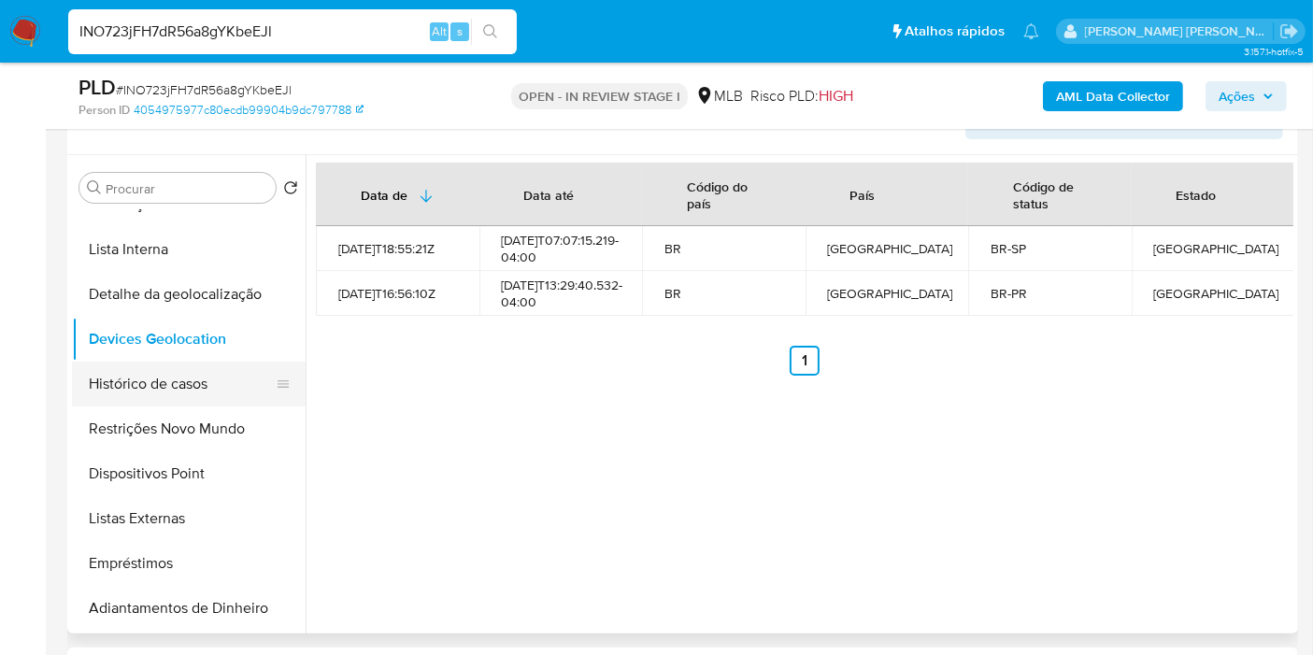
click at [197, 403] on button "Histórico de casos" at bounding box center [181, 384] width 219 height 45
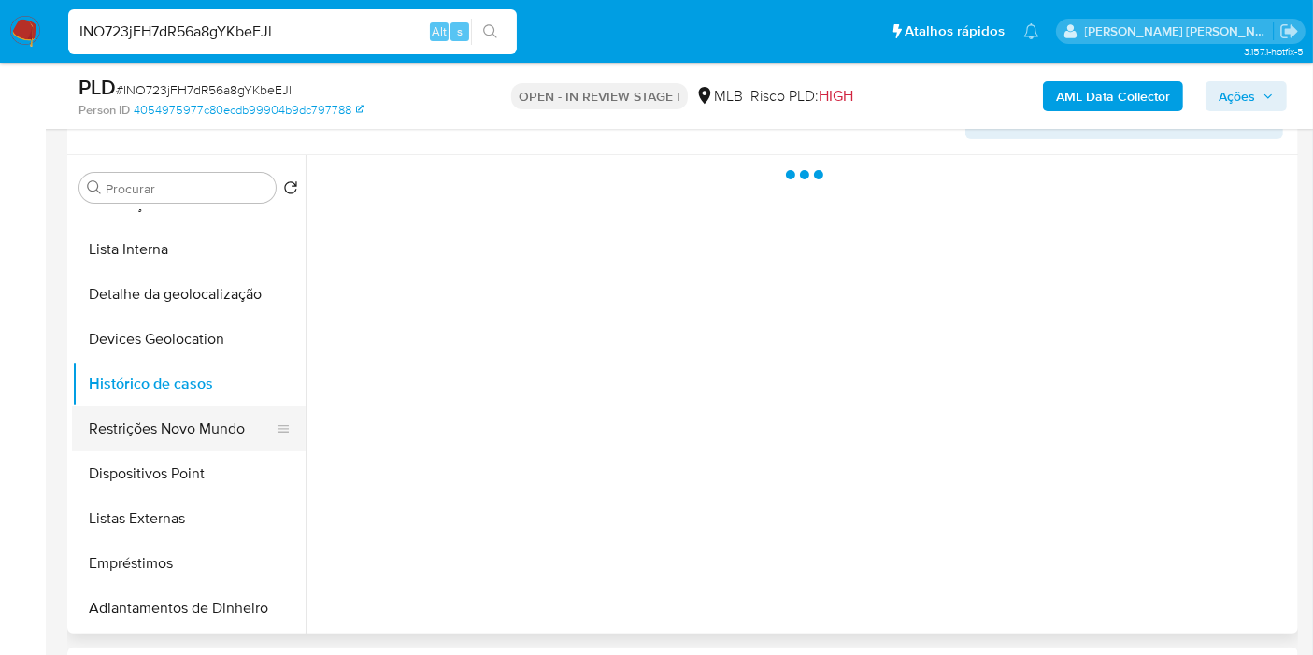
click at [203, 421] on button "Restrições Novo Mundo" at bounding box center [181, 428] width 219 height 45
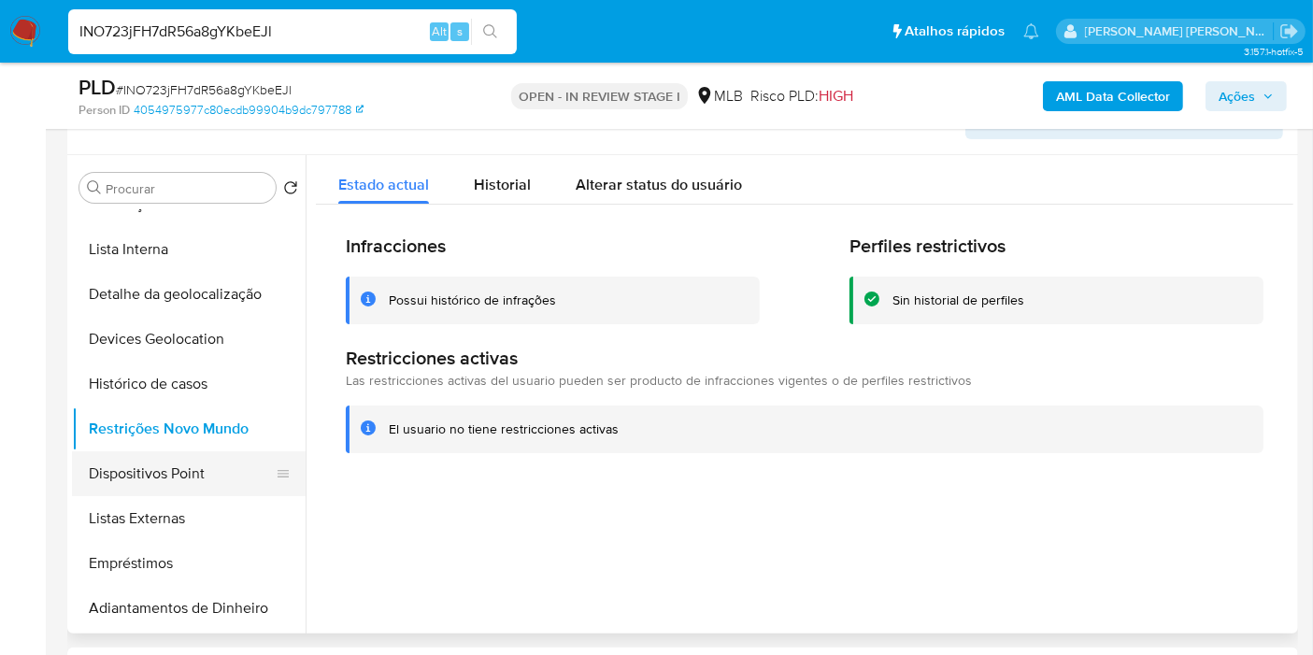
click at [221, 474] on button "Dispositivos Point" at bounding box center [181, 473] width 219 height 45
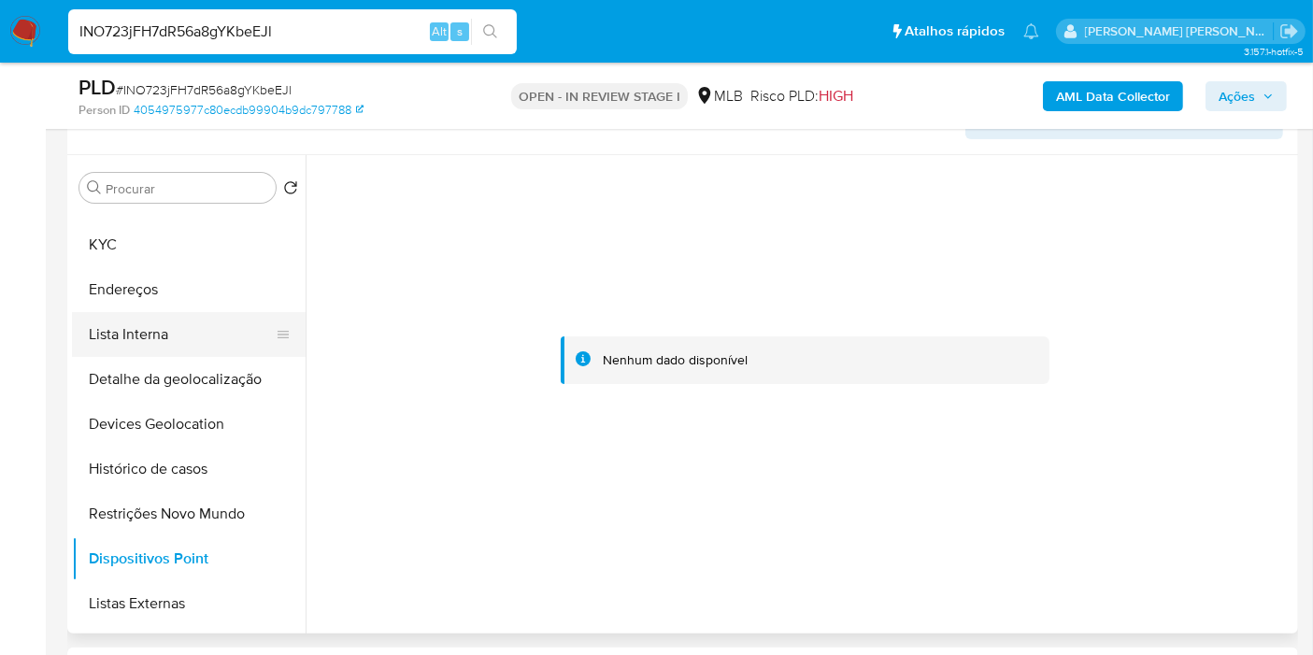
scroll to position [104, 0]
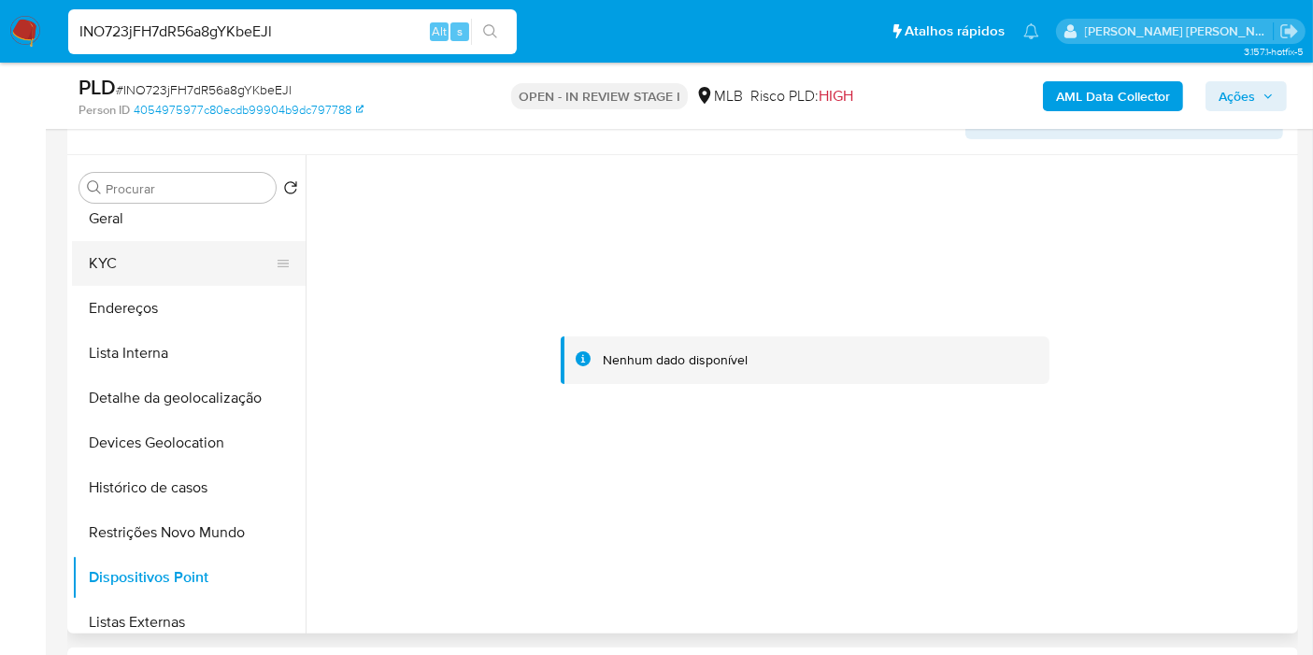
click at [175, 274] on button "KYC" at bounding box center [181, 263] width 219 height 45
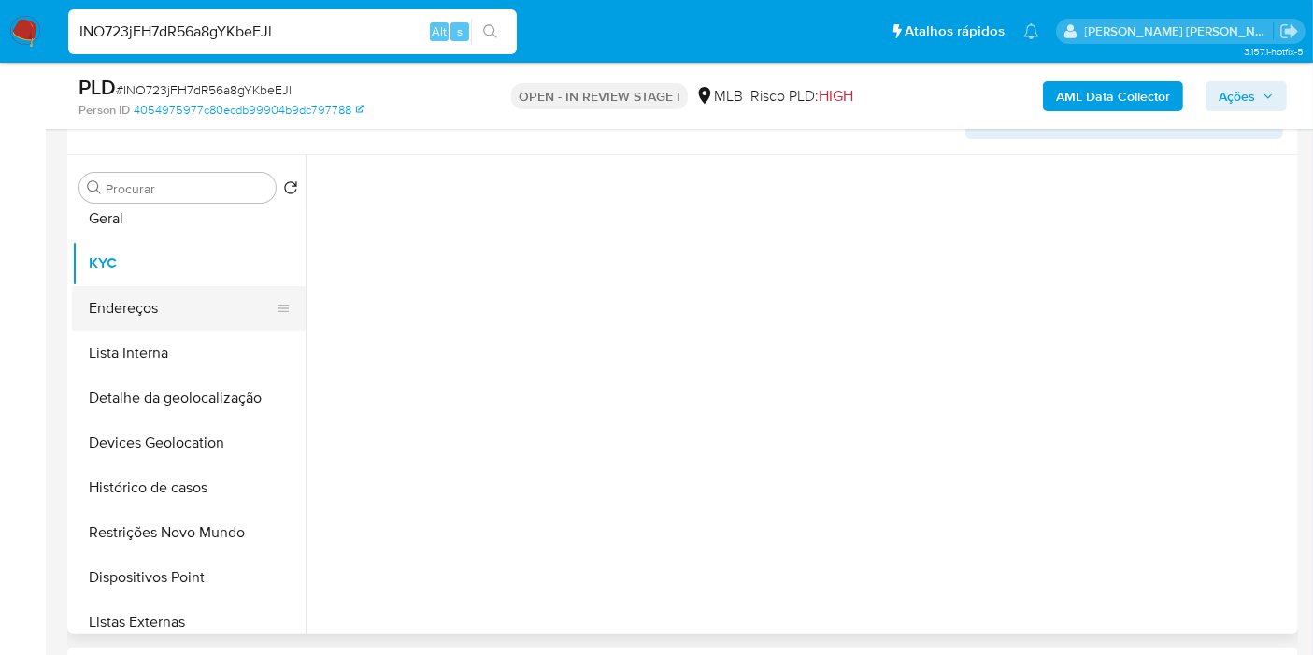
click at [177, 307] on button "Endereços" at bounding box center [181, 308] width 219 height 45
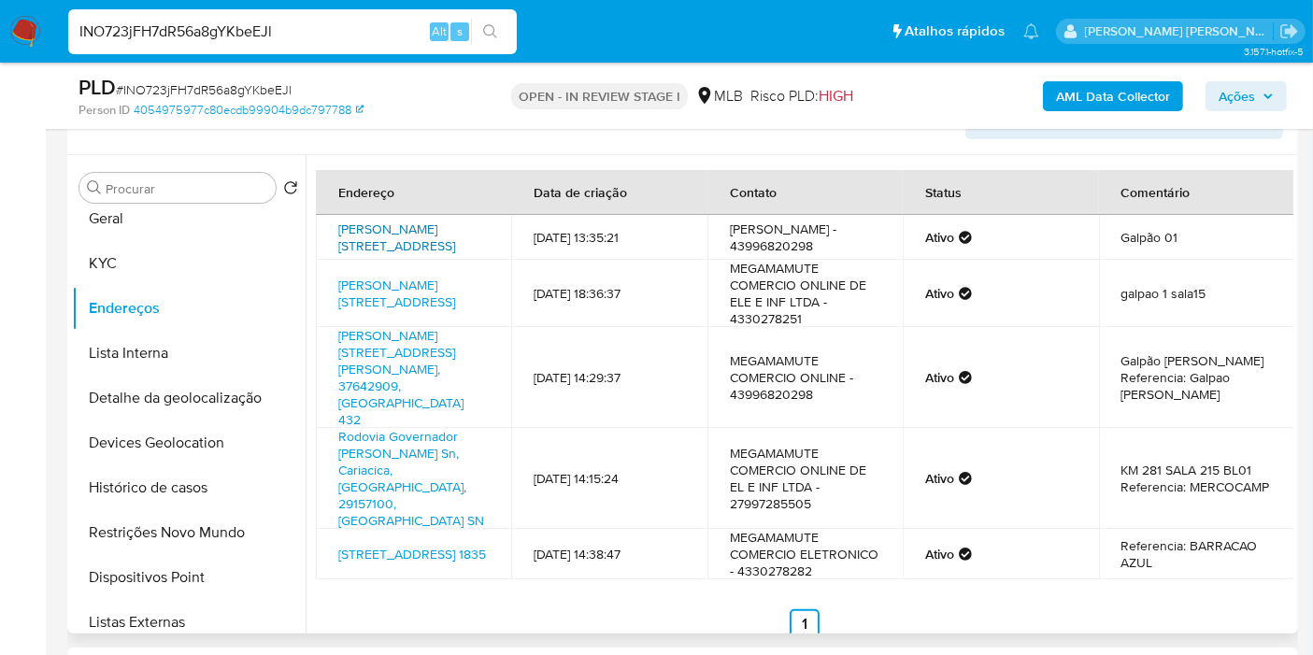
click at [432, 249] on link "Rua Francisco Sesquim 356, Cariacica, Espírito Santo, 29156777, Brasil 356" at bounding box center [396, 238] width 117 height 36
click at [168, 257] on button "KYC" at bounding box center [181, 263] width 219 height 45
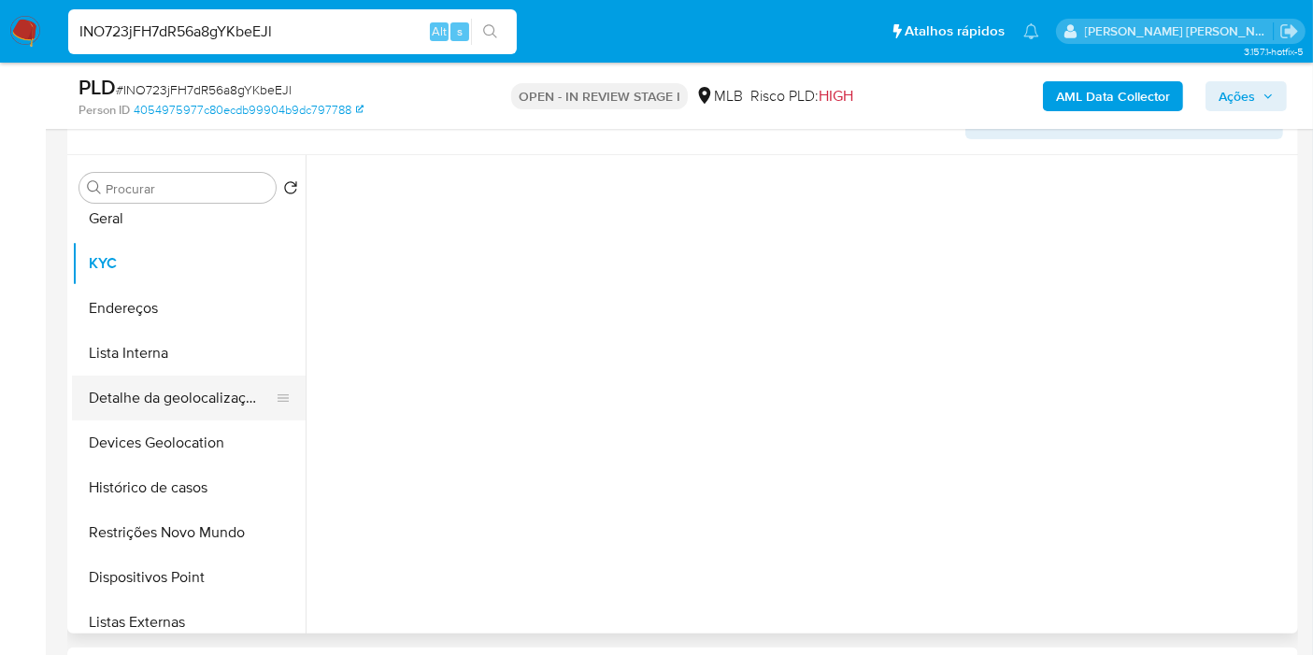
scroll to position [0, 0]
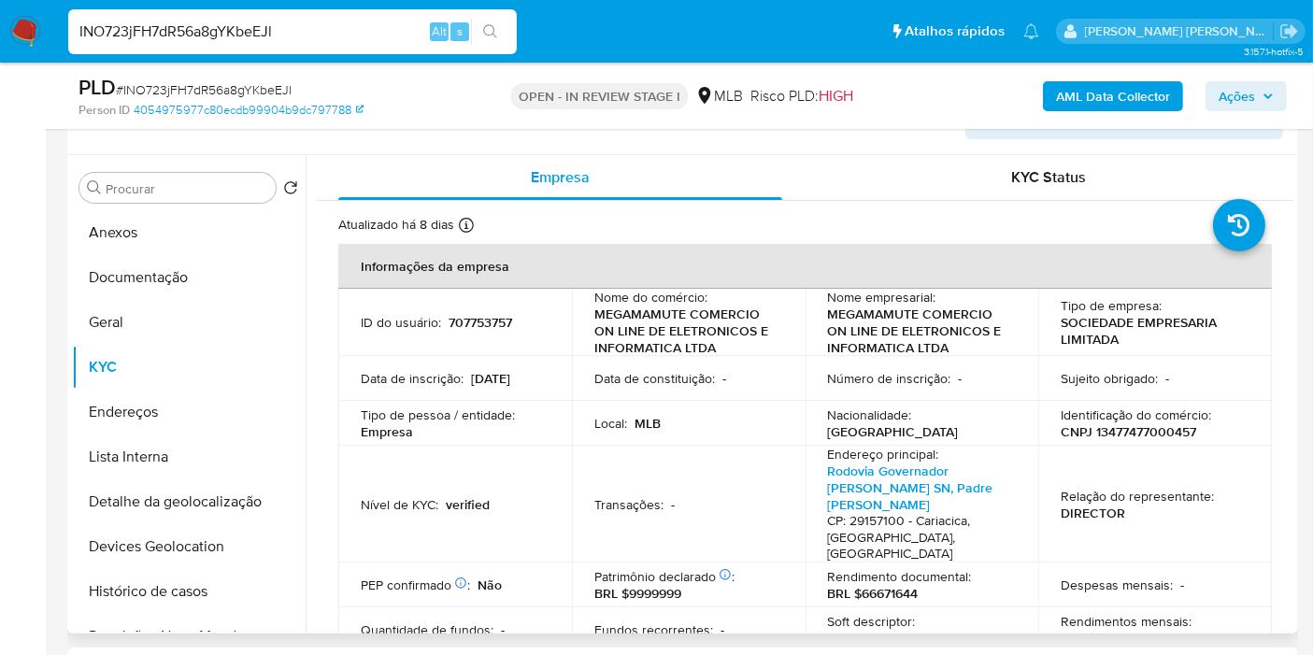
click at [1161, 430] on p "CNPJ 13477477000457" at bounding box center [1128, 431] width 135 height 17
copy p "13477477000457"
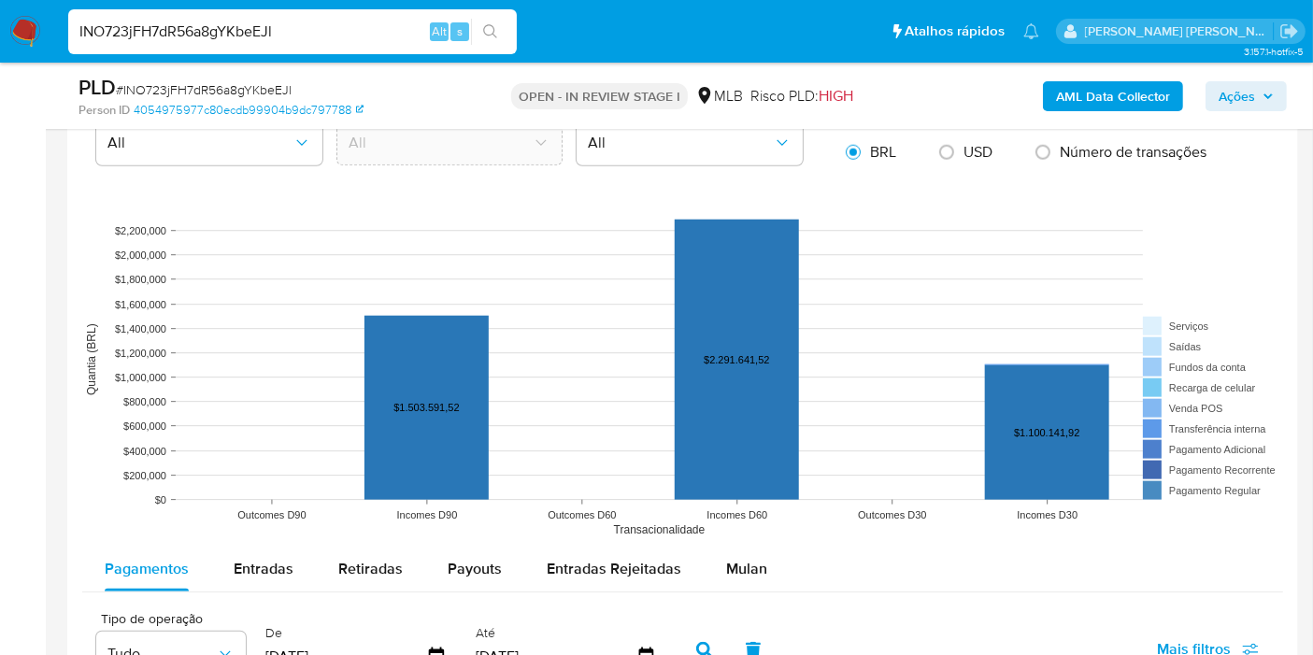
scroll to position [1783, 0]
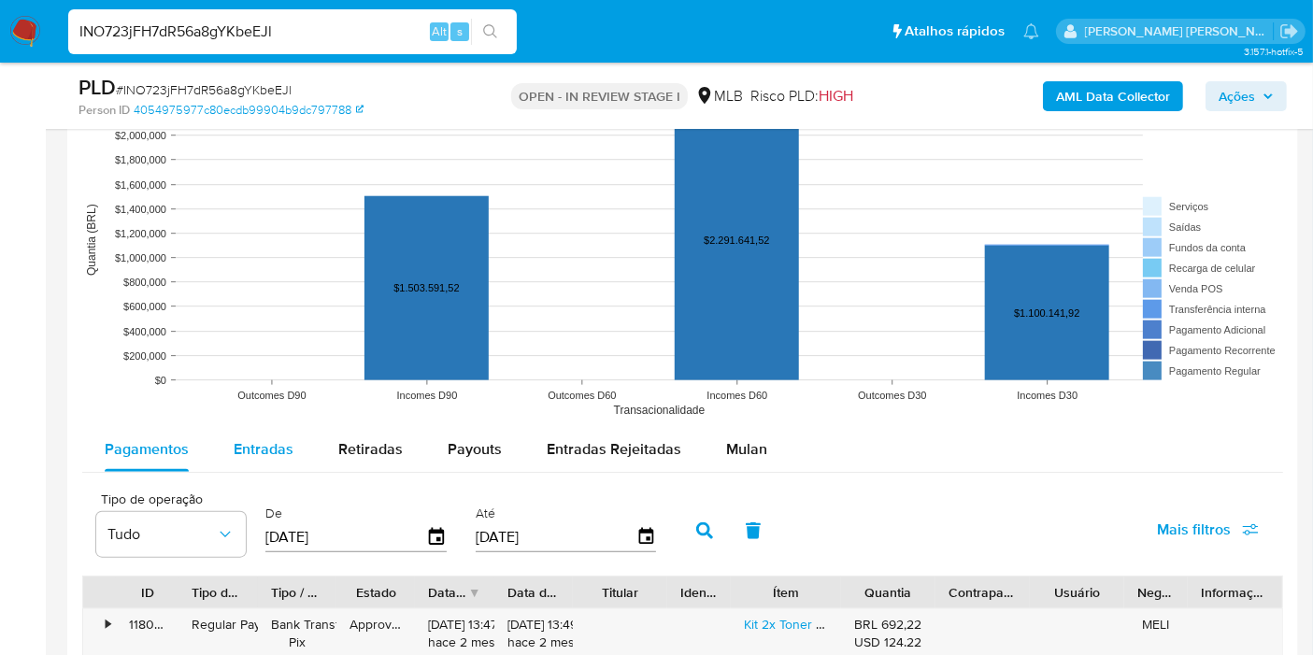
click at [282, 449] on span "Entradas" at bounding box center [264, 448] width 60 height 21
select select "10"
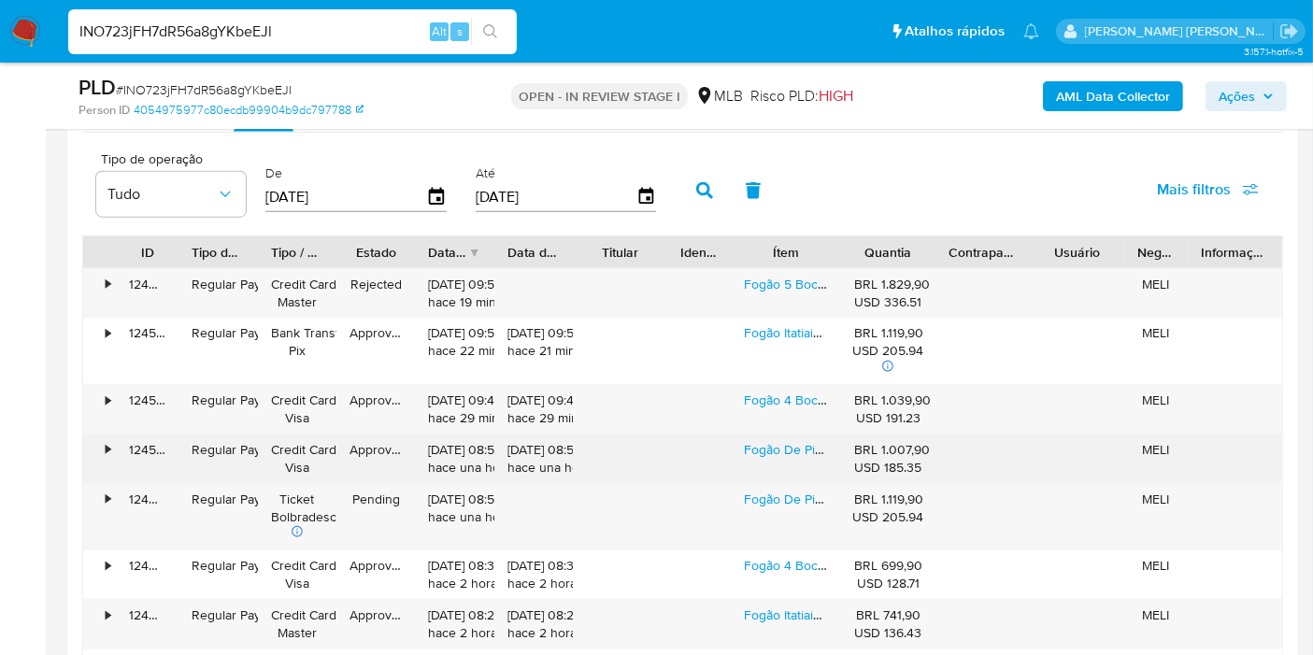
scroll to position [2199, 0]
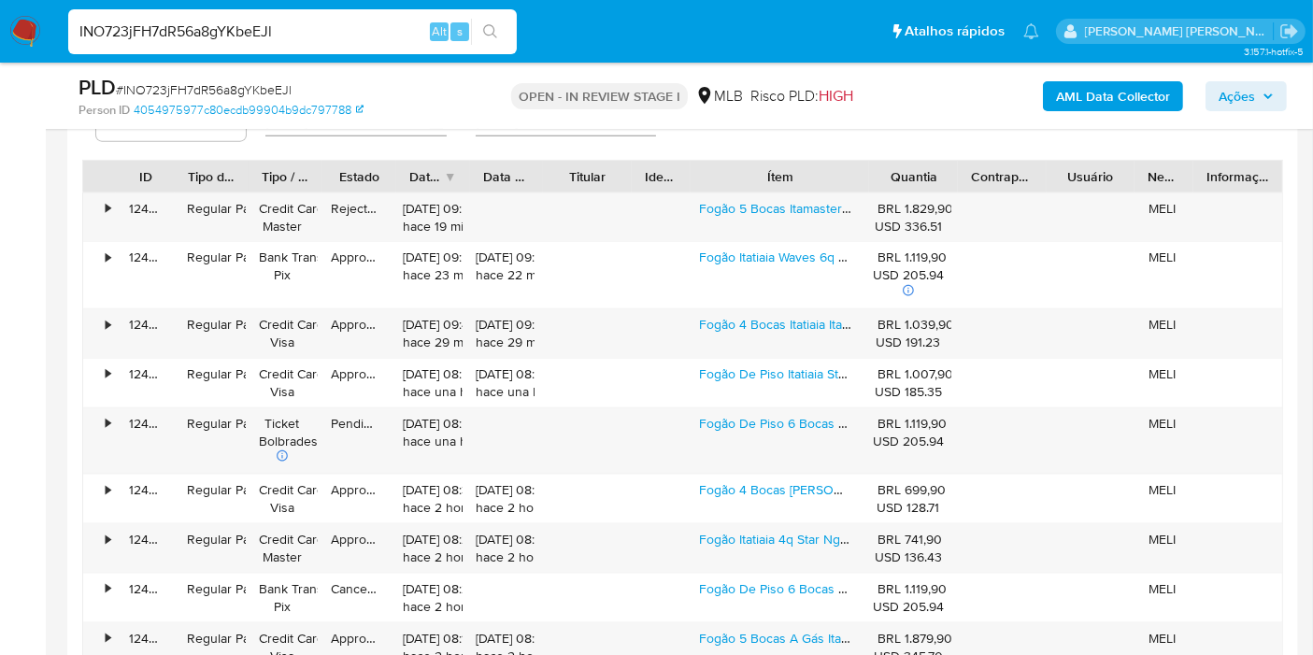
drag, startPoint x: 848, startPoint y: 170, endPoint x: 942, endPoint y: 175, distance: 94.5
click at [942, 172] on div "ID Tipo de operação Tipo / Método Estado Data de criação Data de aprovação Titu…" at bounding box center [682, 177] width 1199 height 32
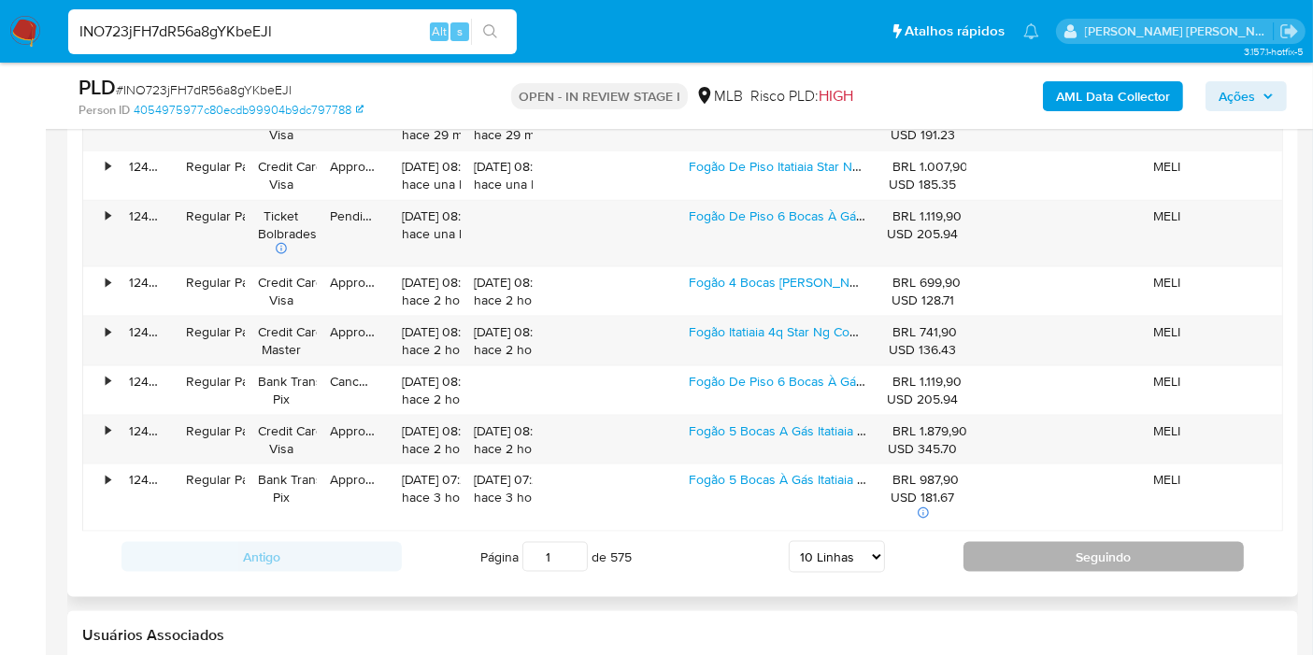
click at [1038, 547] on button "Seguindo" at bounding box center [1103, 557] width 280 height 30
type input "2"
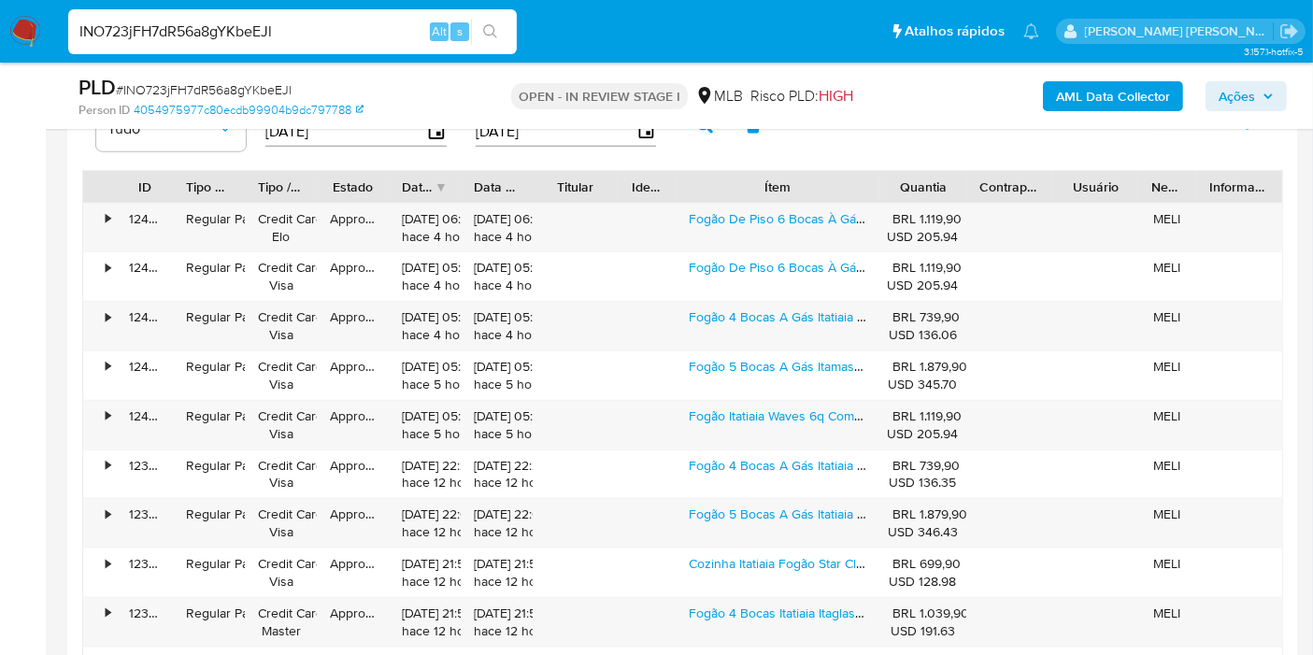
scroll to position [2302, 0]
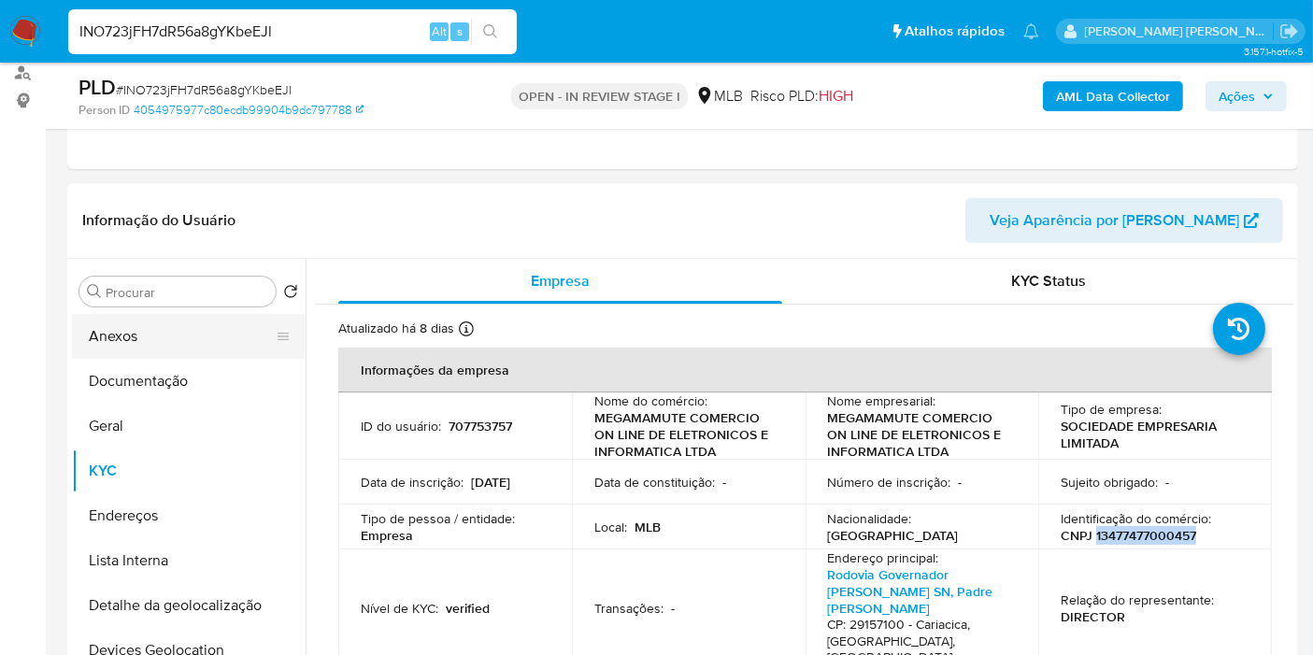
click at [176, 336] on button "Anexos" at bounding box center [181, 336] width 219 height 45
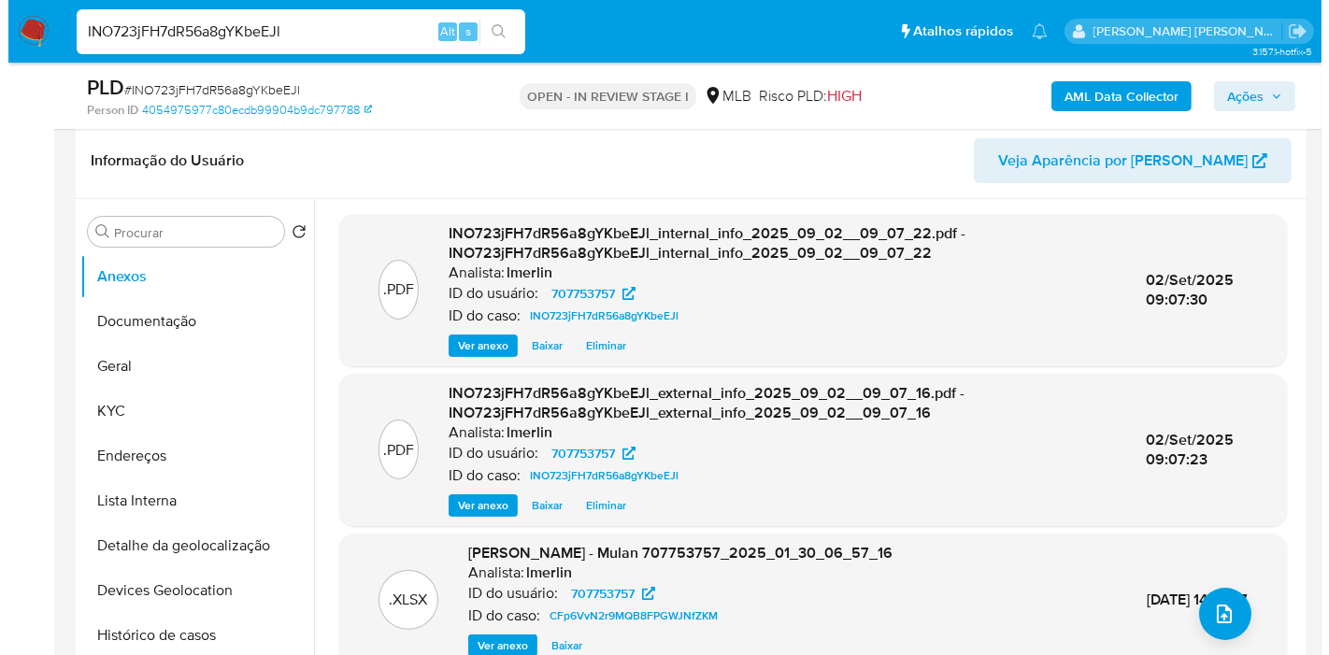
scroll to position [330, 0]
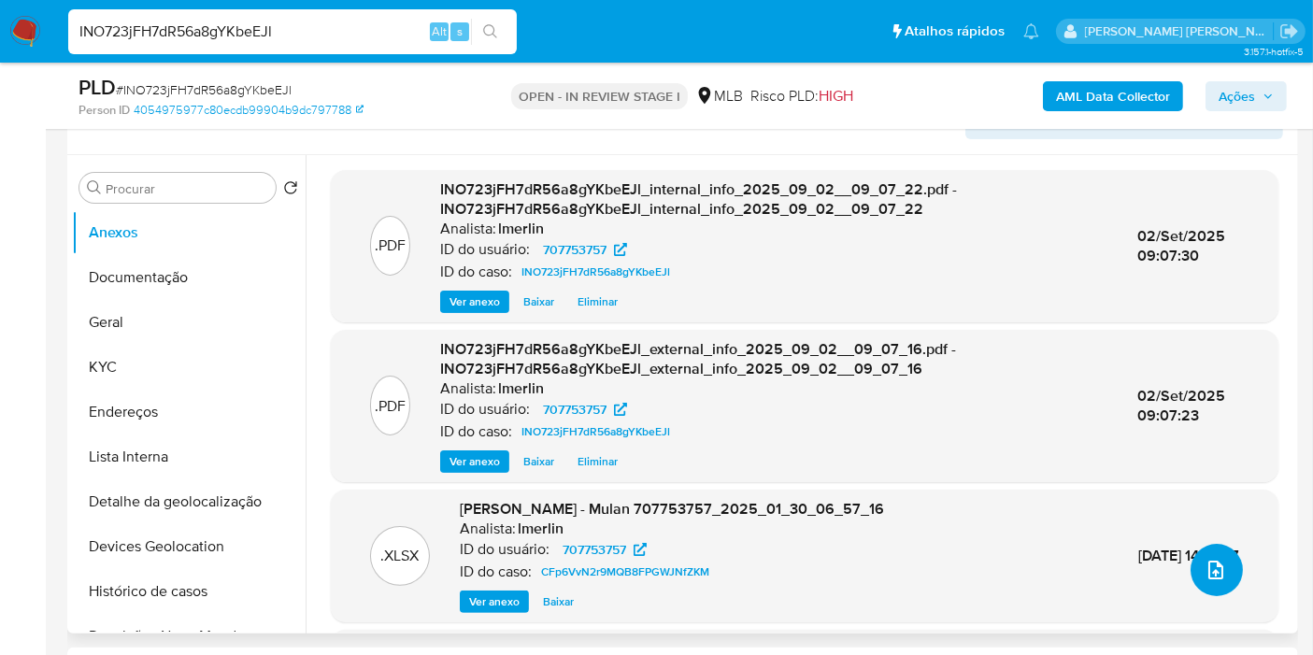
click at [1216, 573] on icon "upload-file" at bounding box center [1216, 570] width 22 height 22
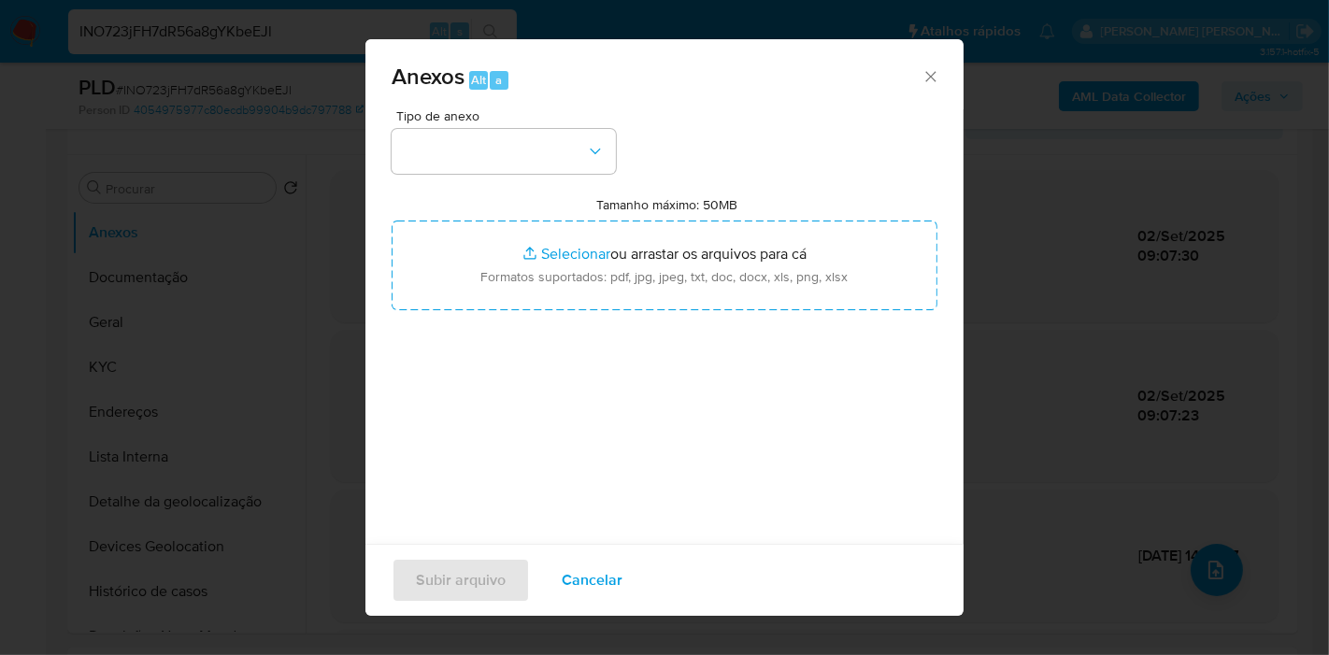
click at [550, 154] on button "button" at bounding box center [504, 151] width 224 height 45
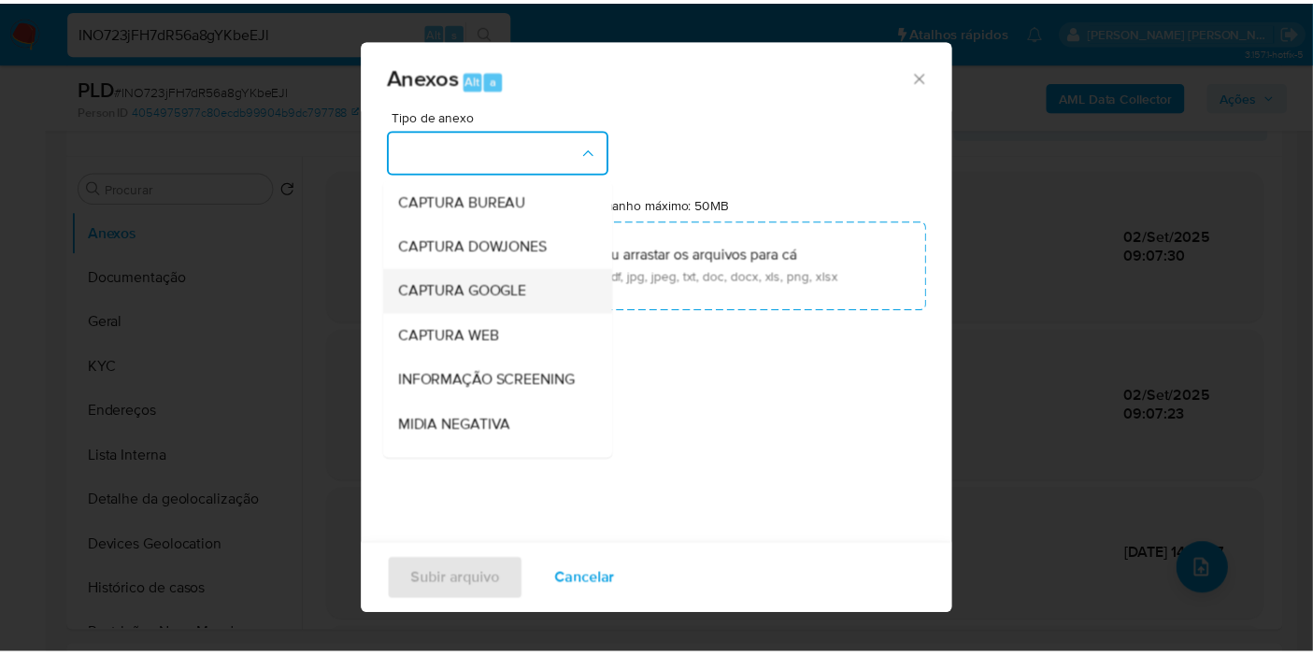
scroll to position [207, 0]
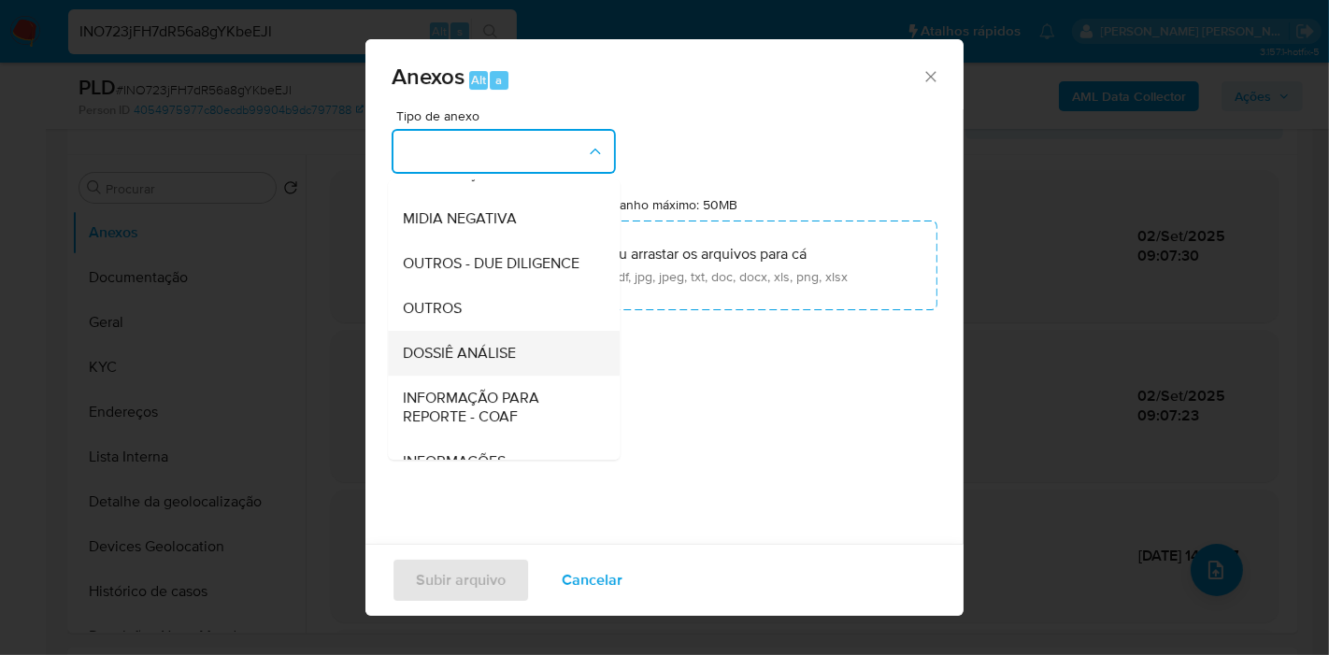
click at [528, 376] on div "DOSSIÊ ANÁLISE" at bounding box center [498, 353] width 191 height 45
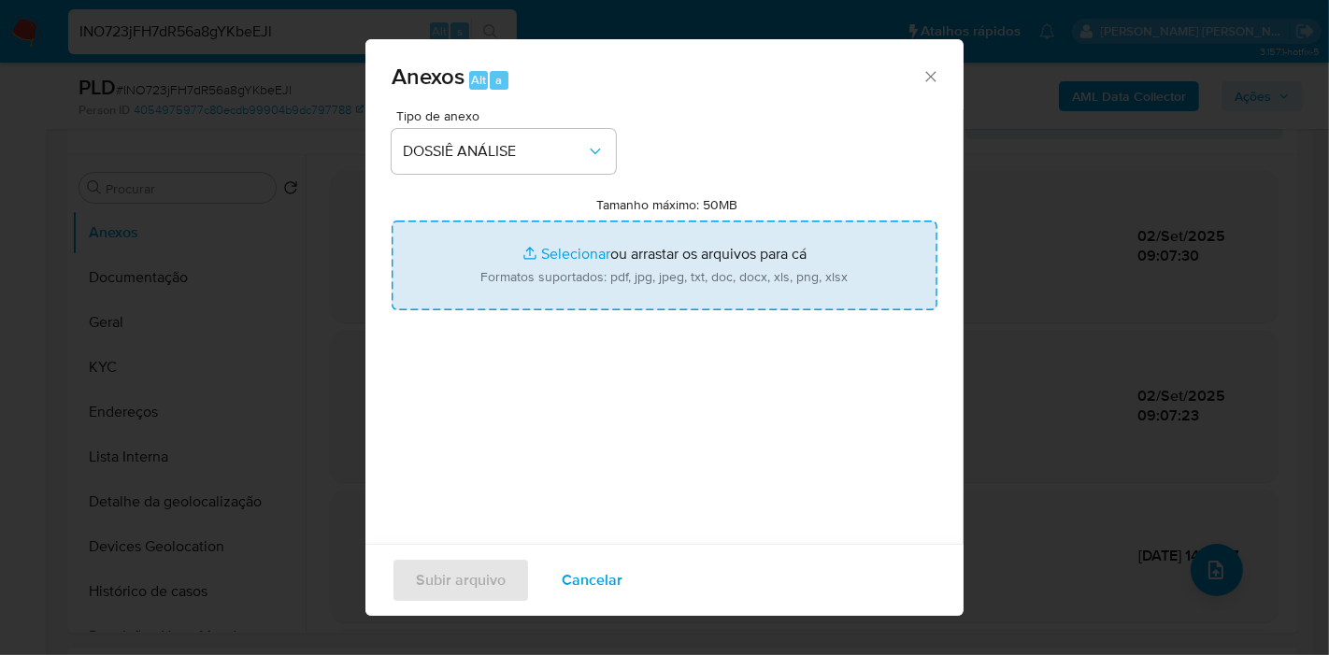
click at [591, 281] on input "Tamanho máximo: 50MB Selecionar arquivos" at bounding box center [665, 266] width 546 height 90
type input "C:\fakepath\Mulan 707753757_2025_09_02_08_31_40.xlsx"
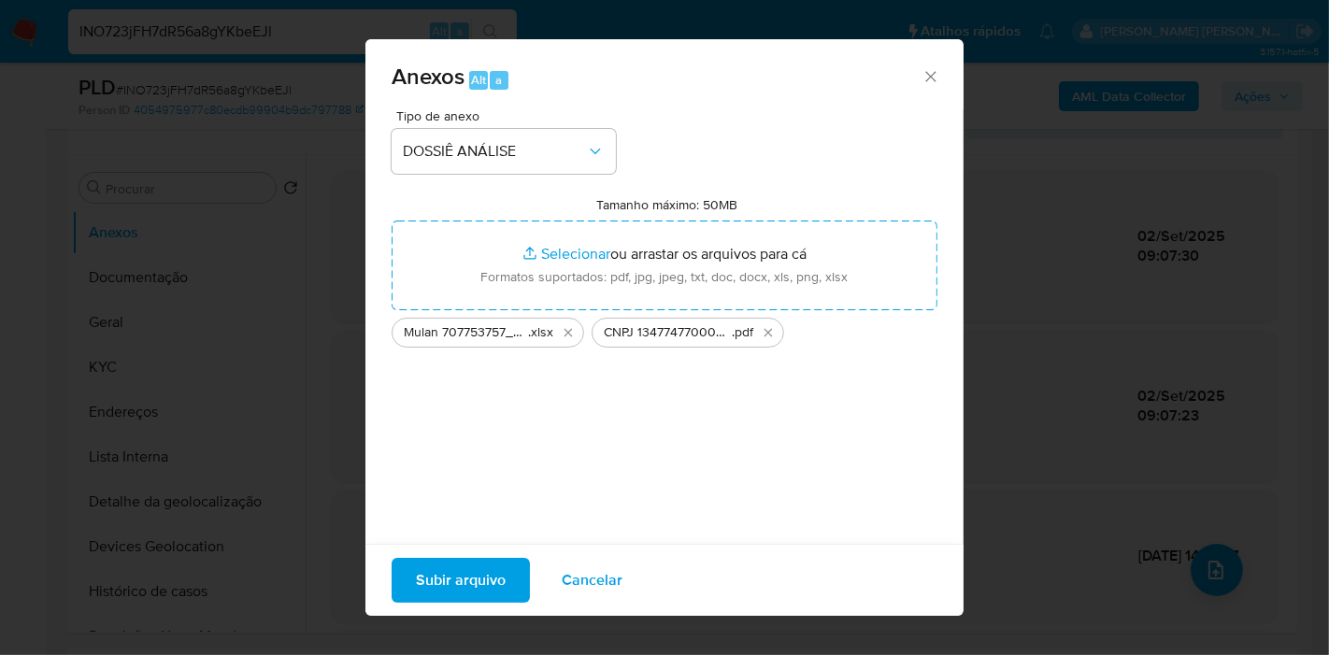
click at [474, 583] on span "Subir arquivo" at bounding box center [461, 580] width 90 height 41
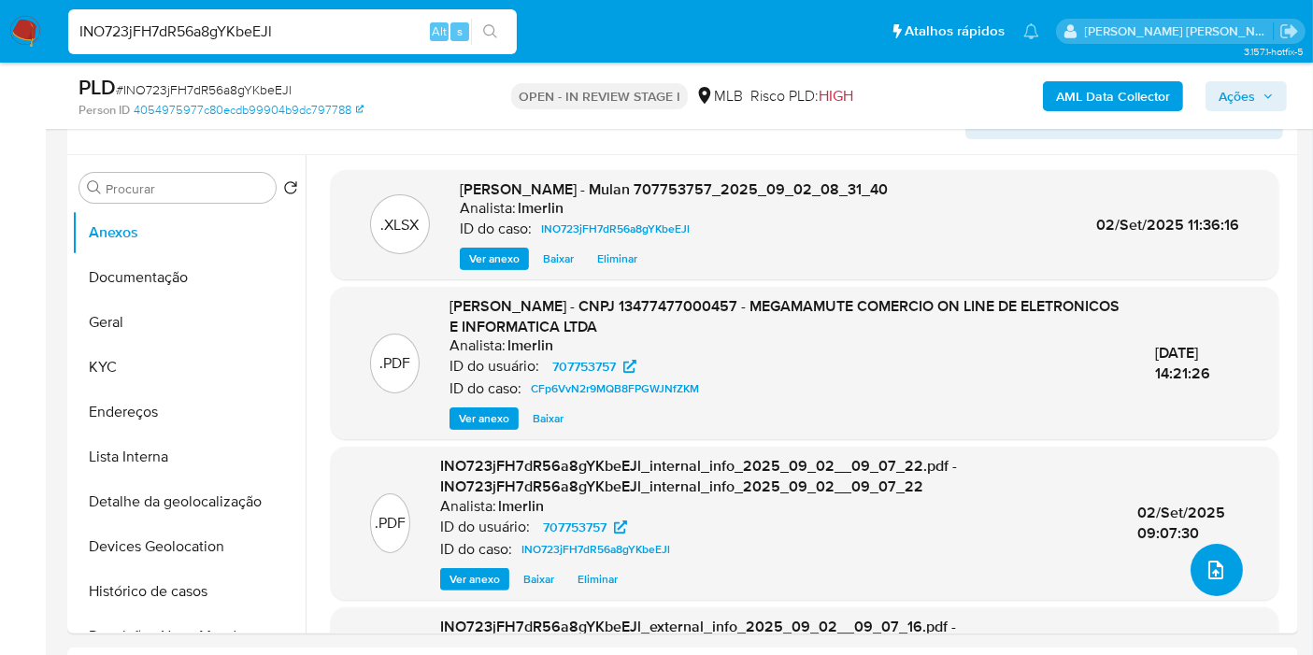
scroll to position [0, 0]
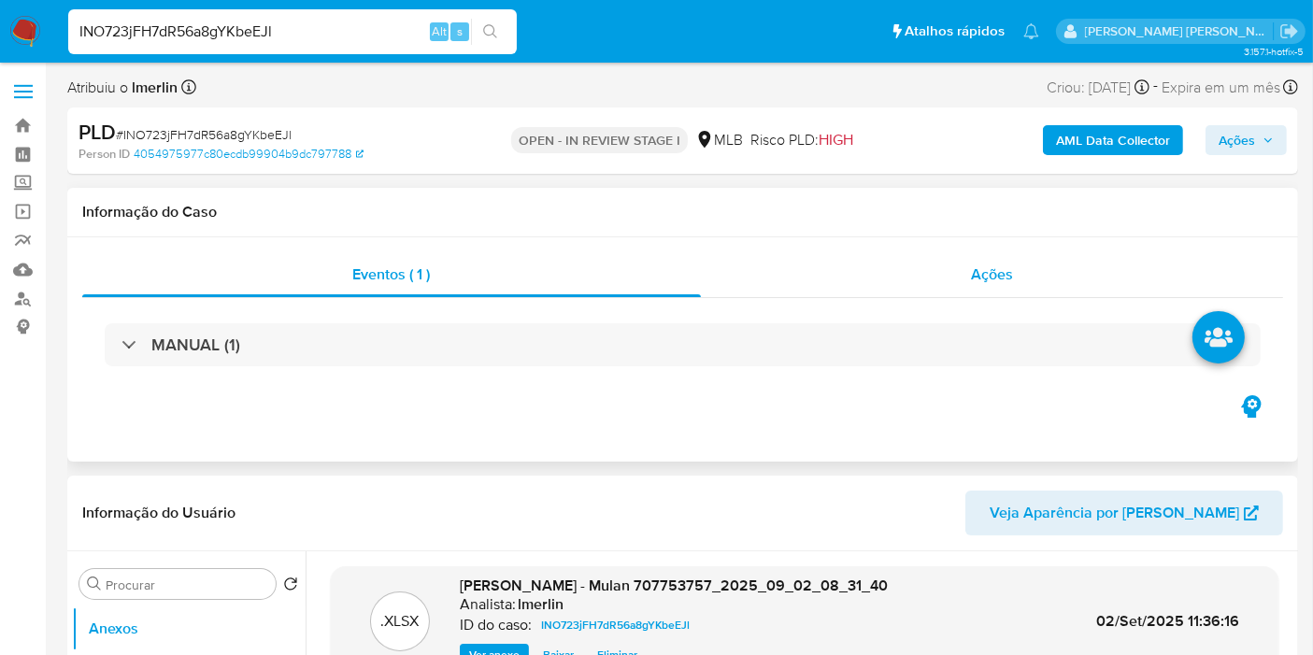
click at [1014, 265] on div "Ações" at bounding box center [992, 274] width 583 height 45
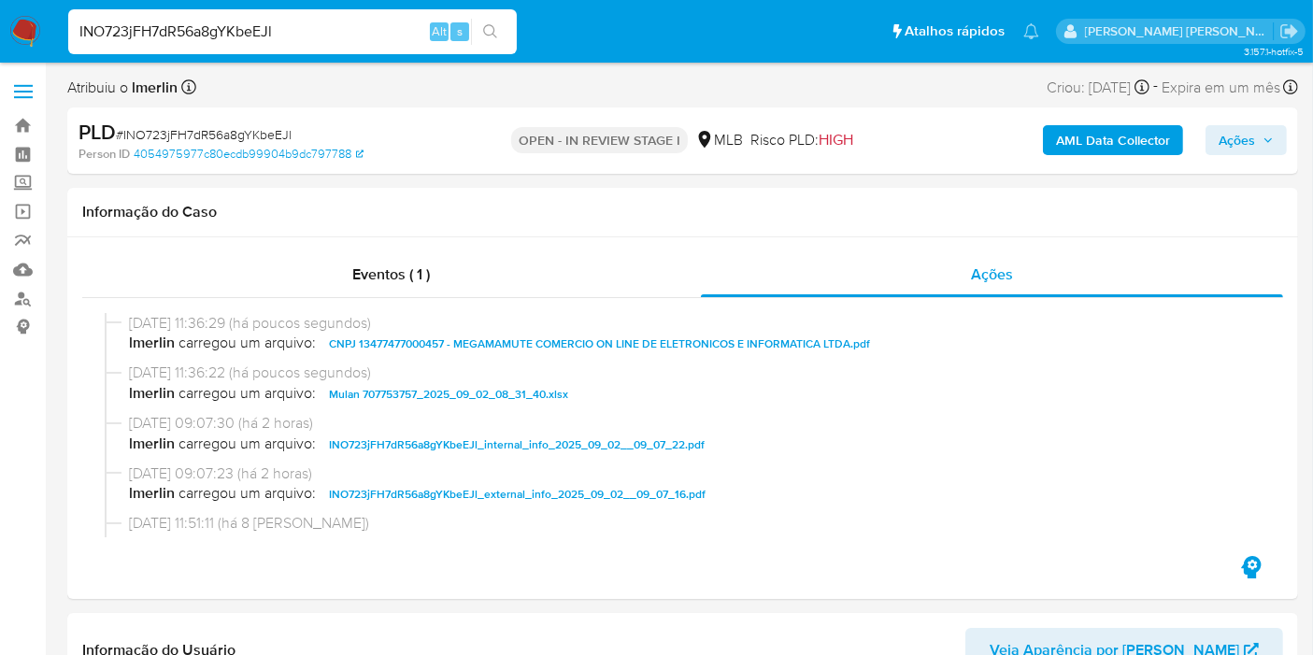
click at [1276, 152] on button "Ações" at bounding box center [1245, 140] width 81 height 30
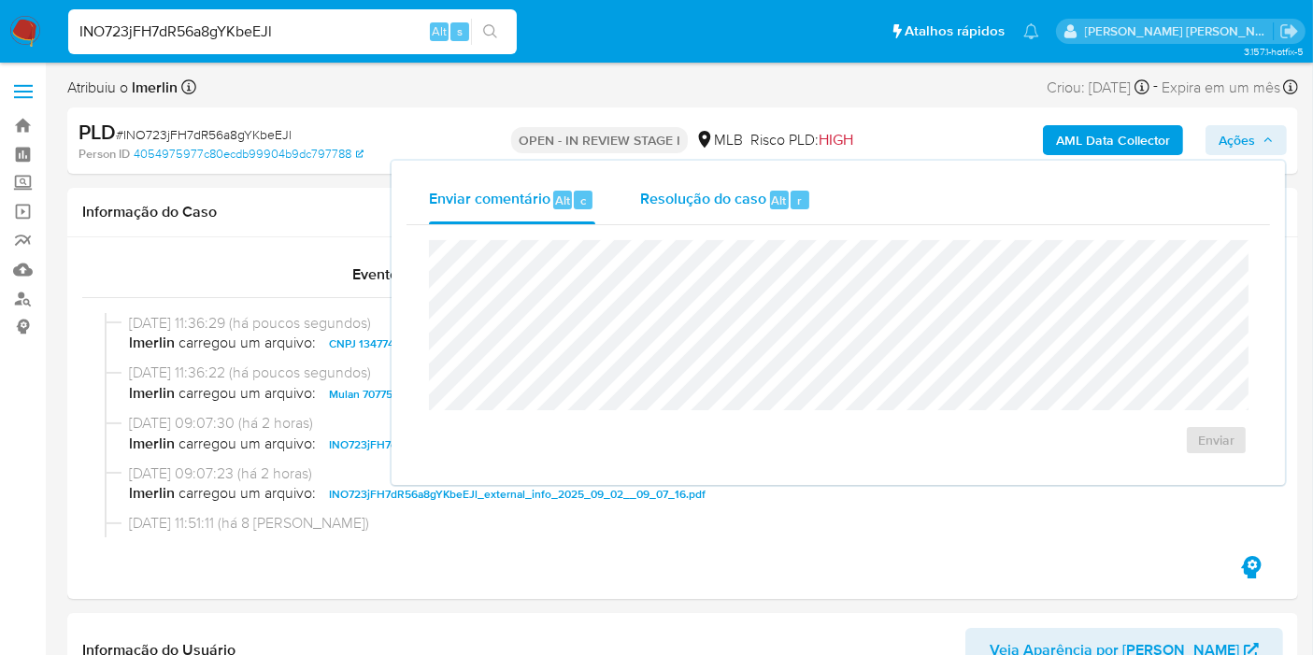
click at [696, 181] on div "Resolução do caso Alt r" at bounding box center [725, 200] width 171 height 49
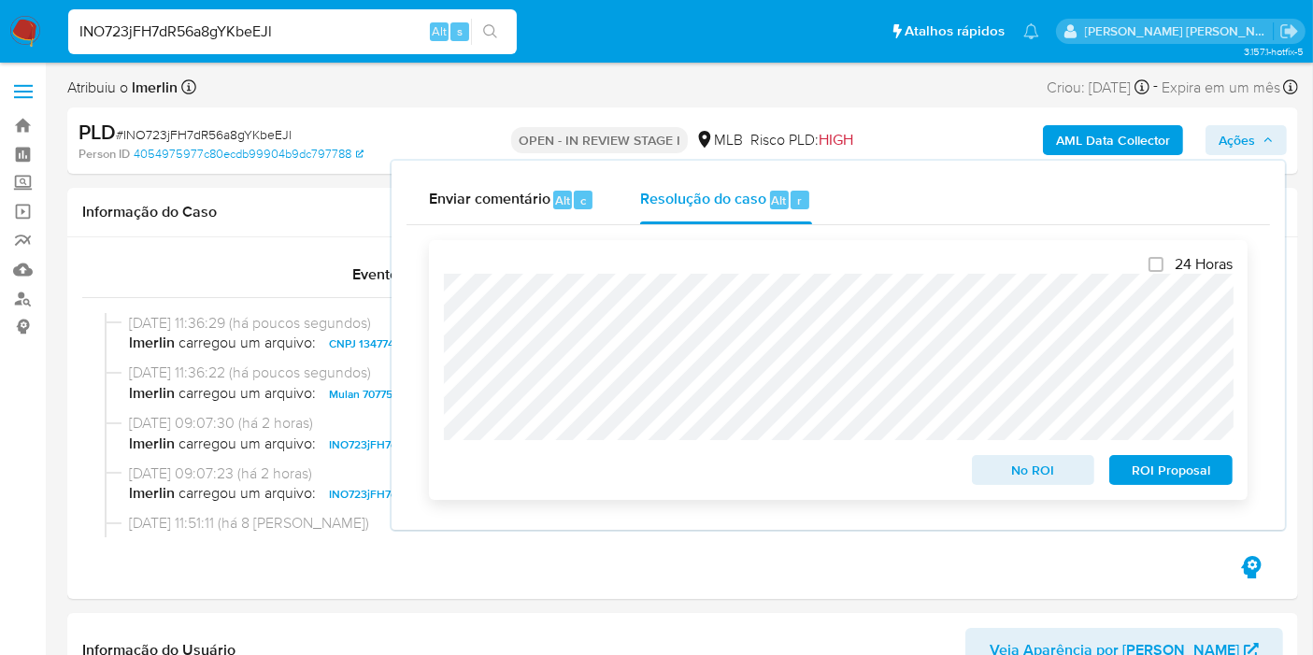
click at [1053, 483] on span "No ROI" at bounding box center [1033, 470] width 97 height 26
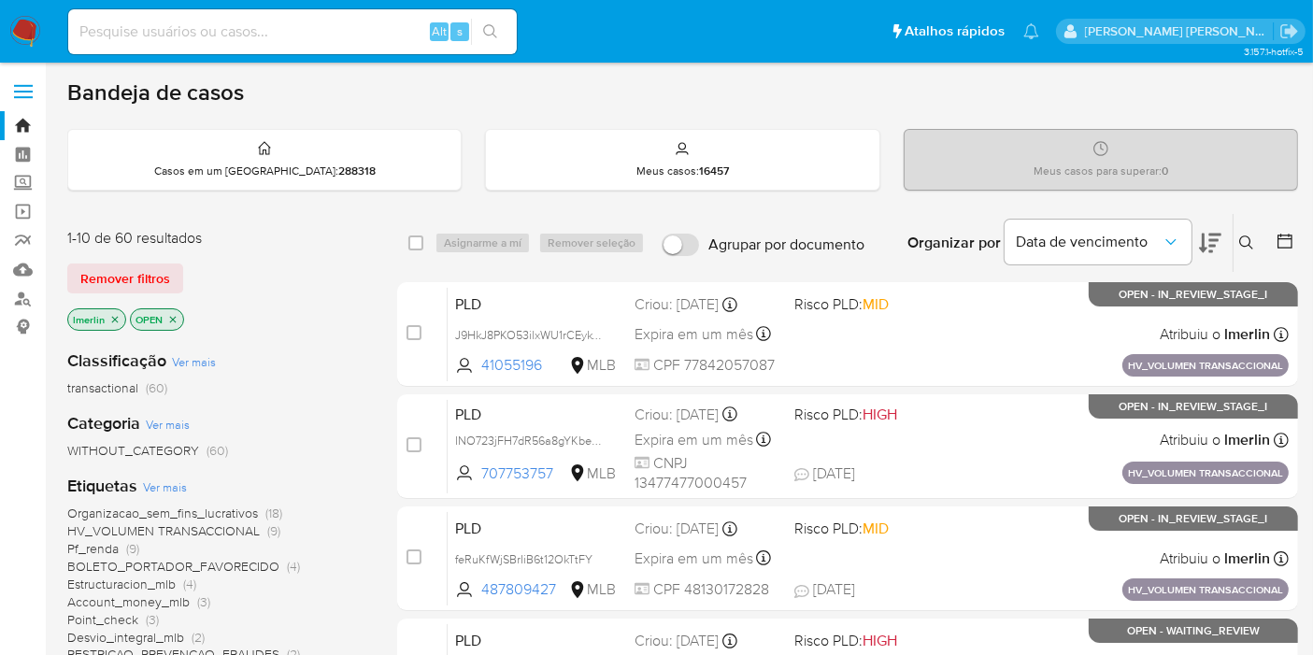
click at [365, 28] on input at bounding box center [292, 32] width 449 height 24
paste input "1685892285"
type input "1685892285"
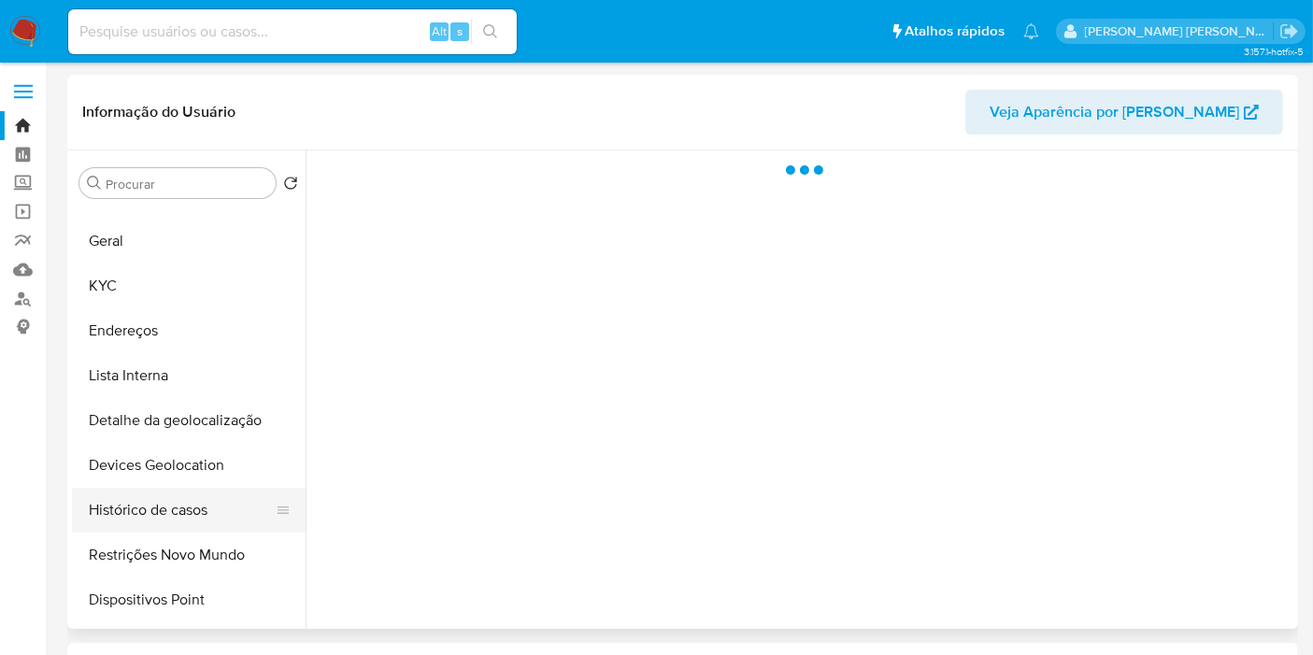
scroll to position [207, 0]
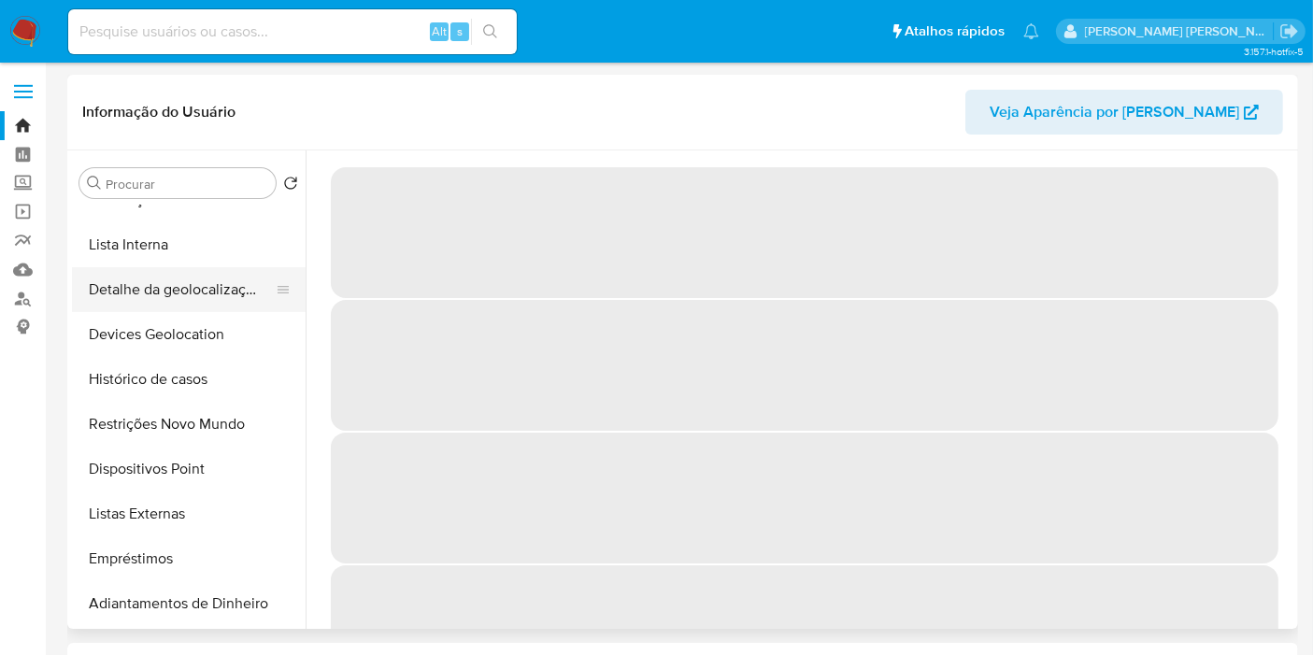
click at [219, 299] on button "Detalhe da geolocalização" at bounding box center [181, 289] width 219 height 45
select select "10"
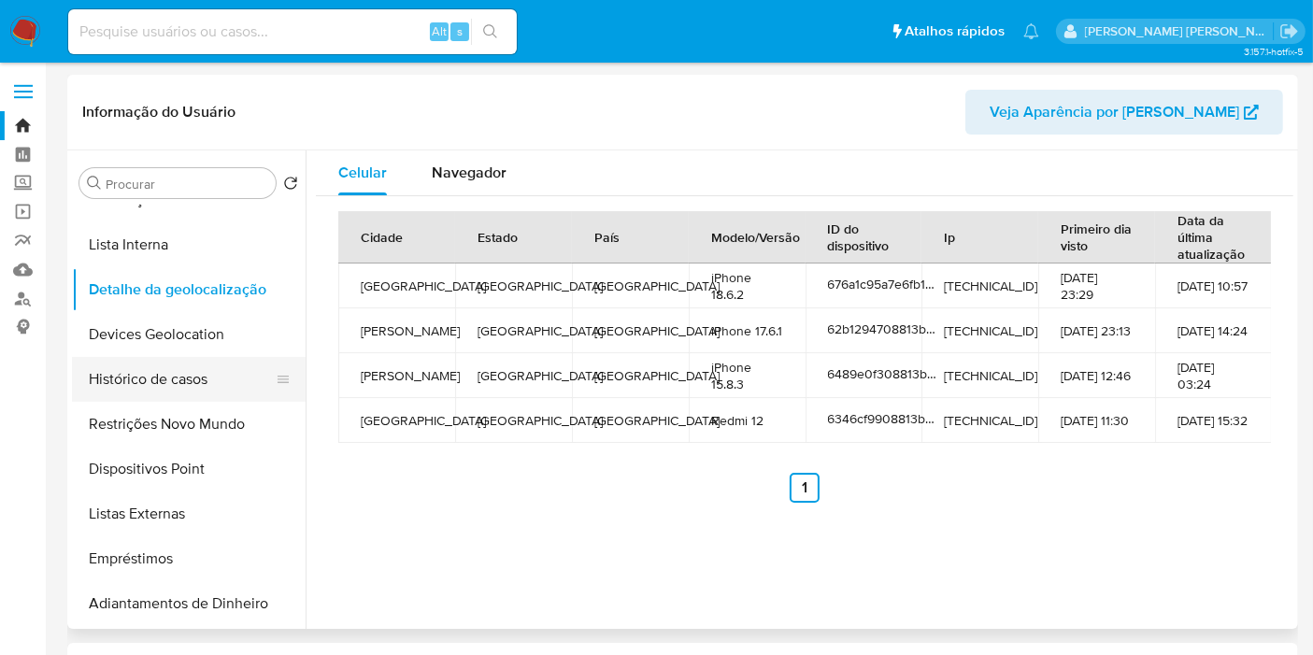
scroll to position [104, 0]
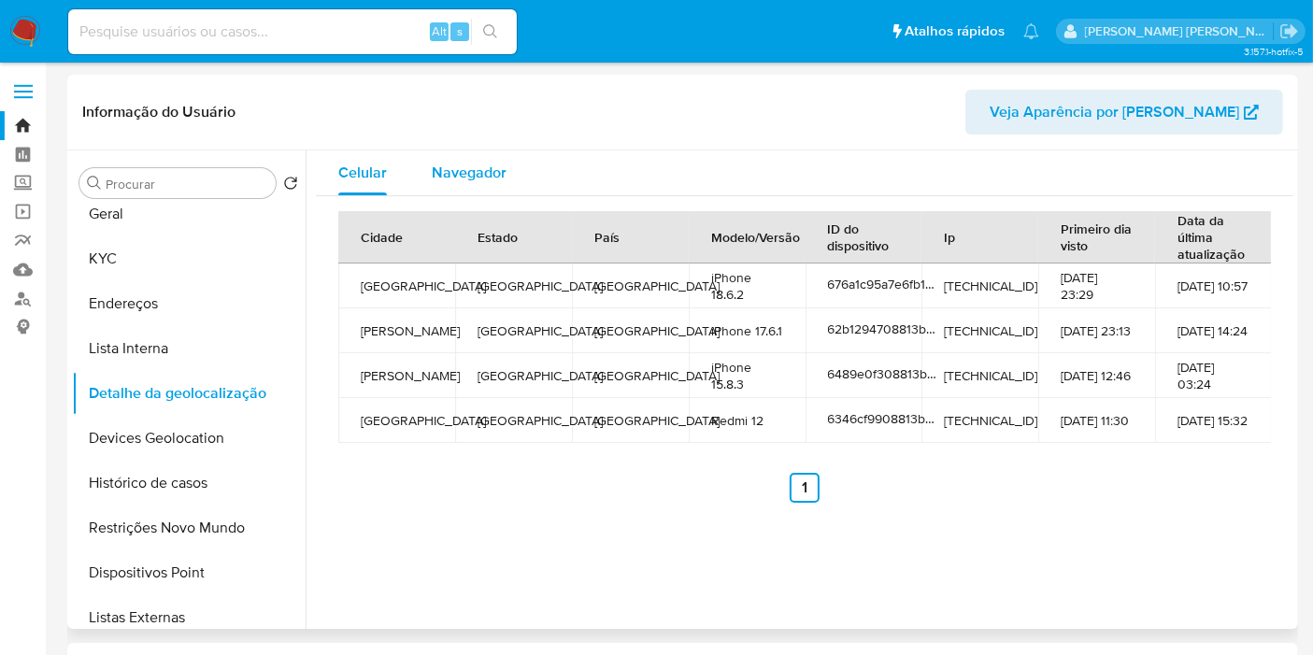
click at [464, 188] on div "Navegador" at bounding box center [469, 172] width 75 height 45
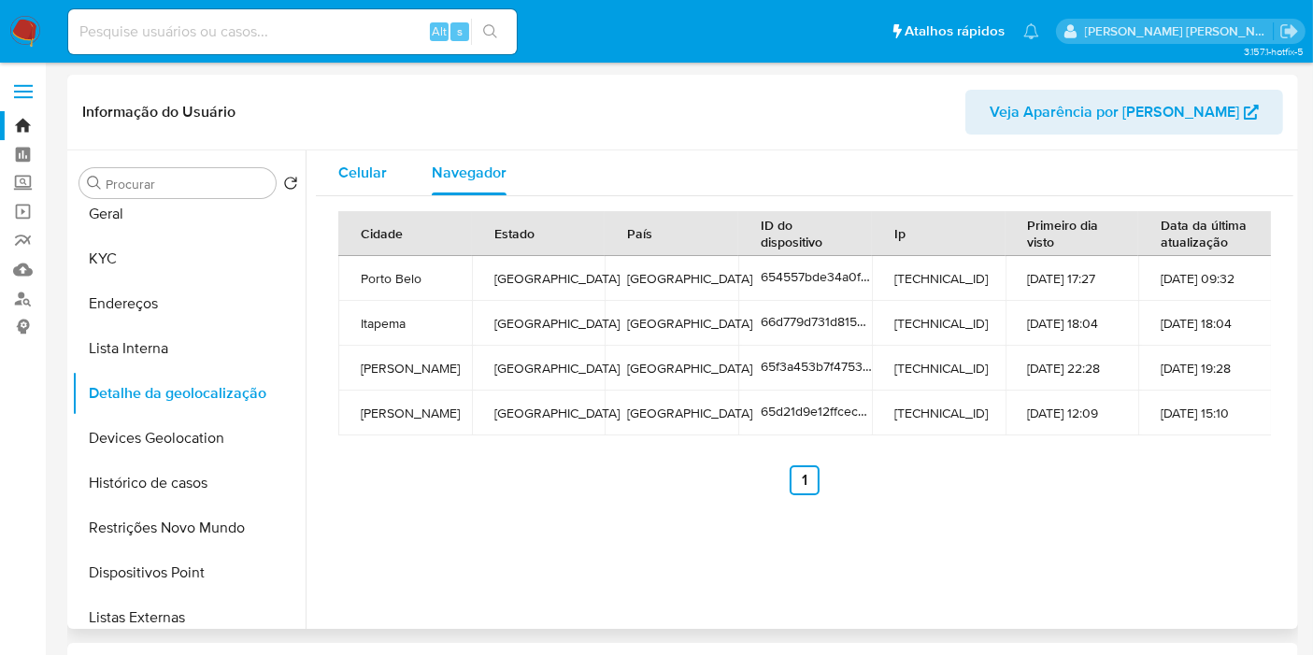
click at [379, 177] on span "Celular" at bounding box center [362, 172] width 49 height 21
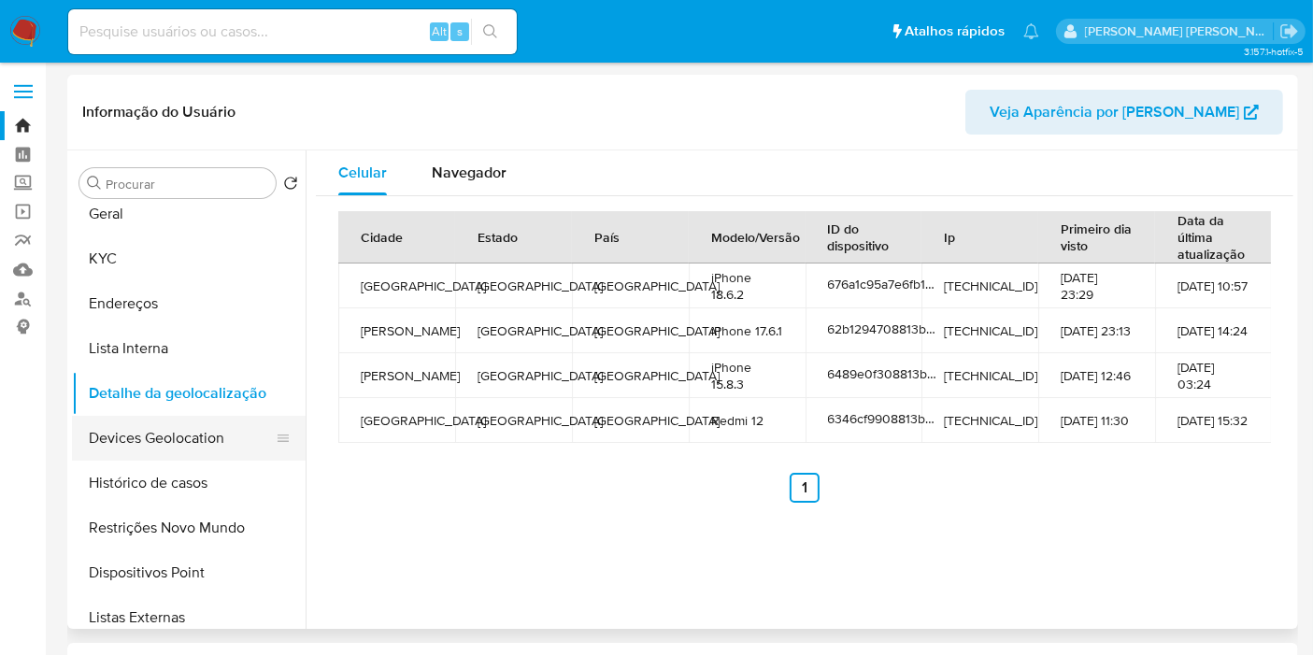
drag, startPoint x: 209, startPoint y: 434, endPoint x: 200, endPoint y: 427, distance: 11.4
click at [208, 434] on button "Devices Geolocation" at bounding box center [181, 438] width 219 height 45
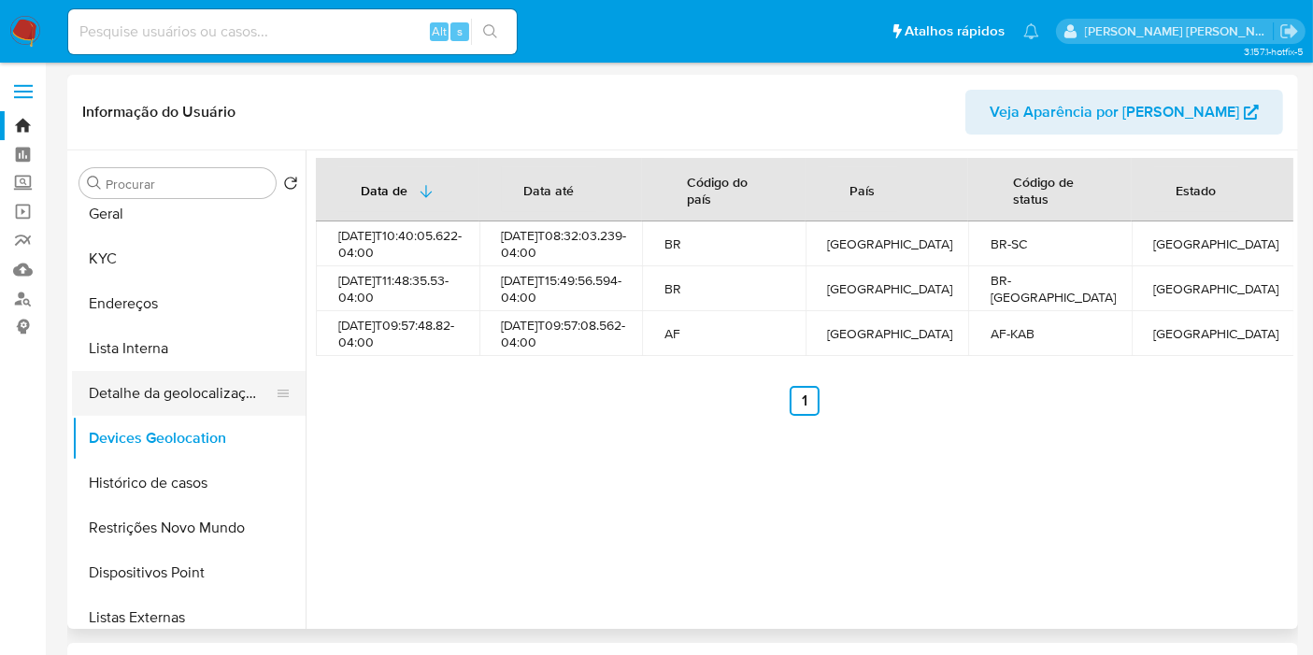
click at [186, 400] on button "Detalhe da geolocalização" at bounding box center [181, 393] width 219 height 45
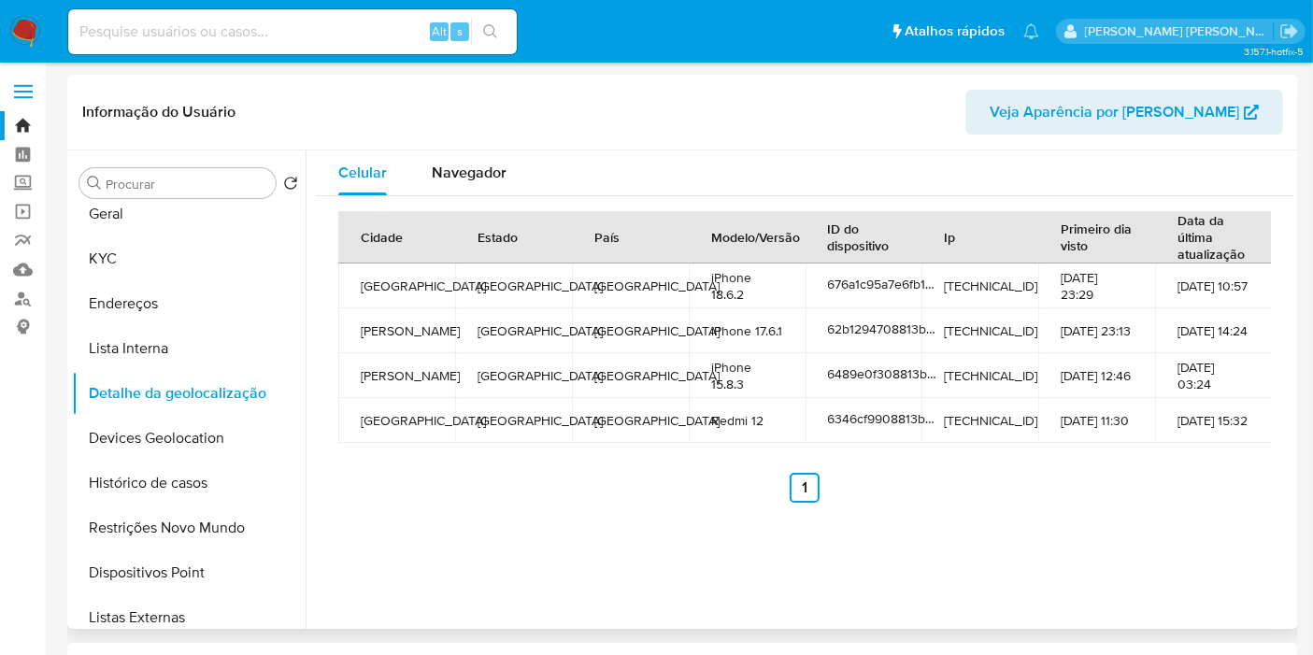
click at [1008, 273] on td "[TECHNICAL_ID]" at bounding box center [979, 286] width 117 height 45
drag, startPoint x: 941, startPoint y: 286, endPoint x: 1028, endPoint y: 287, distance: 86.9
click at [1028, 287] on td "[TECHNICAL_ID]" at bounding box center [979, 286] width 117 height 45
copy td "[TECHNICAL_ID]"
click at [1247, 509] on div "Cidade Estado País Modelo/Versão ID do dispositivo Ip Primeiro dia visto Data d…" at bounding box center [804, 356] width 977 height 321
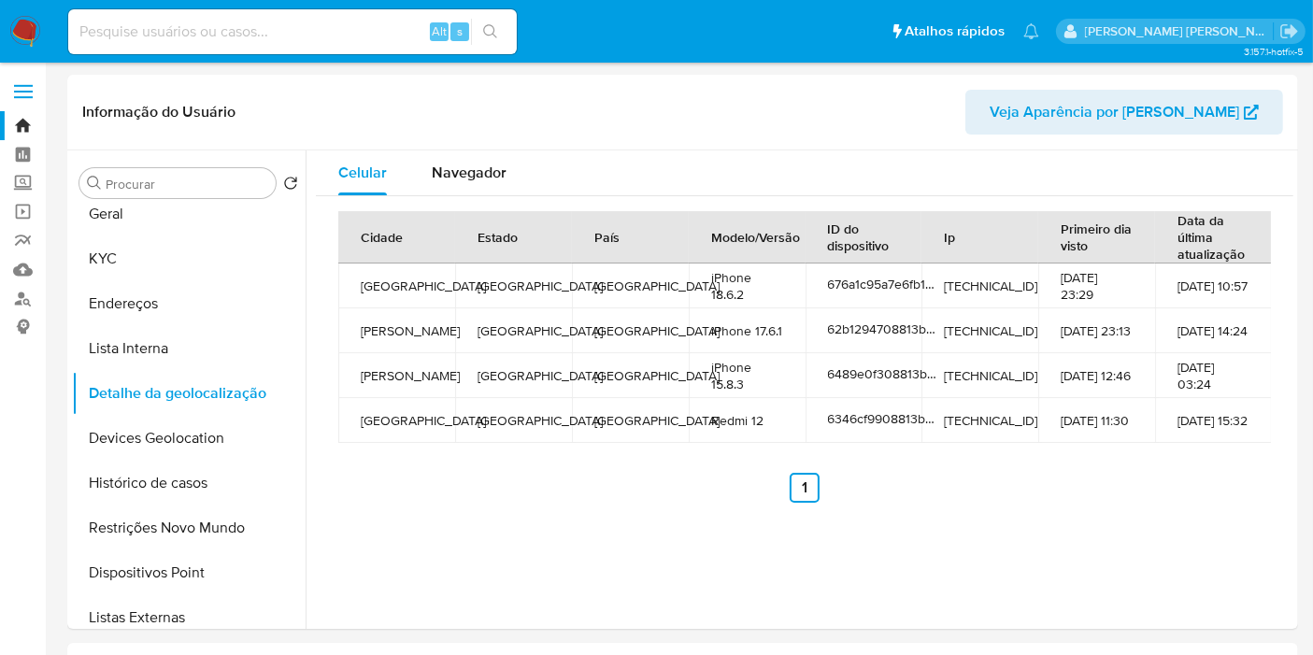
click at [153, 447] on button "Devices Geolocation" at bounding box center [181, 438] width 219 height 45
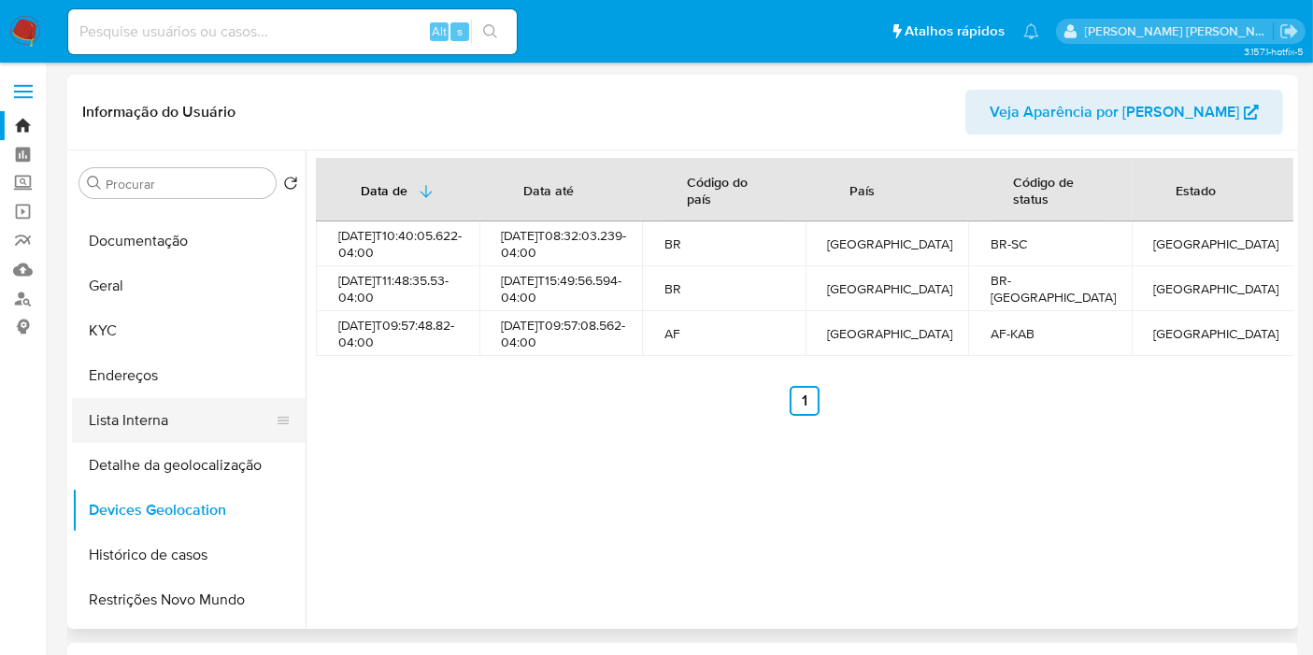
scroll to position [0, 0]
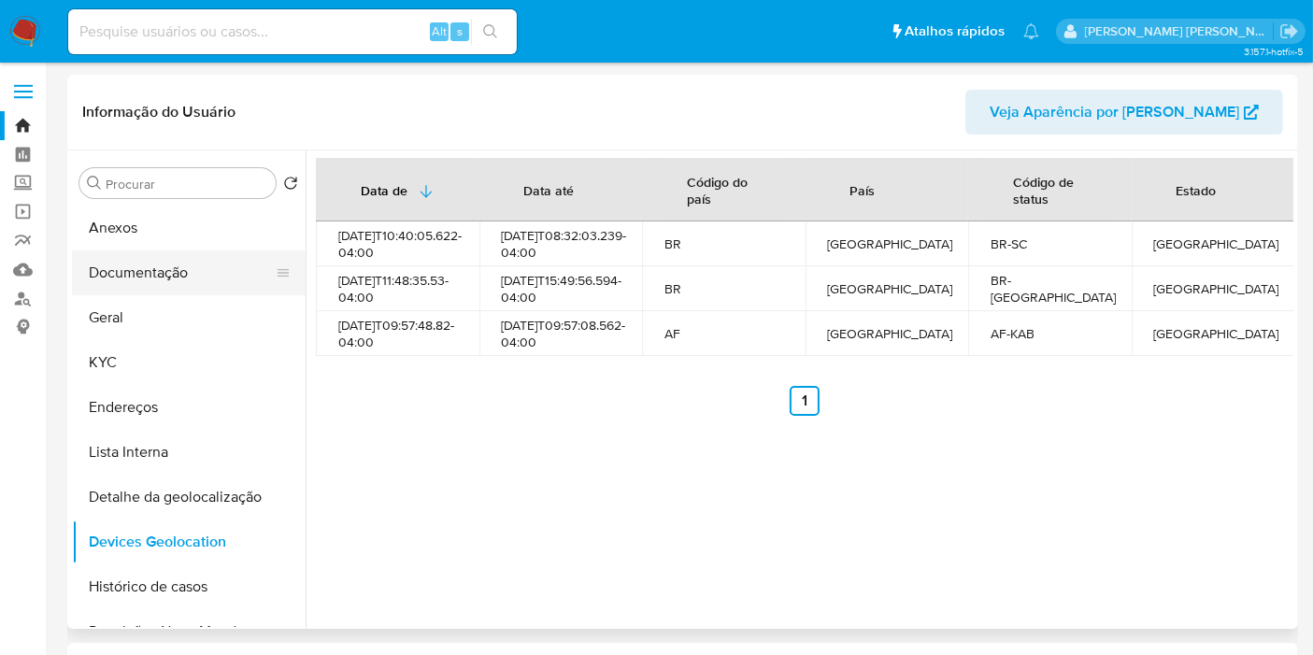
click at [175, 282] on button "Documentação" at bounding box center [181, 272] width 219 height 45
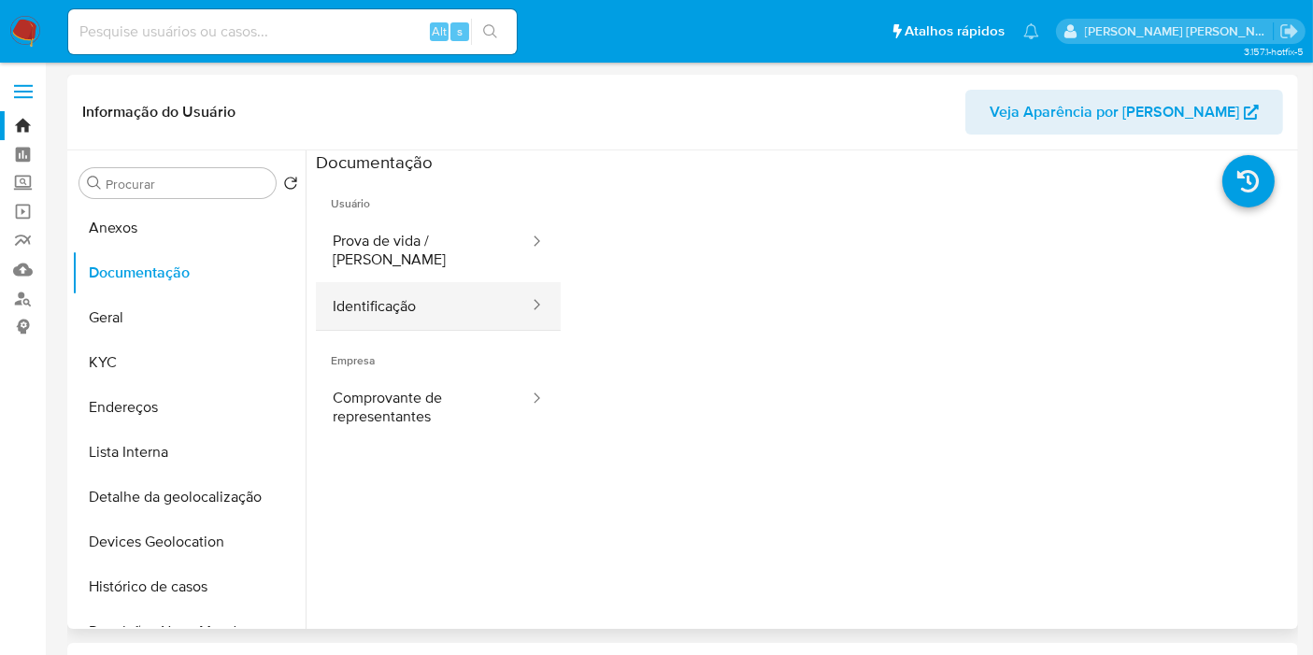
click at [391, 287] on button "Identificação" at bounding box center [423, 306] width 215 height 48
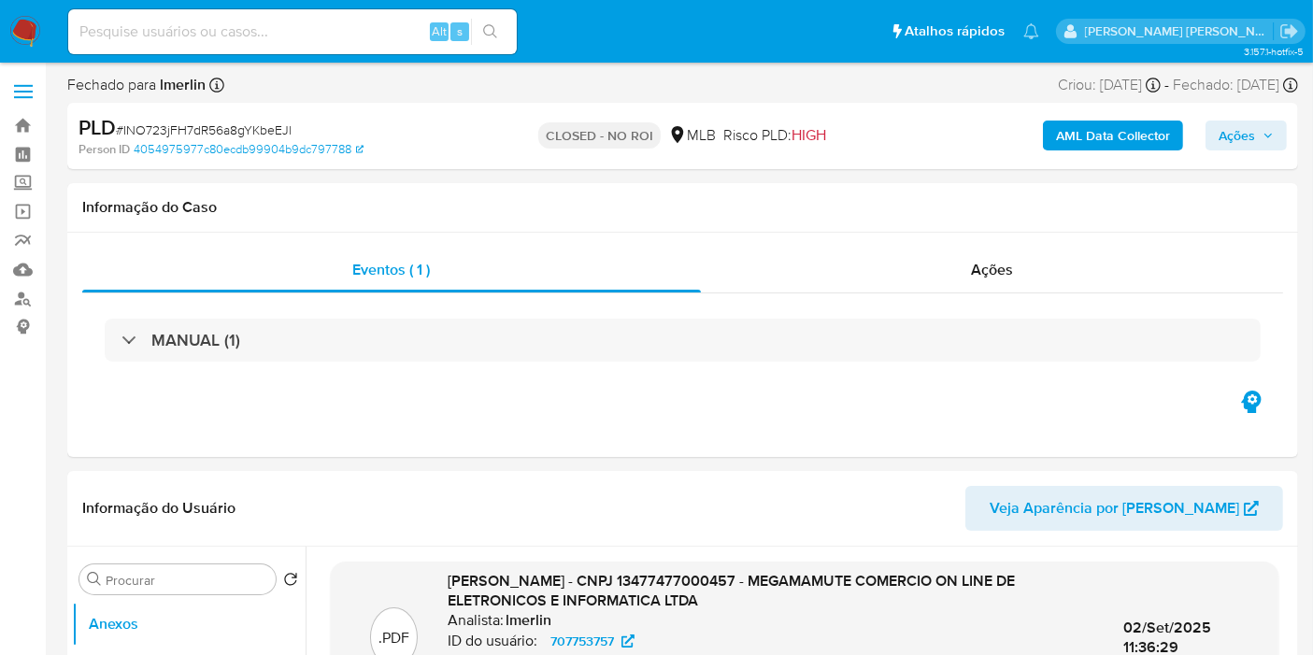
select select "10"
click at [379, 32] on input at bounding box center [292, 32] width 449 height 24
paste input "XMVf594XzqmbuSisIutKbRBI"
type input "XMVf594XzqmbuSisIutKbRBI"
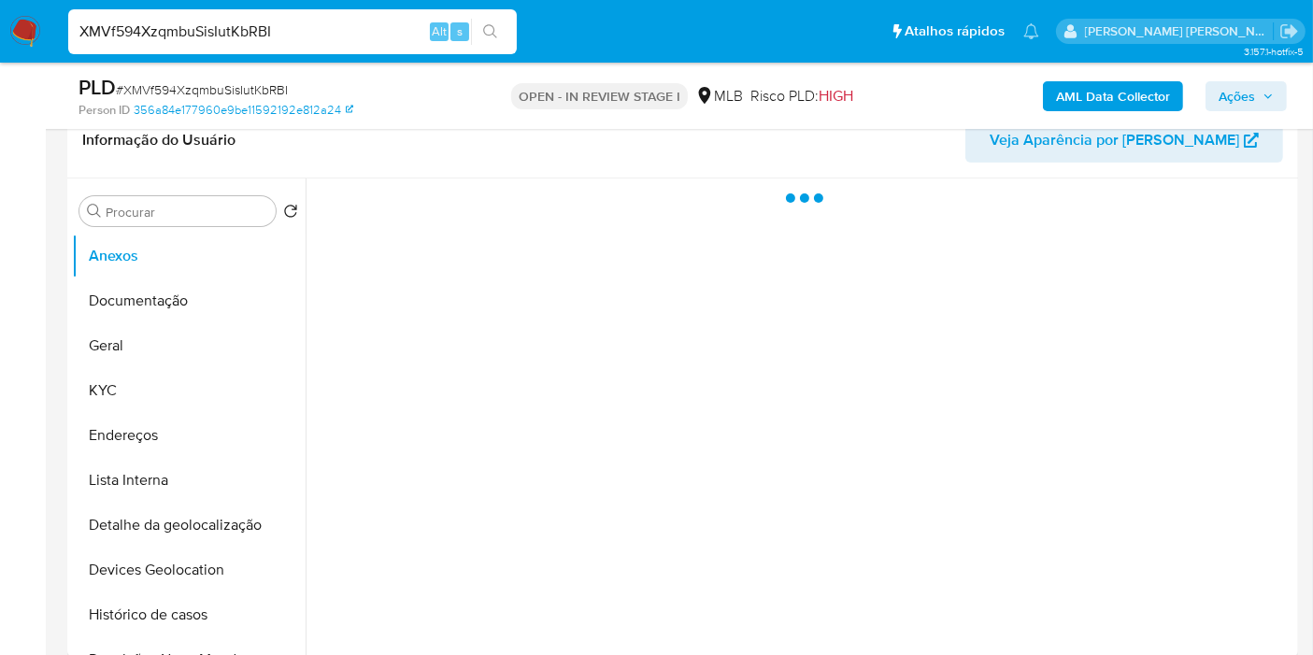
scroll to position [311, 0]
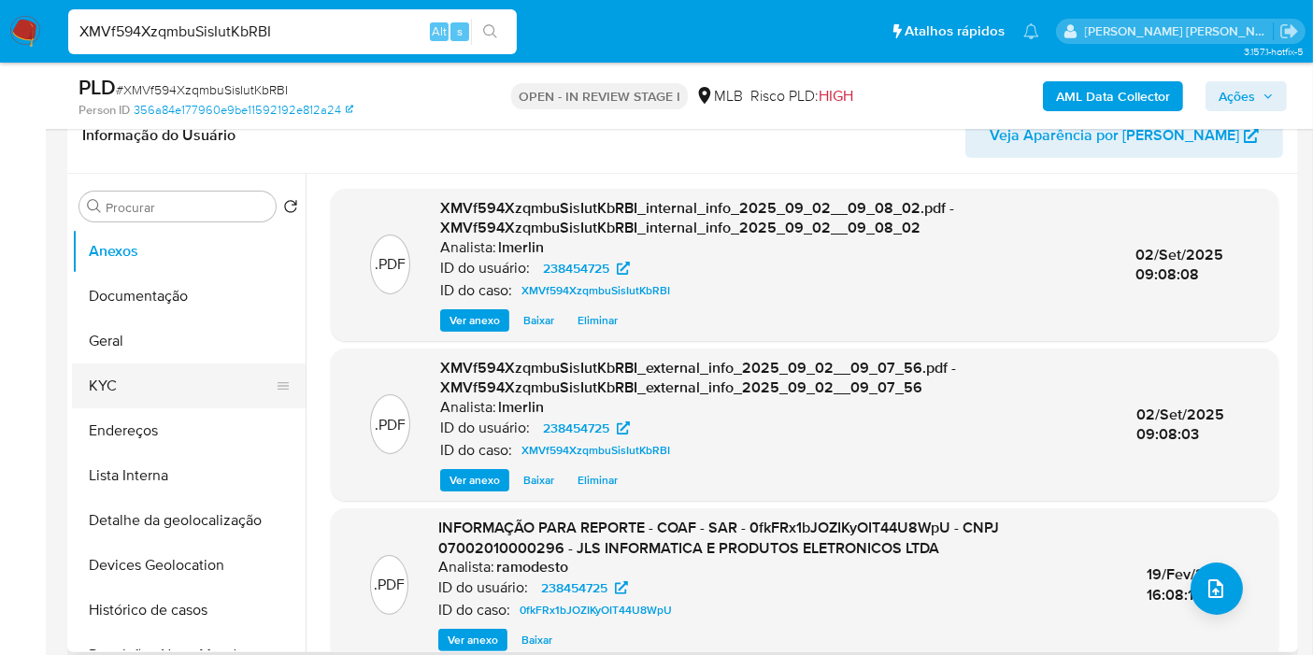
select select "10"
click at [169, 388] on button "KYC" at bounding box center [181, 386] width 219 height 45
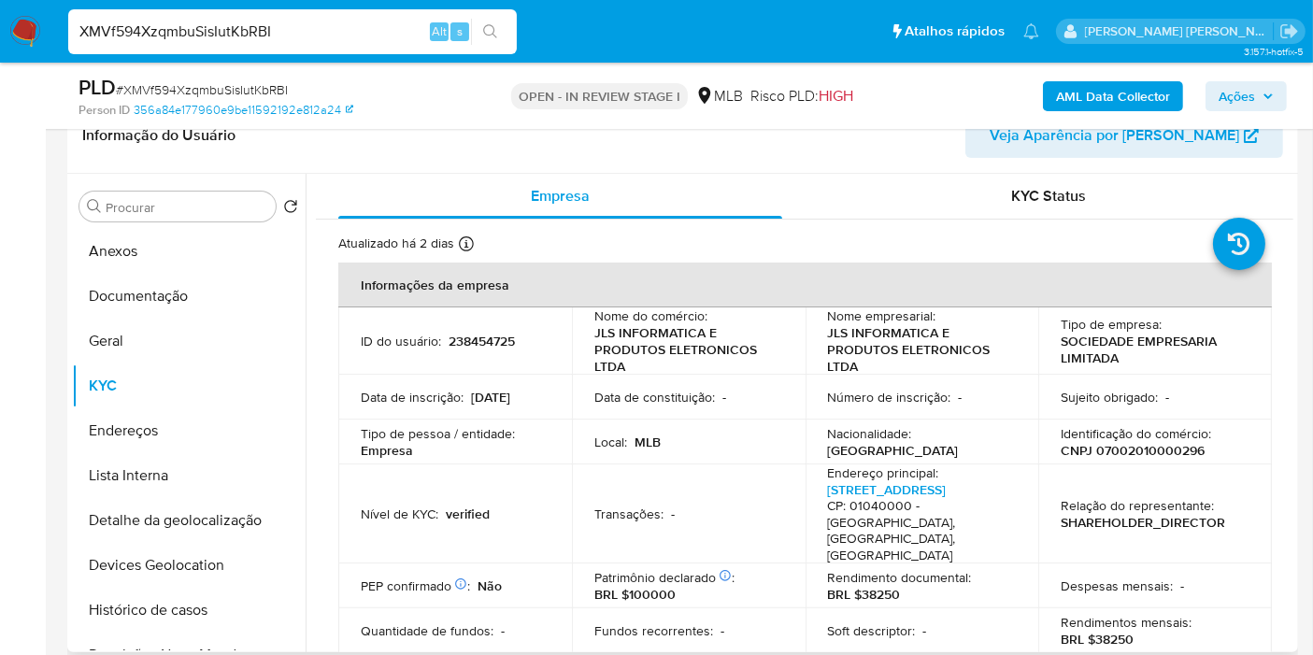
click at [1153, 451] on p "CNPJ 07002010000296" at bounding box center [1133, 450] width 144 height 17
copy p "07002010000296"
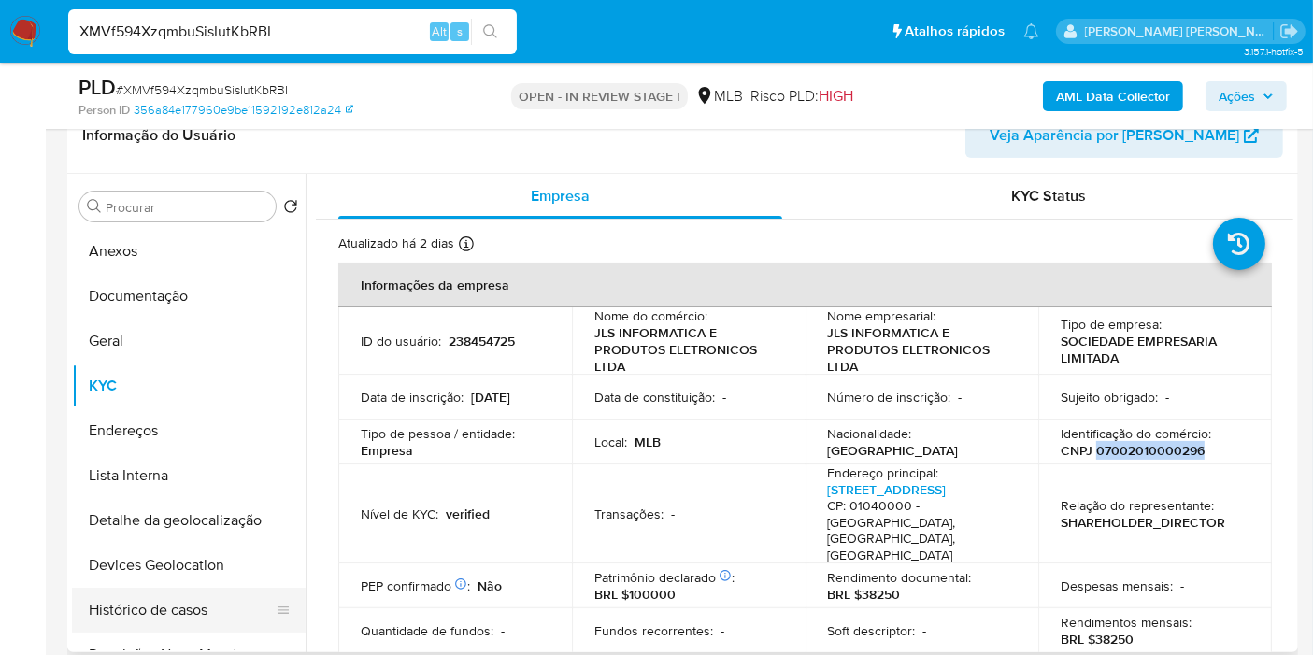
click at [166, 606] on button "Histórico de casos" at bounding box center [181, 610] width 219 height 45
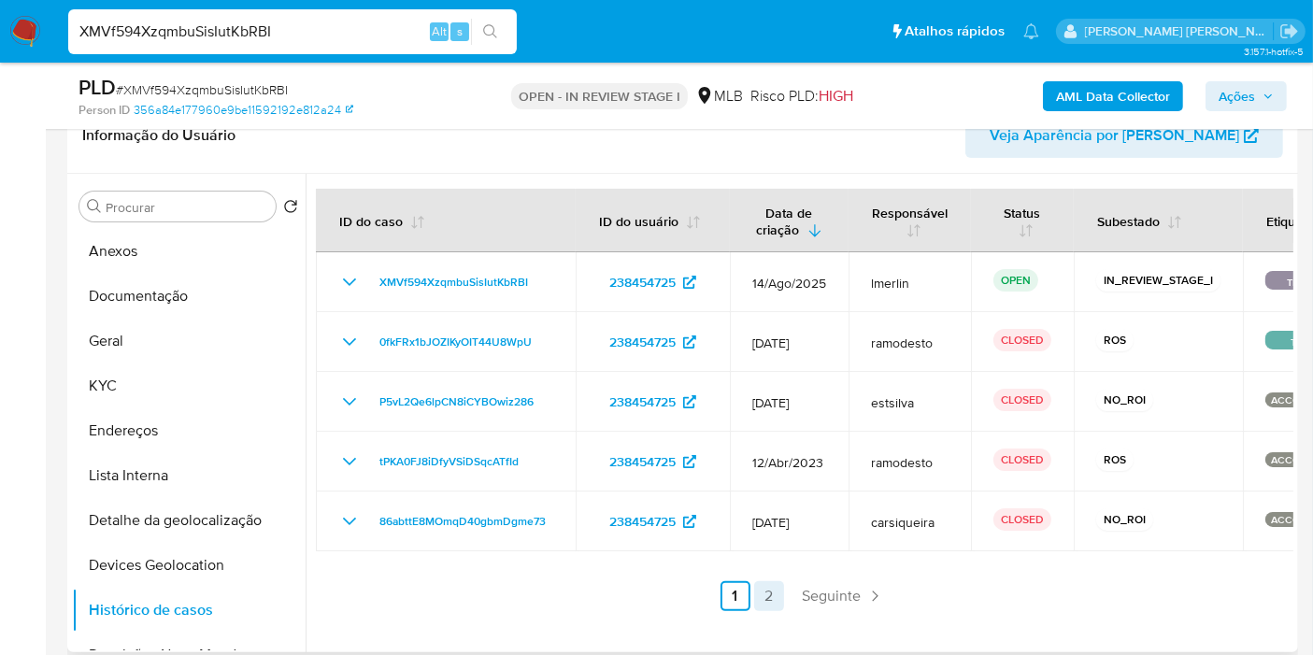
click at [774, 592] on link "2" at bounding box center [769, 596] width 30 height 30
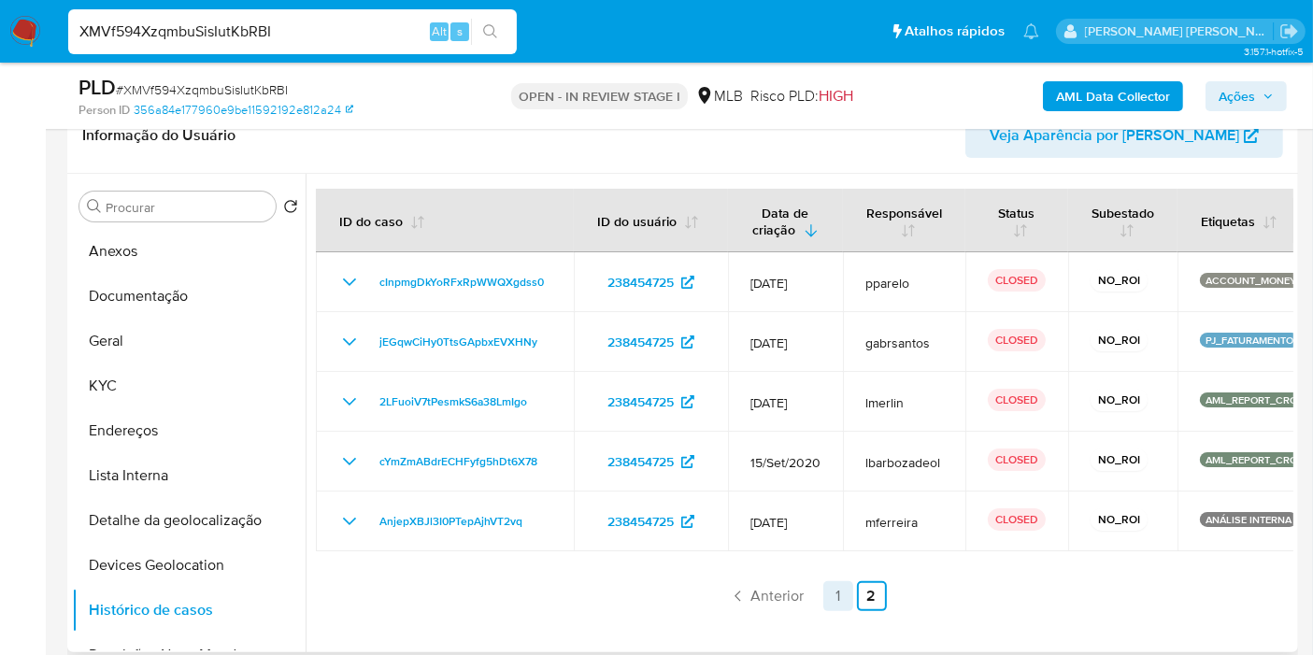
click at [825, 588] on link "1" at bounding box center [838, 596] width 30 height 30
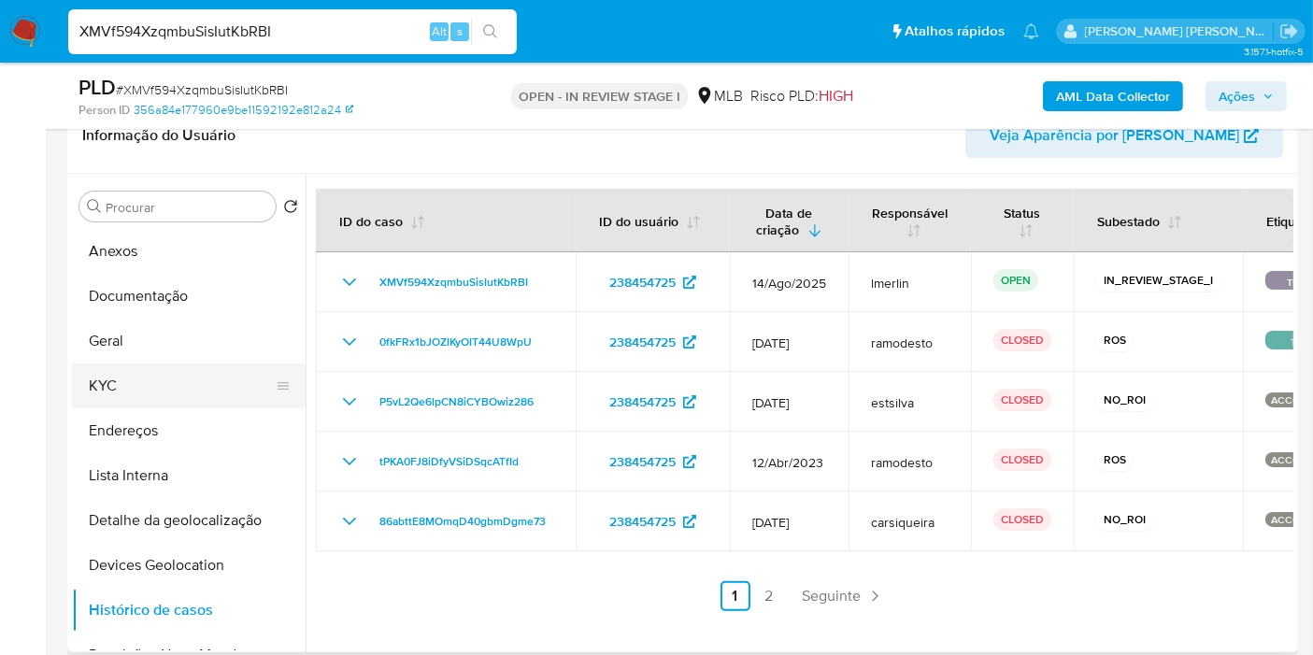
click at [165, 392] on button "KYC" at bounding box center [181, 386] width 219 height 45
